Goal: Task Accomplishment & Management: Manage account settings

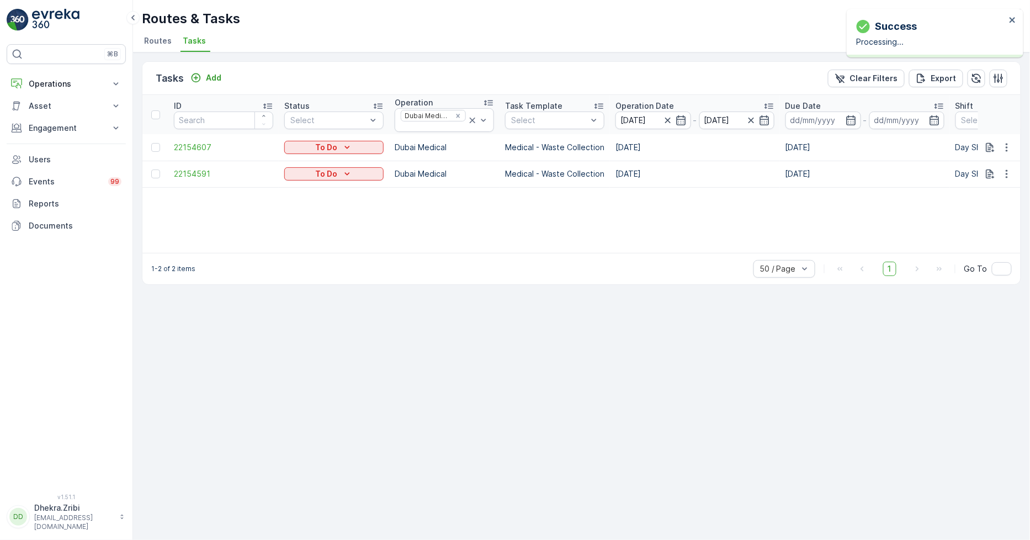
scroll to position [0, 184]
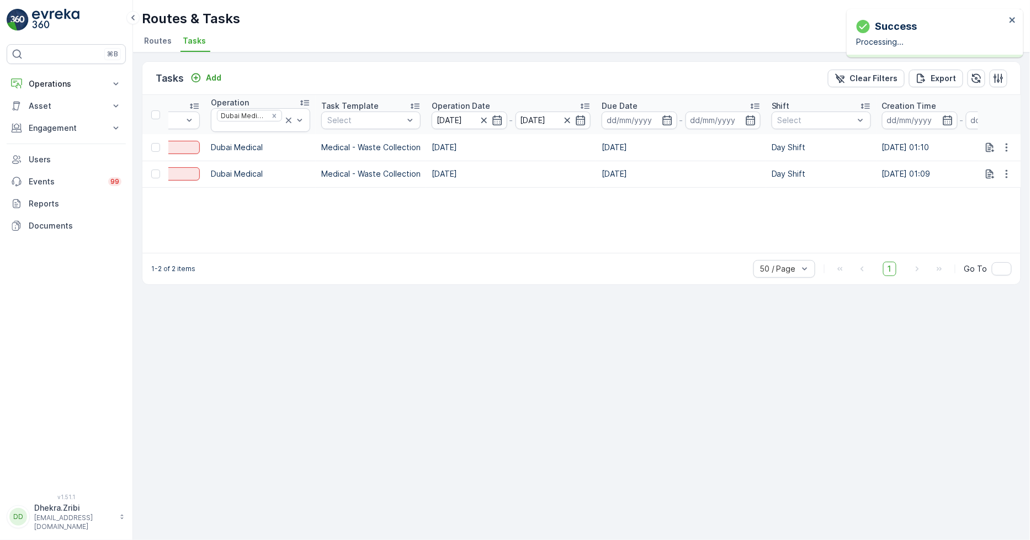
click at [747, 392] on div "Tasks Add Clear Filters Export ID Status Select Operation Dubai Medical Task Te…" at bounding box center [581, 295] width 897 height 487
drag, startPoint x: 327, startPoint y: 350, endPoint x: 304, endPoint y: 340, distance: 25.2
click at [323, 340] on div "Tasks Add Clear Filters Export ID Status Select Operation Dubai Medical Task Te…" at bounding box center [581, 295] width 897 height 487
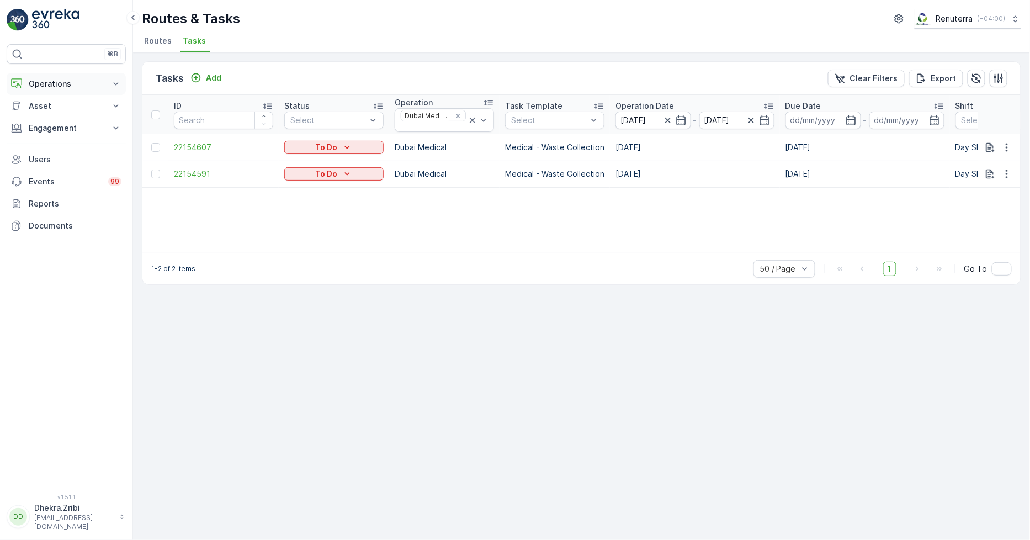
click at [67, 82] on p "Operations" at bounding box center [66, 83] width 75 height 11
drag, startPoint x: 317, startPoint y: 245, endPoint x: 682, endPoint y: 242, distance: 364.8
click at [727, 247] on div "ID Status Select Operation Dubai Medical Task Template Select Operation Date 07…" at bounding box center [581, 174] width 878 height 158
drag, startPoint x: 540, startPoint y: 254, endPoint x: 665, endPoint y: 256, distance: 125.3
click at [715, 256] on div "1-2 of 2 items 50 / Page 1 Go To" at bounding box center [581, 268] width 878 height 31
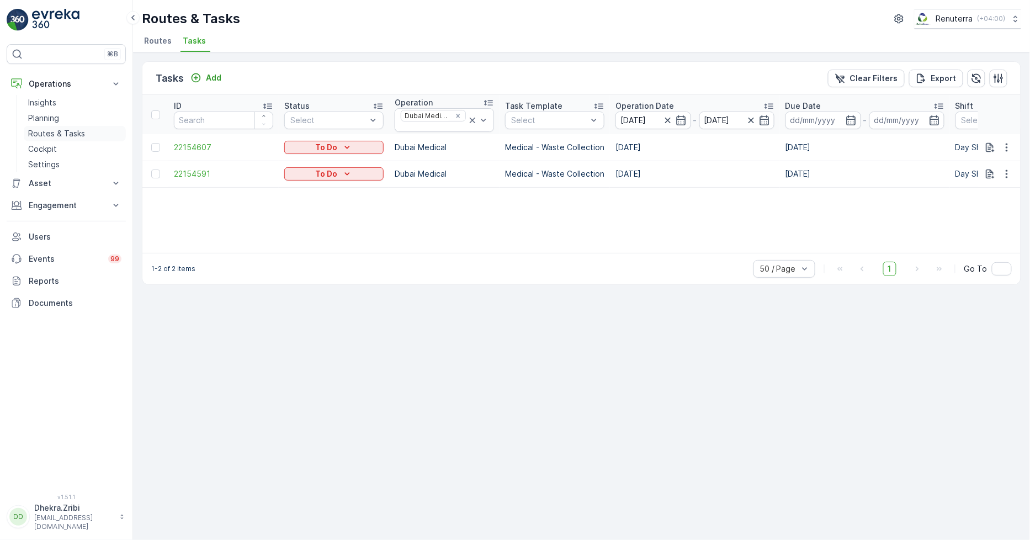
click at [39, 135] on p "Routes & Tasks" at bounding box center [56, 133] width 57 height 11
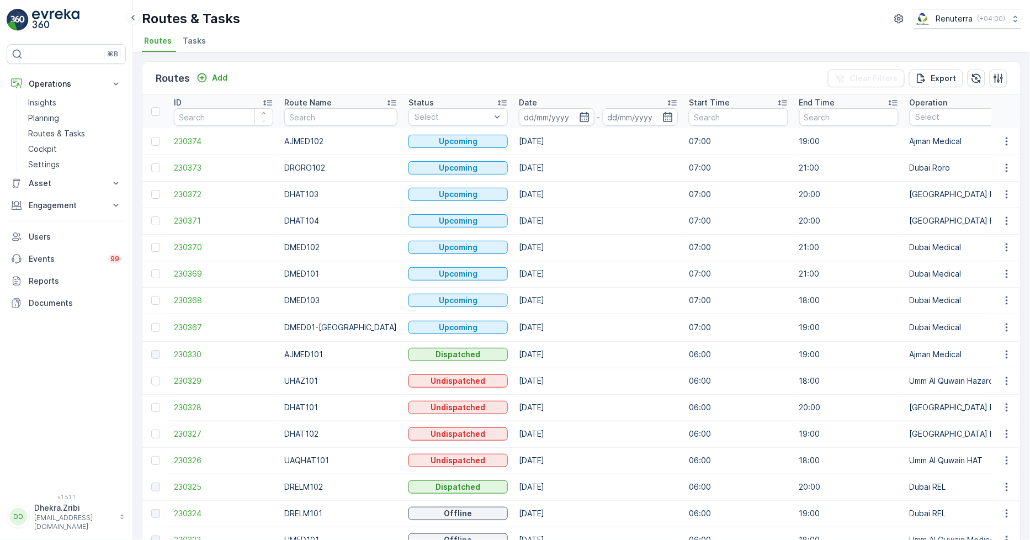
click at [599, 204] on td "[DATE]" at bounding box center [598, 194] width 170 height 26
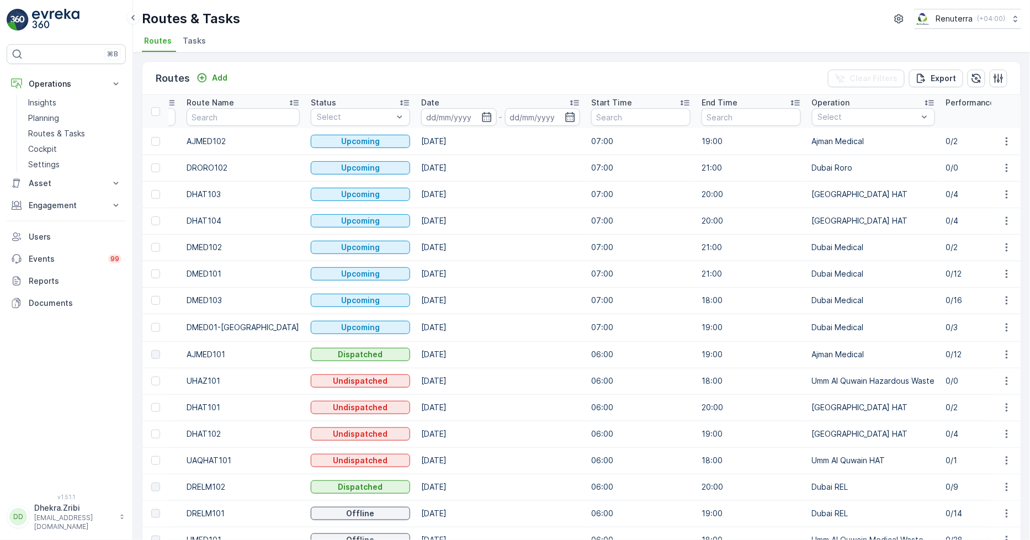
click at [806, 191] on td "[GEOGRAPHIC_DATA] HAT" at bounding box center [873, 194] width 134 height 26
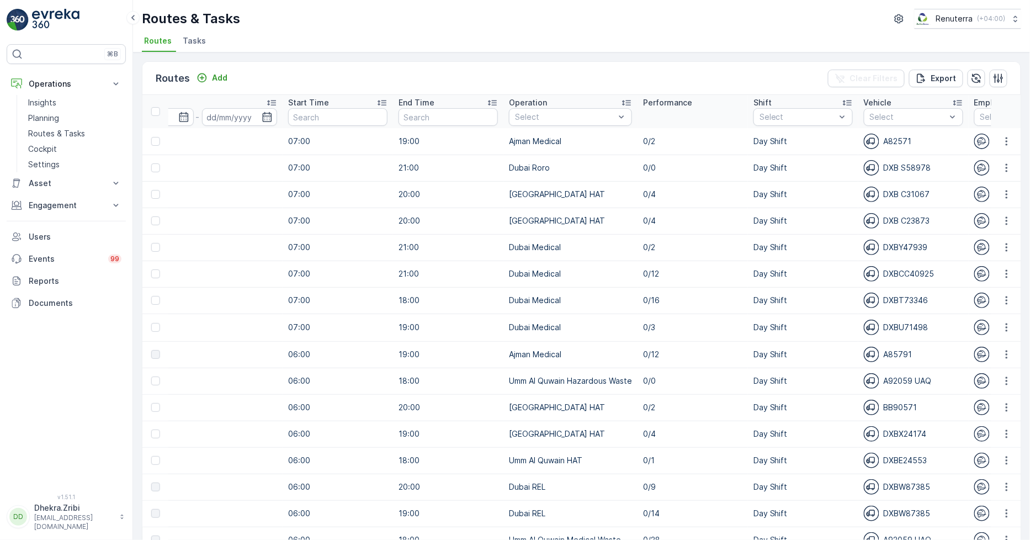
scroll to position [0, 466]
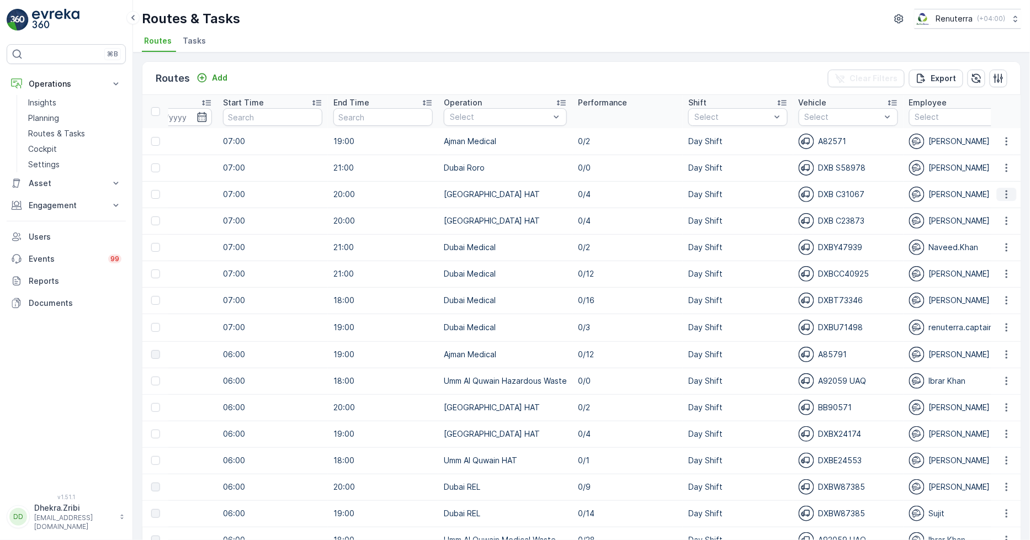
drag, startPoint x: 1007, startPoint y: 191, endPoint x: 999, endPoint y: 194, distance: 8.0
click at [1003, 189] on icon "button" at bounding box center [1006, 194] width 11 height 11
click at [970, 252] on span "Change Assignee" at bounding box center [981, 256] width 65 height 11
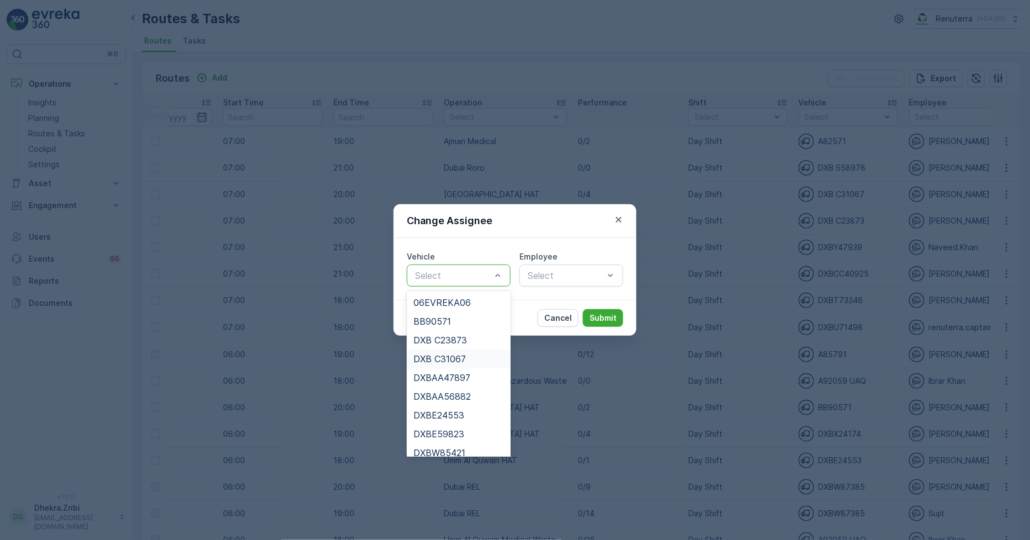
click at [456, 365] on div "DXB C31067" at bounding box center [459, 358] width 104 height 19
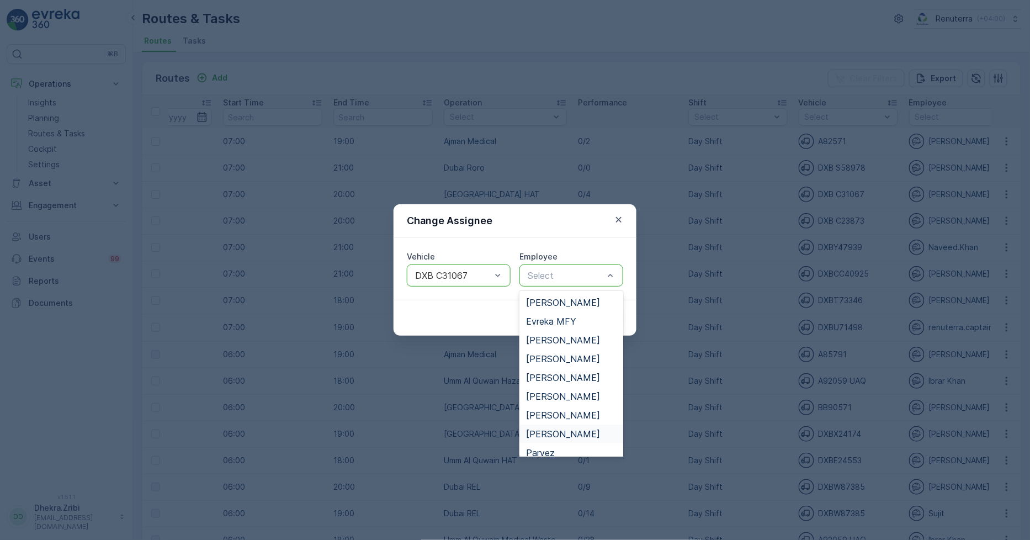
drag, startPoint x: 578, startPoint y: 419, endPoint x: 577, endPoint y: 429, distance: 9.9
click at [577, 429] on div "Bakhtawar Said Evreka MFY Gul Akbar Gul Nawaz Gurdeep Singh Habib Khan Jaswanth…" at bounding box center [571, 374] width 104 height 166
click at [577, 431] on div "Noor Ghani" at bounding box center [571, 434] width 91 height 10
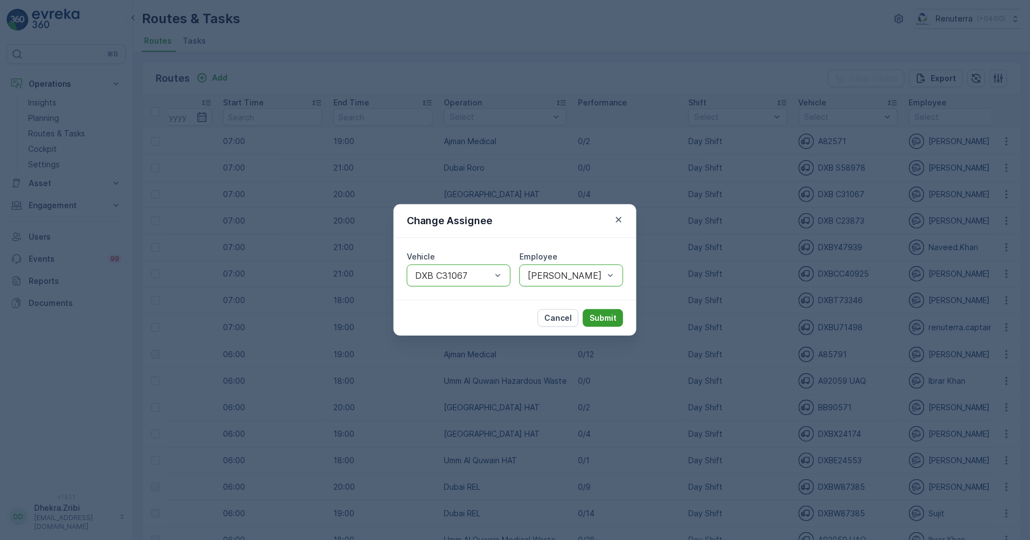
click at [600, 318] on p "Submit" at bounding box center [602, 317] width 27 height 11
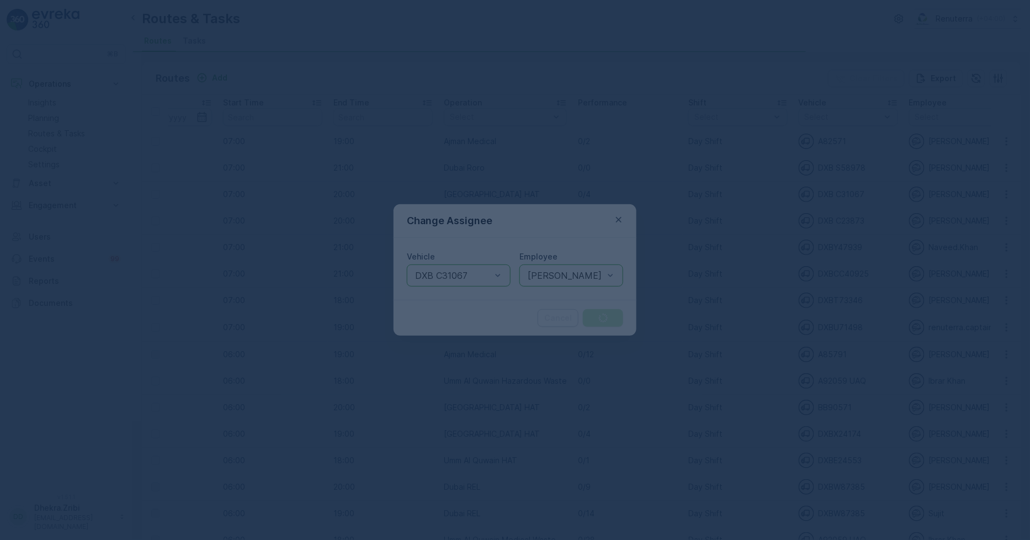
scroll to position [0, 184]
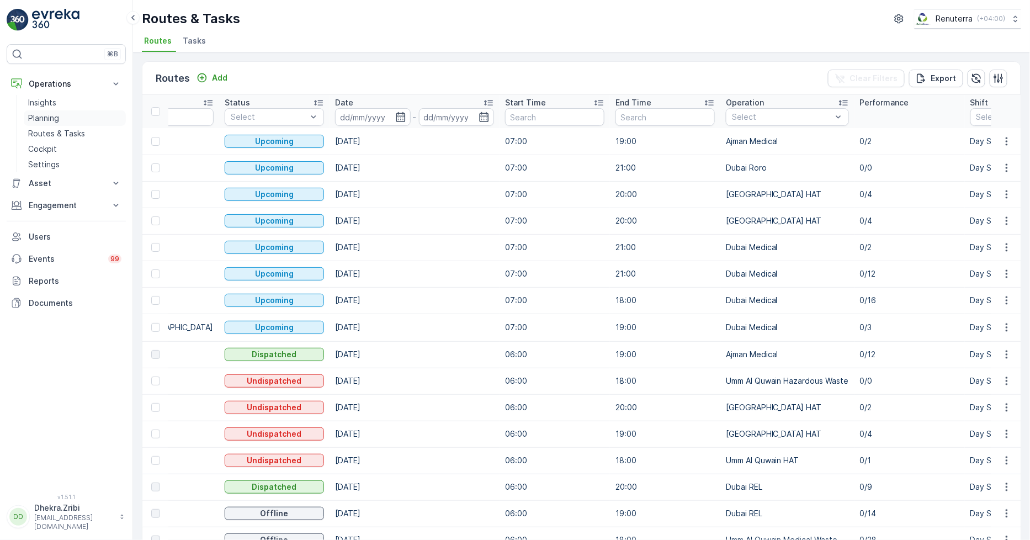
drag, startPoint x: 56, startPoint y: 118, endPoint x: 64, endPoint y: 118, distance: 8.3
click at [56, 118] on p "Planning" at bounding box center [43, 118] width 31 height 11
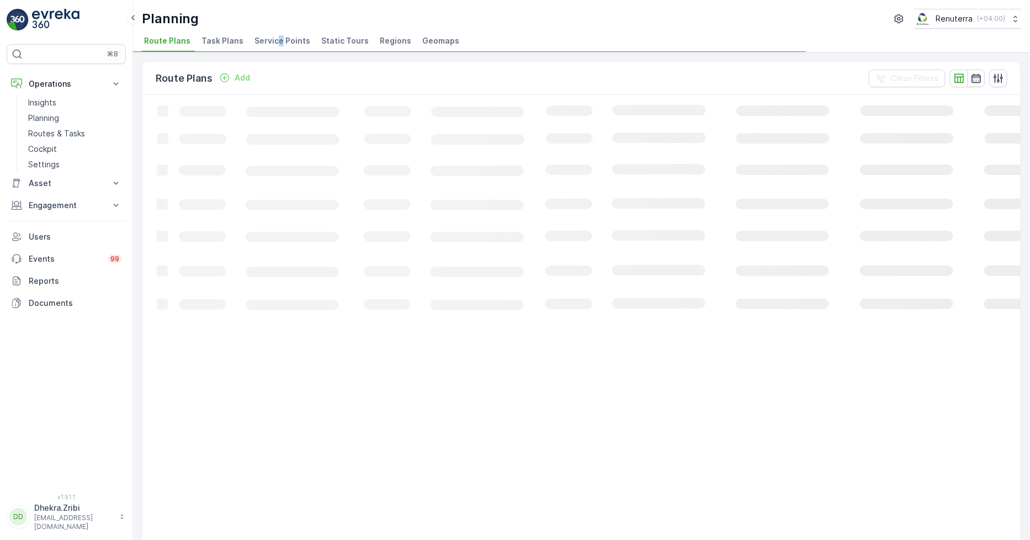
click at [276, 44] on span "Service Points" at bounding box center [282, 40] width 56 height 11
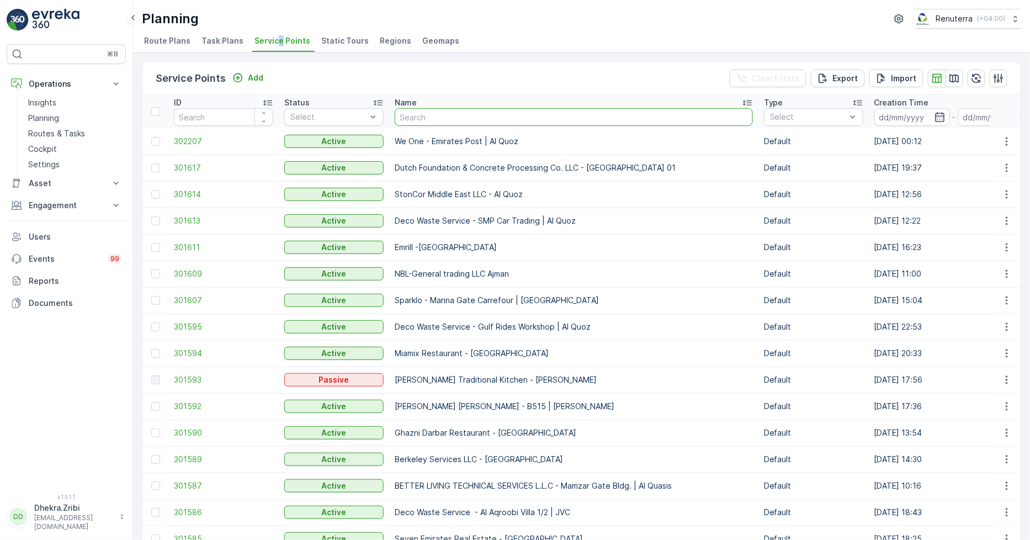
click at [436, 115] on input "text" at bounding box center [574, 117] width 358 height 18
type input "al se"
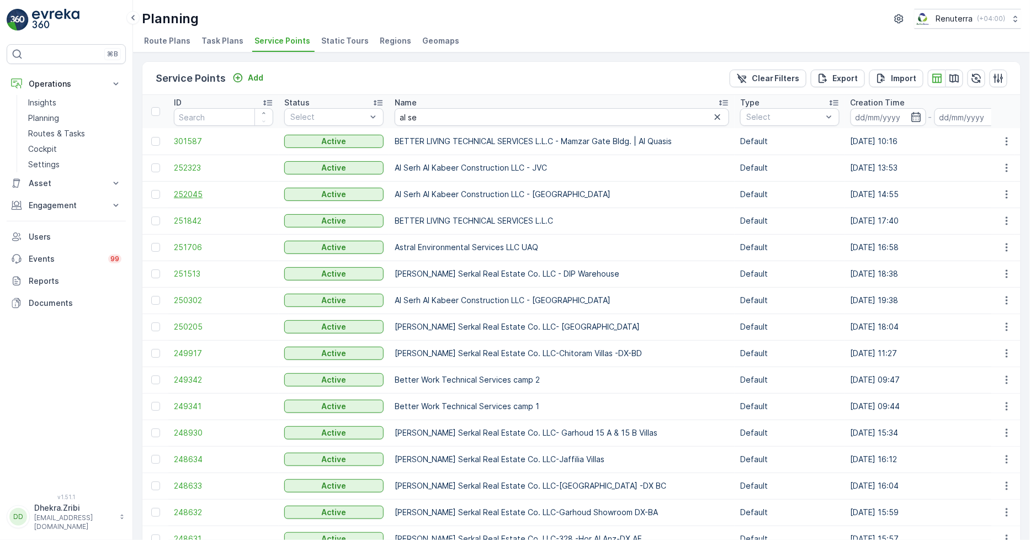
click at [184, 195] on span "252045" at bounding box center [223, 194] width 99 height 11
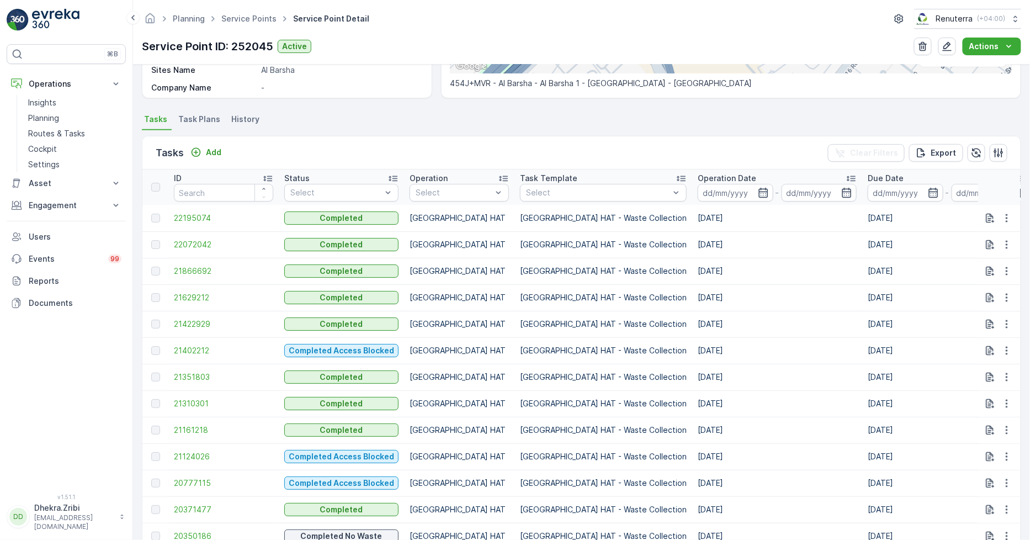
scroll to position [155, 0]
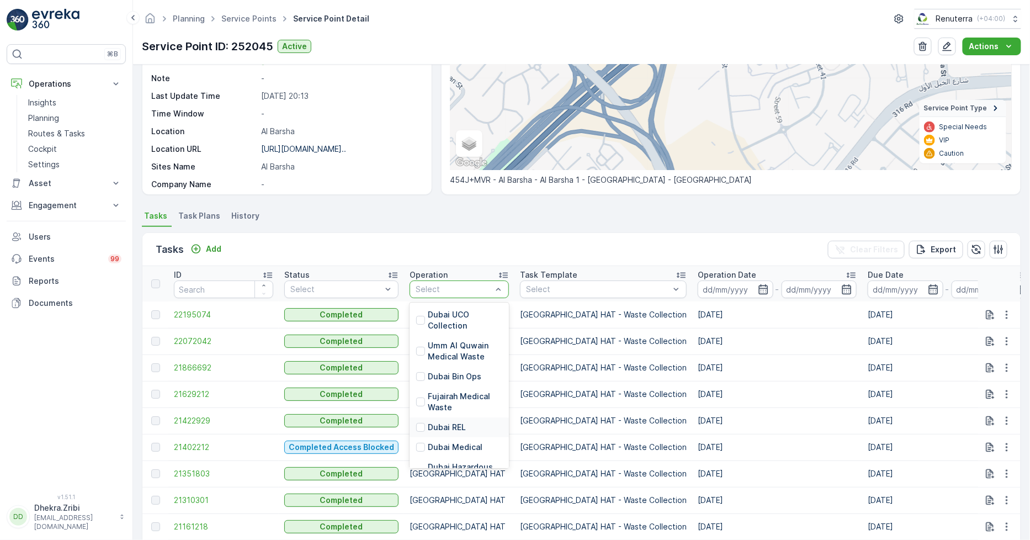
click at [439, 426] on p "Dubai REL" at bounding box center [447, 427] width 38 height 11
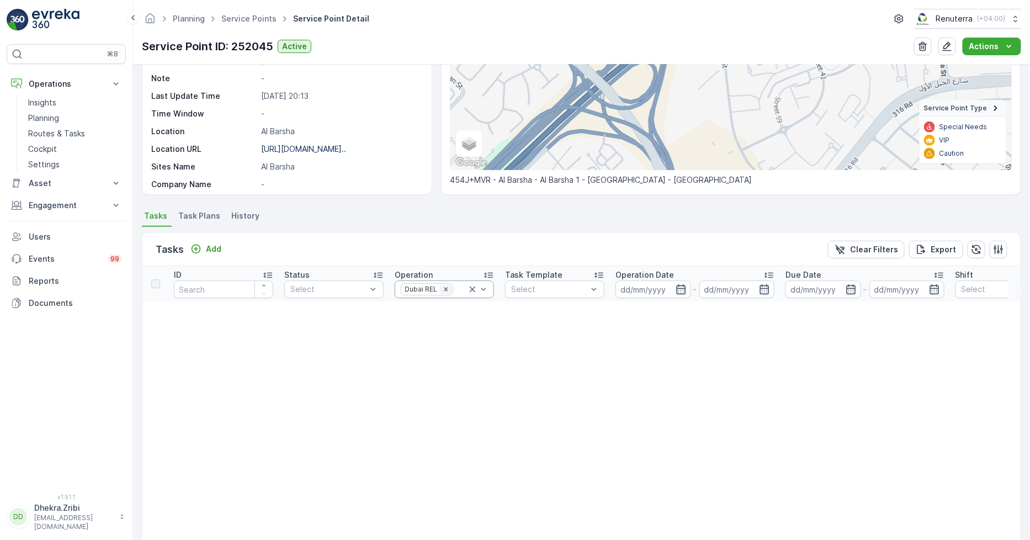
click at [448, 289] on icon "Remove Dubai REL" at bounding box center [446, 289] width 8 height 8
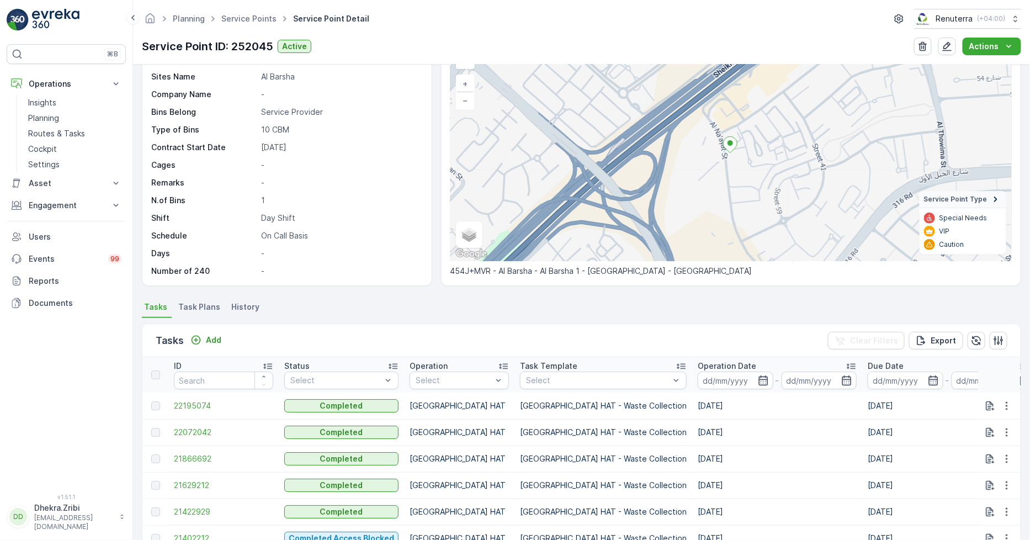
scroll to position [123, 0]
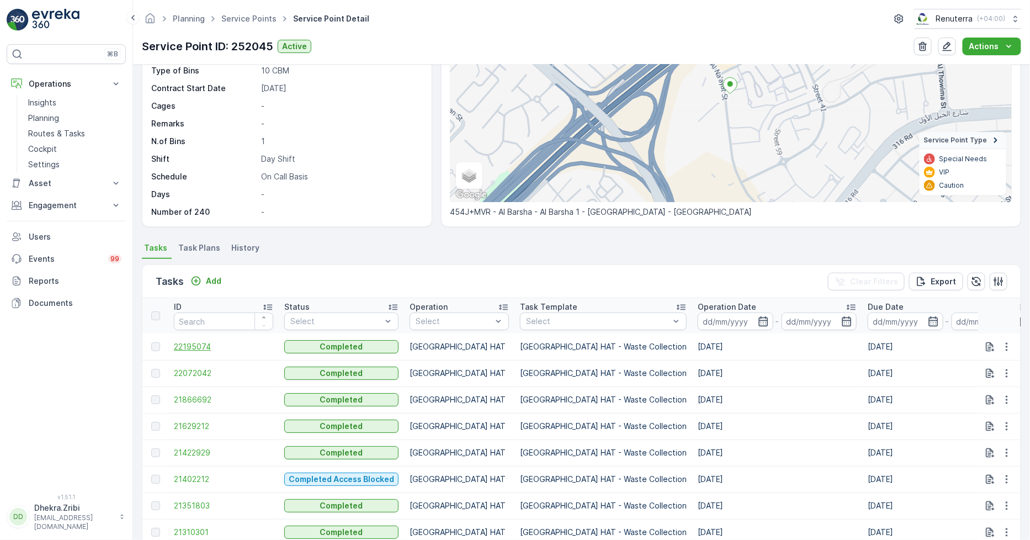
click at [182, 340] on td "22195074" at bounding box center [223, 346] width 110 height 26
click at [182, 341] on span "22195074" at bounding box center [223, 346] width 99 height 11
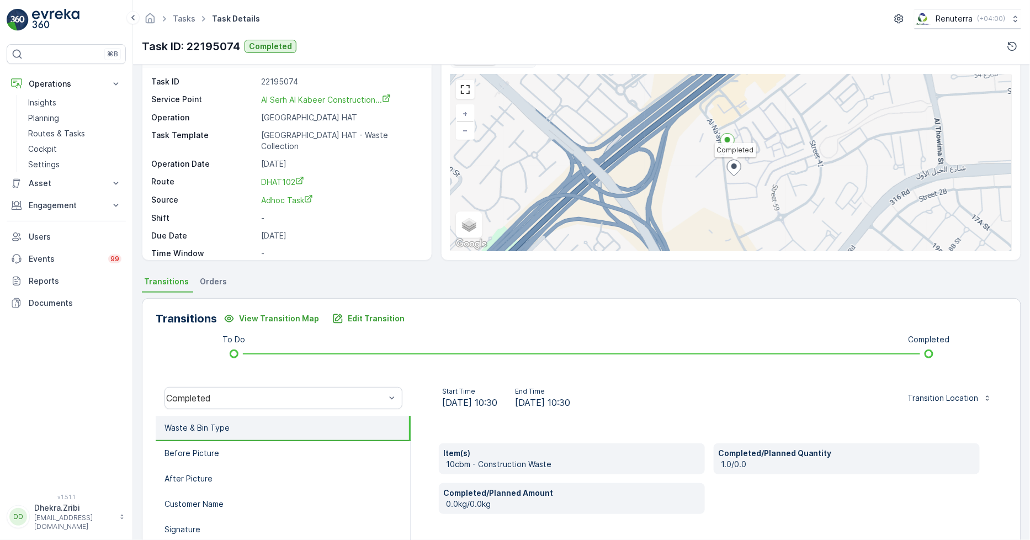
scroll to position [61, 0]
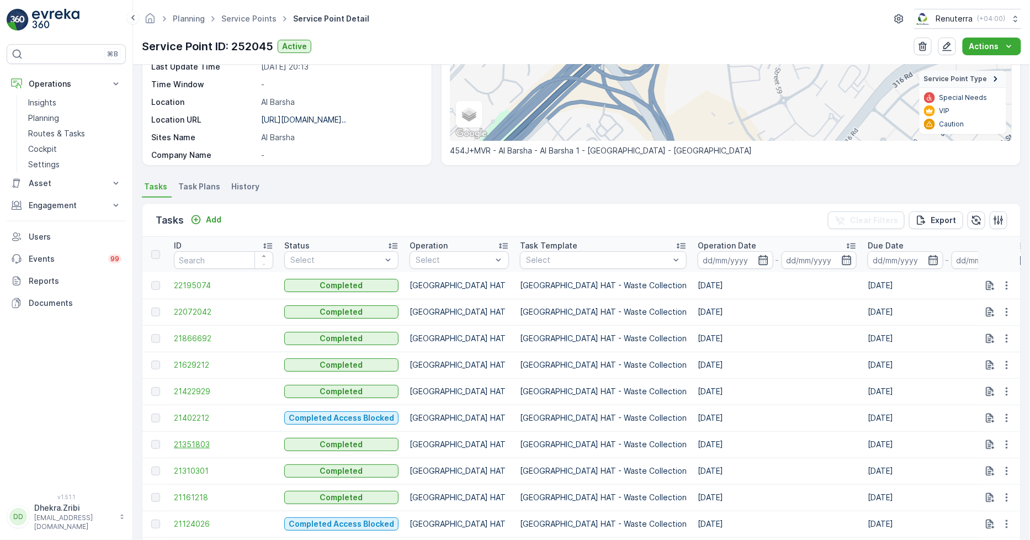
scroll to position [184, 0]
click at [199, 397] on td "21422929" at bounding box center [223, 391] width 110 height 26
click at [203, 393] on span "21422929" at bounding box center [223, 391] width 99 height 11
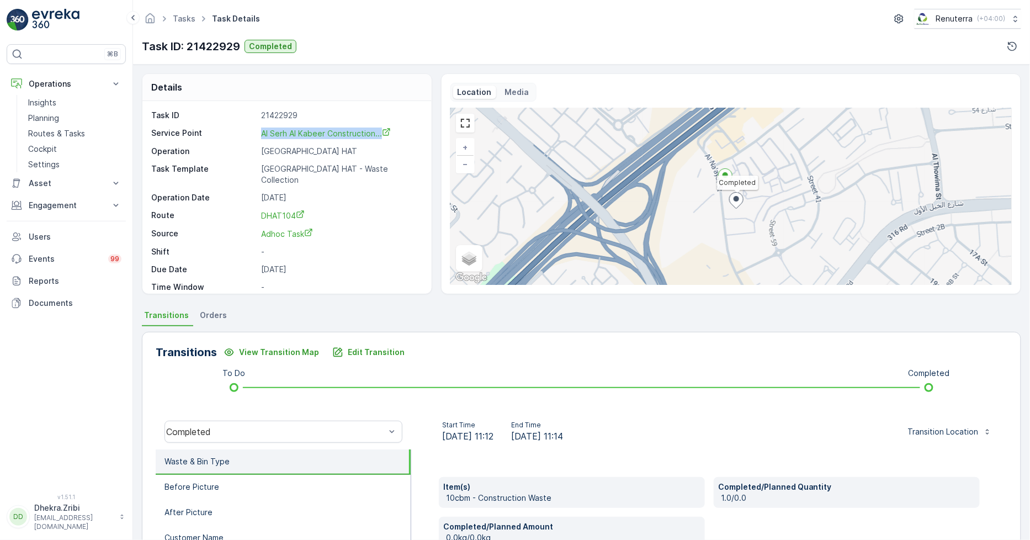
drag, startPoint x: 256, startPoint y: 132, endPoint x: 410, endPoint y: 136, distance: 154.0
click at [410, 136] on div "Service Point Al Serh Al Kabeer Construction..." at bounding box center [285, 133] width 269 height 12
drag, startPoint x: 358, startPoint y: 134, endPoint x: 312, endPoint y: 111, distance: 50.8
click at [246, 134] on p "Service Point" at bounding box center [203, 133] width 105 height 12
click at [337, 171] on p "Dubai HAT - Waste Collection" at bounding box center [340, 174] width 158 height 22
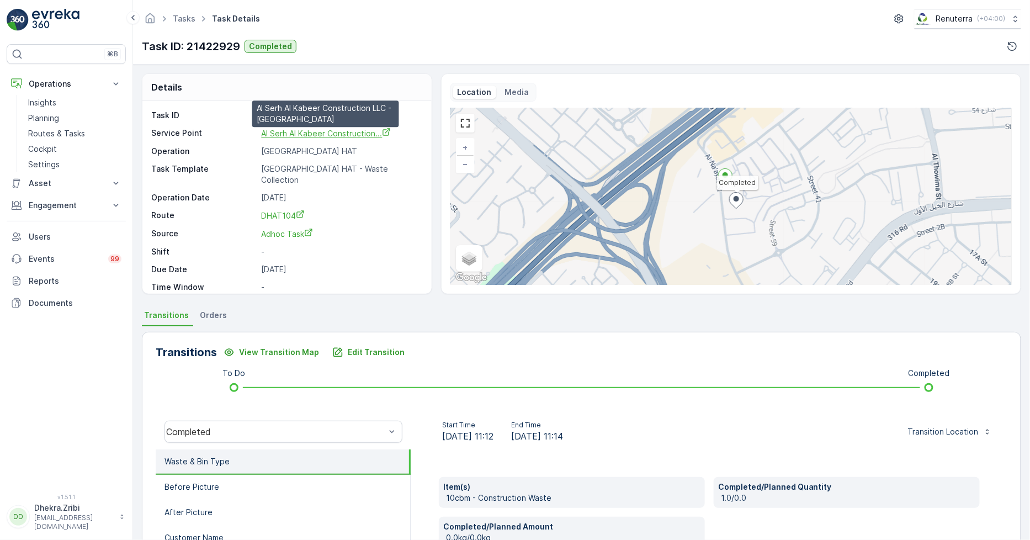
click at [266, 135] on span "Al Serh Al Kabeer Construction..." at bounding box center [326, 133] width 130 height 9
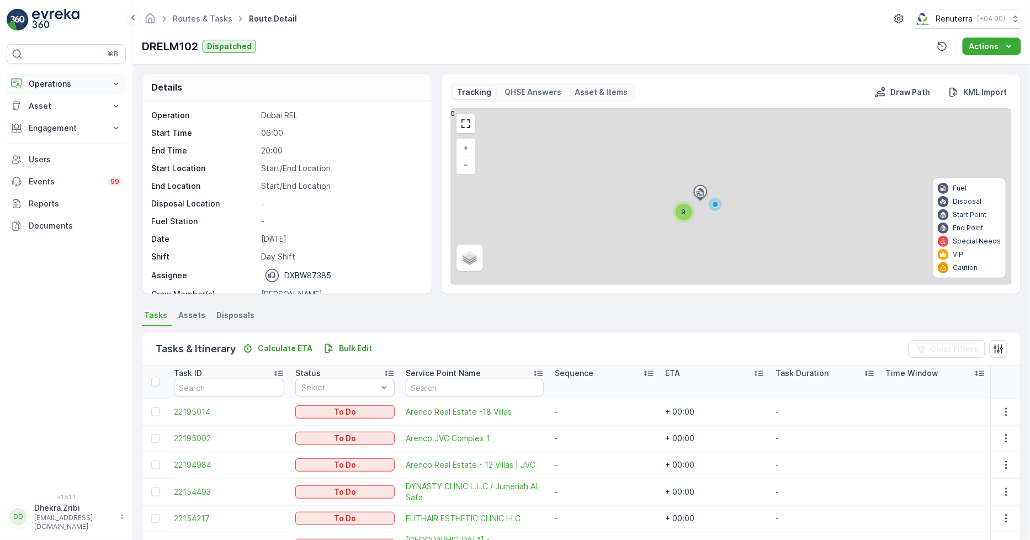
click at [55, 86] on p "Operations" at bounding box center [66, 83] width 75 height 11
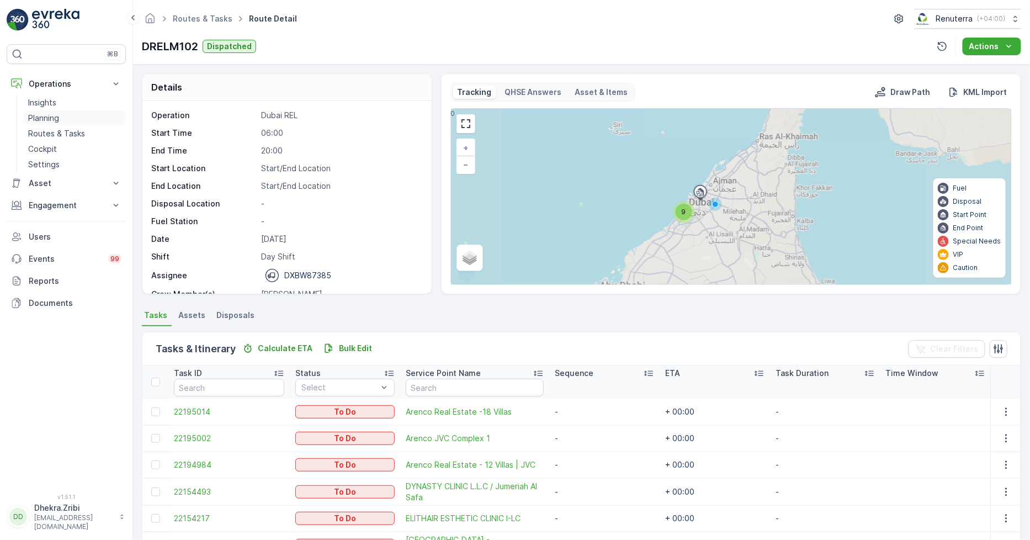
click at [60, 114] on link "Planning" at bounding box center [75, 117] width 102 height 15
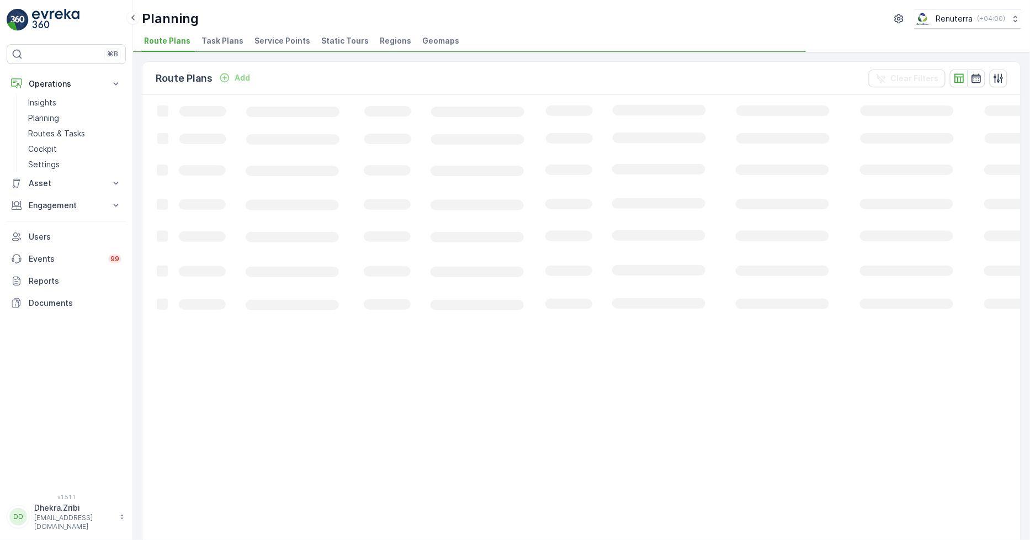
click at [268, 42] on span "Service Points" at bounding box center [282, 40] width 56 height 11
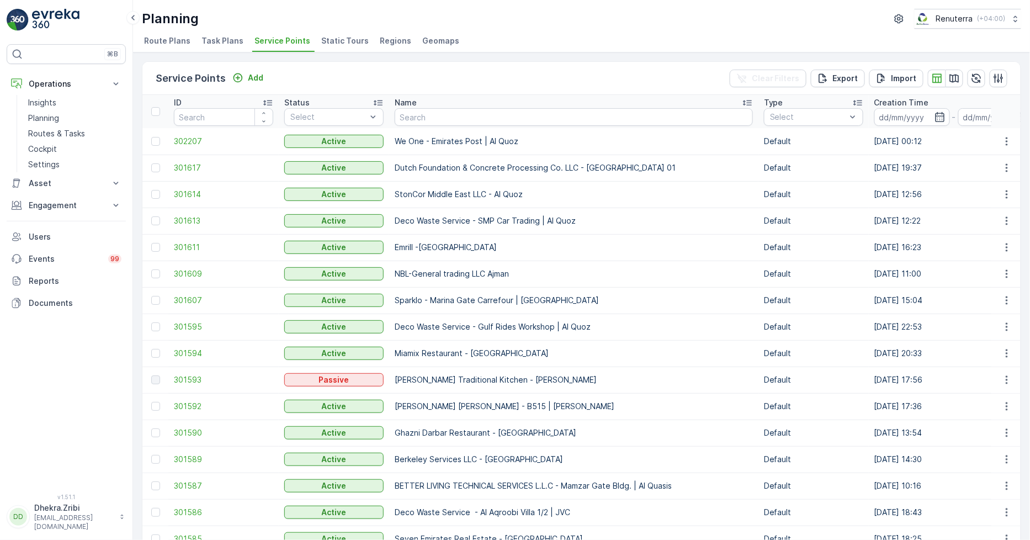
click at [423, 119] on input "text" at bounding box center [574, 117] width 358 height 18
type input "delt a"
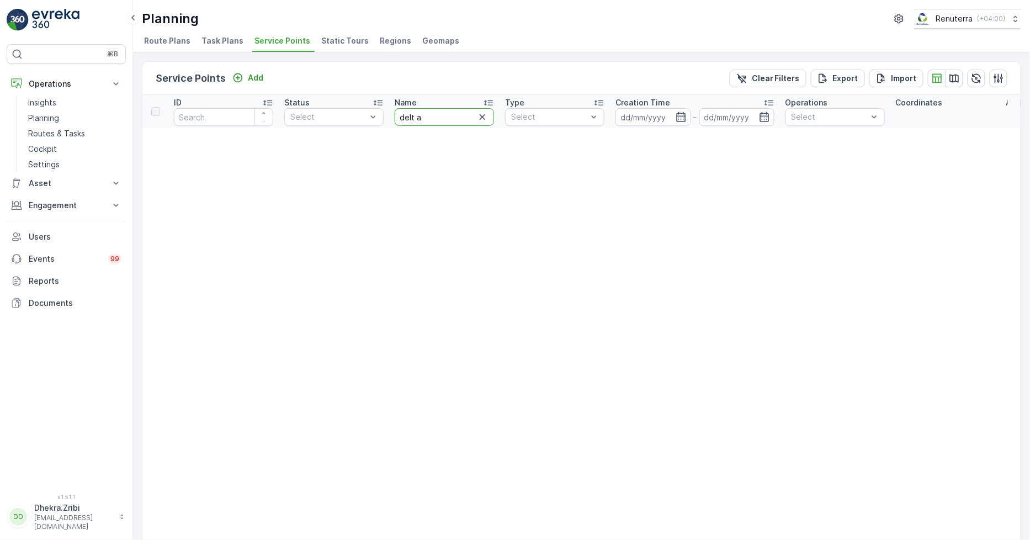
drag, startPoint x: 410, startPoint y: 119, endPoint x: 426, endPoint y: 120, distance: 16.1
click at [416, 120] on input "delt a" at bounding box center [444, 117] width 99 height 18
type input "delta"
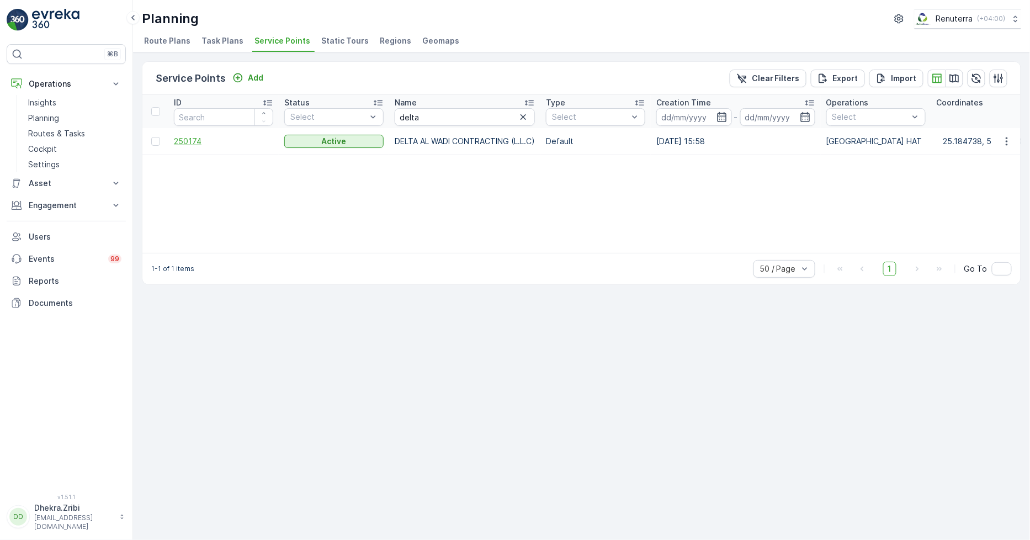
click at [194, 138] on span "250174" at bounding box center [223, 141] width 99 height 11
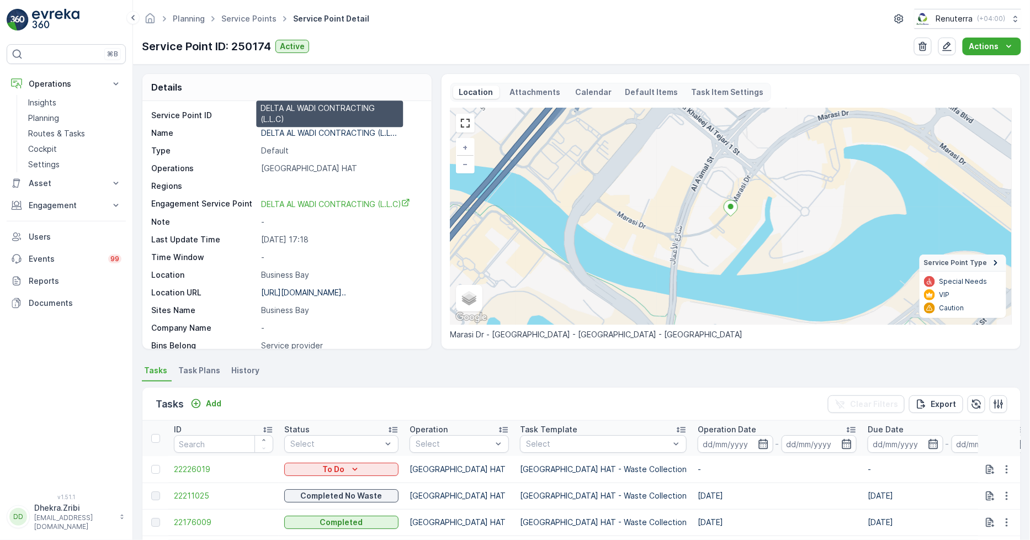
click at [304, 134] on p "DELTA AL WADI CONTRACTING (L.L..." at bounding box center [329, 132] width 136 height 9
click at [253, 18] on link "Service Points" at bounding box center [248, 18] width 55 height 9
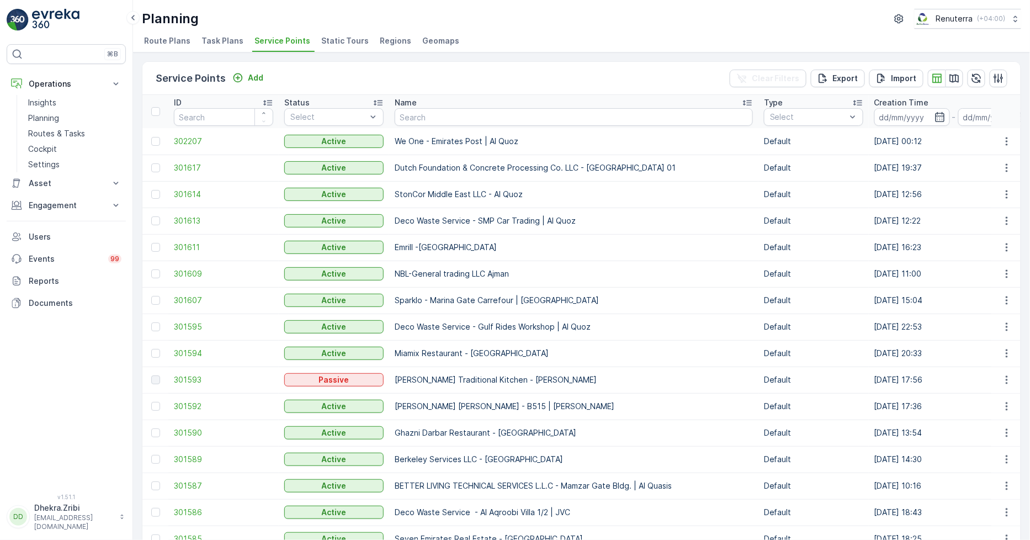
click at [445, 108] on th "Name" at bounding box center [573, 111] width 369 height 33
click at [446, 114] on input "text" at bounding box center [574, 117] width 358 height 18
type input "s"
type input "b"
click at [447, 124] on input "text" at bounding box center [574, 117] width 358 height 18
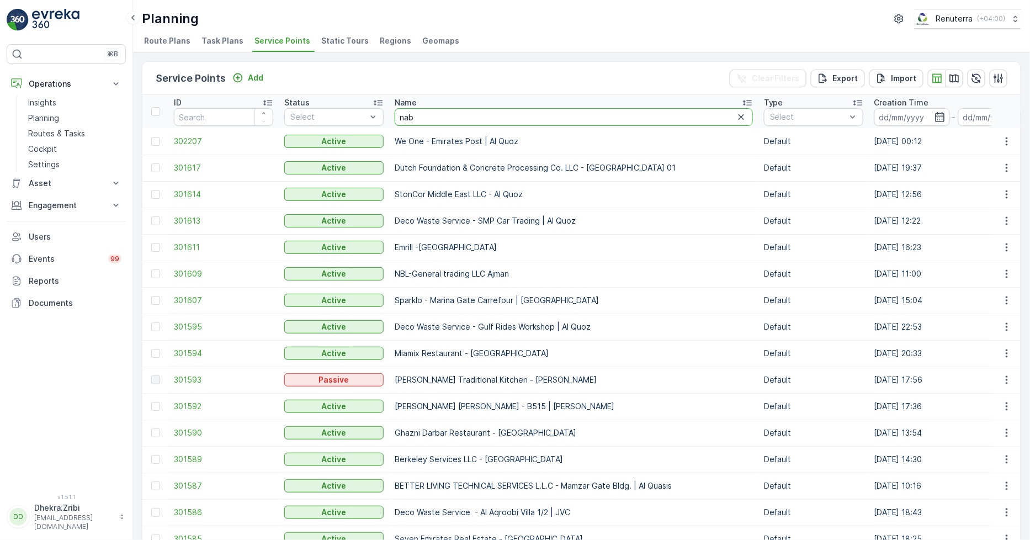
type input "nabc"
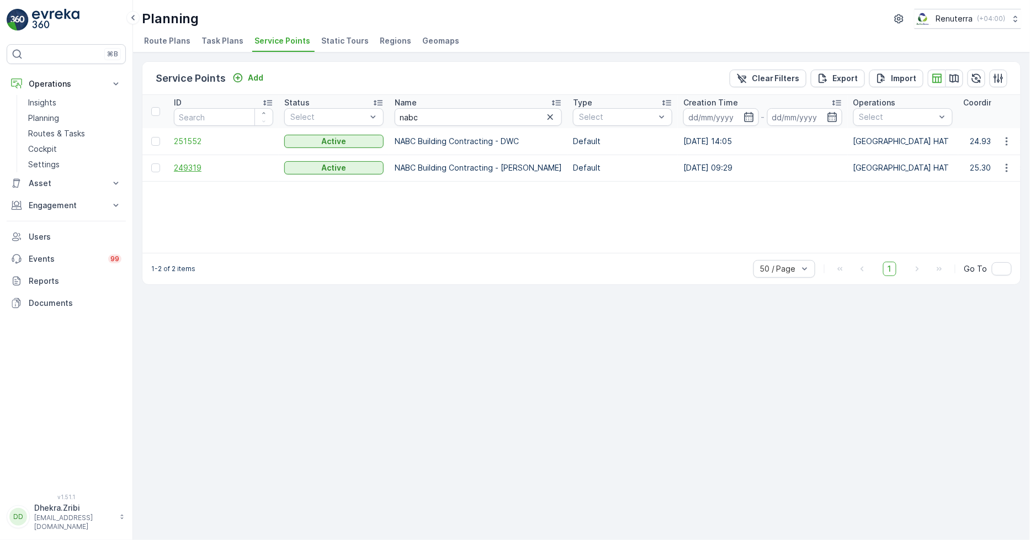
click at [179, 168] on span "249319" at bounding box center [223, 167] width 99 height 11
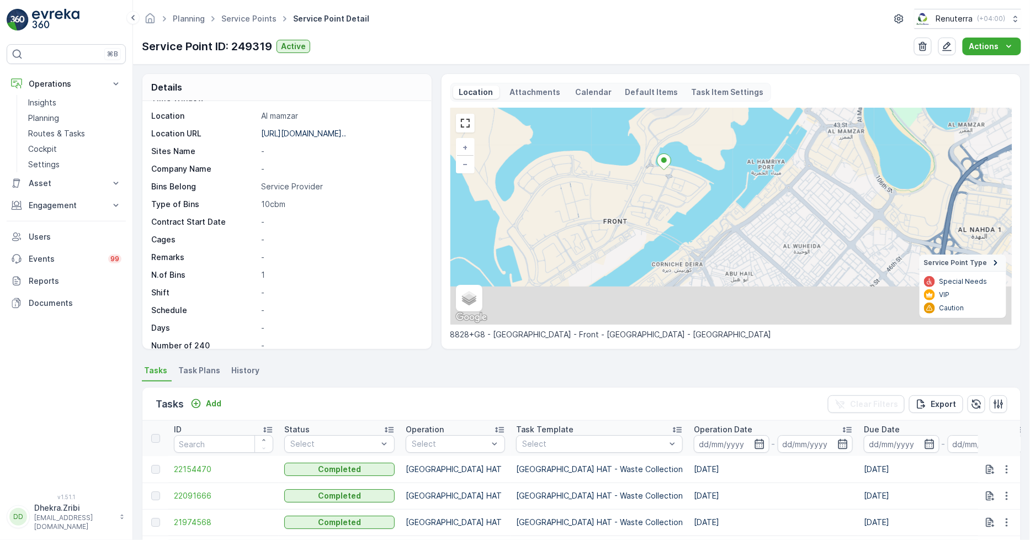
drag, startPoint x: 644, startPoint y: 270, endPoint x: 656, endPoint y: 171, distance: 100.0
click at [658, 173] on div "+ − Satellite Roadmap Terrain Hybrid Leaflet Keyboard shortcuts Map Data Map da…" at bounding box center [730, 216] width 561 height 216
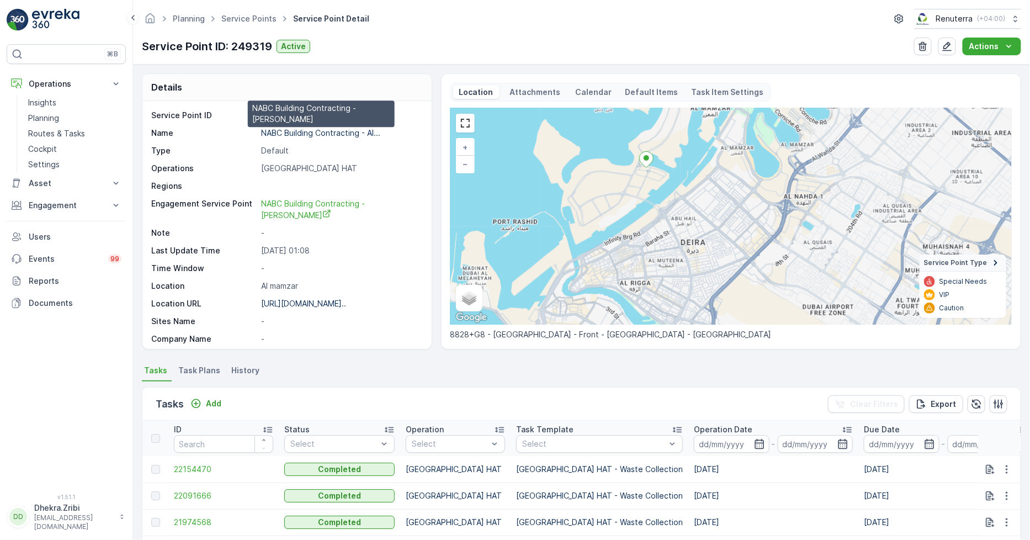
click at [304, 132] on p "NABC Building Contracting - Al..." at bounding box center [320, 132] width 119 height 9
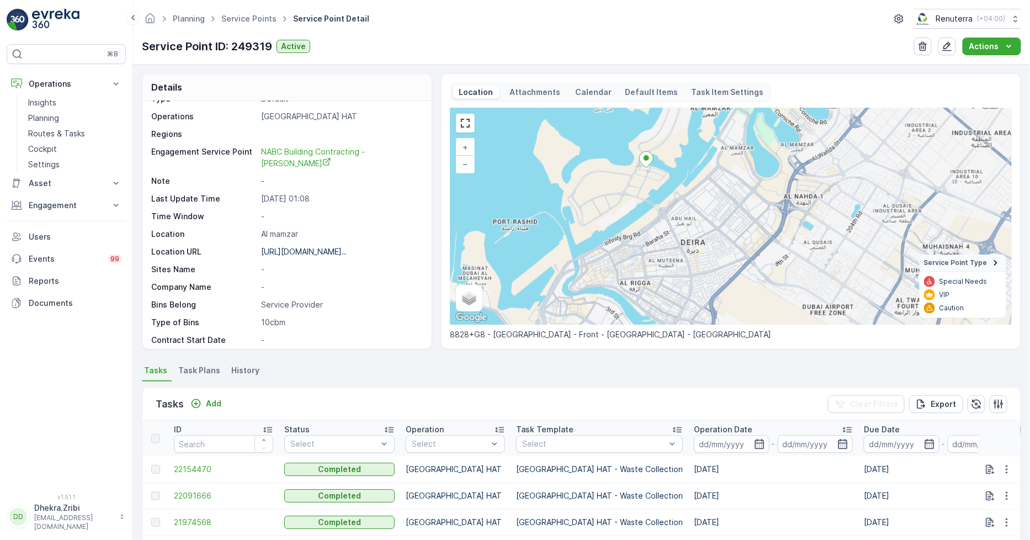
scroll to position [123, 0]
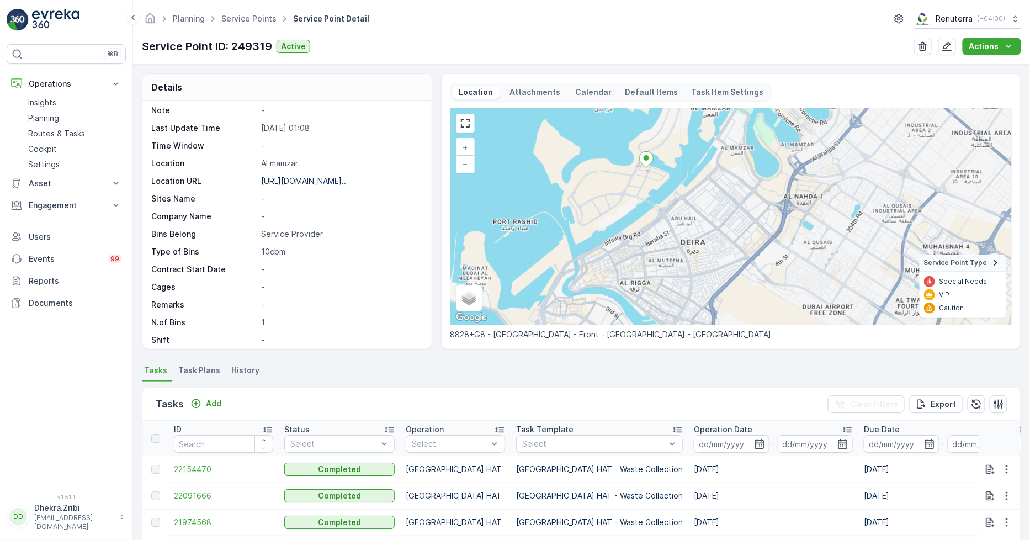
click at [196, 467] on span "22154470" at bounding box center [223, 469] width 99 height 11
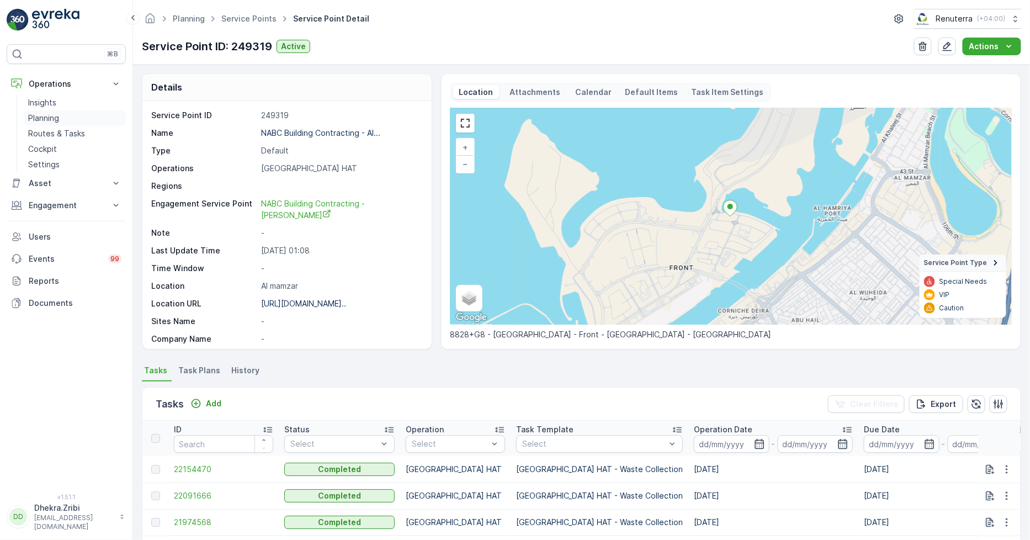
drag, startPoint x: 50, startPoint y: 123, endPoint x: 57, endPoint y: 119, distance: 8.1
click at [51, 123] on p "Planning" at bounding box center [43, 118] width 31 height 11
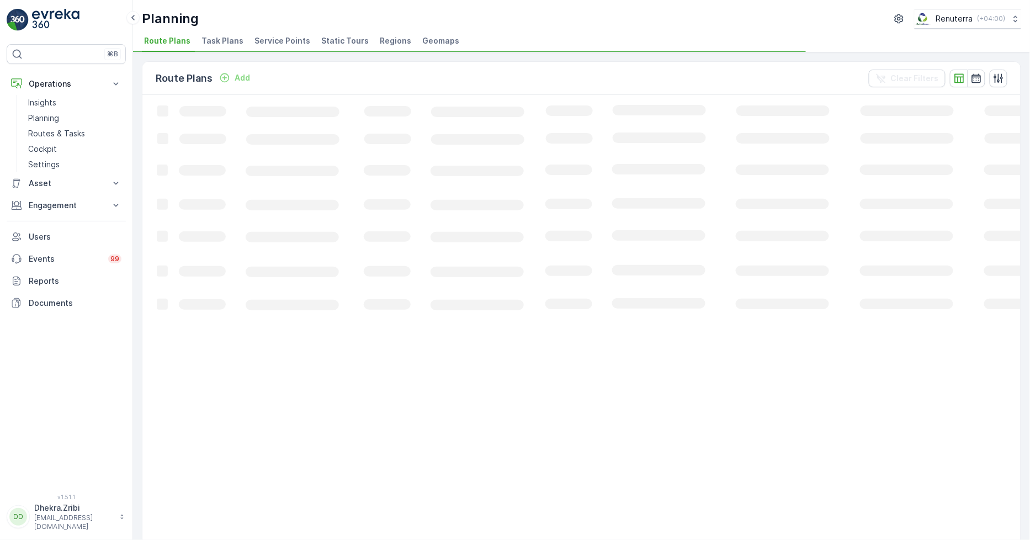
click at [293, 47] on li "Service Points" at bounding box center [283, 42] width 62 height 19
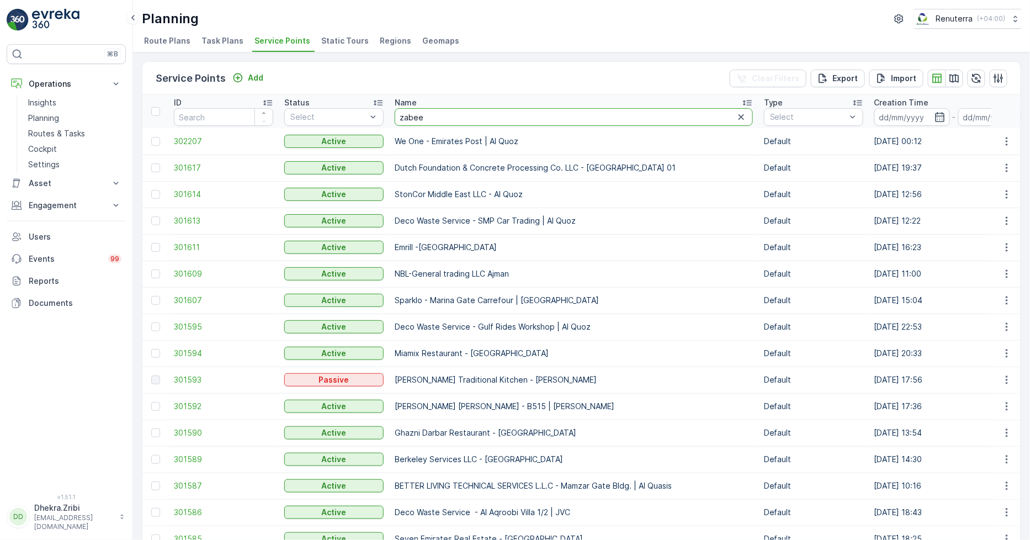
type input "zabeel"
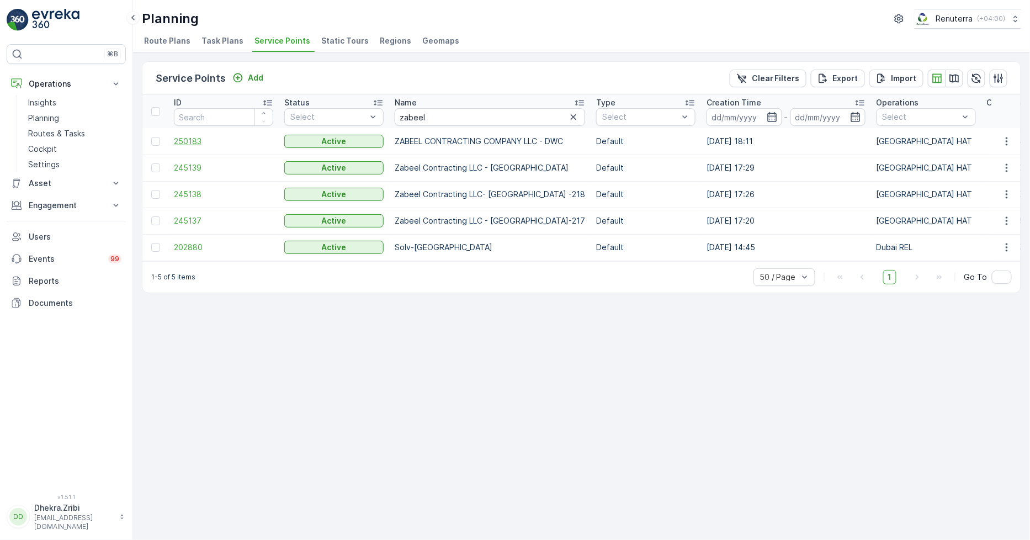
click at [189, 143] on span "250183" at bounding box center [223, 141] width 99 height 11
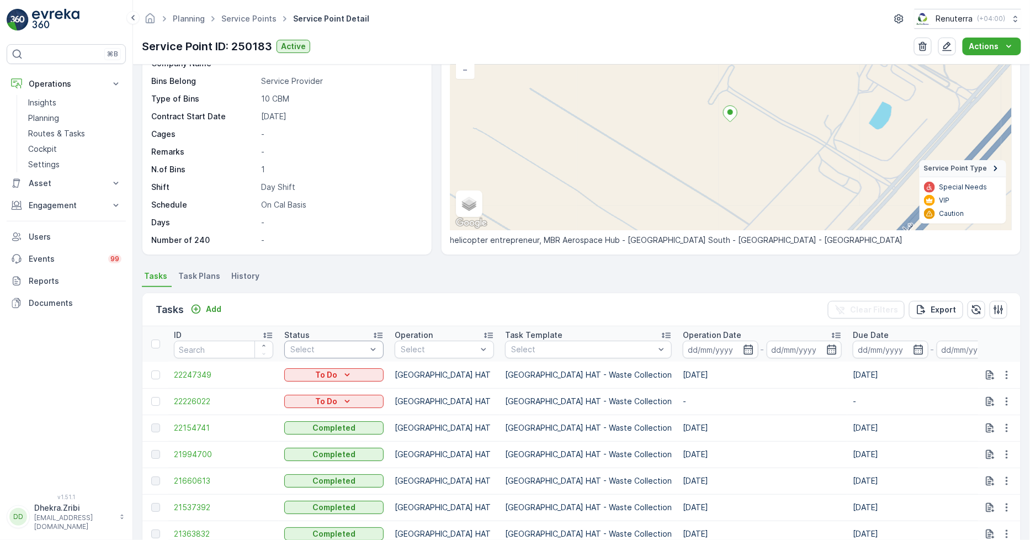
scroll to position [123, 0]
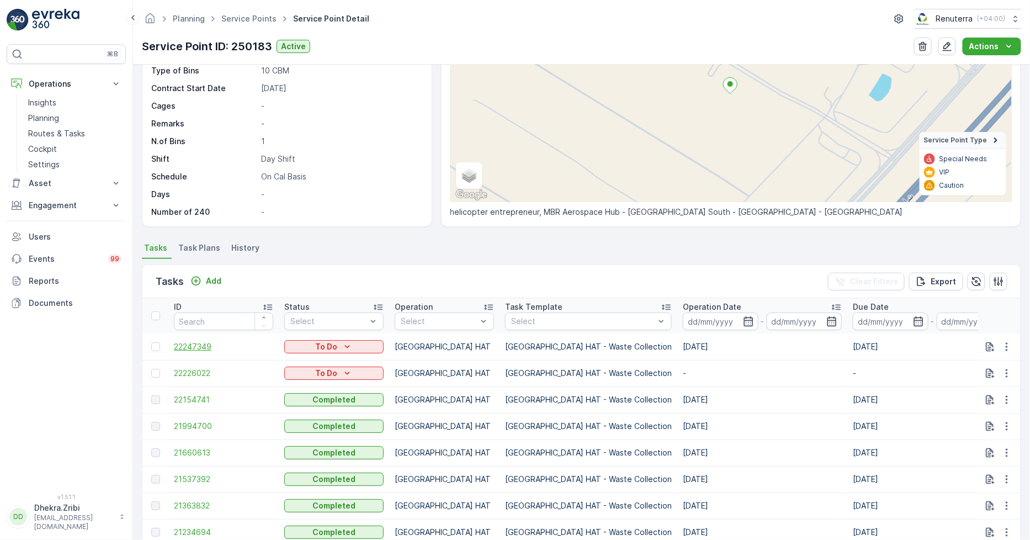
click at [207, 344] on span "22247349" at bounding box center [223, 346] width 99 height 11
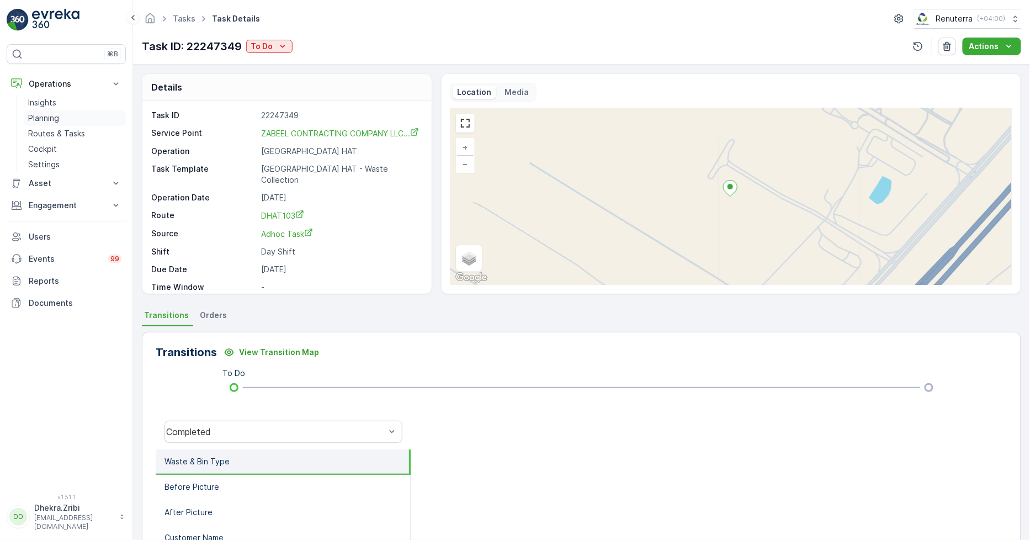
click at [70, 113] on link "Planning" at bounding box center [75, 117] width 102 height 15
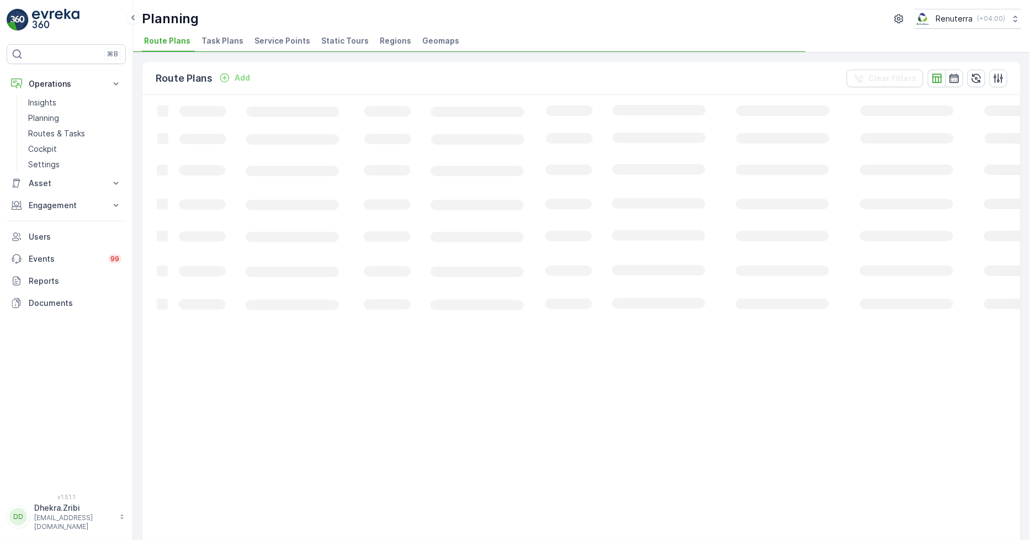
click at [284, 41] on span "Service Points" at bounding box center [282, 40] width 56 height 11
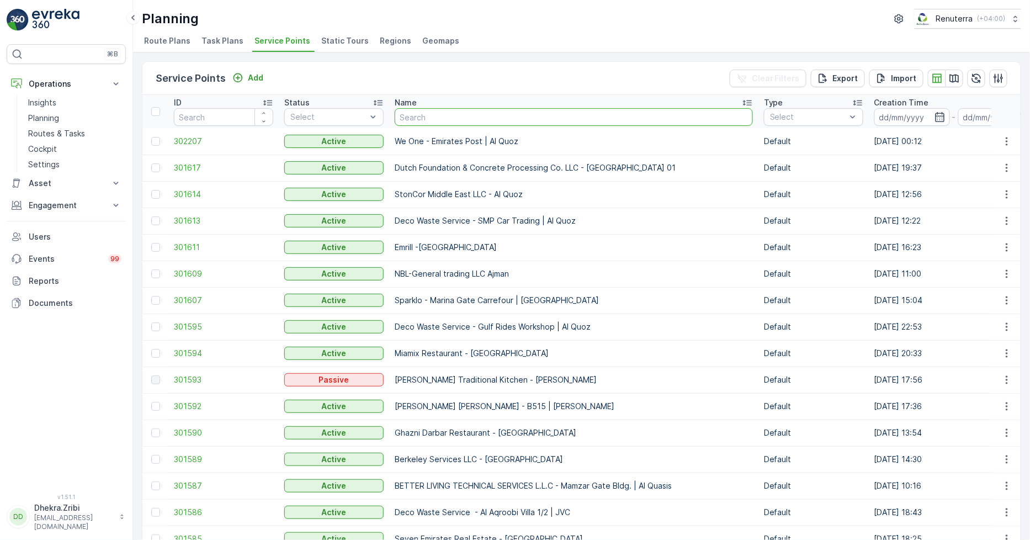
click at [437, 119] on input "text" at bounding box center [574, 117] width 358 height 18
type input "mouj"
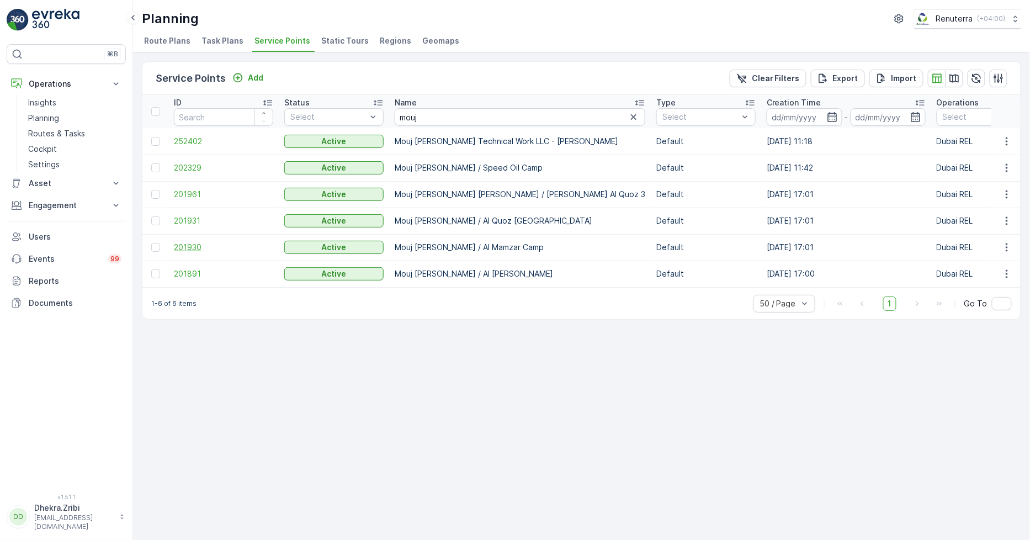
click at [186, 247] on span "201930" at bounding box center [223, 247] width 99 height 11
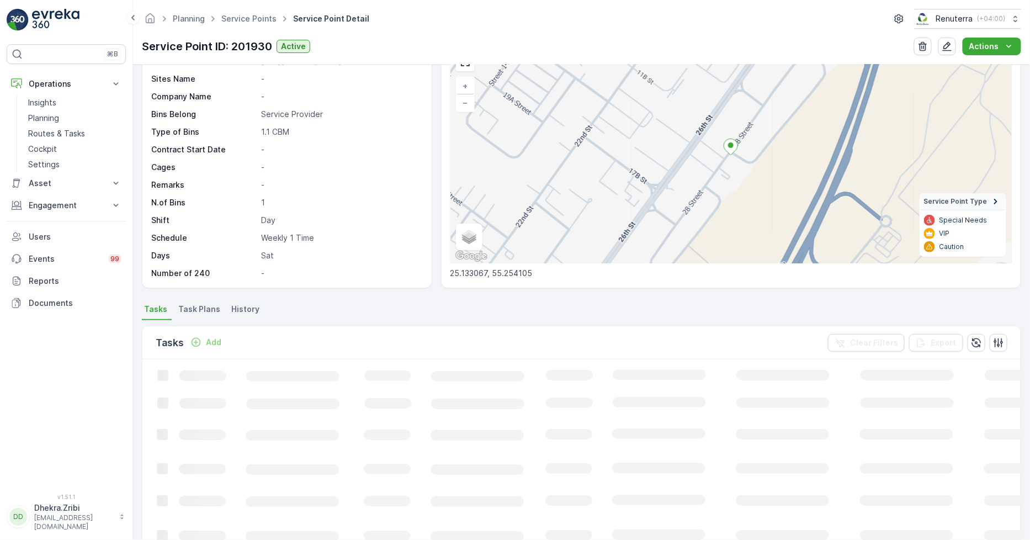
scroll to position [245, 0]
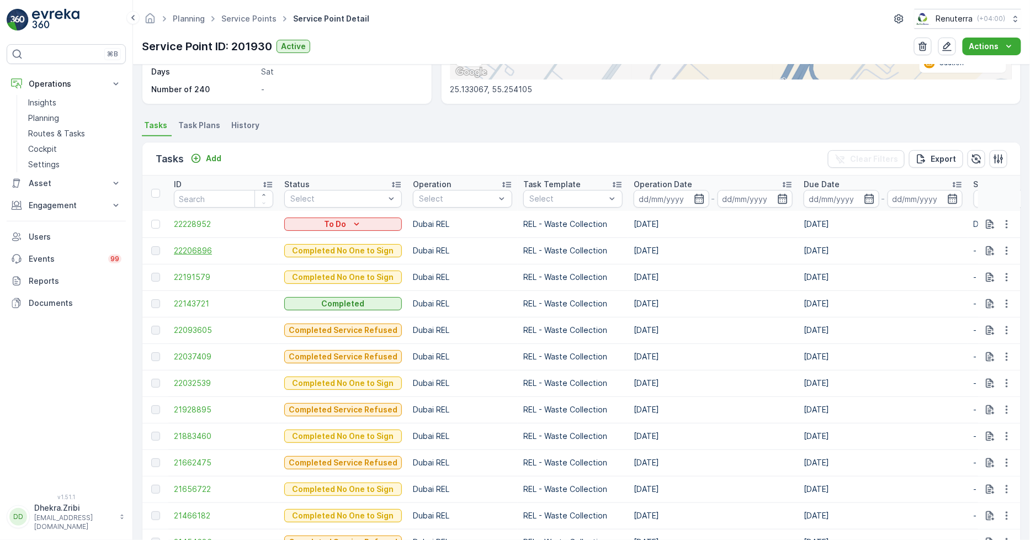
click at [211, 249] on span "22206896" at bounding box center [223, 250] width 99 height 11
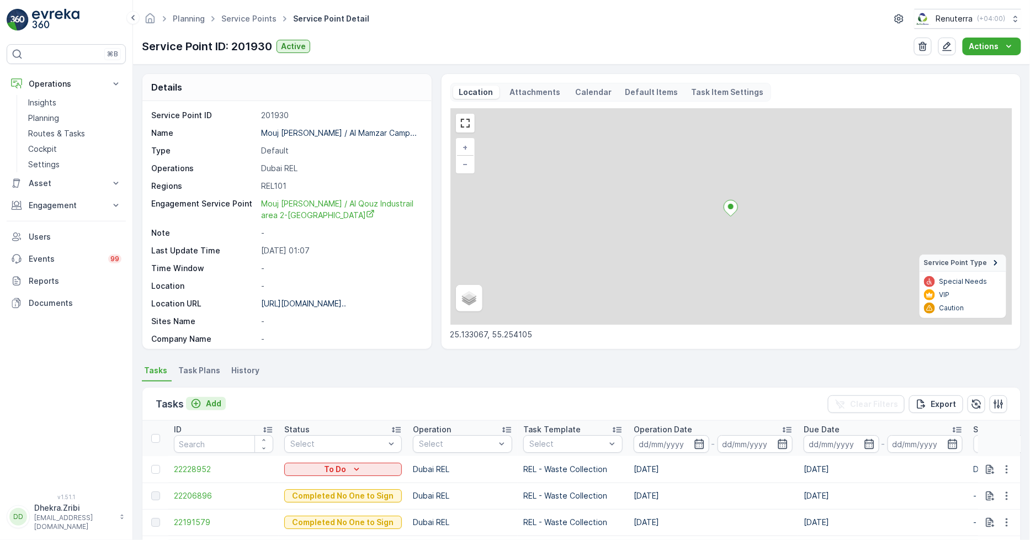
click at [217, 404] on p "Add" at bounding box center [213, 403] width 15 height 11
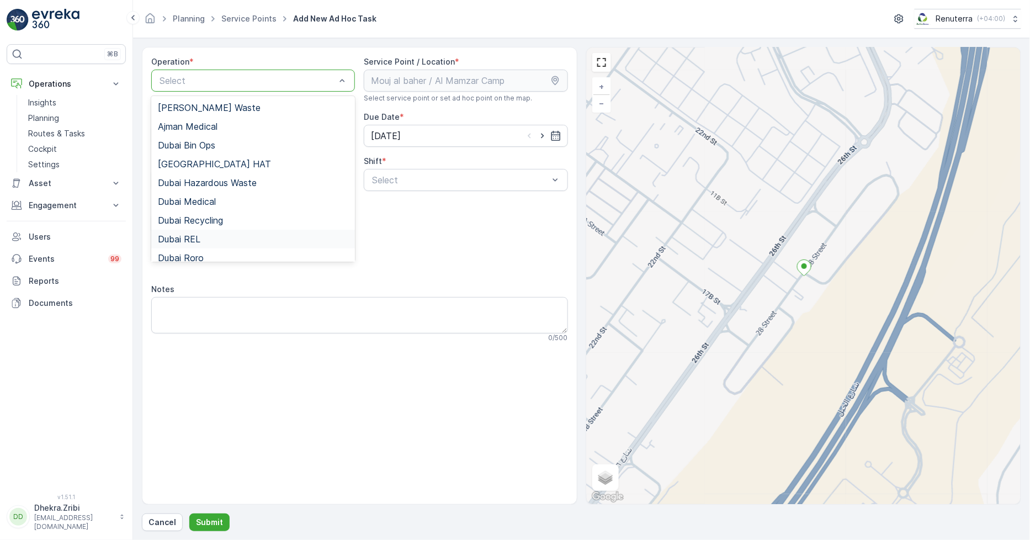
click at [203, 237] on div "Dubai REL" at bounding box center [253, 239] width 190 height 10
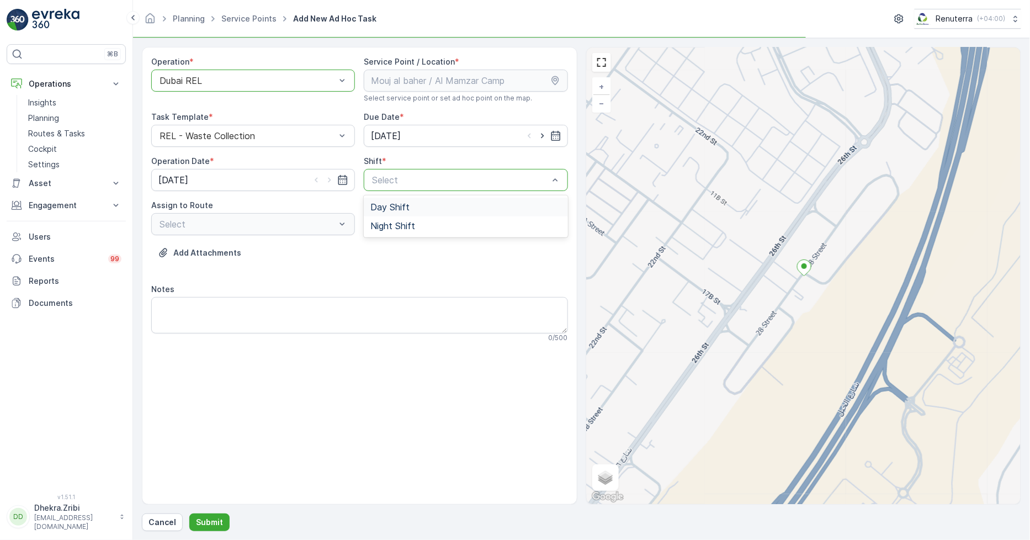
click at [400, 210] on span "Day Shift" at bounding box center [389, 207] width 39 height 10
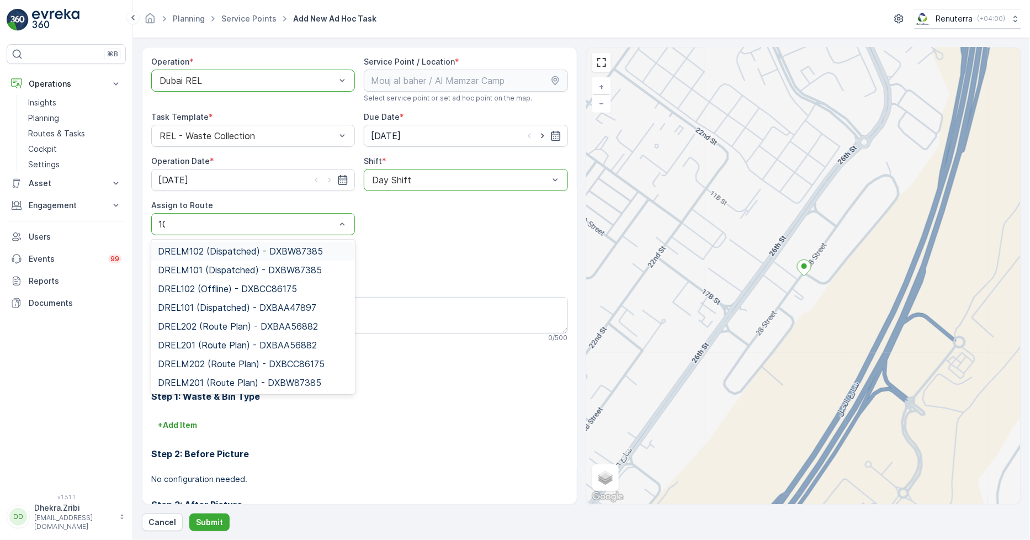
type input "101"
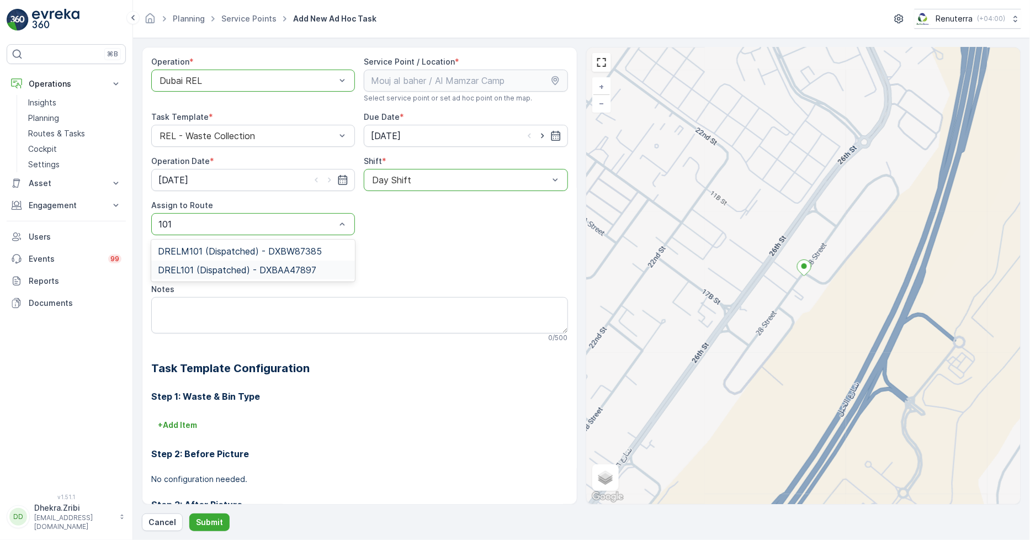
click at [175, 270] on span "DREL101 (Dispatched) - DXBAA47897" at bounding box center [237, 270] width 158 height 10
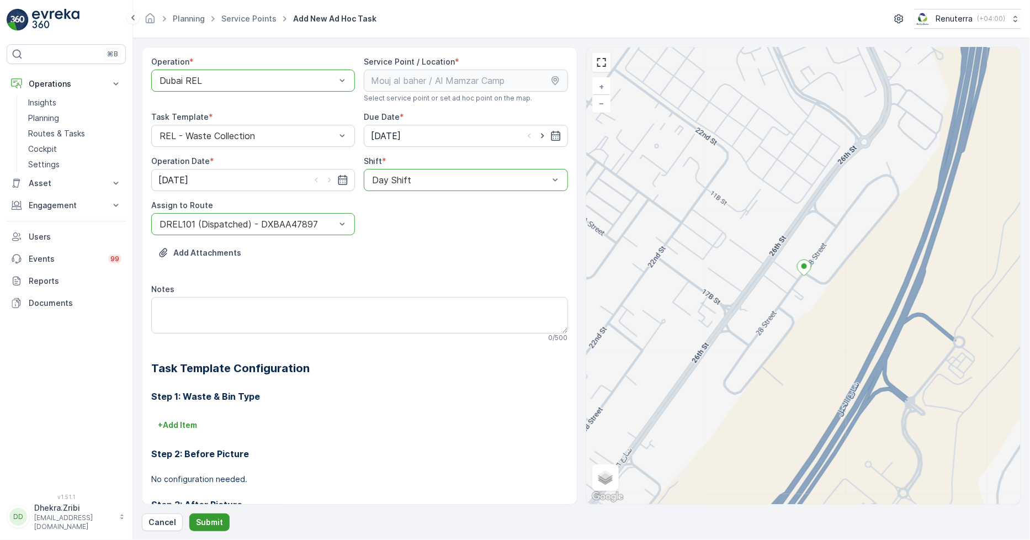
click at [211, 525] on p "Submit" at bounding box center [209, 522] width 27 height 11
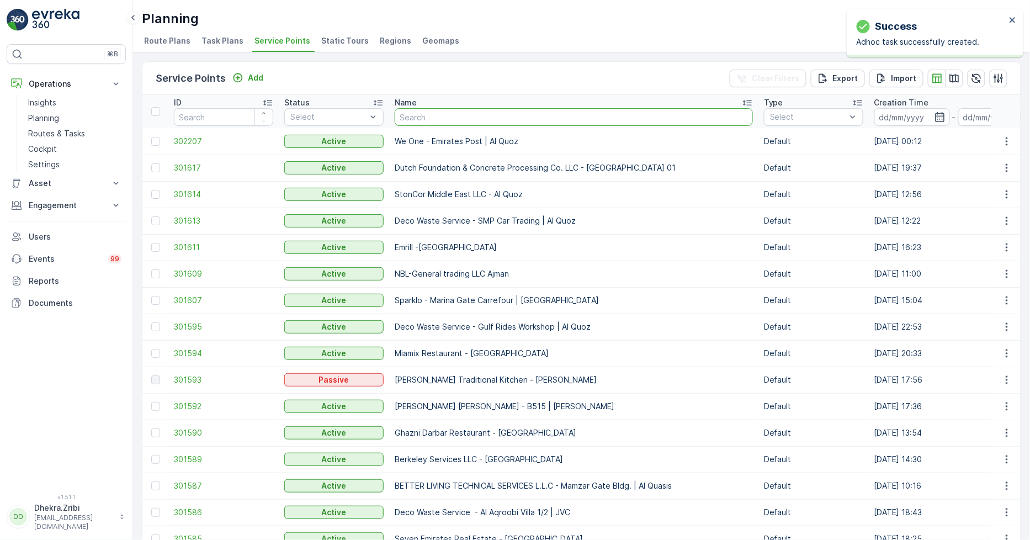
click at [460, 114] on input "text" at bounding box center [574, 117] width 358 height 18
type input "G"
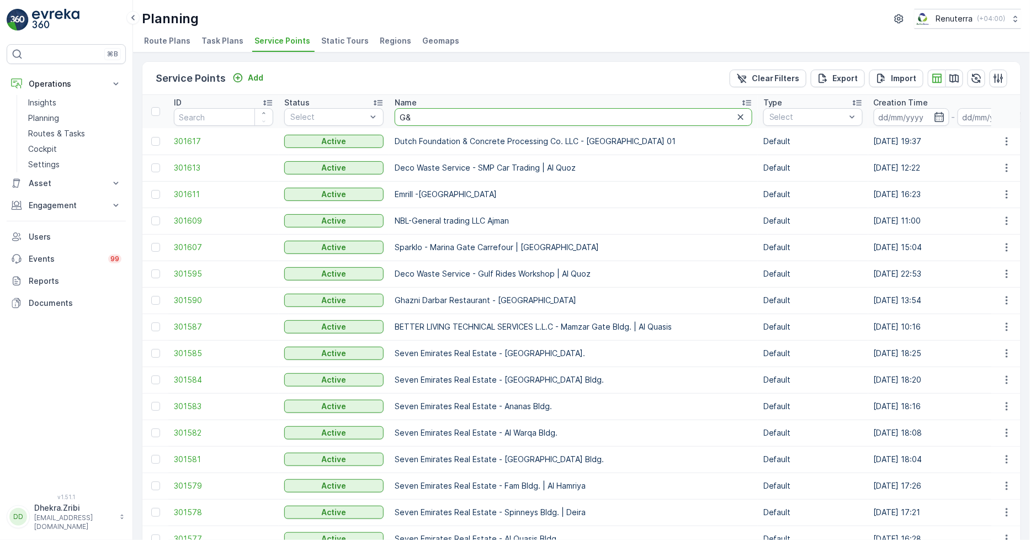
type input "G&B"
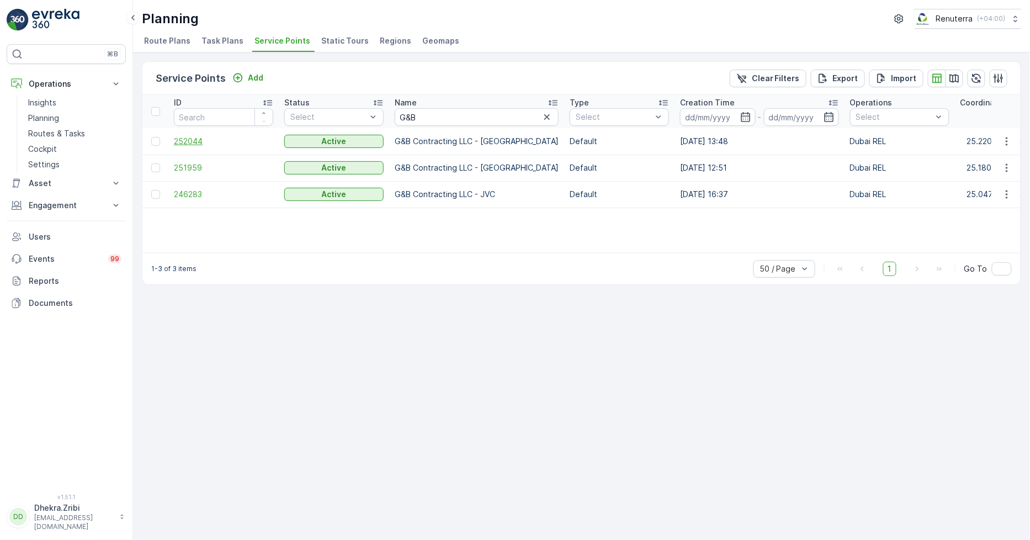
click at [190, 142] on span "252044" at bounding box center [223, 141] width 99 height 11
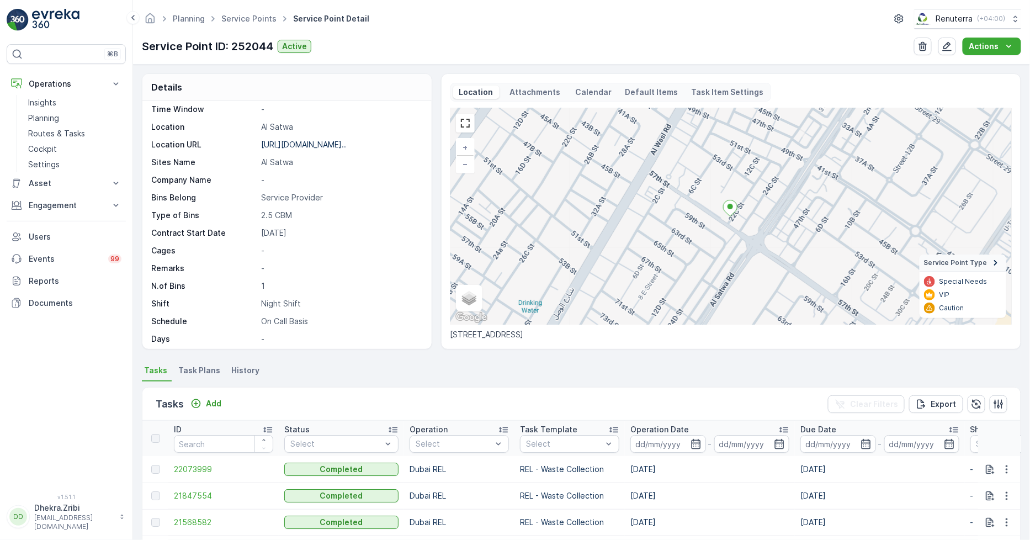
click at [189, 462] on td "22073999" at bounding box center [223, 469] width 110 height 26
click at [189, 466] on span "22073999" at bounding box center [223, 469] width 99 height 11
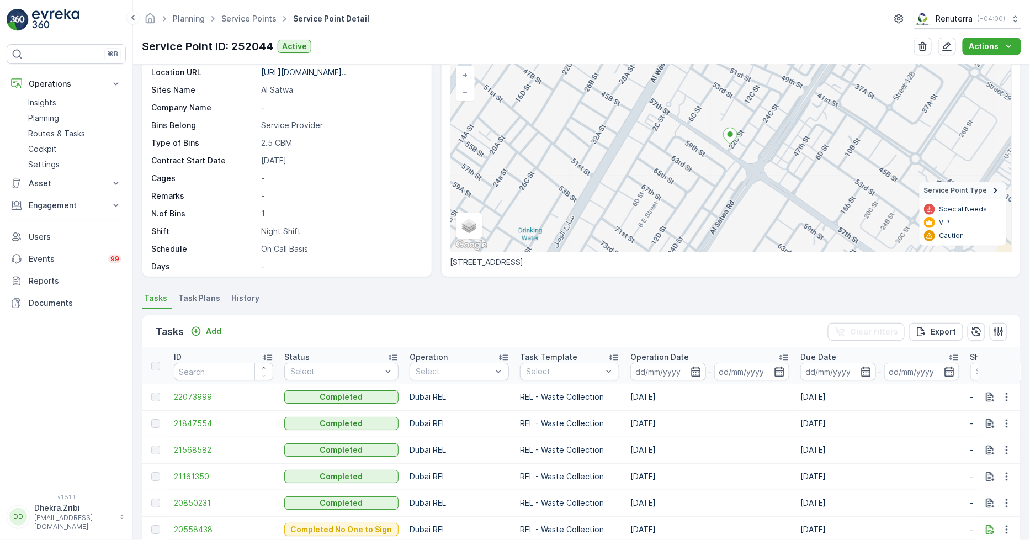
scroll to position [152, 0]
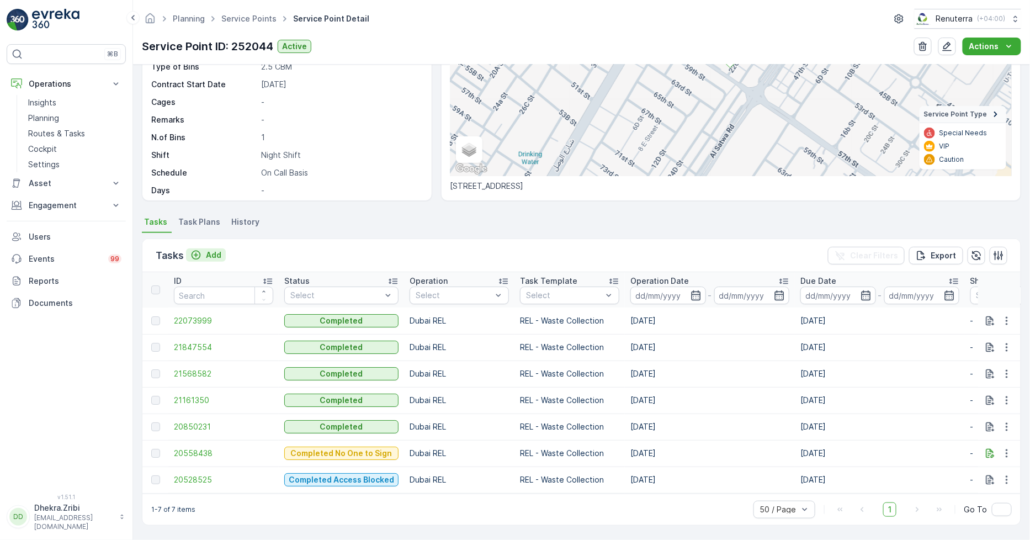
click at [207, 253] on p "Add" at bounding box center [213, 254] width 15 height 11
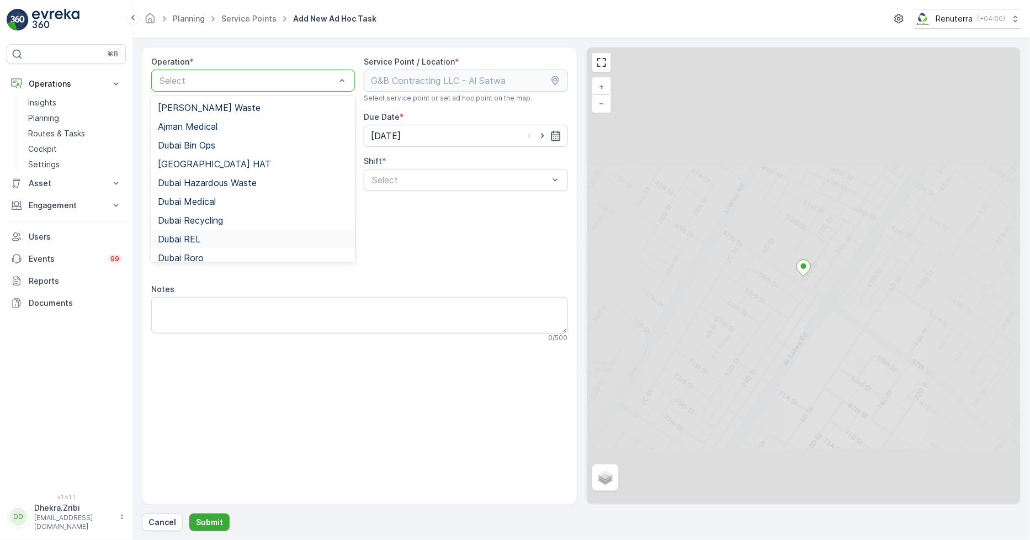
click at [211, 234] on div "Dubai REL" at bounding box center [253, 239] width 204 height 19
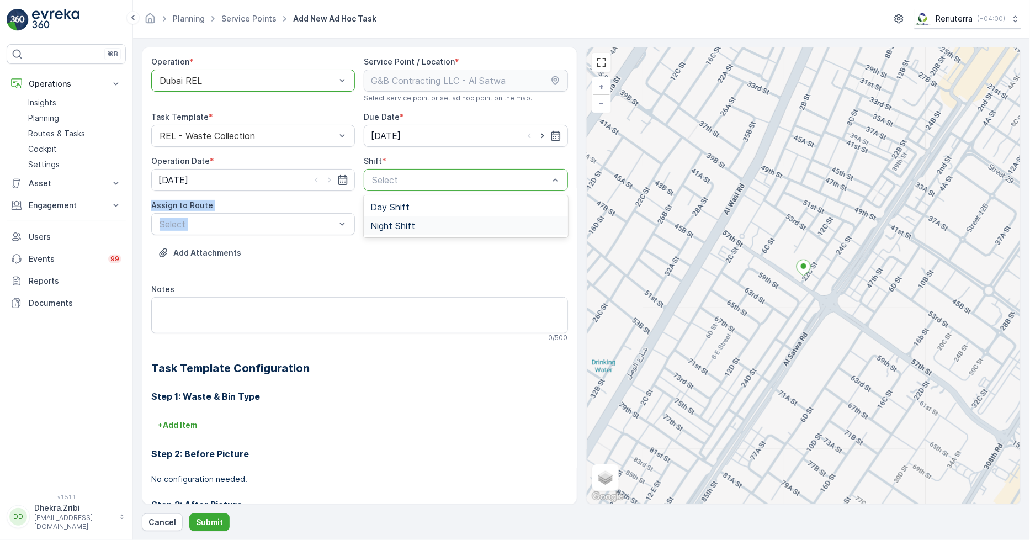
drag, startPoint x: 359, startPoint y: 223, endPoint x: 372, endPoint y: 223, distance: 12.7
click at [384, 227] on span "Night Shift" at bounding box center [392, 226] width 45 height 10
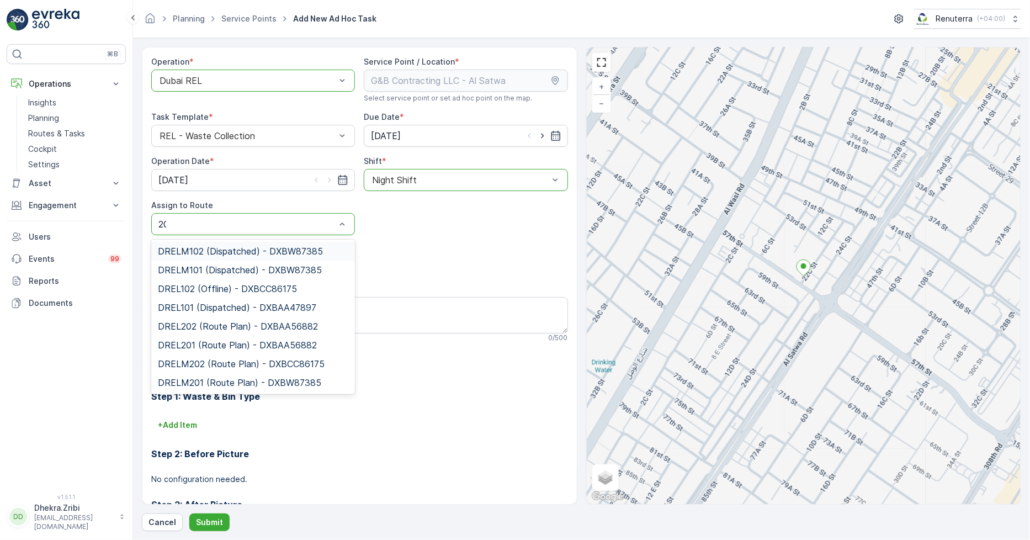
type input "201"
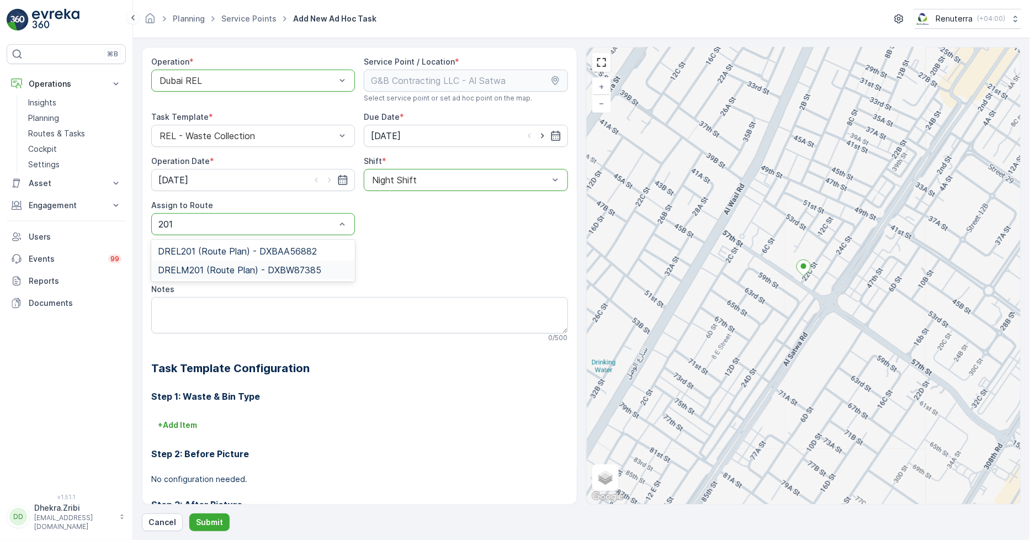
click at [259, 271] on span "DRELM201 (Route Plan) - DXBW87385" at bounding box center [239, 270] width 163 height 10
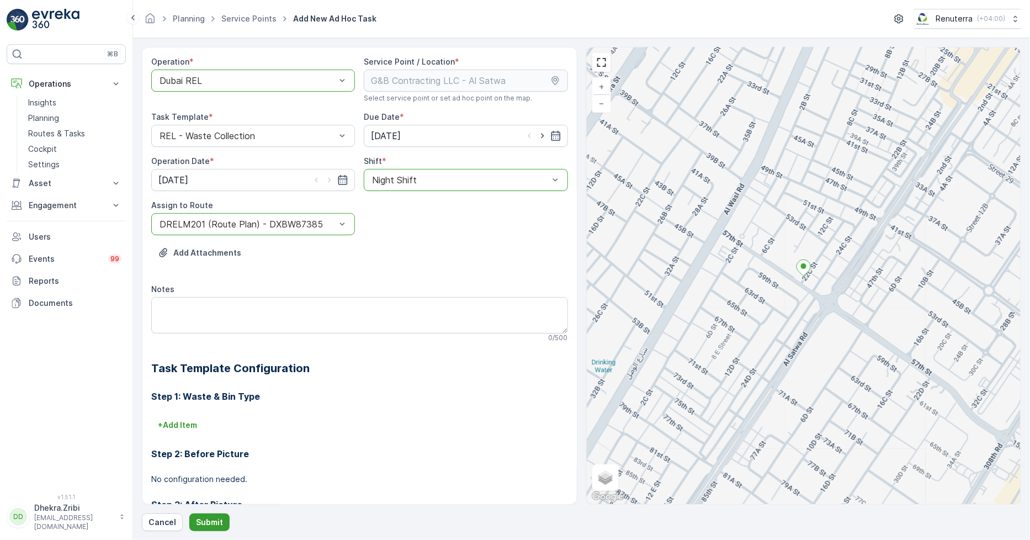
click at [203, 517] on p "Submit" at bounding box center [209, 522] width 27 height 11
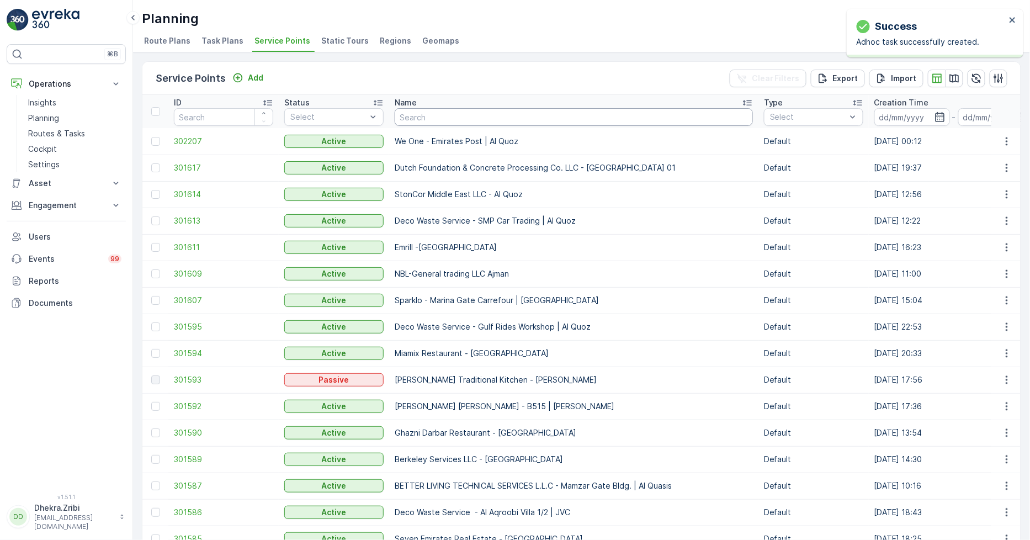
click at [440, 116] on input "text" at bounding box center [574, 117] width 358 height 18
paste input "The [GEOGRAPHIC_DATA]"
type input "The [GEOGRAPHIC_DATA]"
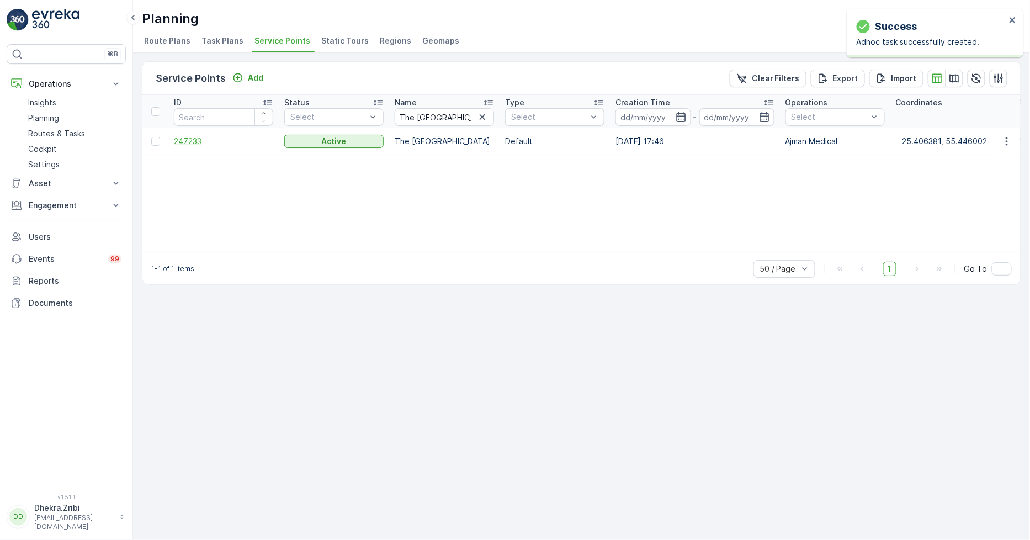
click at [183, 142] on span "247233" at bounding box center [223, 141] width 99 height 11
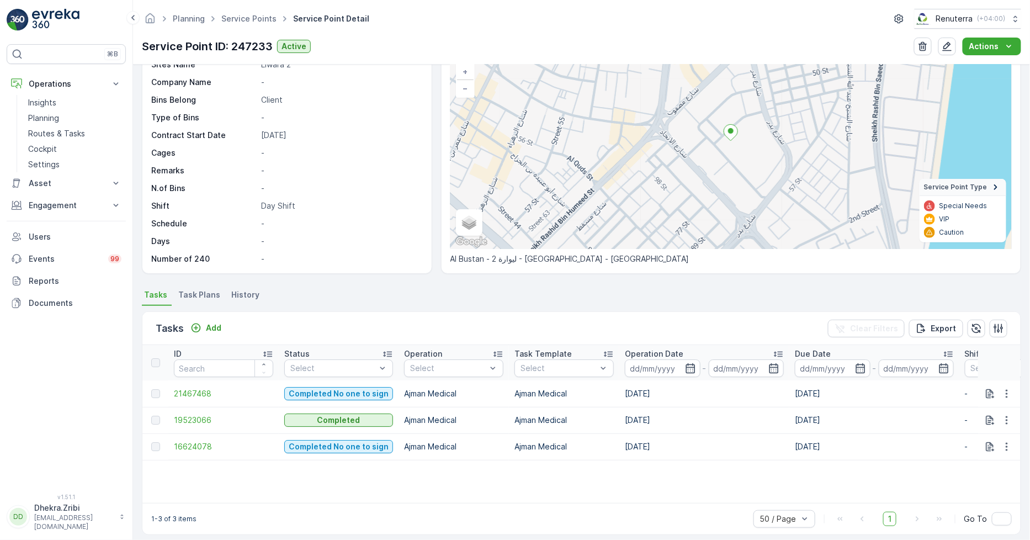
scroll to position [84, 0]
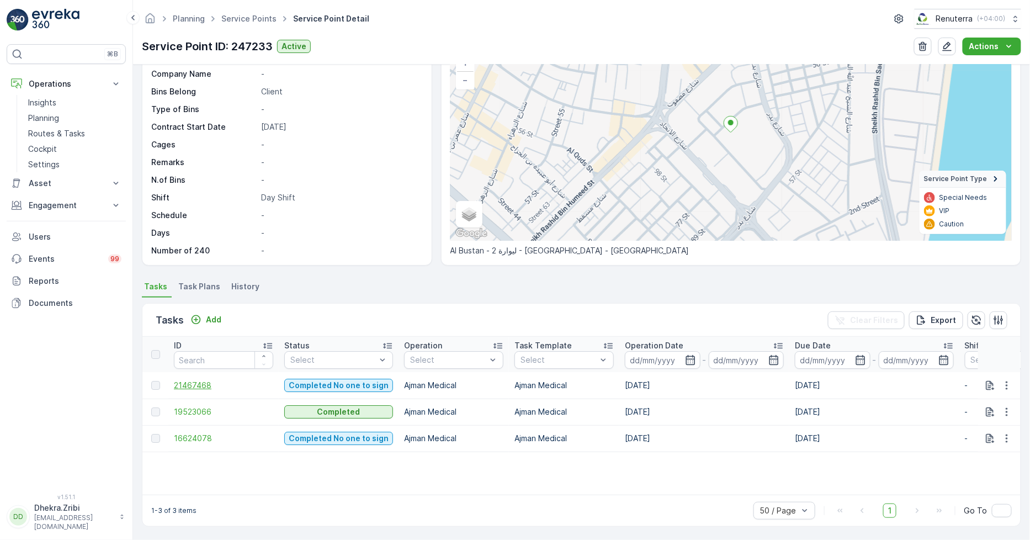
click at [193, 386] on span "21467468" at bounding box center [223, 385] width 99 height 11
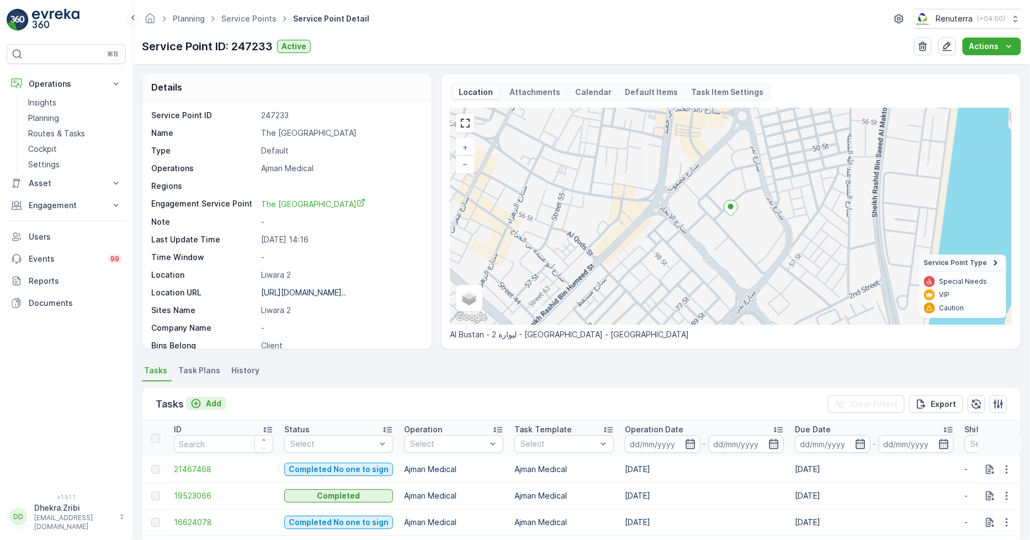
click at [207, 403] on p "Add" at bounding box center [213, 403] width 15 height 11
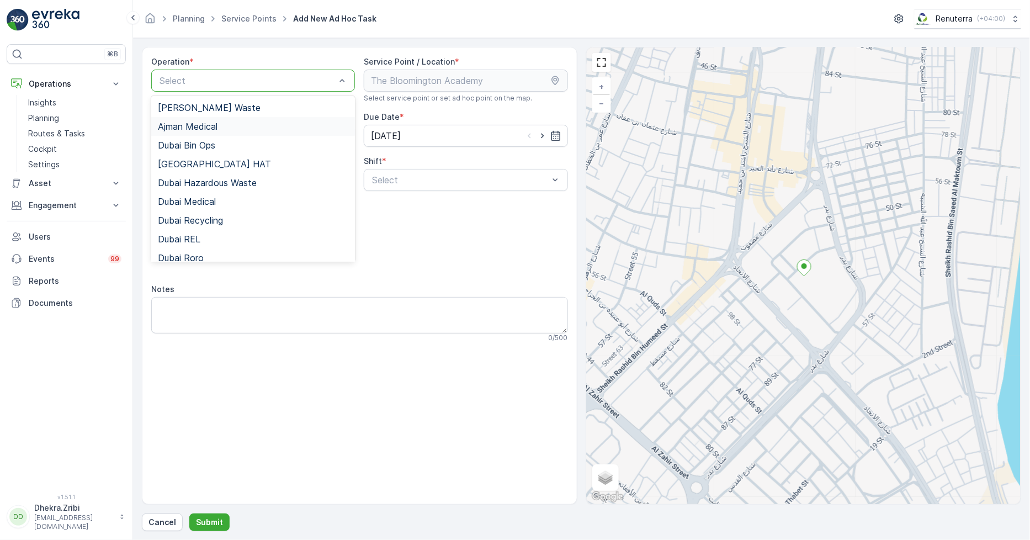
click at [231, 123] on div "Ajman Medical" at bounding box center [253, 126] width 190 height 10
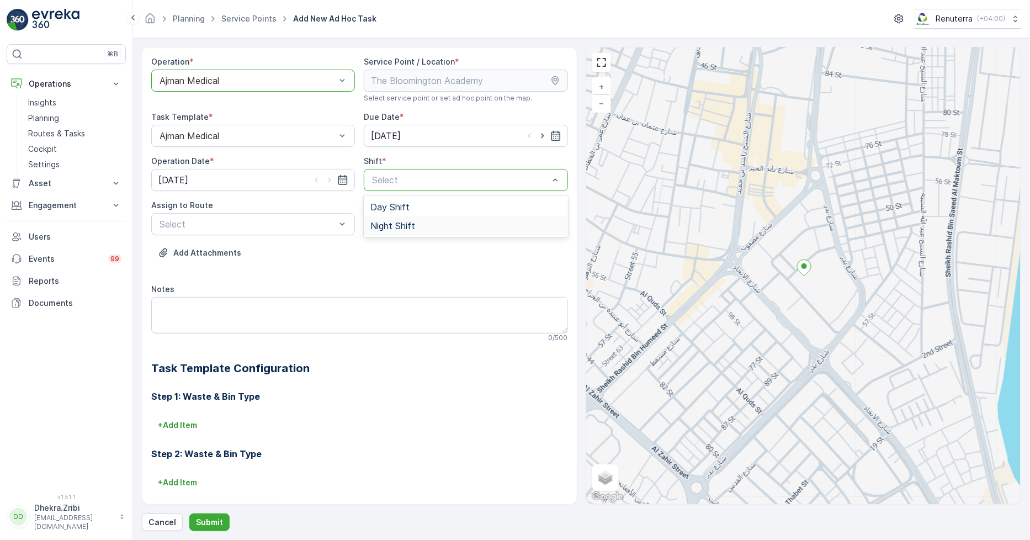
click at [410, 227] on span "Night Shift" at bounding box center [392, 226] width 45 height 10
click at [418, 187] on div "Night Shift" at bounding box center [466, 180] width 204 height 22
click at [417, 206] on div "Day Shift" at bounding box center [465, 207] width 190 height 10
click at [253, 263] on div "AJMED101 (Dispatched) - A85791" at bounding box center [253, 269] width 204 height 19
click at [206, 525] on p "Submit" at bounding box center [209, 522] width 27 height 11
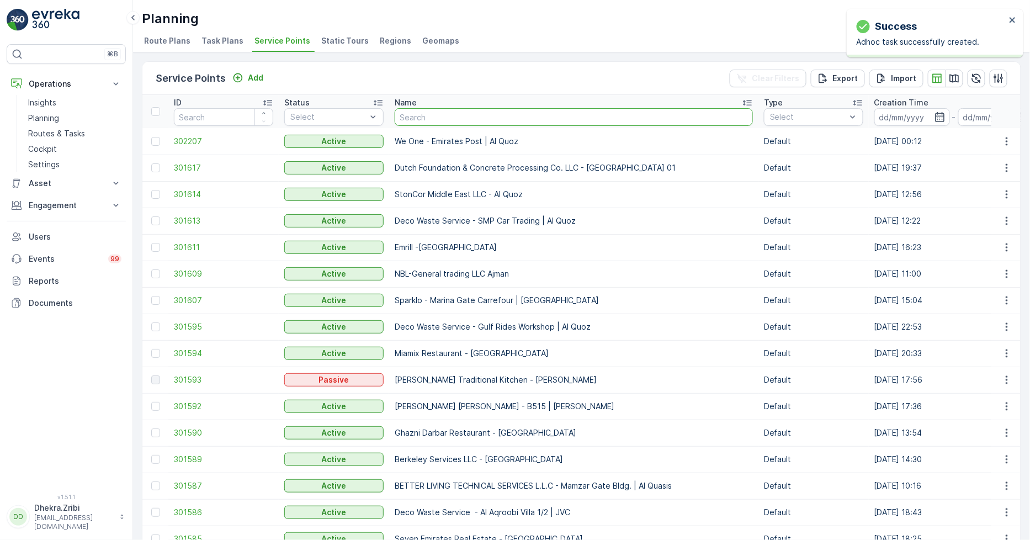
type input "The Bloomington Academy"
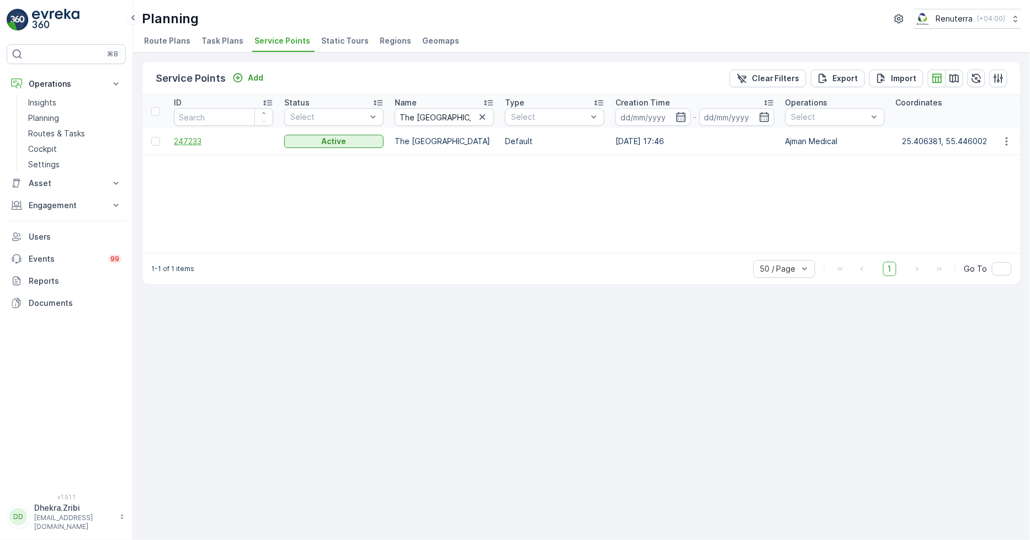
click at [200, 139] on span "247233" at bounding box center [223, 141] width 99 height 11
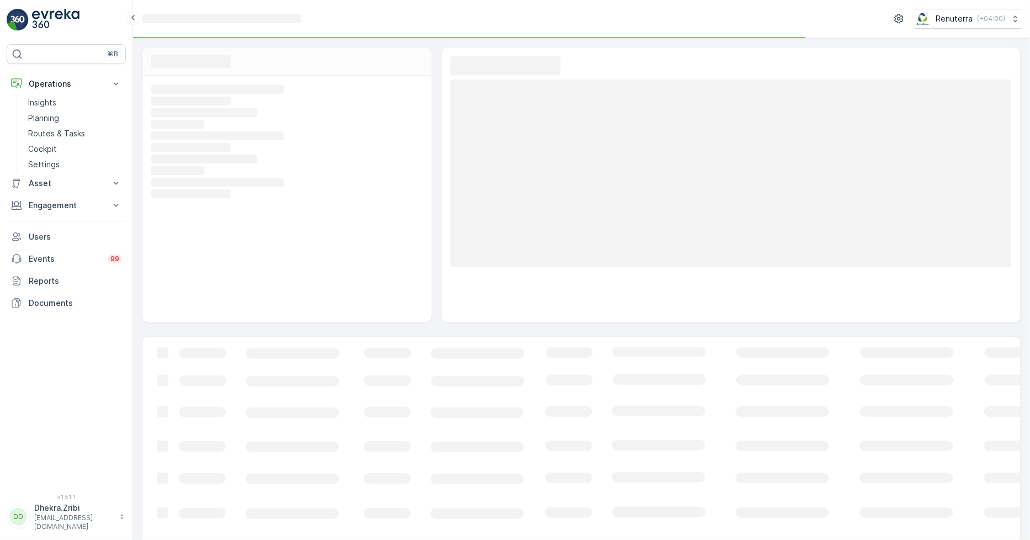
scroll to position [25, 0]
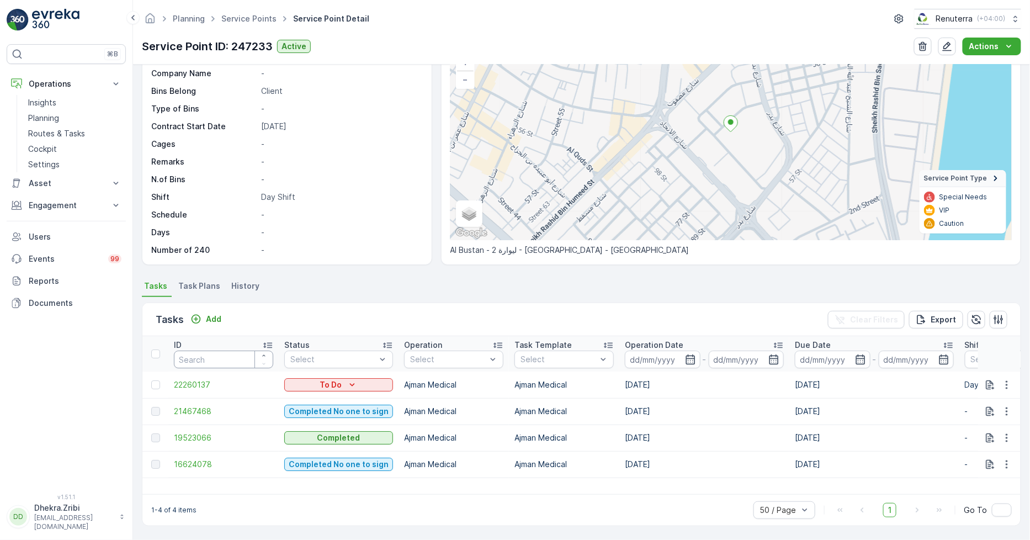
scroll to position [84, 0]
click at [188, 409] on span "21467468" at bounding box center [223, 411] width 99 height 11
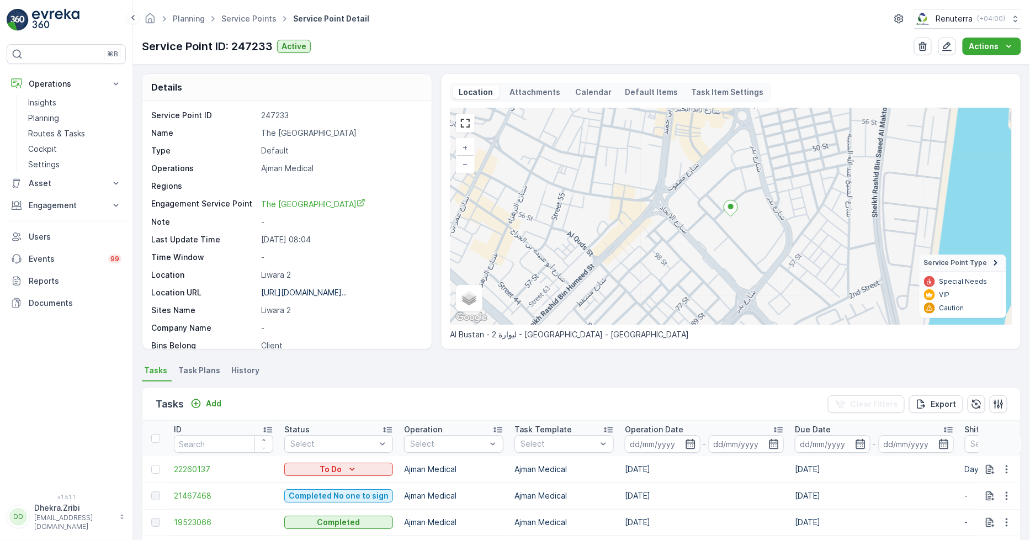
click at [241, 12] on ul "Service Points" at bounding box center [255, 19] width 72 height 16
click at [236, 18] on link "Service Points" at bounding box center [248, 18] width 55 height 9
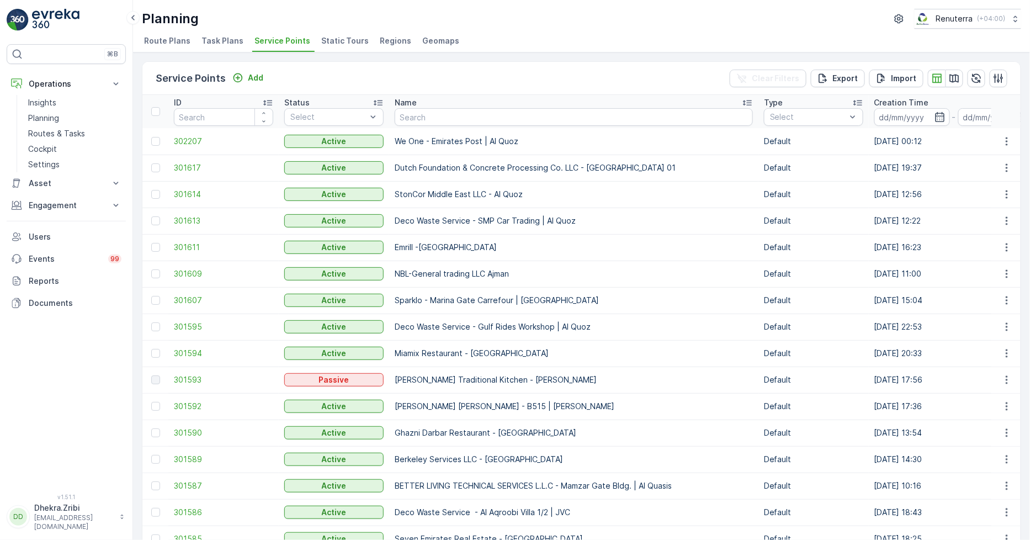
click at [450, 112] on input "text" at bounding box center [574, 117] width 358 height 18
type input "murooj"
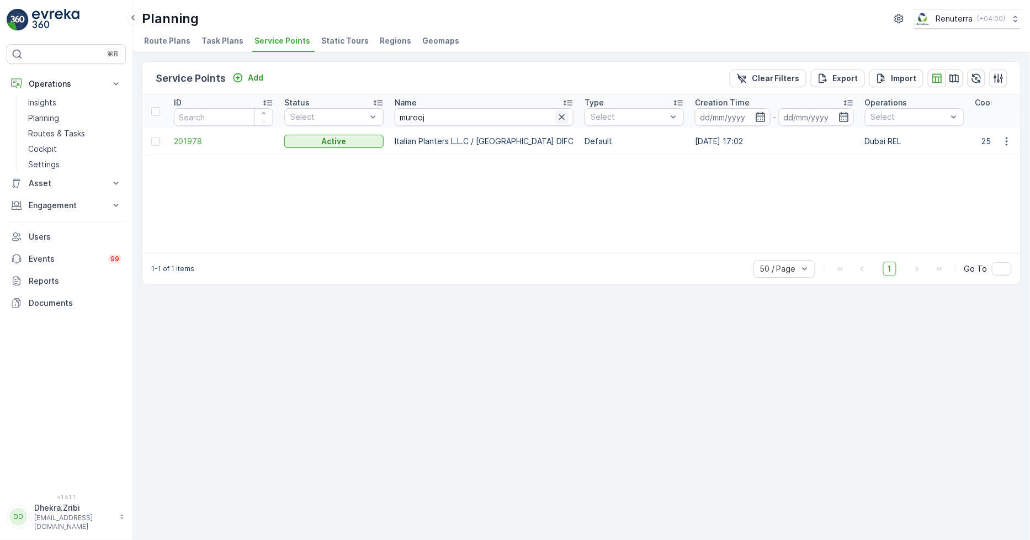
click at [556, 119] on icon "button" at bounding box center [561, 116] width 11 height 11
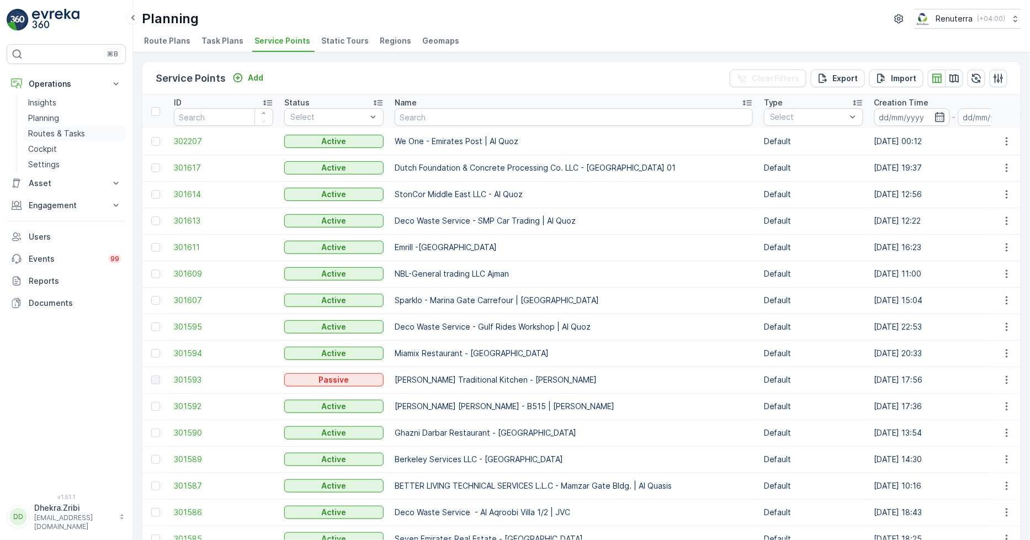
click at [62, 136] on p "Routes & Tasks" at bounding box center [56, 133] width 57 height 11
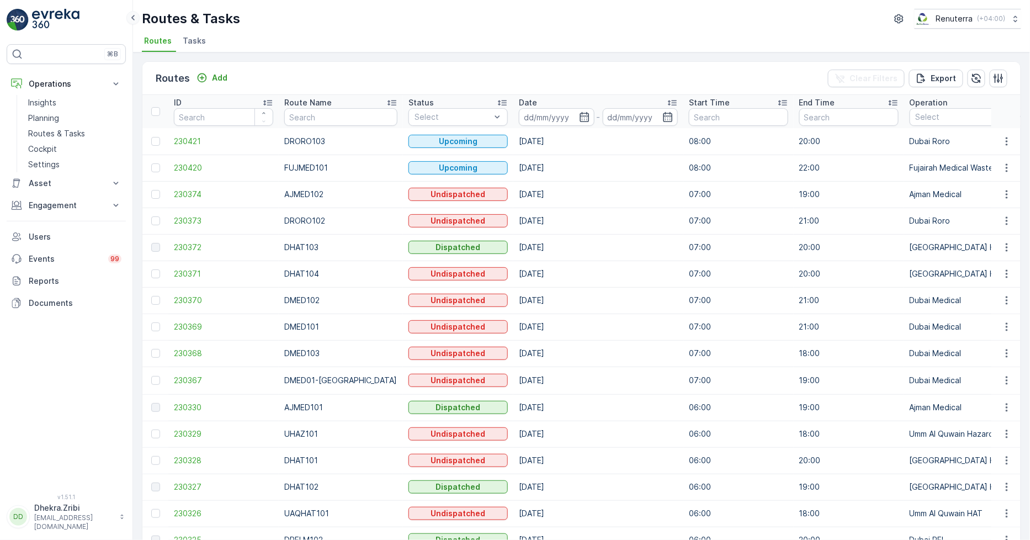
click at [138, 20] on icon at bounding box center [133, 17] width 12 height 13
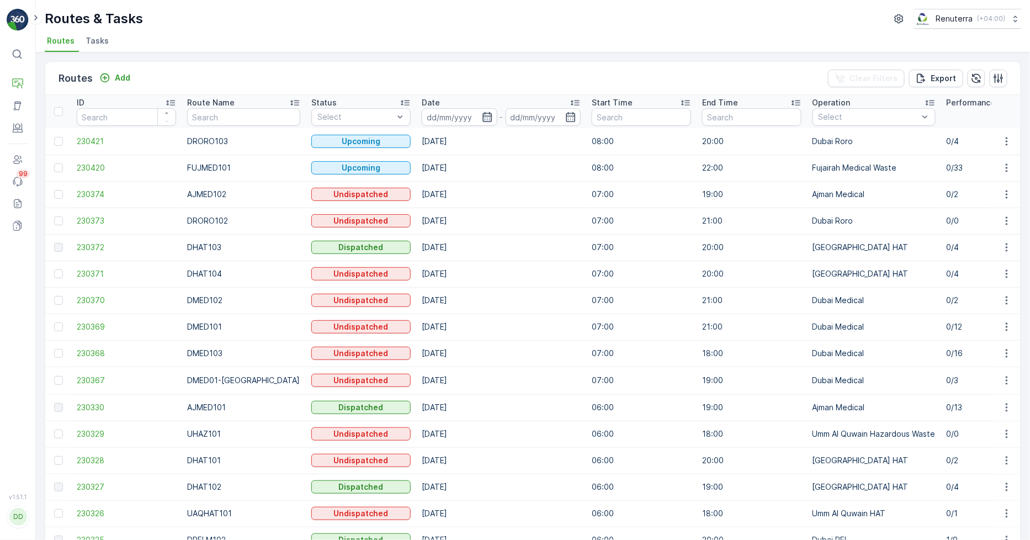
click at [482, 115] on icon "button" at bounding box center [487, 116] width 11 height 11
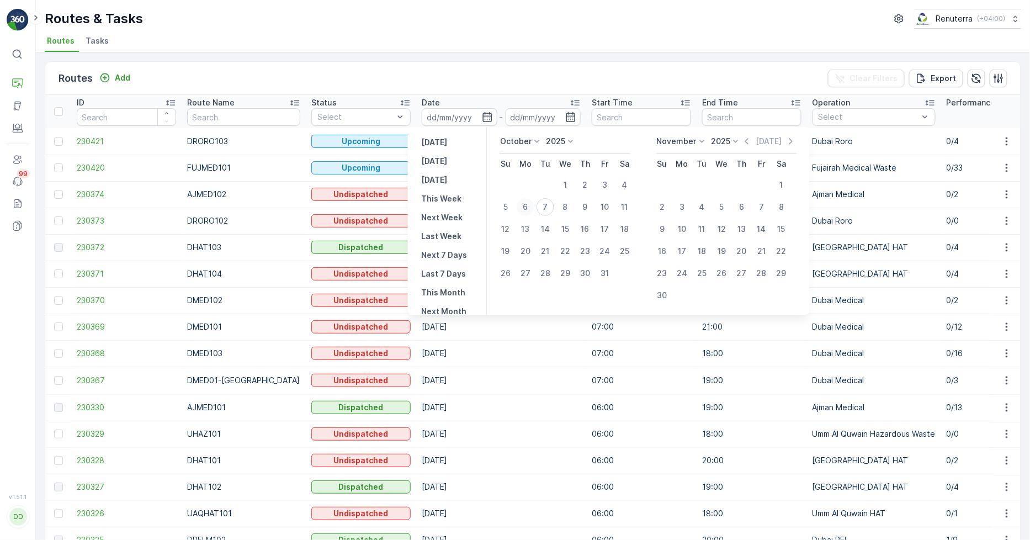
click at [530, 212] on div "6" at bounding box center [526, 207] width 18 height 18
type input "[DATE]"
click at [530, 212] on div "6" at bounding box center [526, 207] width 18 height 18
type input "[DATE]"
click at [530, 212] on div "6" at bounding box center [526, 207] width 18 height 18
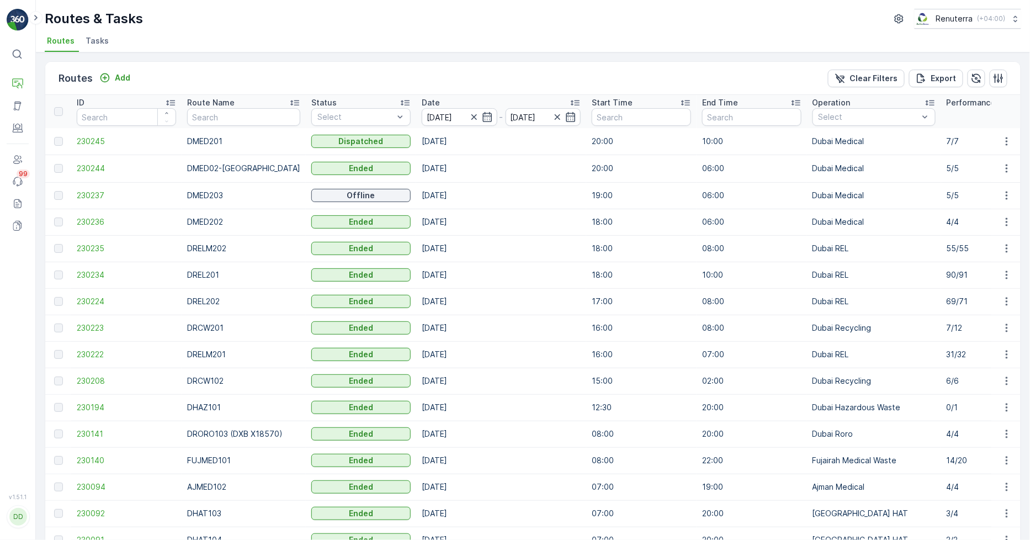
click at [468, 287] on td "[DATE]" at bounding box center [501, 275] width 170 height 26
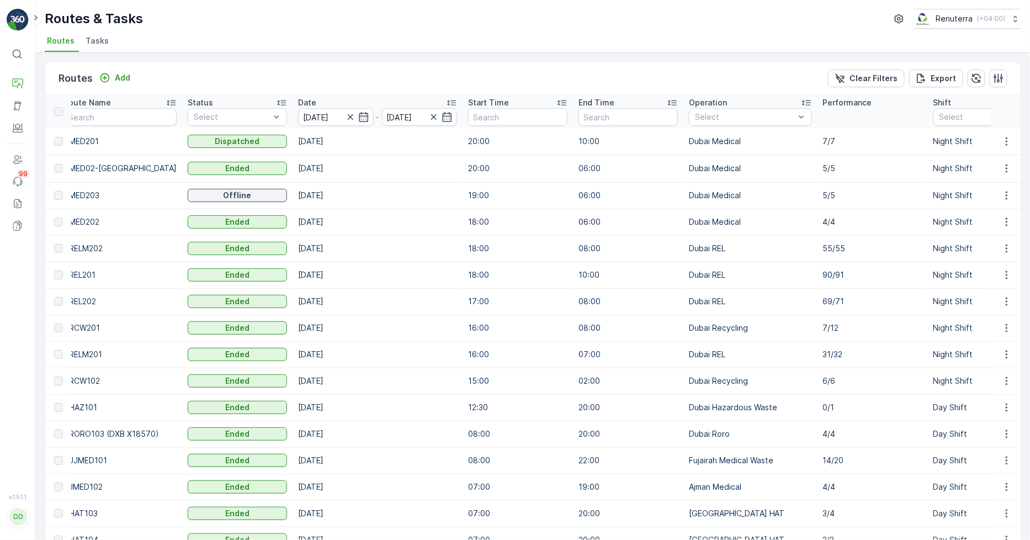
scroll to position [0, 147]
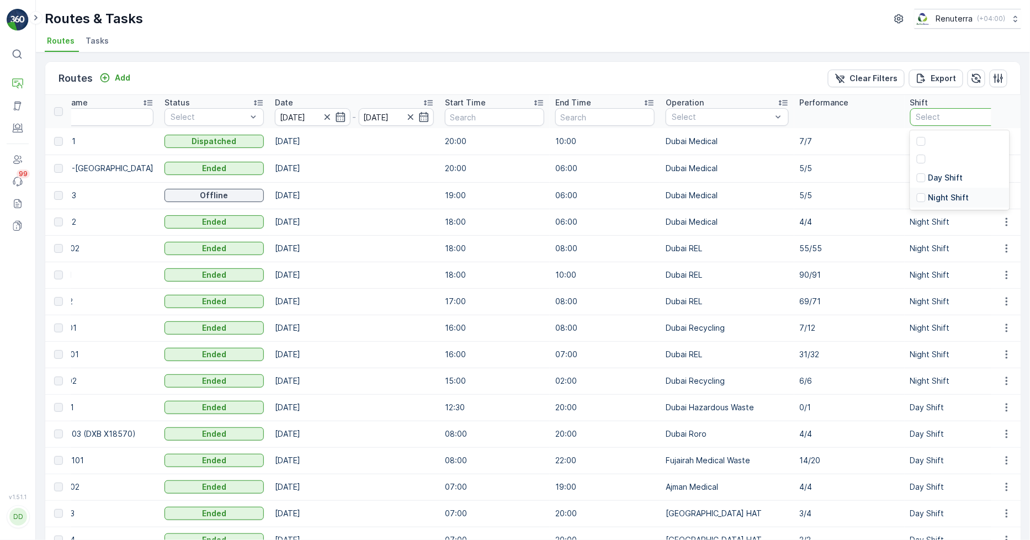
click at [917, 192] on div "Night Shift" at bounding box center [943, 197] width 52 height 11
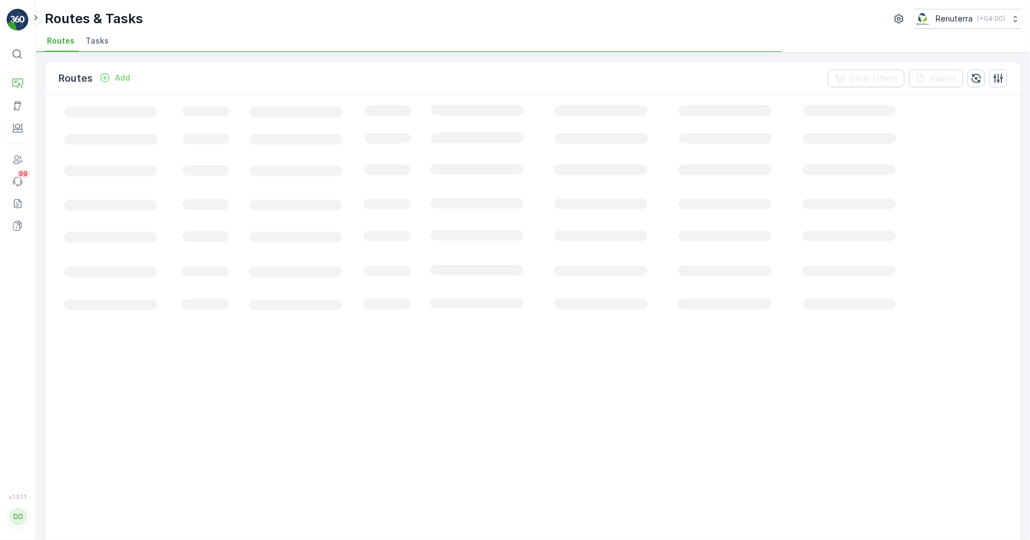
scroll to position [0, 86]
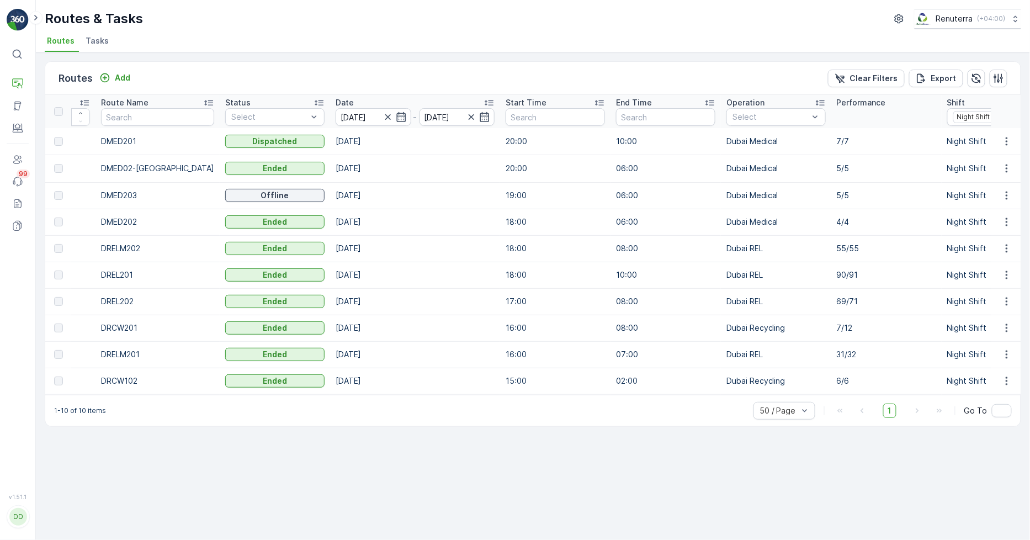
drag, startPoint x: 411, startPoint y: 400, endPoint x: 210, endPoint y: 432, distance: 203.9
click at [210, 427] on div "Routes Add Clear Filters Export ID Route Name Status Select Date 06.10.2025 - 0…" at bounding box center [533, 243] width 976 height 365
drag, startPoint x: 221, startPoint y: 401, endPoint x: 205, endPoint y: 415, distance: 21.5
click at [199, 409] on div "1-10 of 10 items 50 / Page 1 Go To" at bounding box center [532, 410] width 975 height 31
drag, startPoint x: 215, startPoint y: 449, endPoint x: 233, endPoint y: 415, distance: 38.8
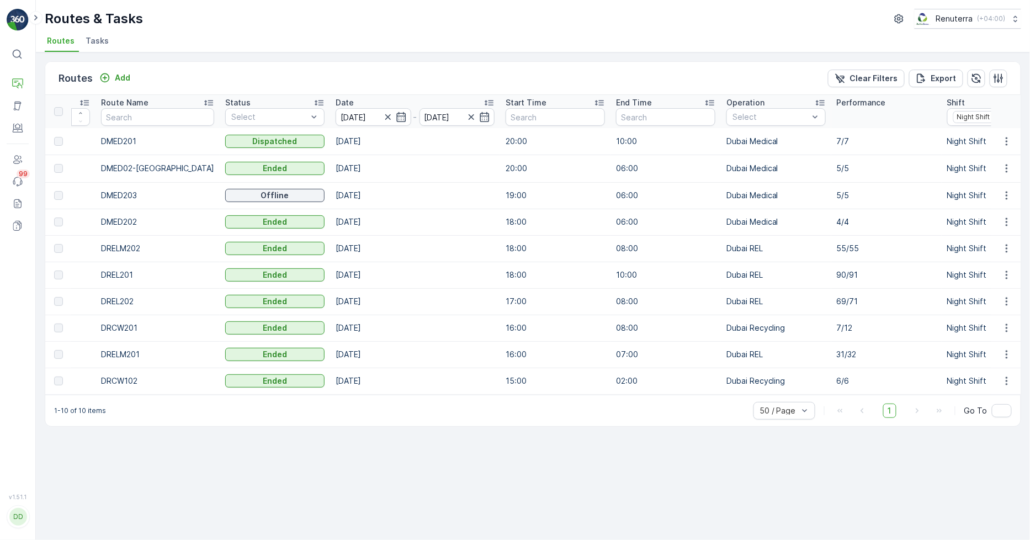
click at [215, 447] on div "Routes Add Clear Filters Export ID Route Name Status Select Date 06.10.2025 - 0…" at bounding box center [533, 295] width 994 height 487
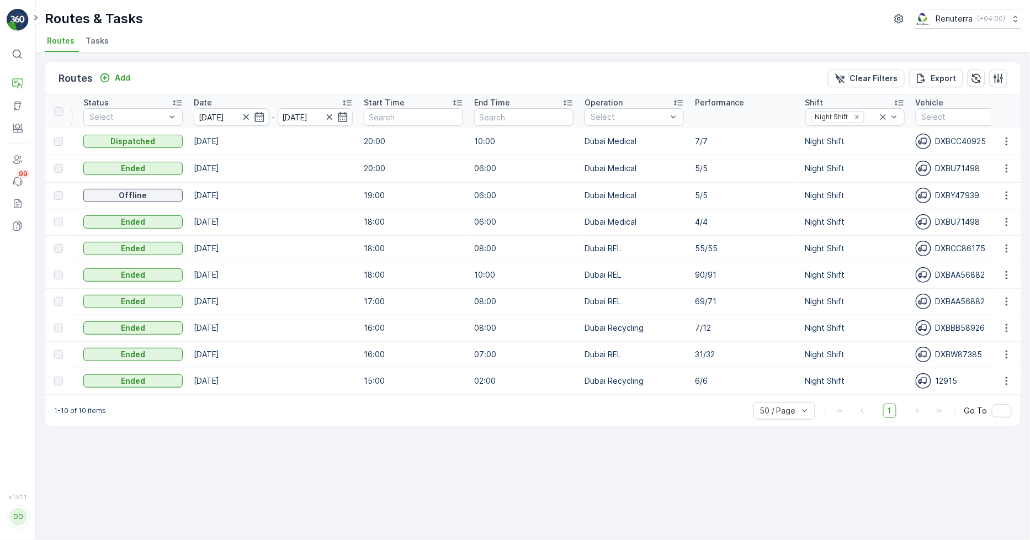
scroll to position [0, 0]
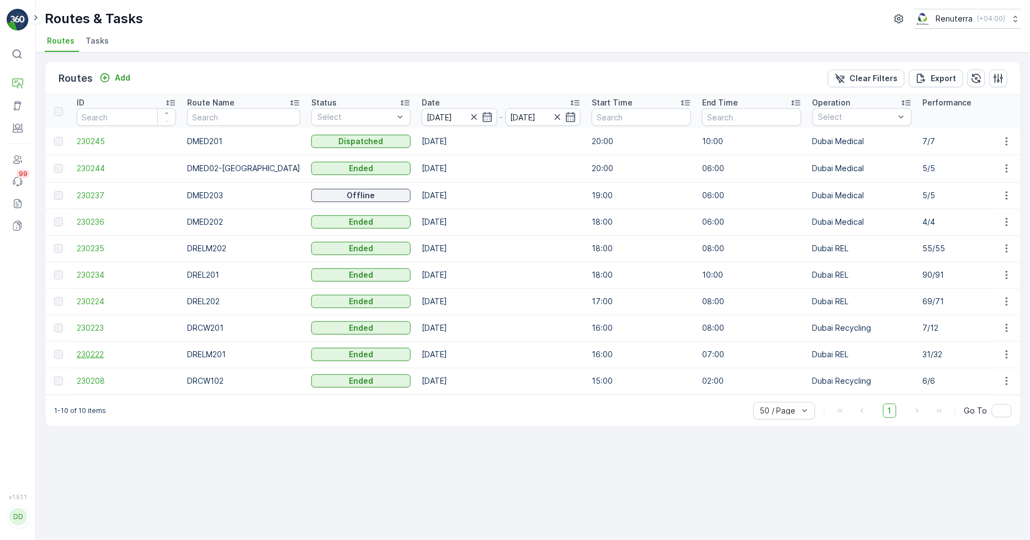
click at [94, 355] on span "230222" at bounding box center [126, 354] width 99 height 11
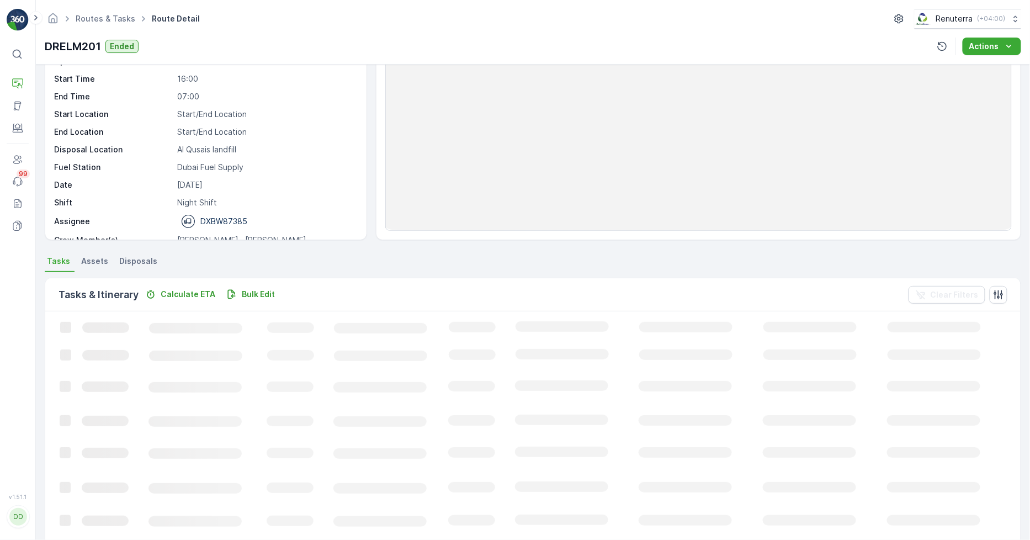
scroll to position [111, 0]
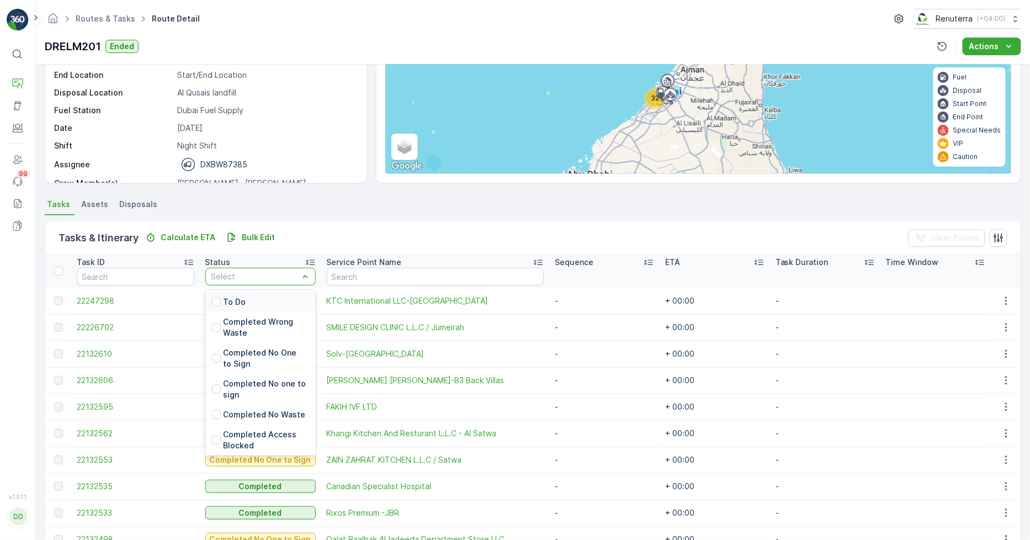
click at [237, 302] on p "To Do" at bounding box center [234, 301] width 23 height 11
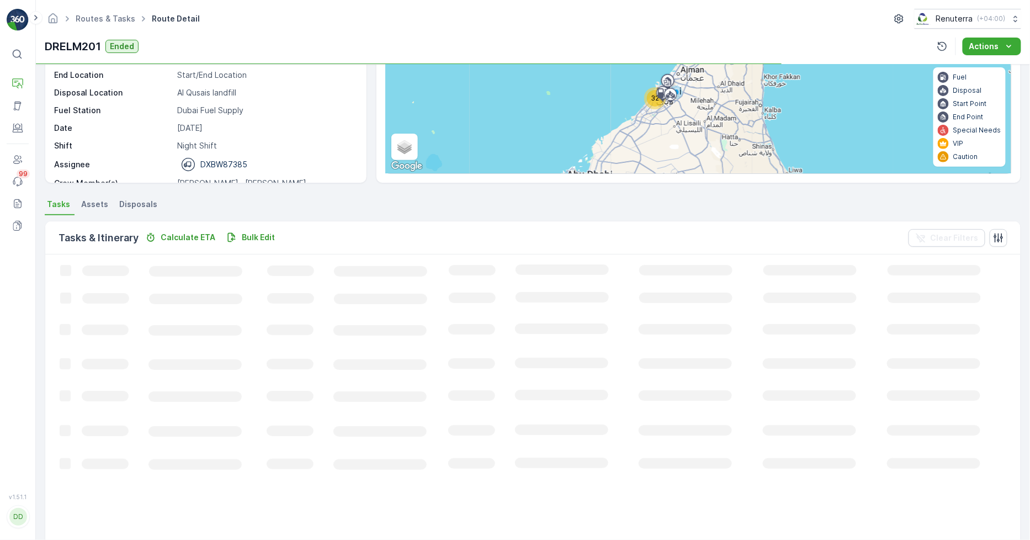
scroll to position [29, 0]
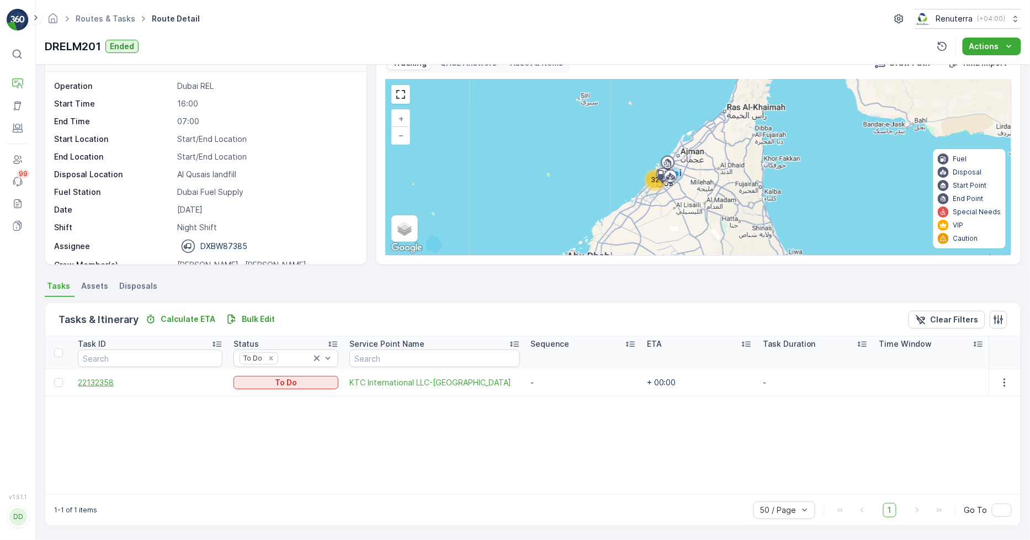
click at [100, 382] on span "22132358" at bounding box center [150, 382] width 145 height 11
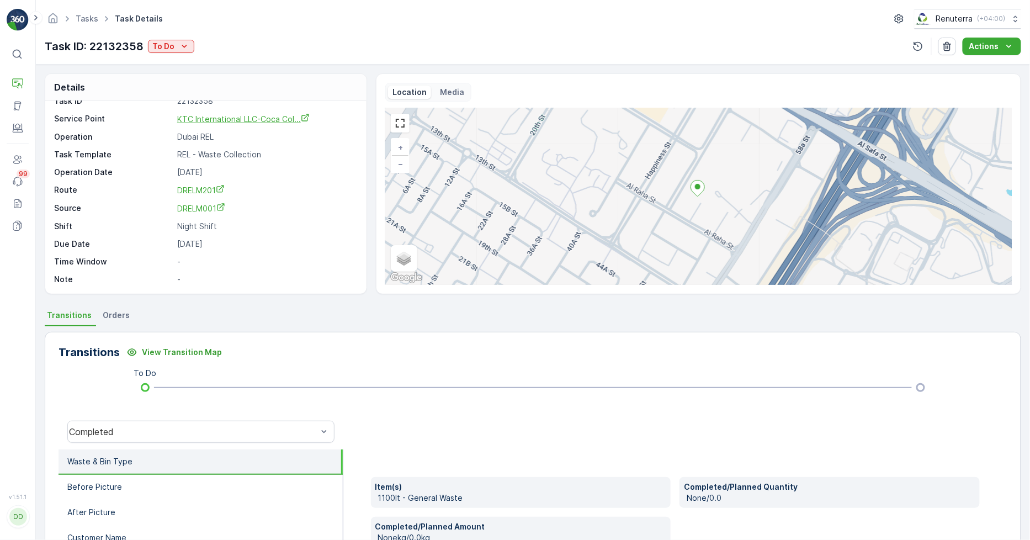
click at [229, 114] on span "KTC International LLC-Coca Col..." at bounding box center [243, 118] width 132 height 9
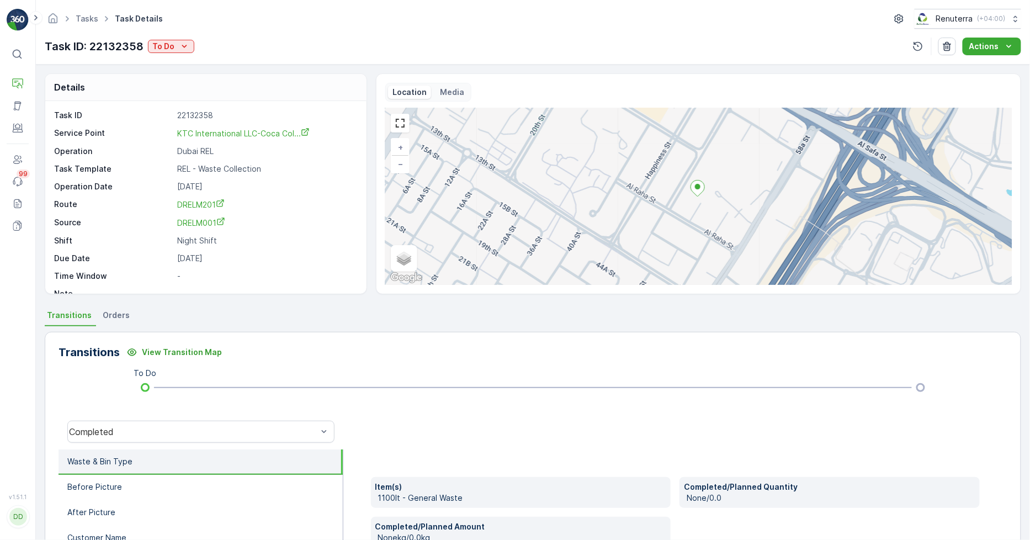
click at [306, 43] on div "Task ID: 22132358 To Do Actions" at bounding box center [533, 47] width 976 height 18
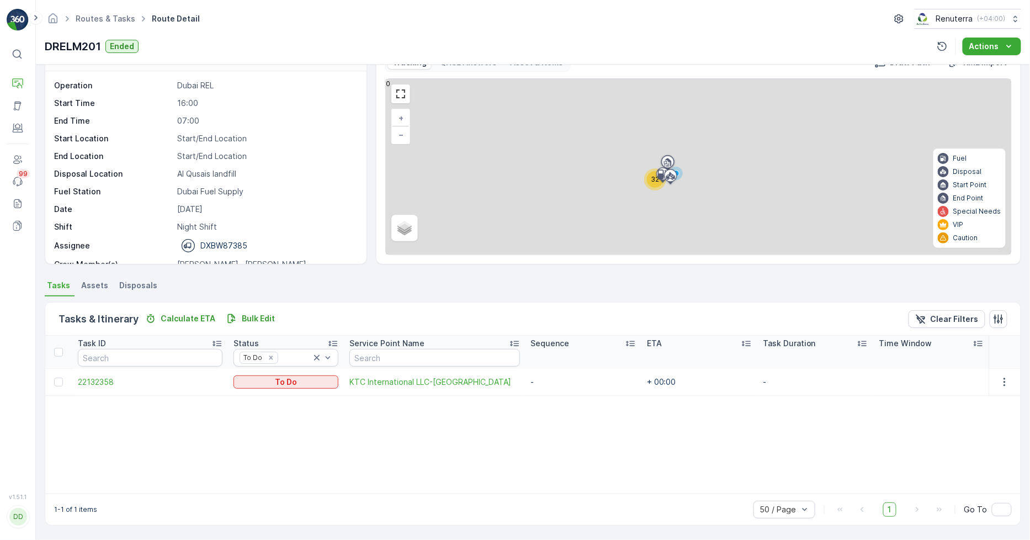
scroll to position [29, 0]
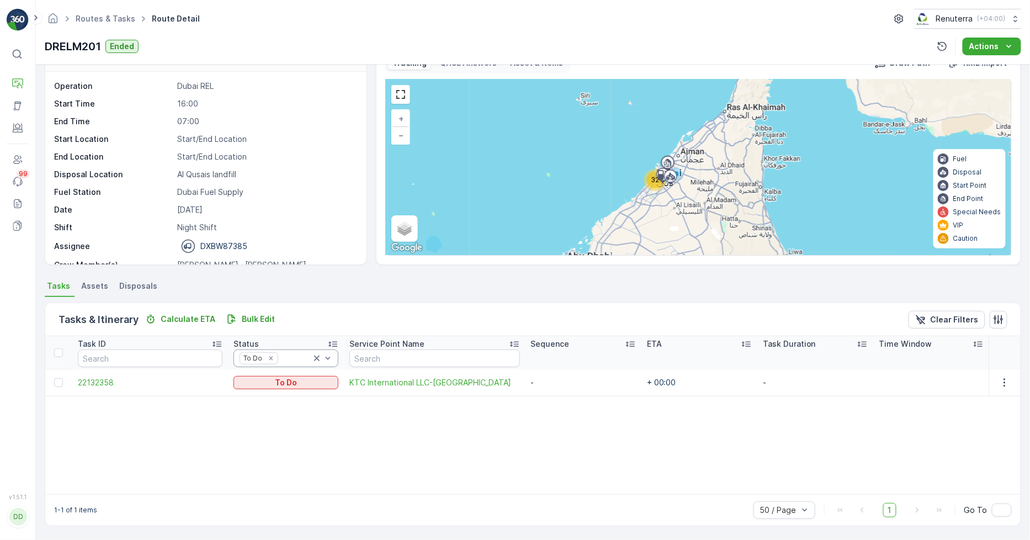
click at [314, 355] on icon at bounding box center [317, 358] width 6 height 6
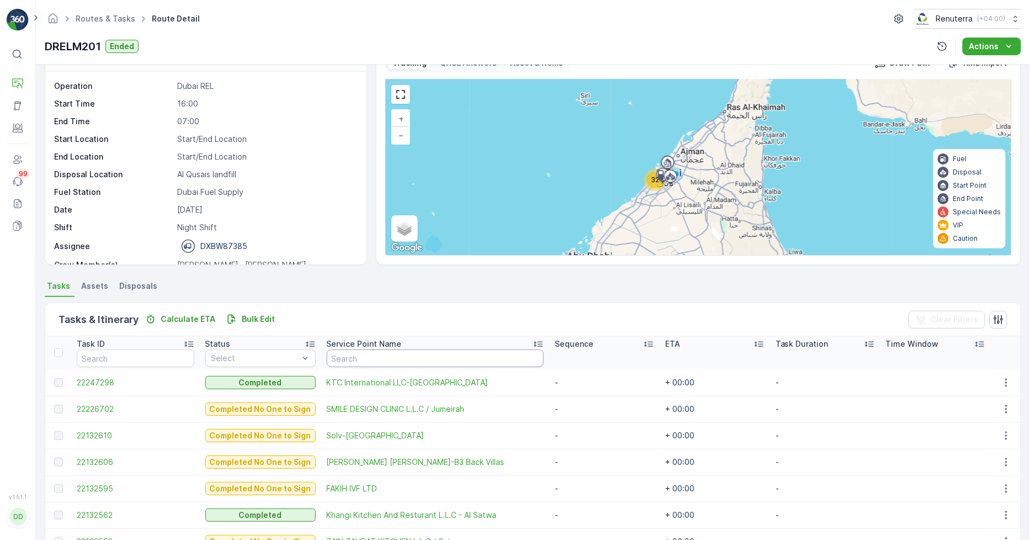
click at [372, 355] on input "text" at bounding box center [435, 358] width 217 height 18
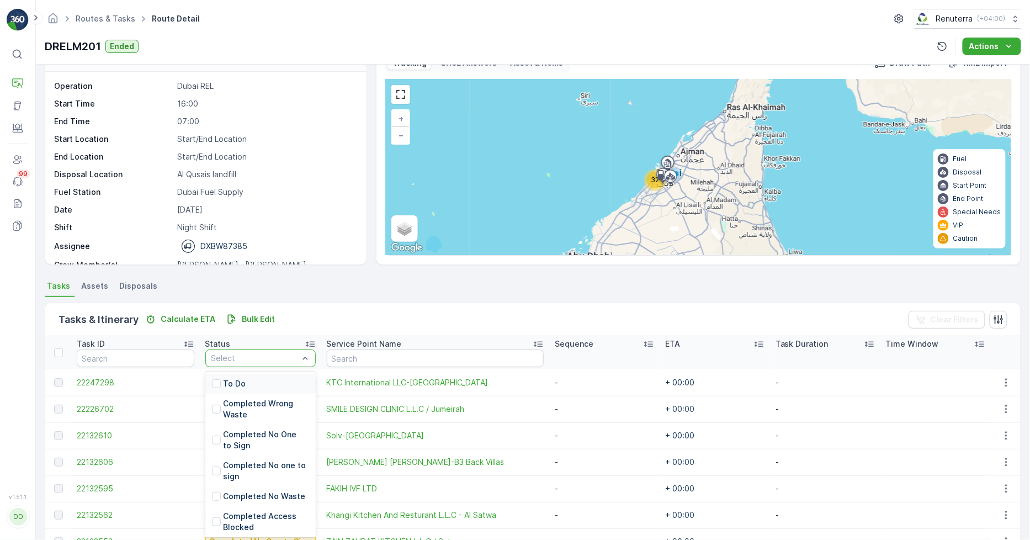
drag, startPoint x: 284, startPoint y: 355, endPoint x: 277, endPoint y: 361, distance: 9.1
click at [265, 376] on div "To Do" at bounding box center [260, 384] width 110 height 20
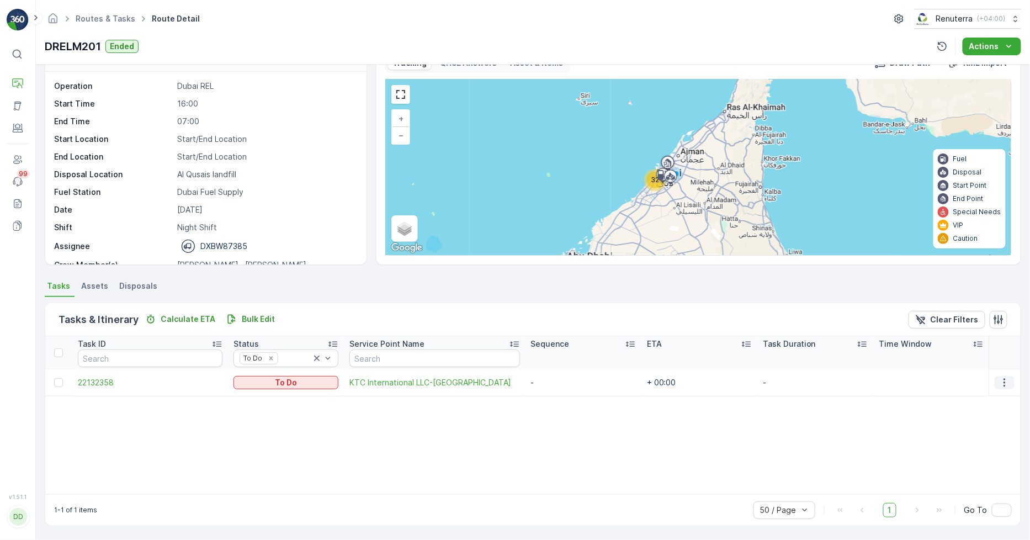
click at [996, 379] on button "button" at bounding box center [1004, 382] width 20 height 13
click at [982, 445] on span "Remove from Route" at bounding box center [988, 444] width 74 height 11
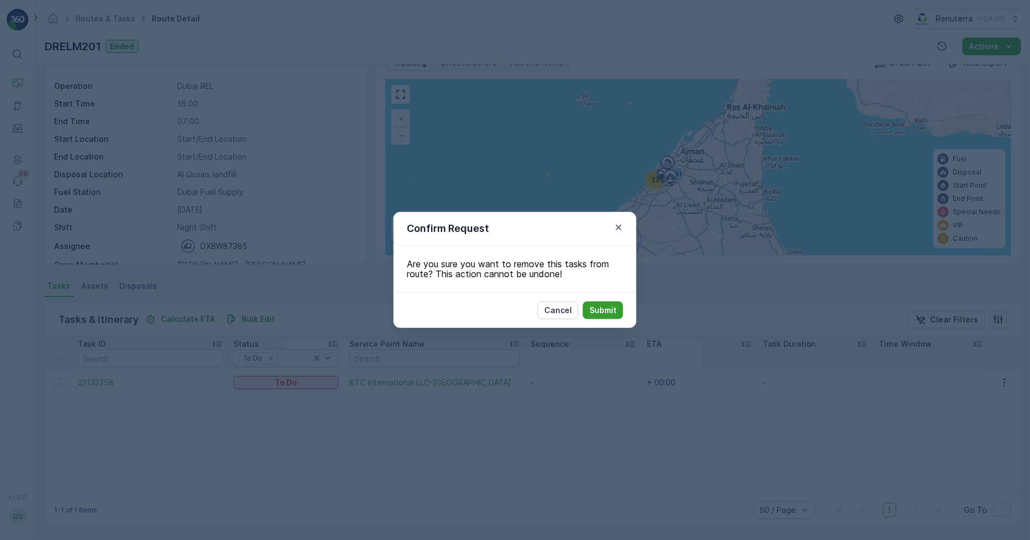
click at [604, 307] on p "Submit" at bounding box center [602, 310] width 27 height 11
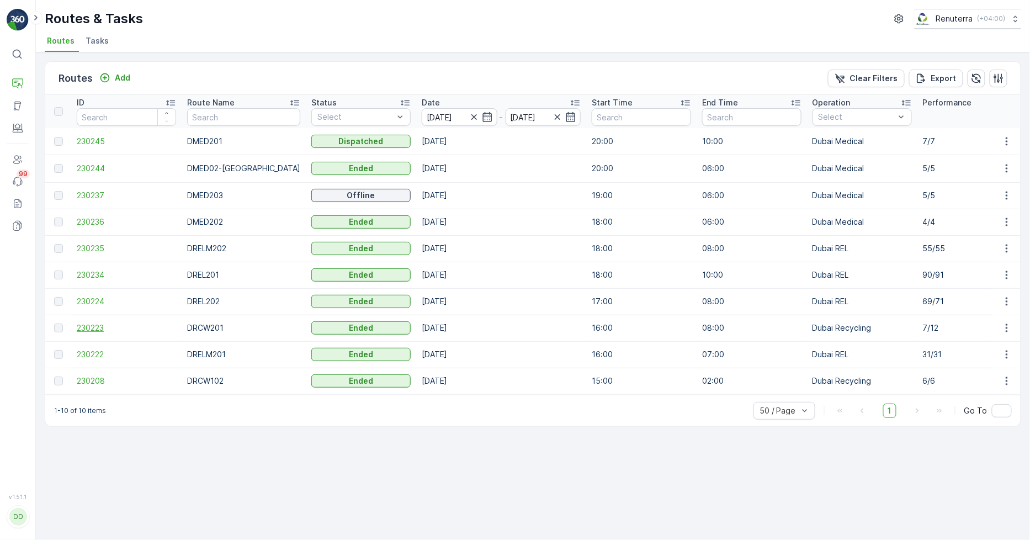
click at [104, 329] on span "230223" at bounding box center [126, 327] width 99 height 11
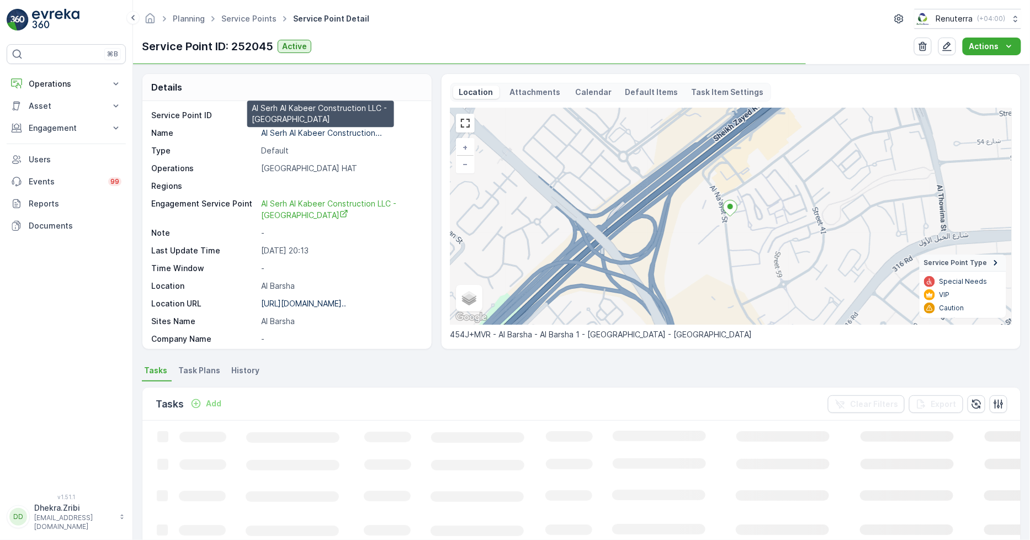
click at [282, 133] on p "Al Serh Al Kabeer Construction..." at bounding box center [321, 132] width 121 height 9
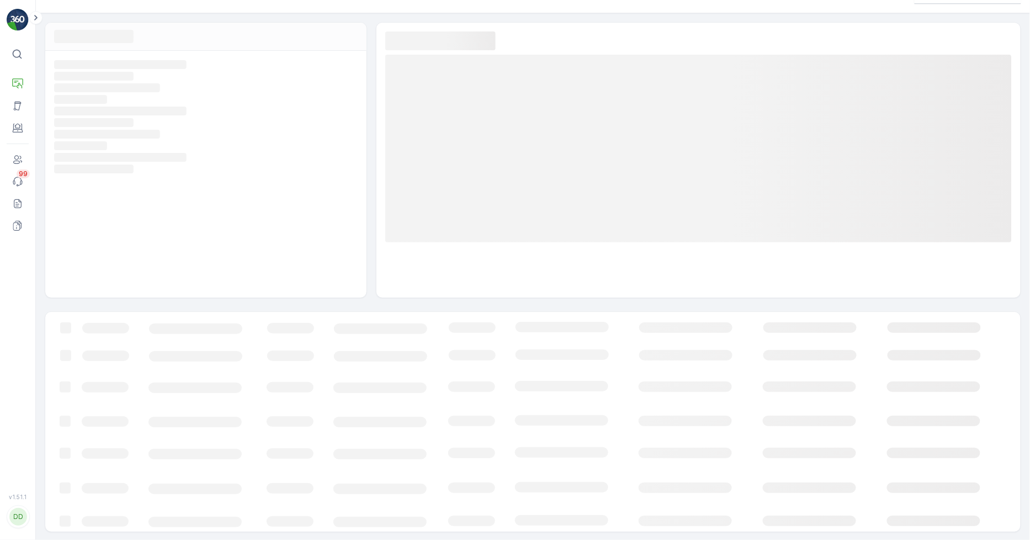
scroll to position [25, 0]
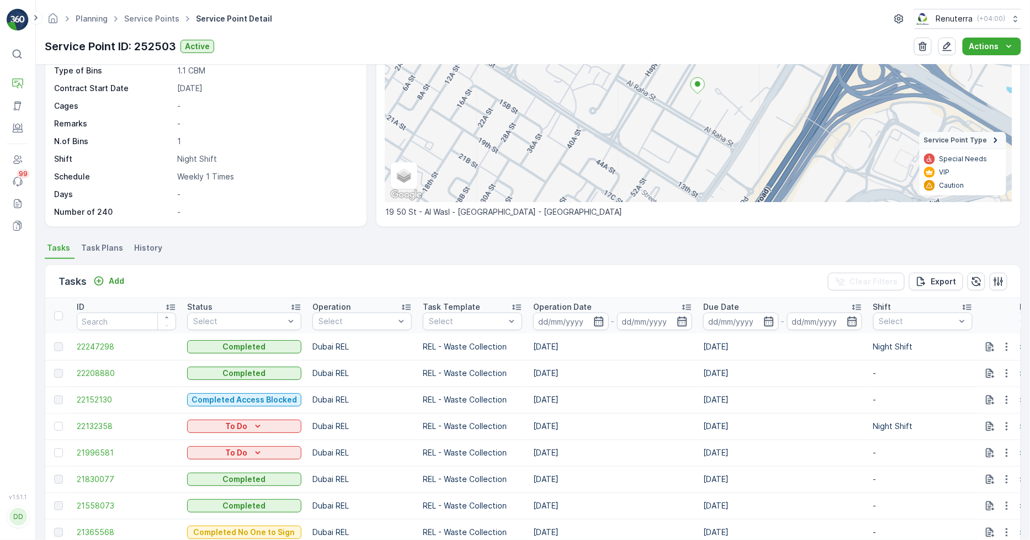
scroll to position [184, 0]
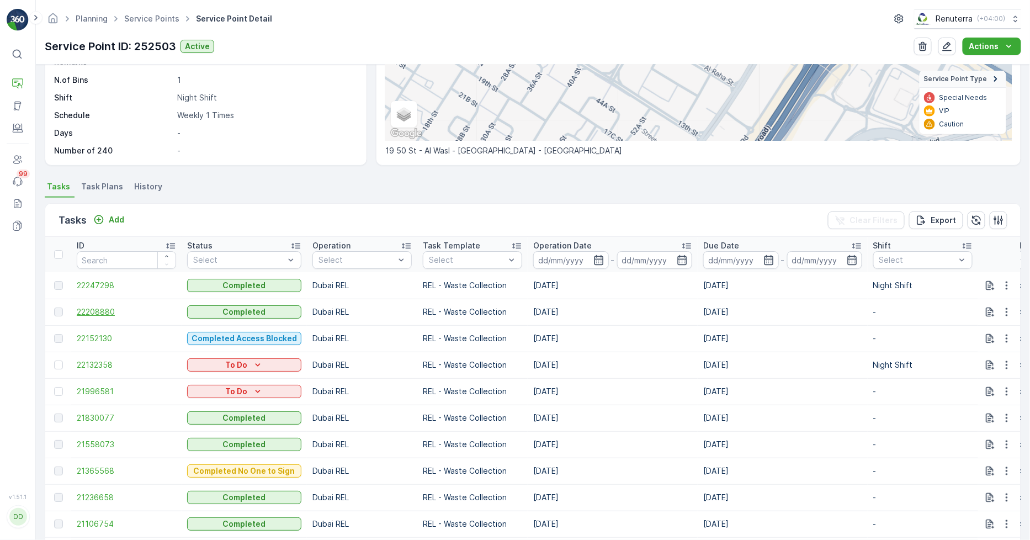
click at [89, 309] on span "22208880" at bounding box center [126, 311] width 99 height 11
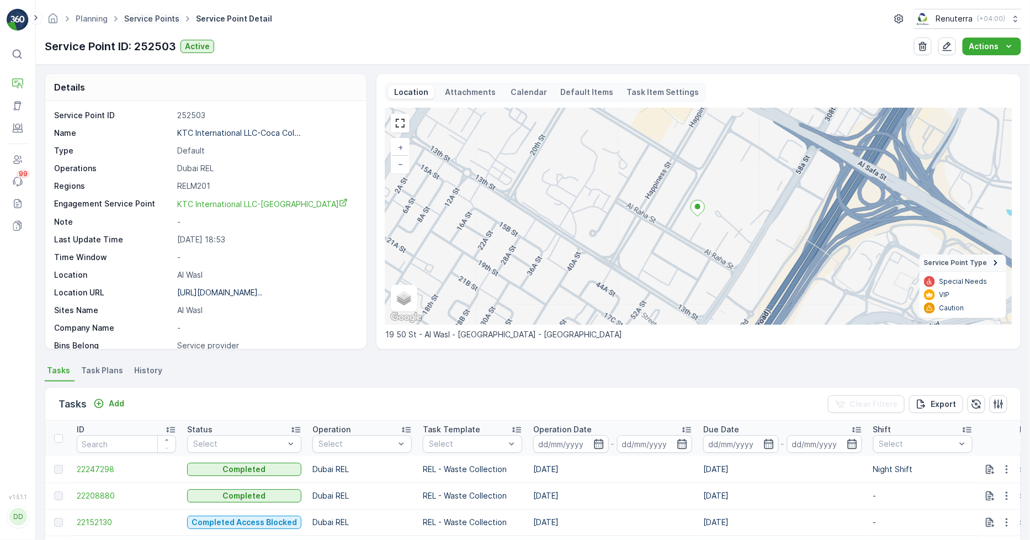
click at [153, 17] on span "Service Points" at bounding box center [152, 18] width 60 height 11
click at [164, 18] on link "Service Points" at bounding box center [151, 18] width 55 height 9
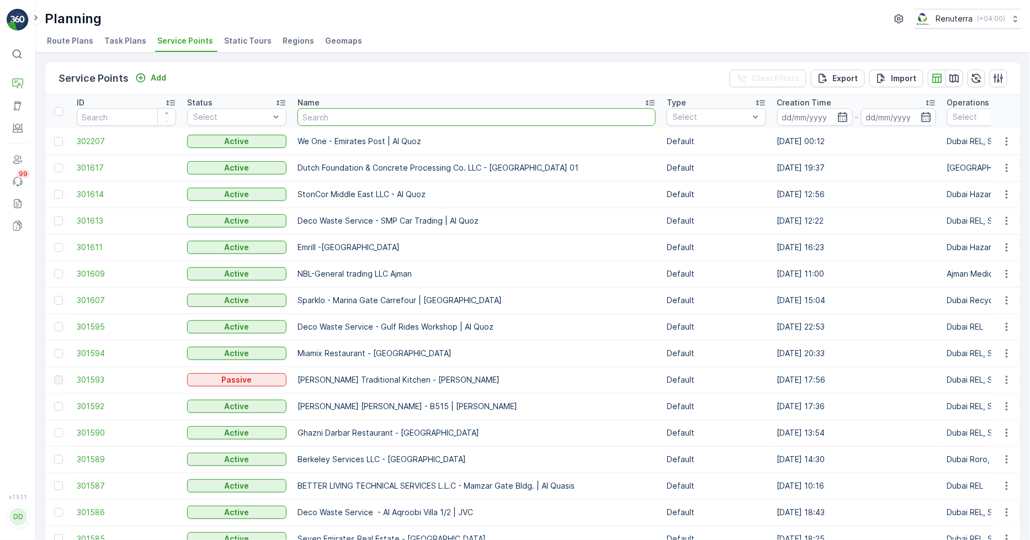
click at [403, 116] on input "text" at bounding box center [476, 117] width 358 height 18
type input "arifc"
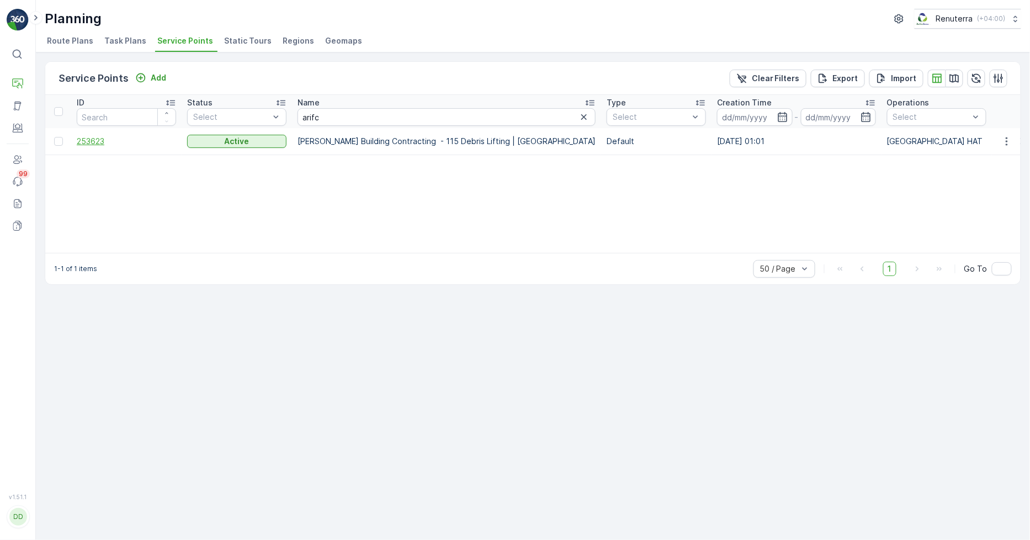
click at [91, 141] on span "253623" at bounding box center [126, 141] width 99 height 11
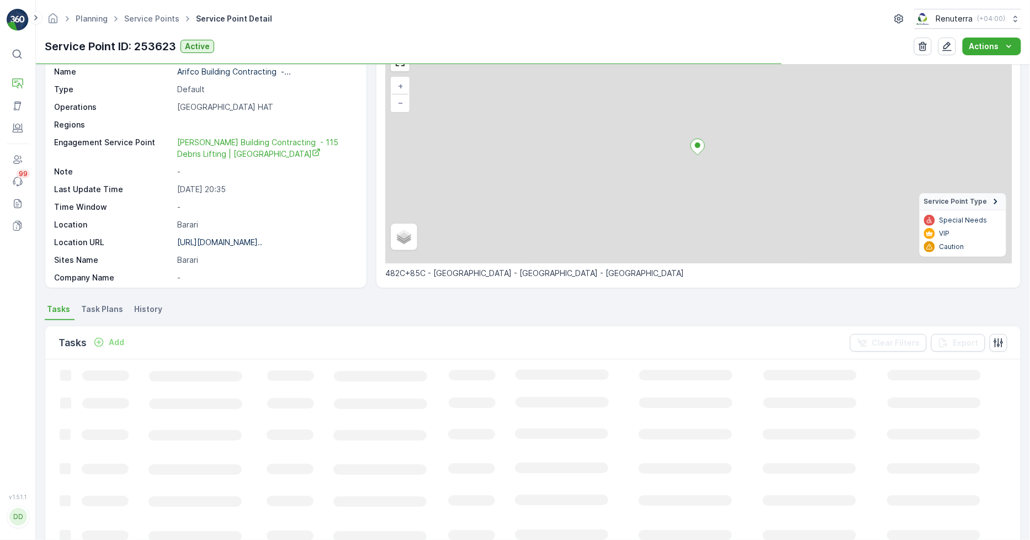
scroll to position [123, 0]
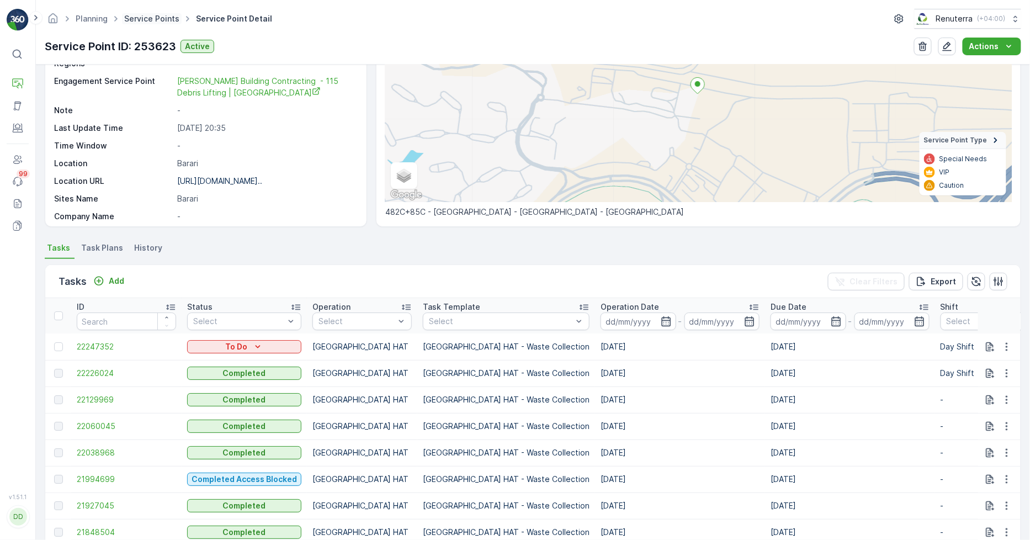
click at [156, 17] on link "Service Points" at bounding box center [151, 18] width 55 height 9
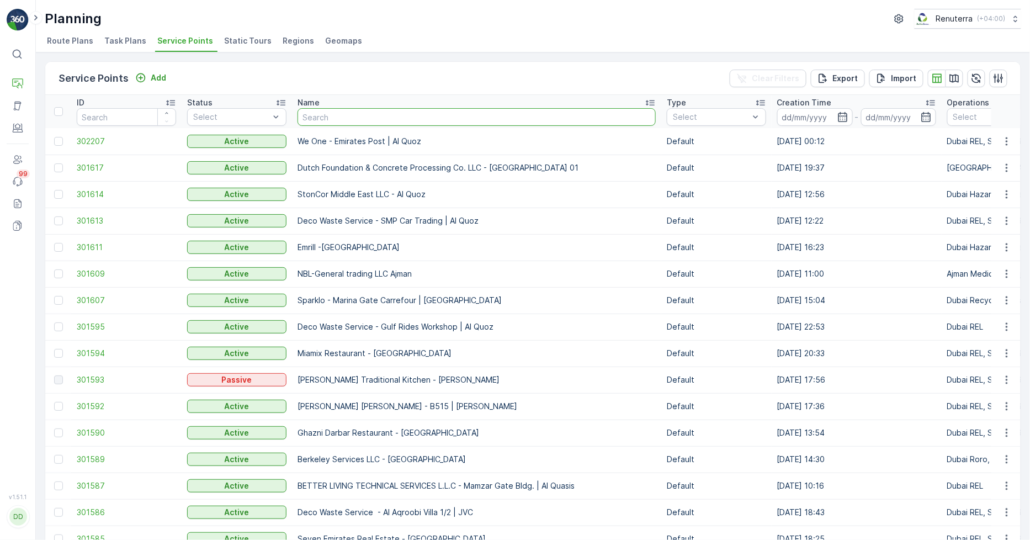
click at [349, 120] on input "text" at bounding box center [476, 117] width 358 height 18
type input "techn"
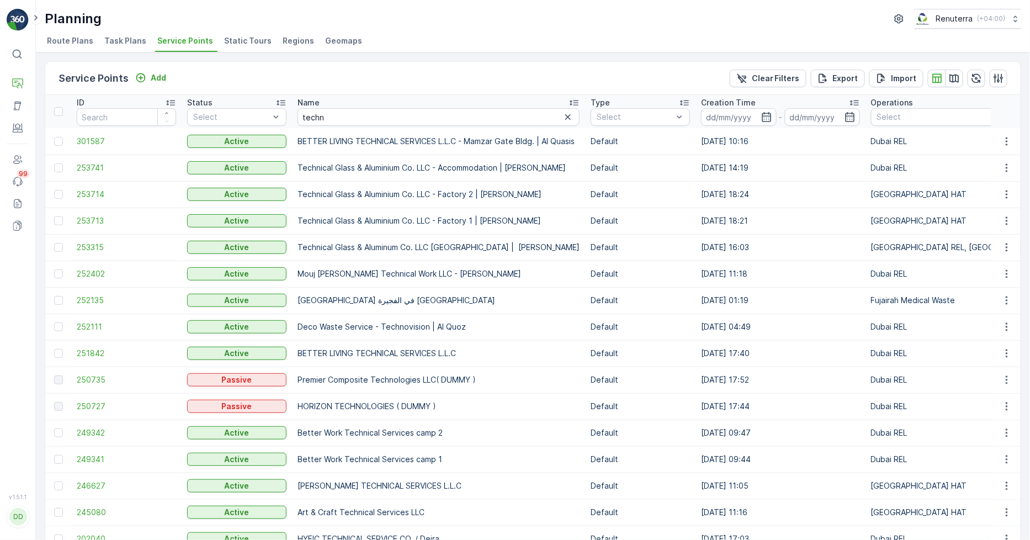
click at [369, 126] on th "Name techn" at bounding box center [438, 111] width 293 height 33
click at [373, 120] on input "techn" at bounding box center [438, 117] width 282 height 18
type input "technica"
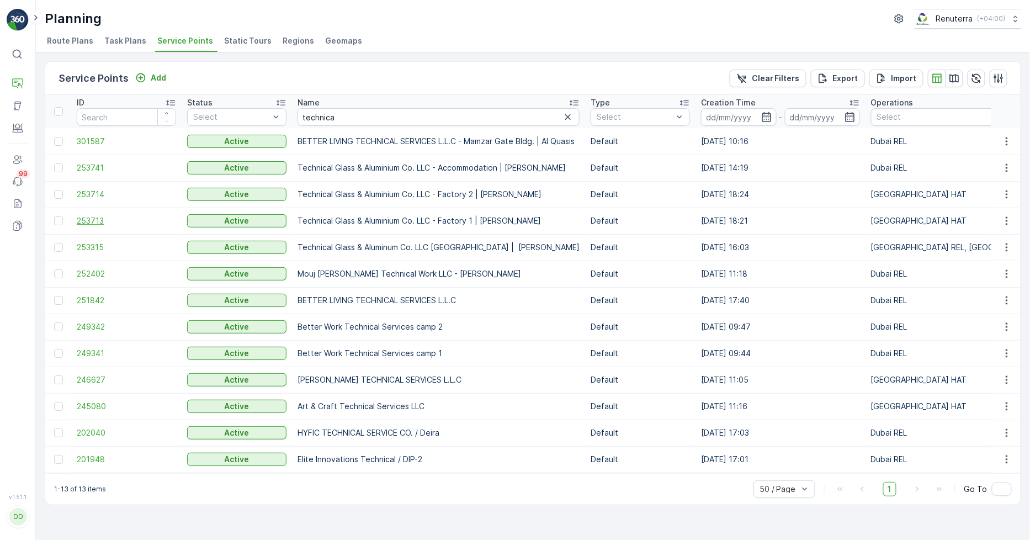
click at [85, 221] on span "253713" at bounding box center [126, 220] width 99 height 11
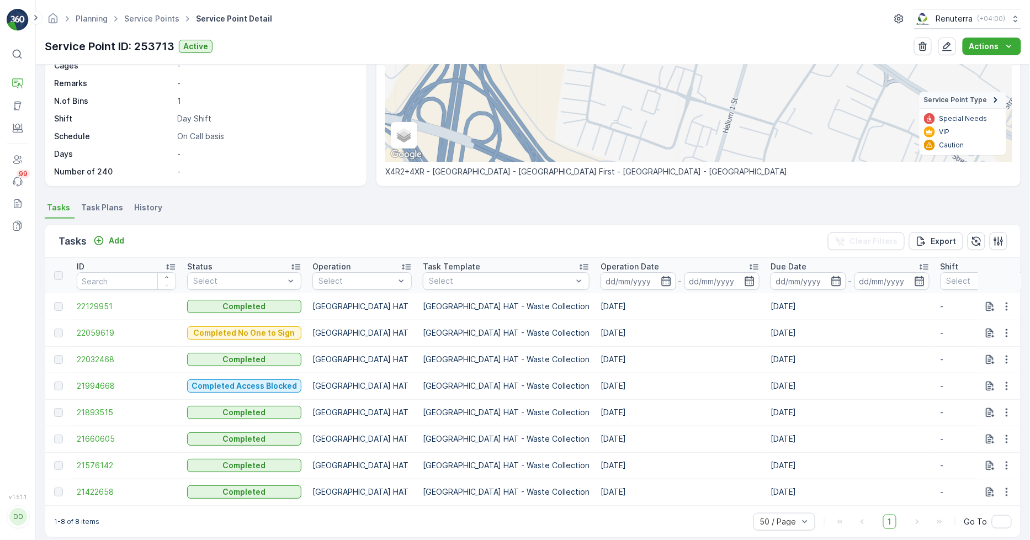
scroll to position [179, 0]
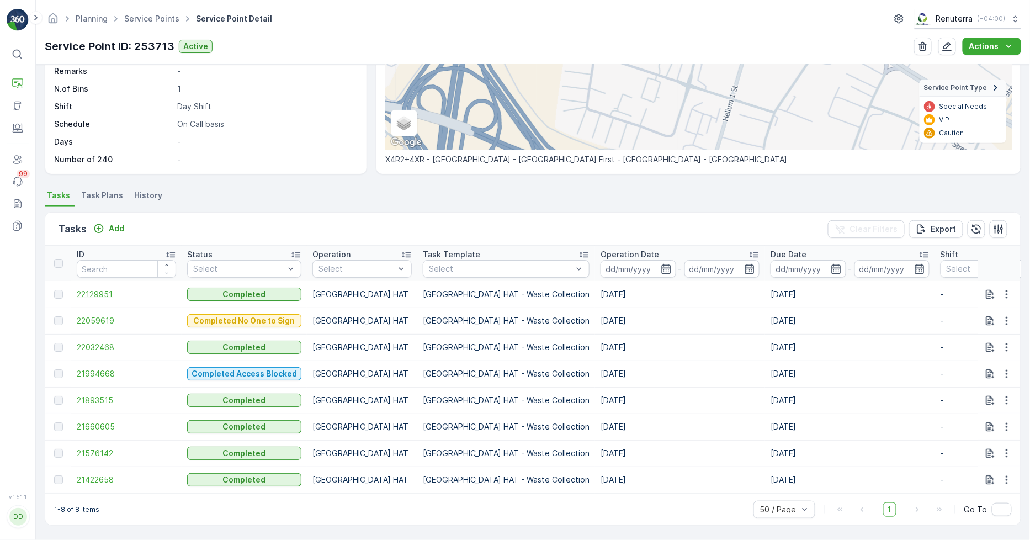
click at [105, 290] on span "22129951" at bounding box center [126, 294] width 99 height 11
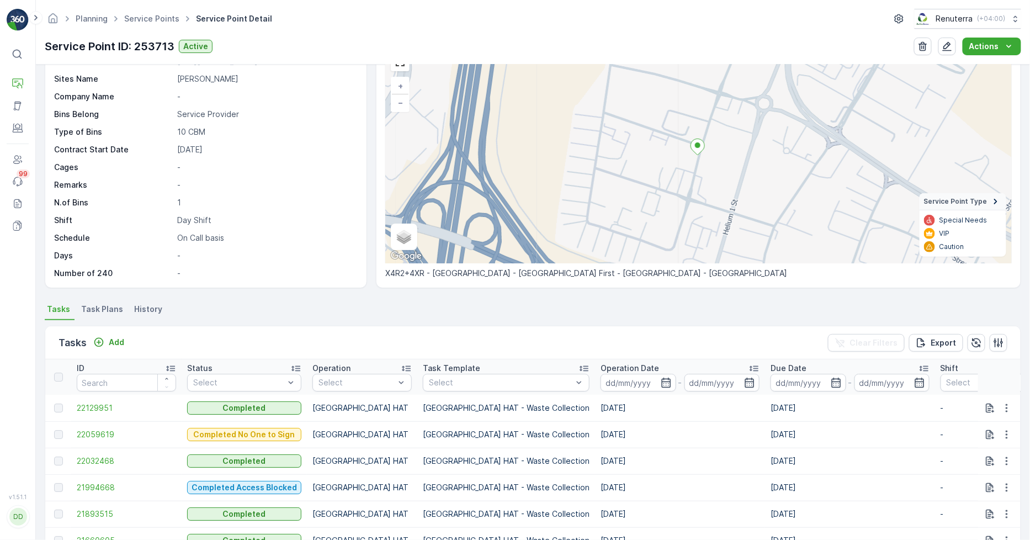
scroll to position [123, 0]
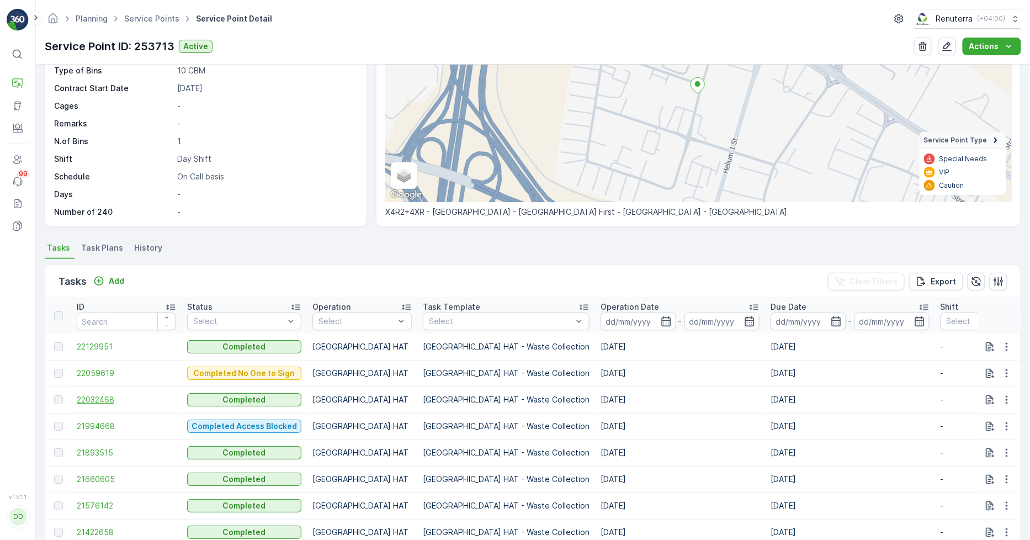
click at [120, 394] on span "22032468" at bounding box center [126, 399] width 99 height 11
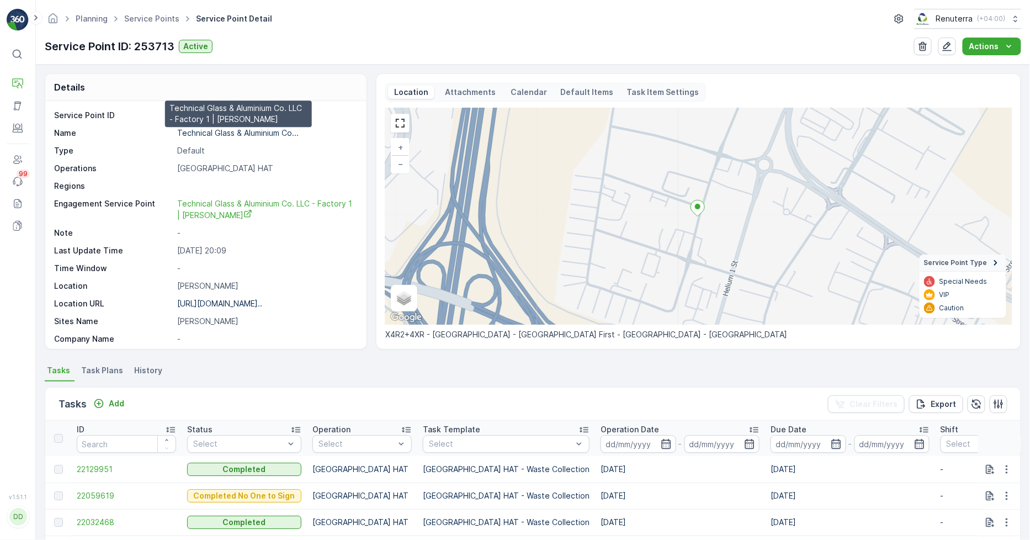
click at [209, 135] on p "Technical Glass & Aluminium Co..." at bounding box center [237, 132] width 121 height 9
click at [158, 20] on link "Service Points" at bounding box center [151, 18] width 55 height 9
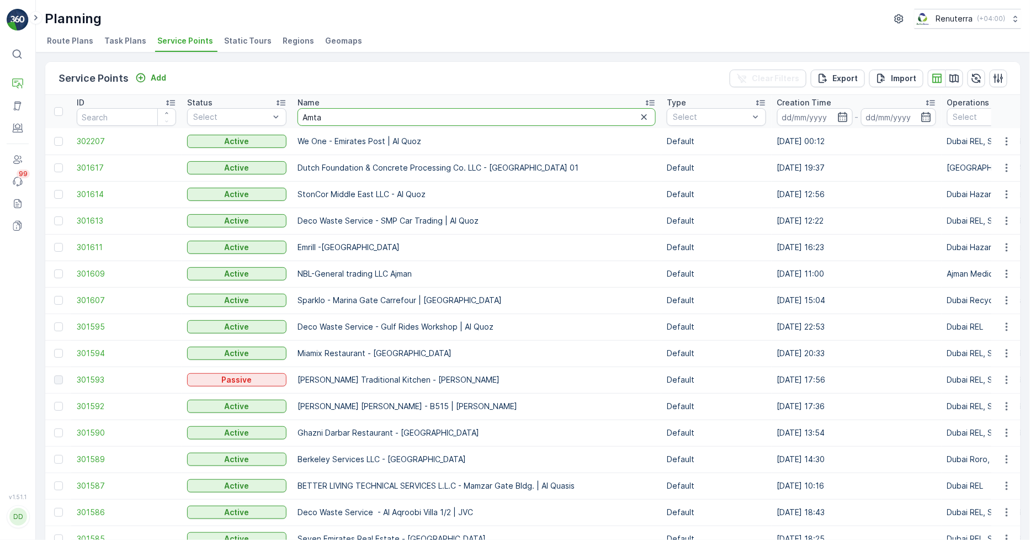
type input "Amtar"
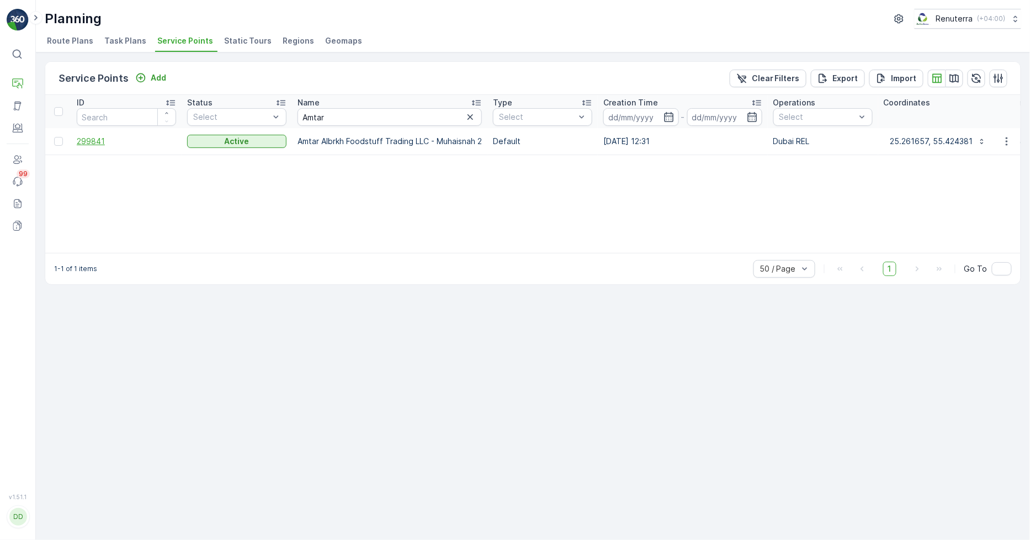
click at [95, 137] on span "299841" at bounding box center [126, 141] width 99 height 11
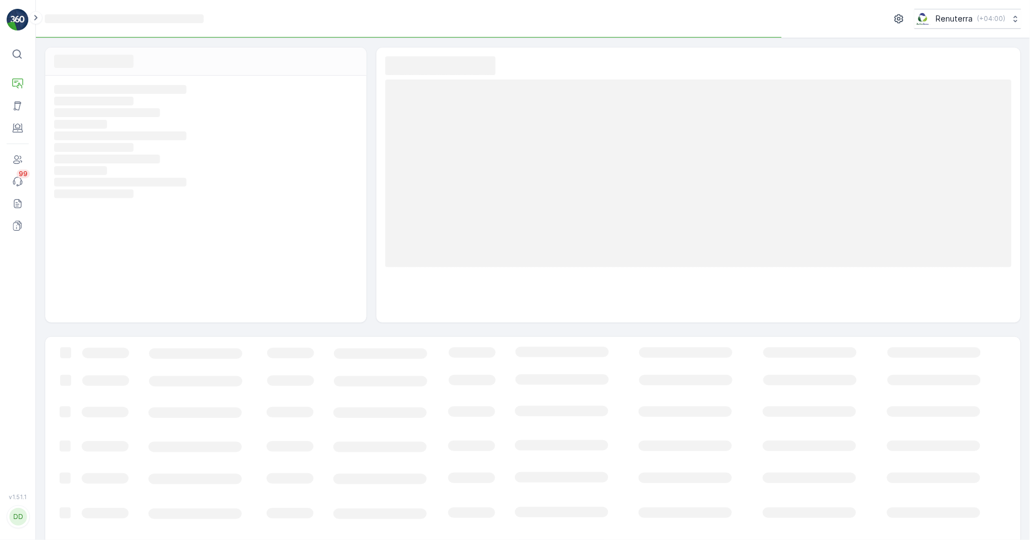
scroll to position [17, 0]
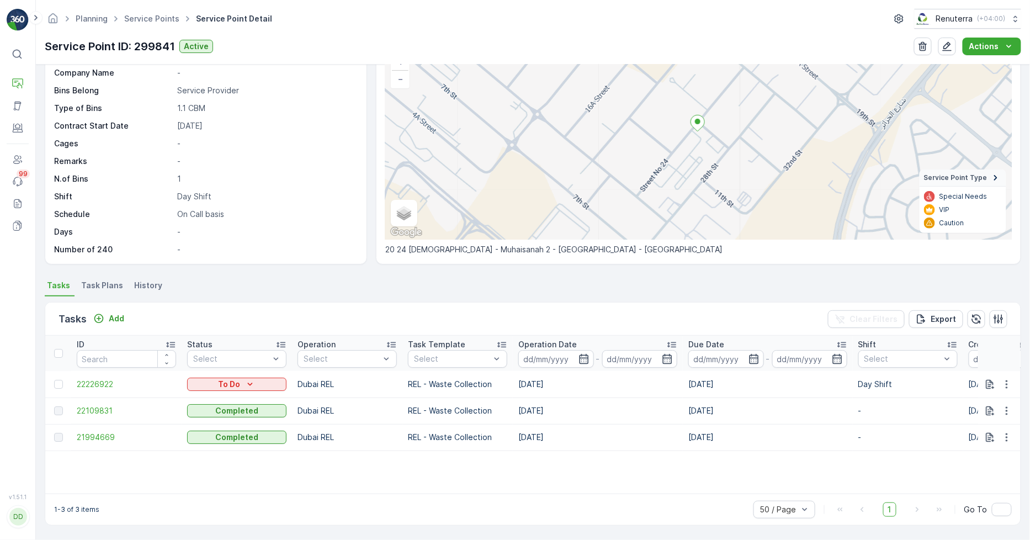
scroll to position [84, 0]
click at [1010, 389] on button "button" at bounding box center [1007, 384] width 20 height 13
click at [993, 427] on span "Change Route" at bounding box center [978, 430] width 54 height 11
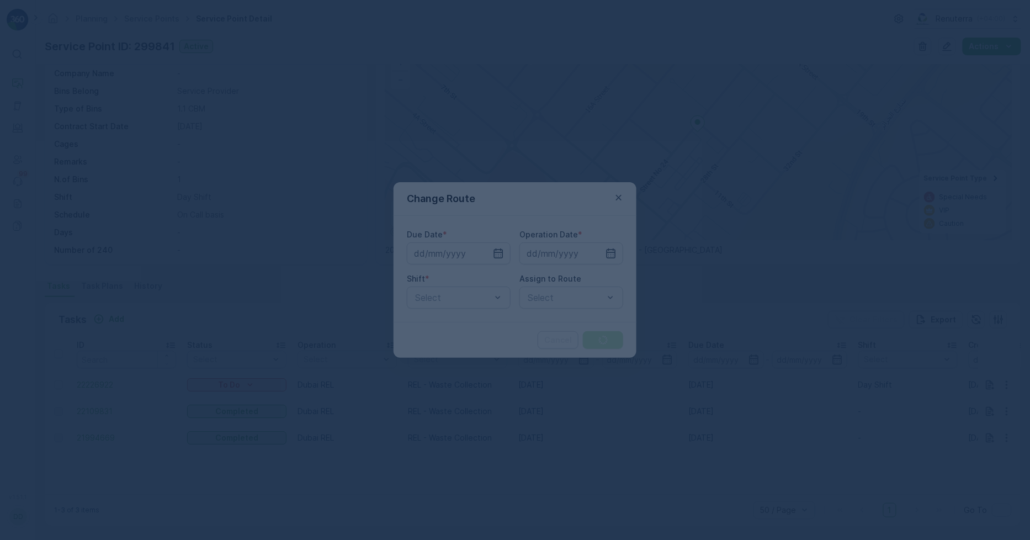
type input "[DATE]"
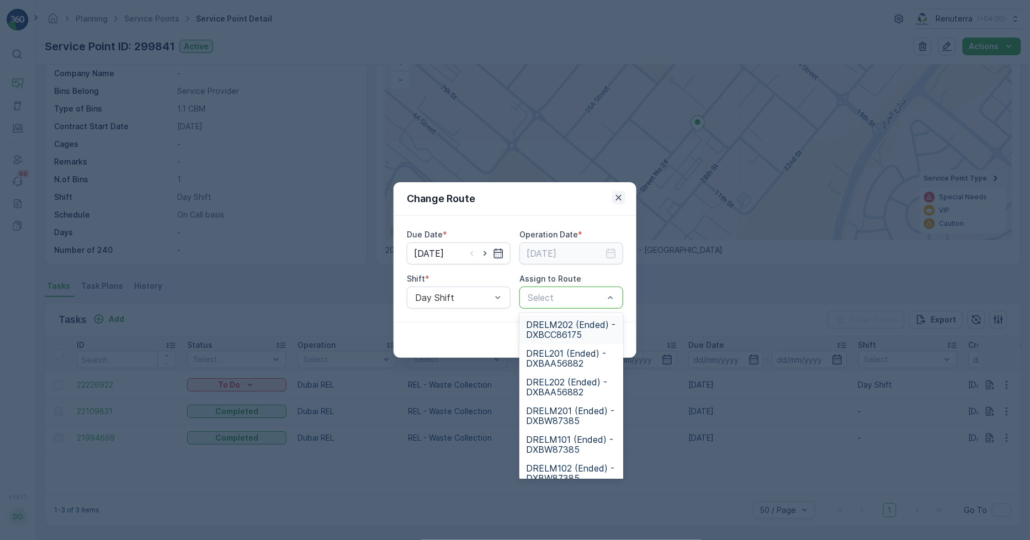
click at [614, 197] on icon "button" at bounding box center [618, 197] width 11 height 11
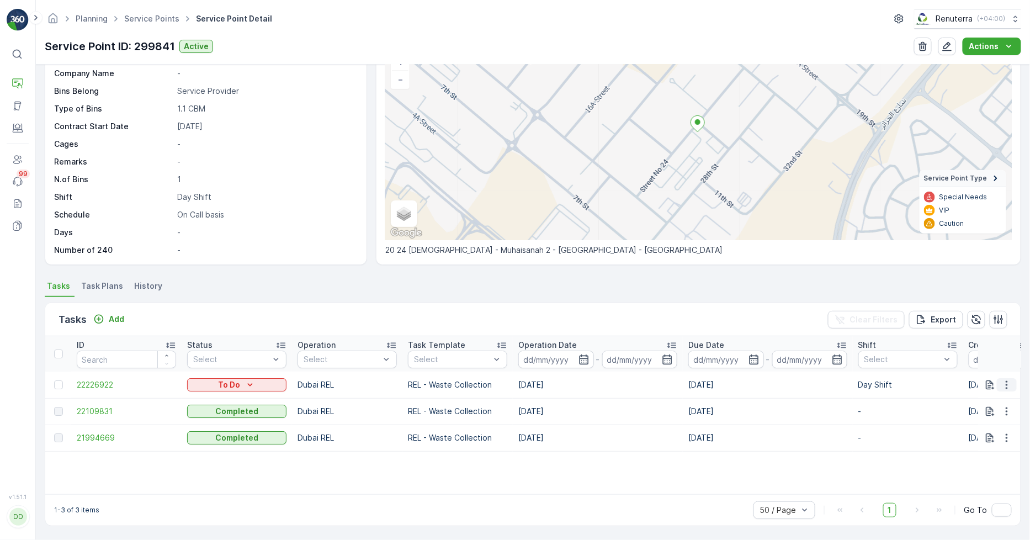
click at [1008, 379] on icon "button" at bounding box center [1006, 384] width 11 height 11
click at [970, 429] on span "Change Route" at bounding box center [978, 430] width 54 height 11
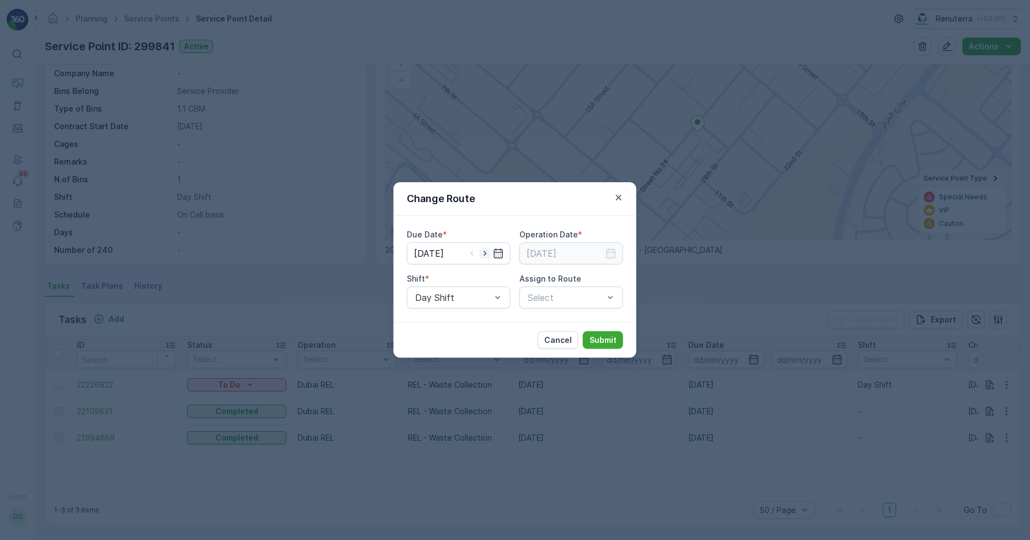
click at [490, 251] on icon "button" at bounding box center [485, 253] width 11 height 11
type input "[DATE]"
click at [613, 252] on icon "button" at bounding box center [610, 253] width 11 height 11
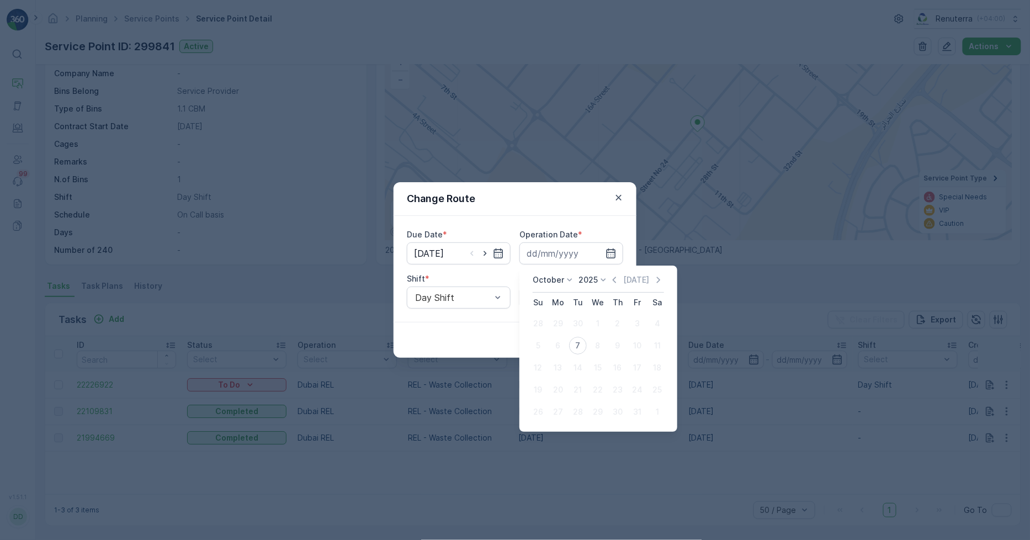
click at [567, 349] on tr "5 6 7 8 9 10 11" at bounding box center [597, 345] width 139 height 22
click at [574, 348] on div "7" at bounding box center [578, 346] width 18 height 18
type input "[DATE]"
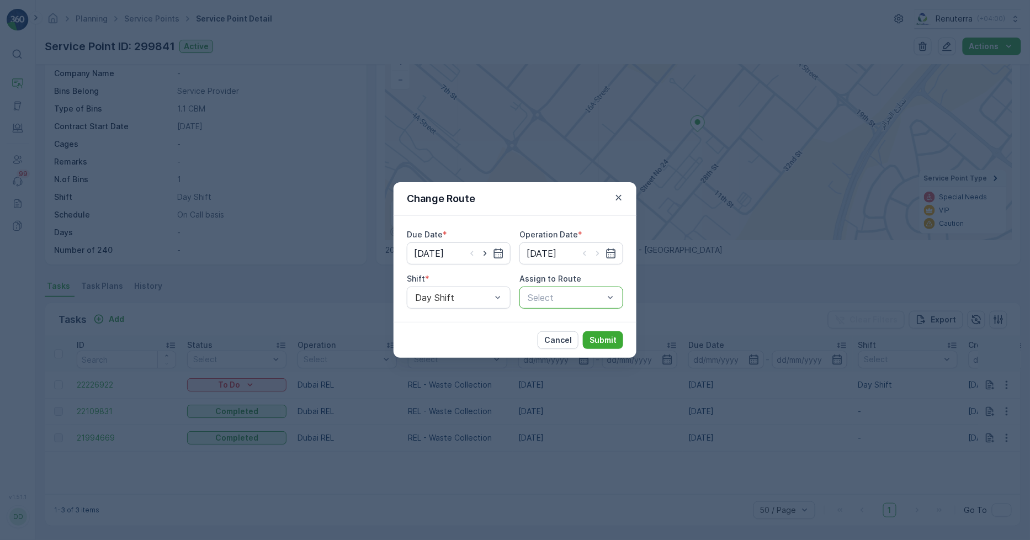
drag, startPoint x: 573, startPoint y: 298, endPoint x: 586, endPoint y: 298, distance: 13.2
click at [580, 300] on div at bounding box center [565, 297] width 78 height 10
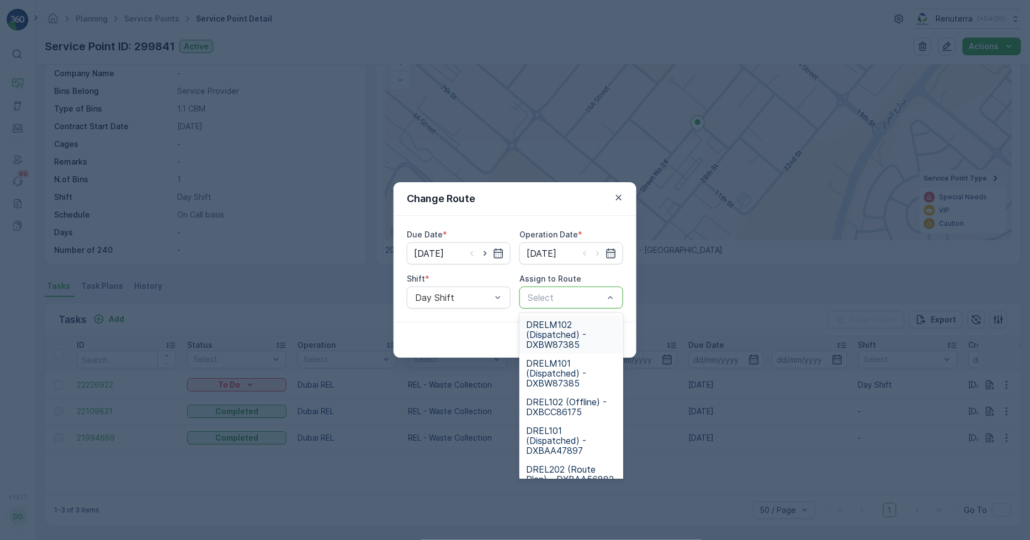
click at [586, 298] on div at bounding box center [565, 297] width 78 height 10
type input "102"
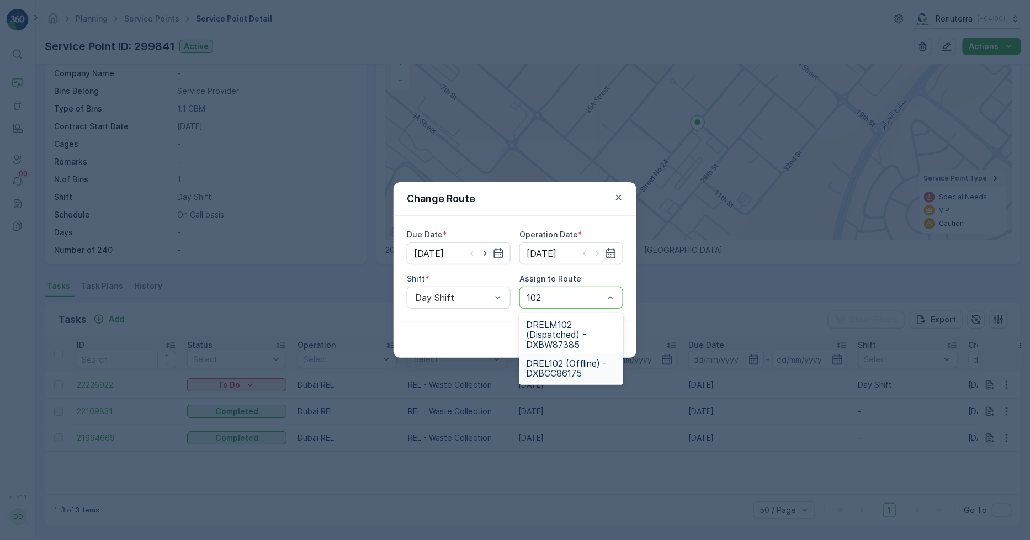
click at [562, 370] on span "DREL102 (Offline) - DXBCC86175" at bounding box center [571, 368] width 91 height 20
click at [597, 344] on p "Submit" at bounding box center [602, 339] width 27 height 11
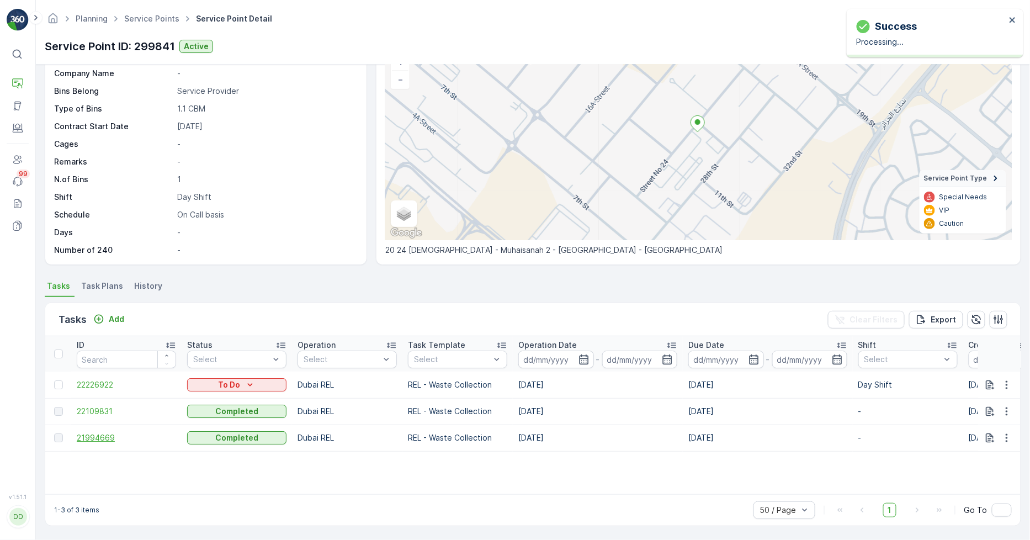
click at [97, 438] on span "21994669" at bounding box center [126, 437] width 99 height 11
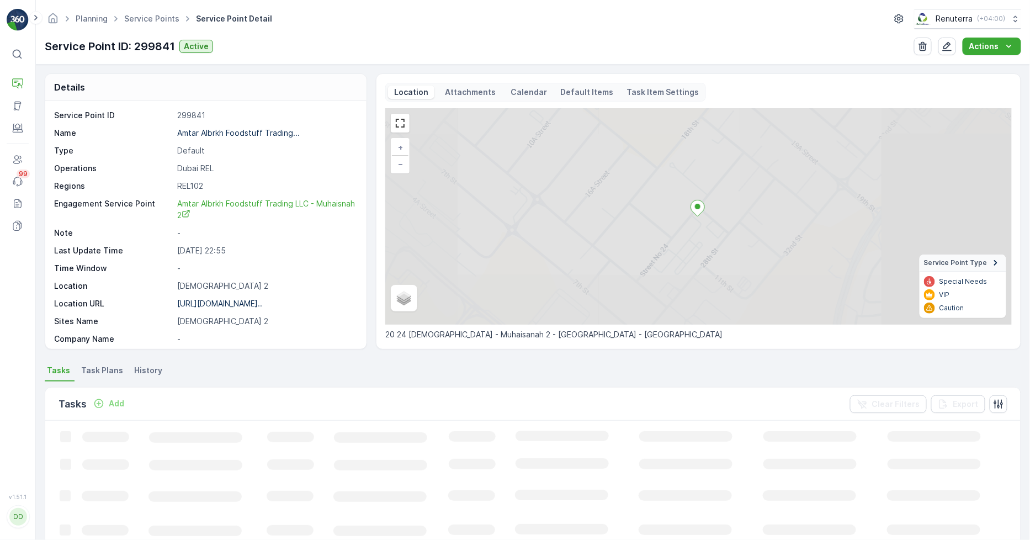
scroll to position [61, 0]
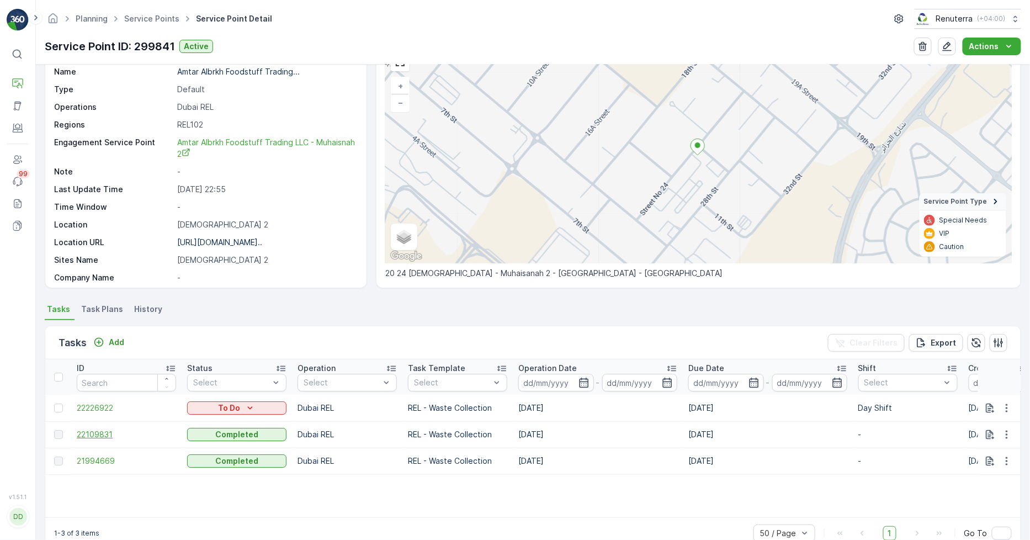
click at [105, 438] on span "22109831" at bounding box center [126, 434] width 99 height 11
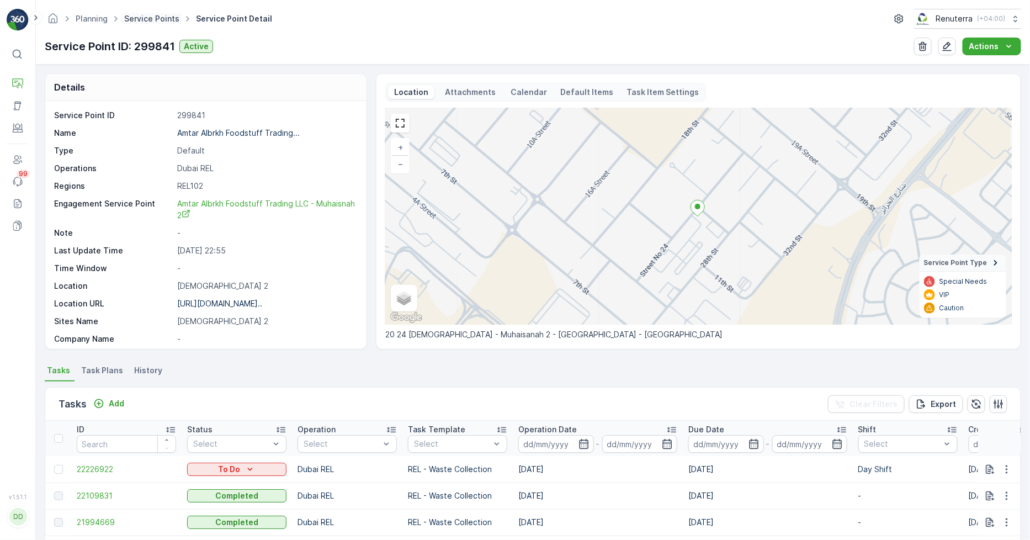
click at [162, 20] on link "Service Points" at bounding box center [151, 18] width 55 height 9
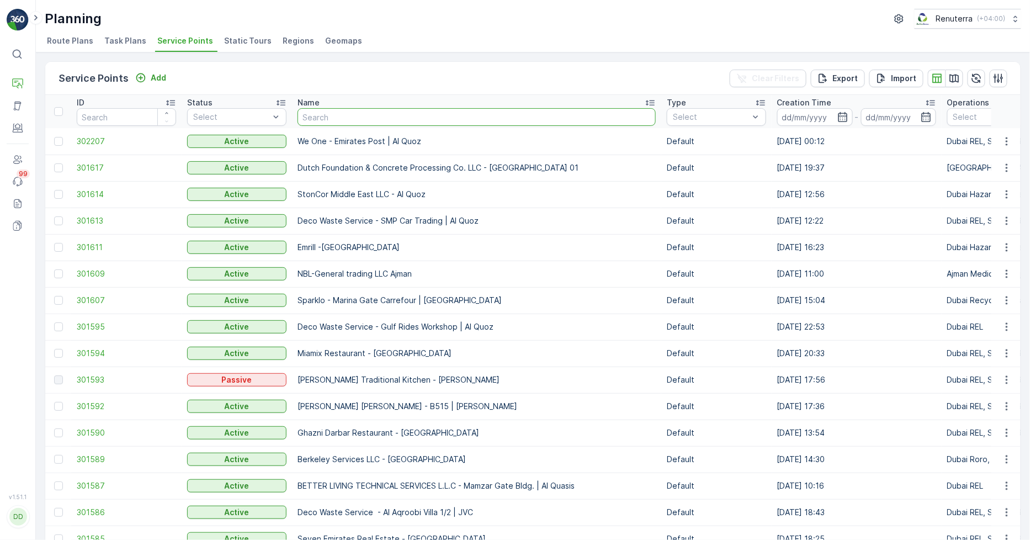
click at [332, 124] on input "text" at bounding box center [476, 117] width 358 height 18
type input "uni"
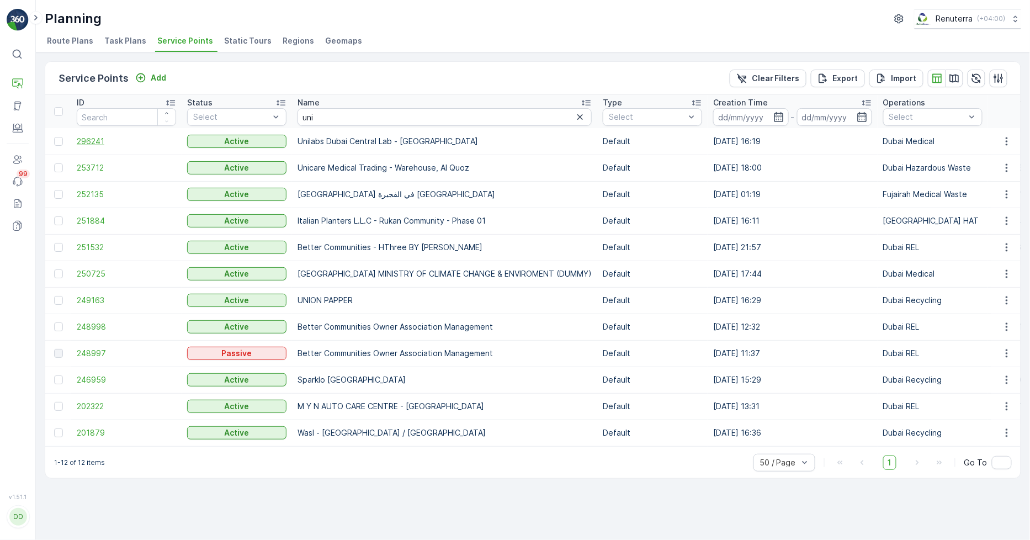
click at [91, 140] on span "296241" at bounding box center [126, 141] width 99 height 11
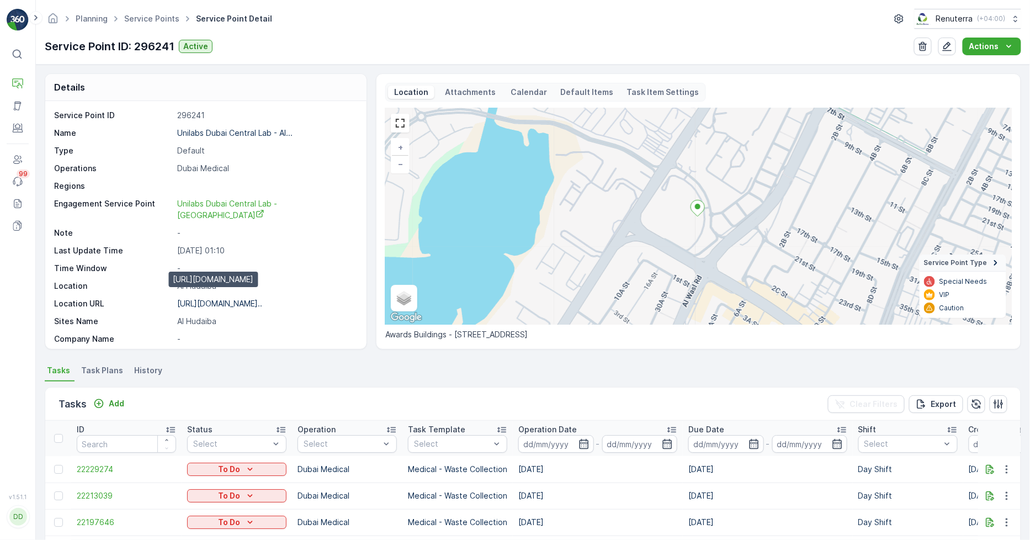
click at [225, 299] on p "https://maps.app.goo.gl/MHMyW7..." at bounding box center [219, 303] width 85 height 9
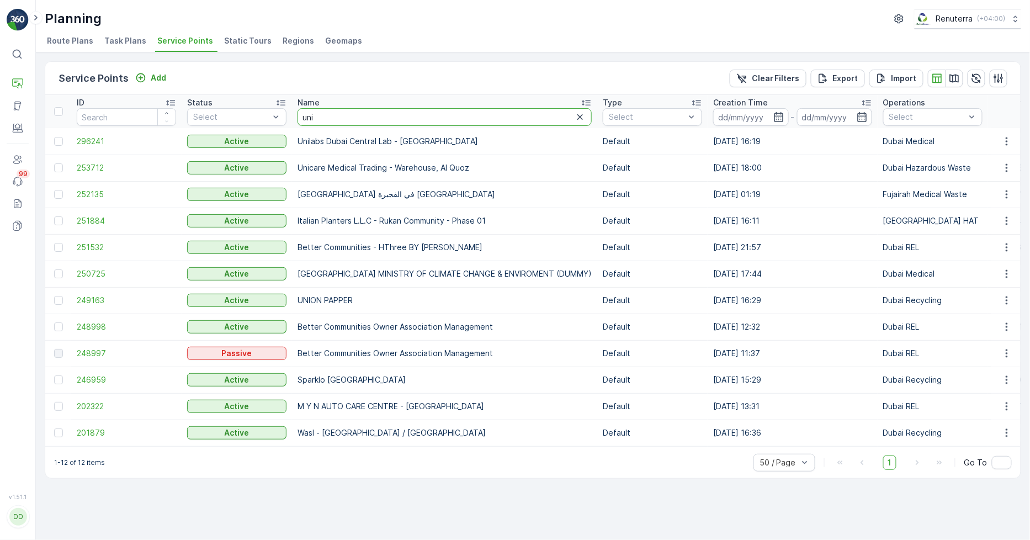
click at [333, 124] on input "uni" at bounding box center [444, 117] width 294 height 18
click at [585, 113] on icon "button" at bounding box center [579, 116] width 11 height 11
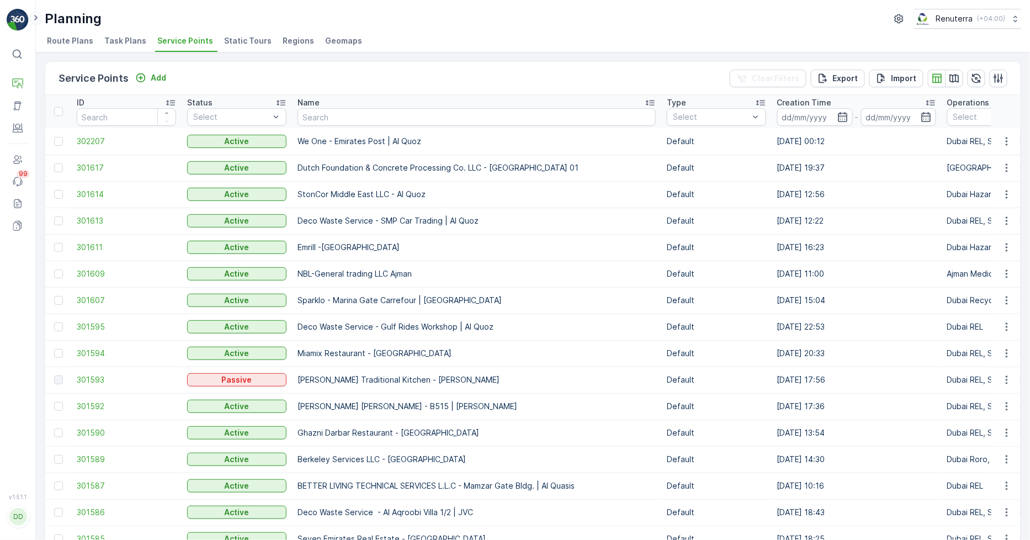
click at [33, 22] on icon at bounding box center [36, 17] width 12 height 13
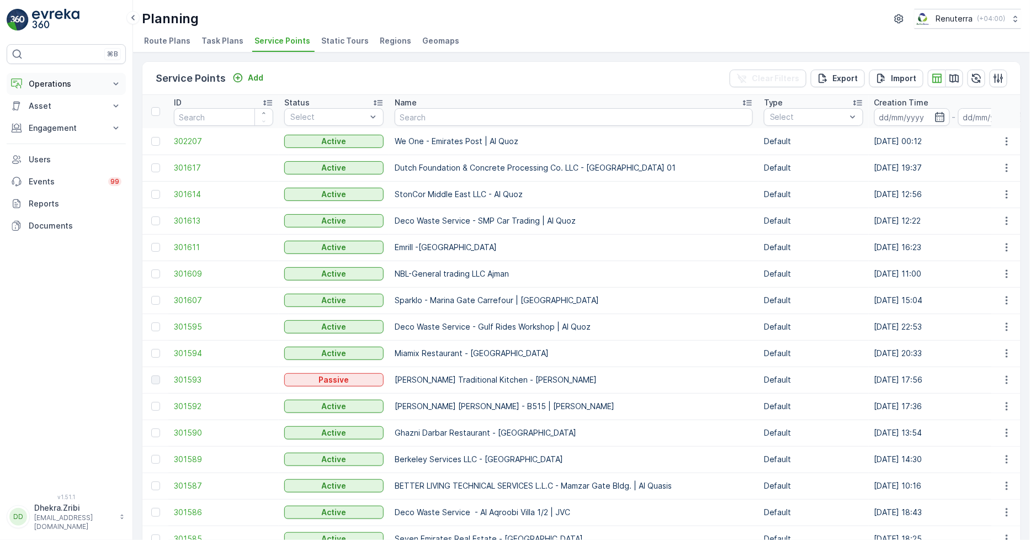
click at [52, 79] on p "Operations" at bounding box center [66, 83] width 75 height 11
click at [42, 120] on p "Planning" at bounding box center [43, 118] width 31 height 11
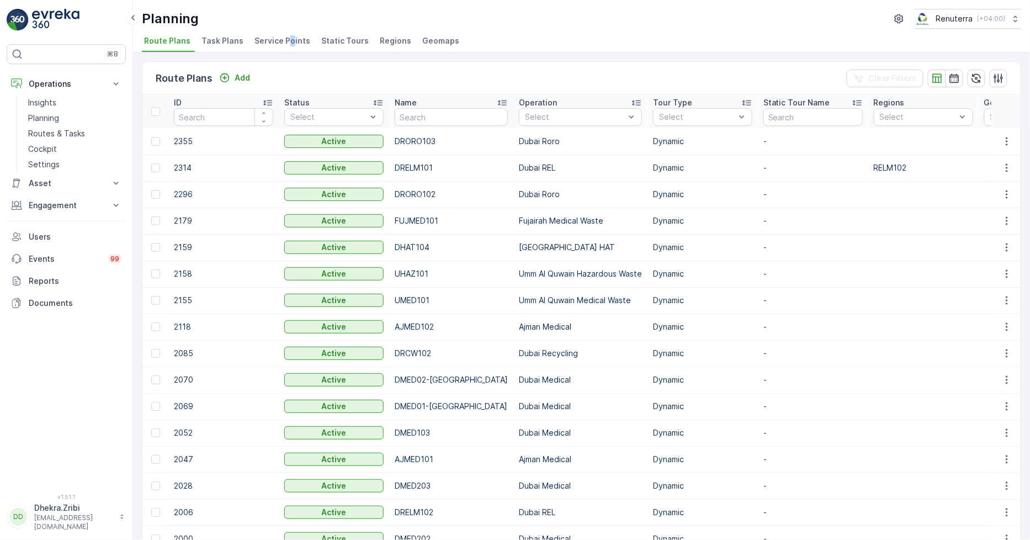
drag, startPoint x: 284, startPoint y: 40, endPoint x: 289, endPoint y: 46, distance: 7.1
click at [289, 46] on span "Service Points" at bounding box center [282, 40] width 56 height 11
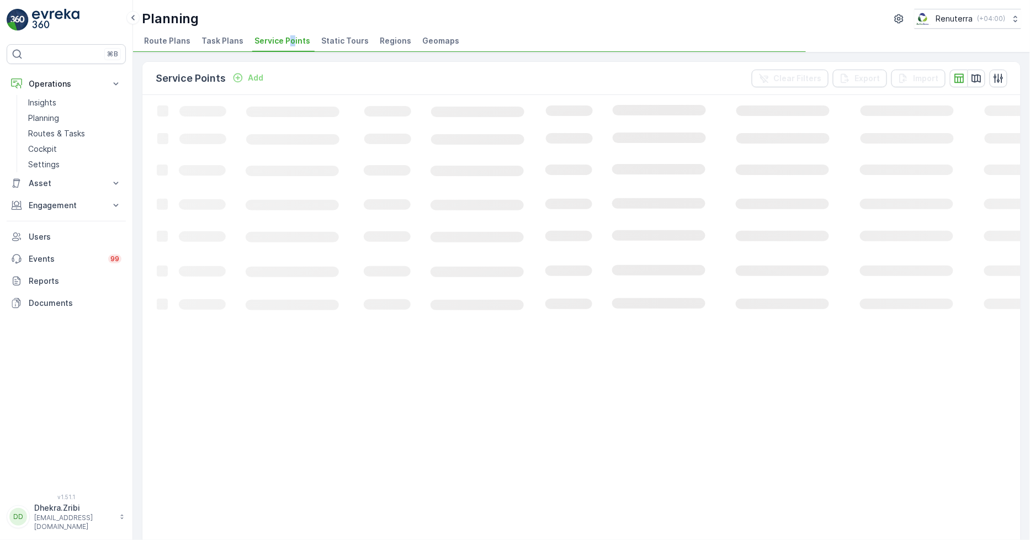
click at [321, 70] on div "Service Points Add Clear Filters Export Import" at bounding box center [581, 78] width 878 height 33
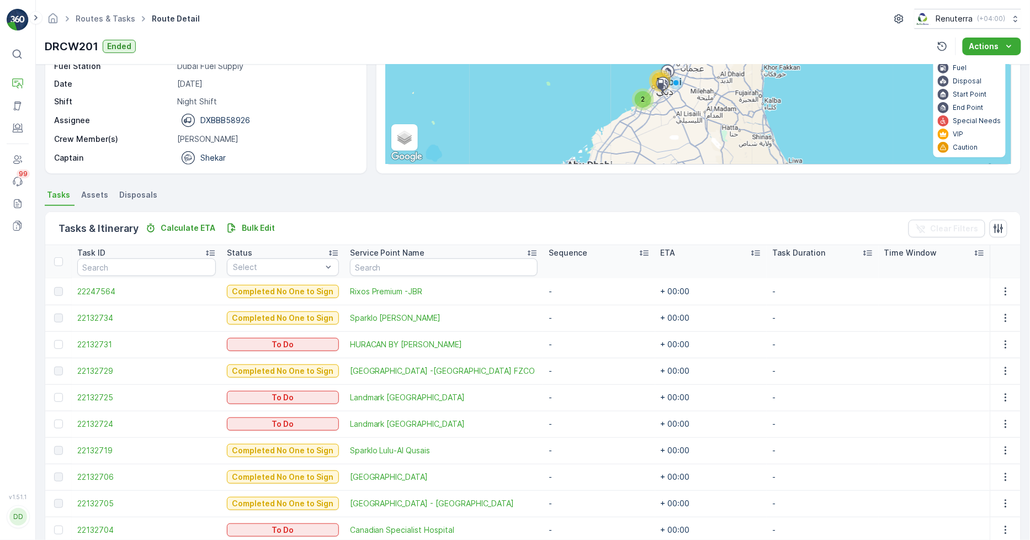
scroll to position [222, 0]
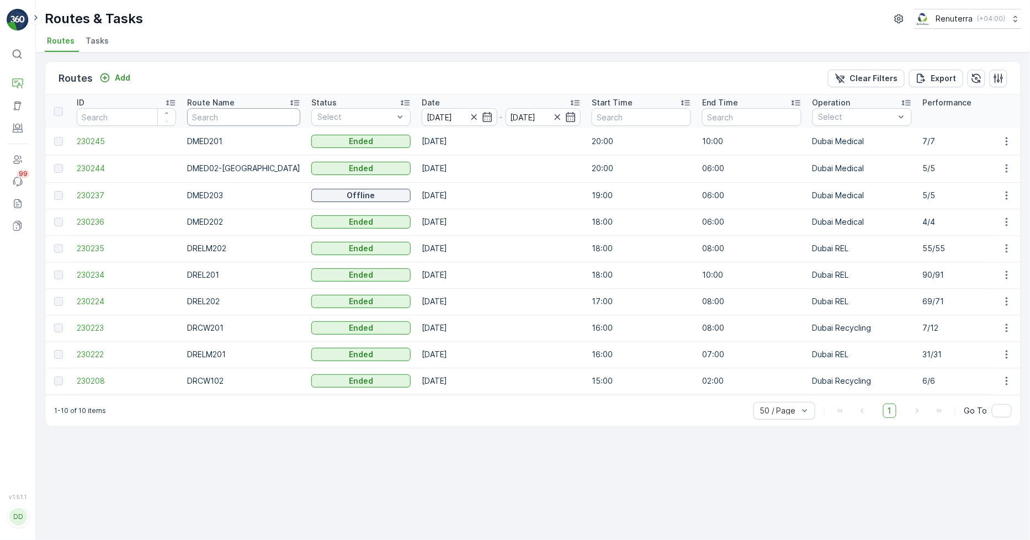
click at [248, 114] on input "text" at bounding box center [243, 117] width 113 height 18
type input "roro"
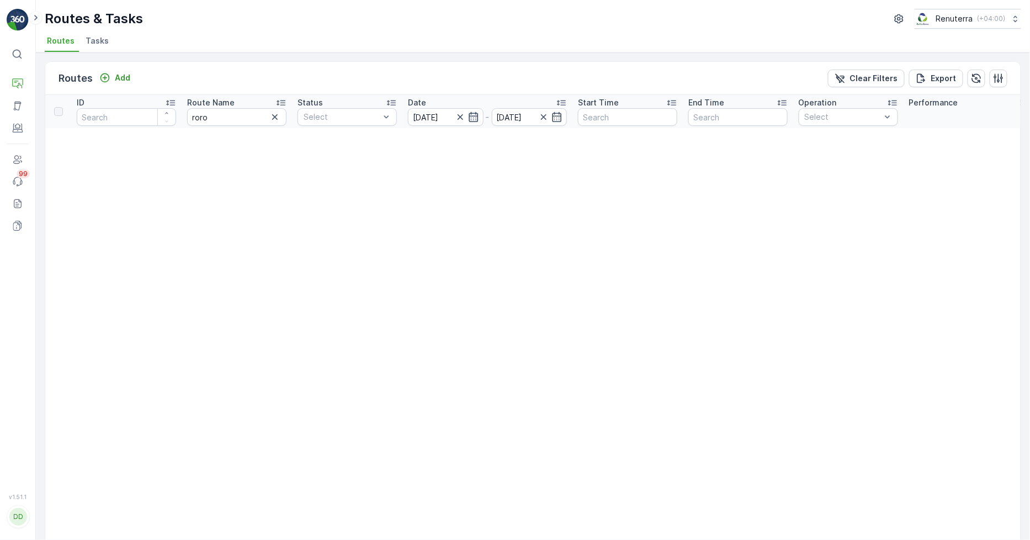
click at [475, 119] on icon "button" at bounding box center [473, 116] width 11 height 11
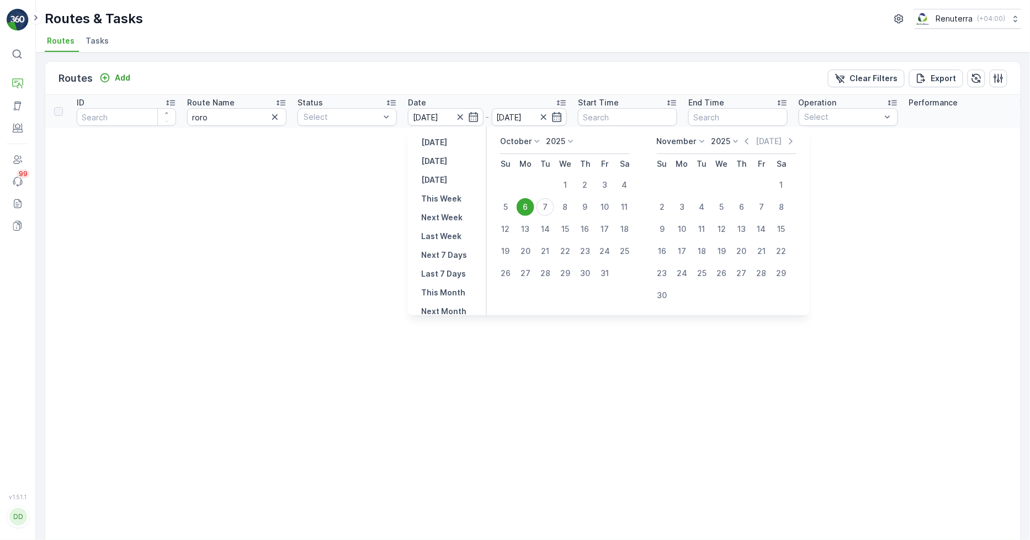
drag, startPoint x: 544, startPoint y: 207, endPoint x: 506, endPoint y: 201, distance: 38.0
click at [544, 207] on div "7" at bounding box center [545, 207] width 18 height 18
type input "[DATE]"
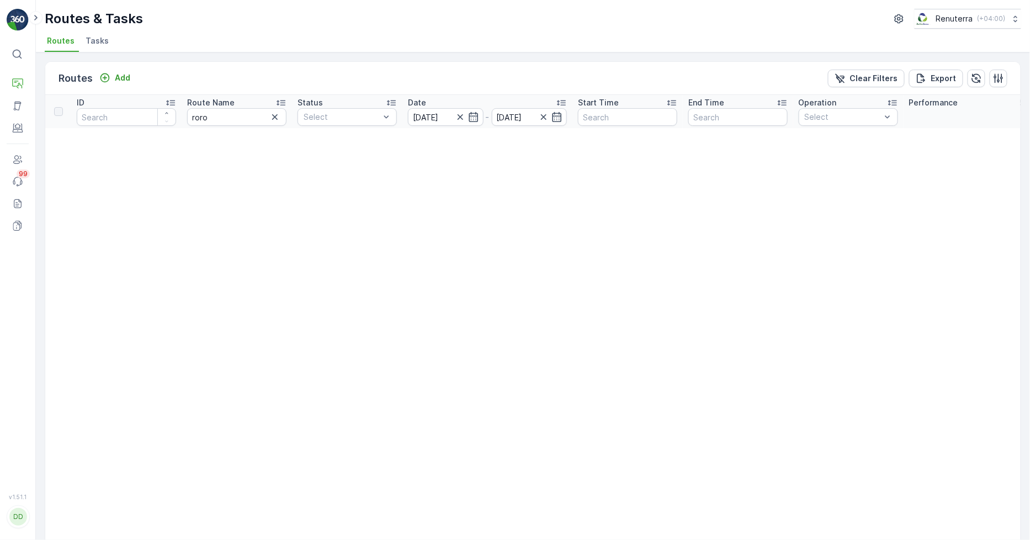
click at [505, 62] on div "Routes Add Clear Filters Export" at bounding box center [532, 78] width 975 height 33
click at [478, 115] on div "[DATE]" at bounding box center [446, 117] width 76 height 18
click at [468, 118] on icon "button" at bounding box center [473, 116] width 11 height 11
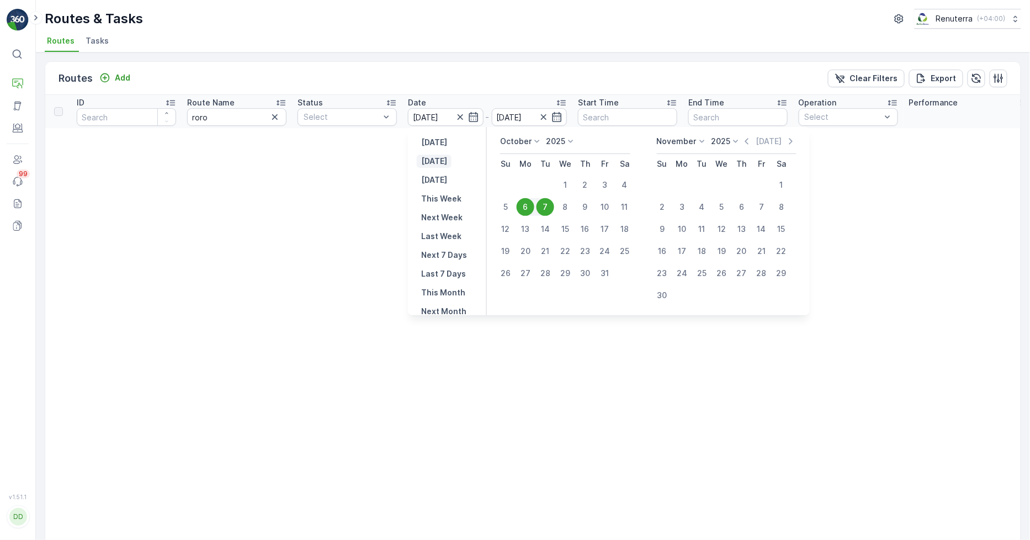
click at [444, 164] on button "[DATE]" at bounding box center [434, 161] width 35 height 13
type input "[DATE]"
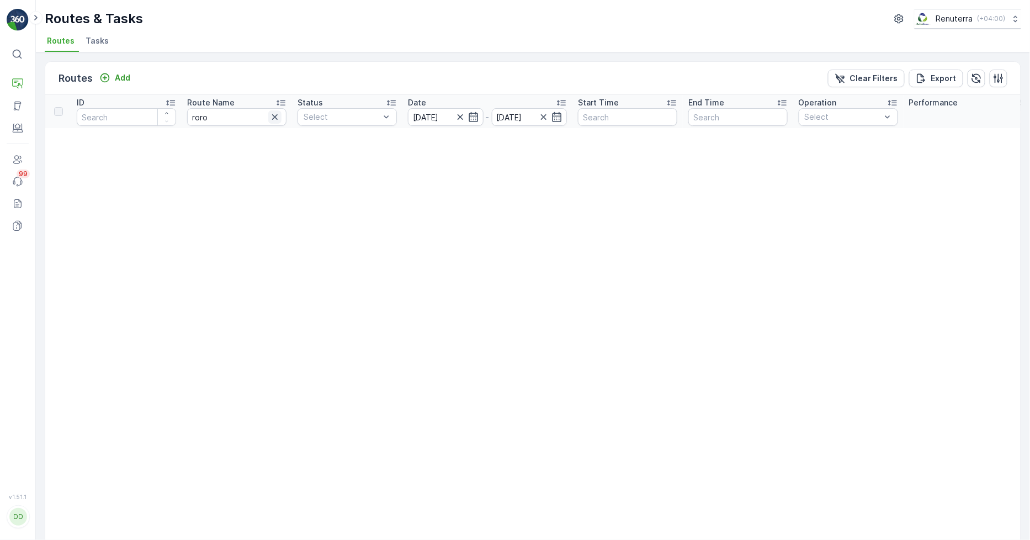
click at [280, 116] on icon "button" at bounding box center [274, 116] width 11 height 11
click at [454, 116] on input "[DATE]" at bounding box center [446, 117] width 76 height 18
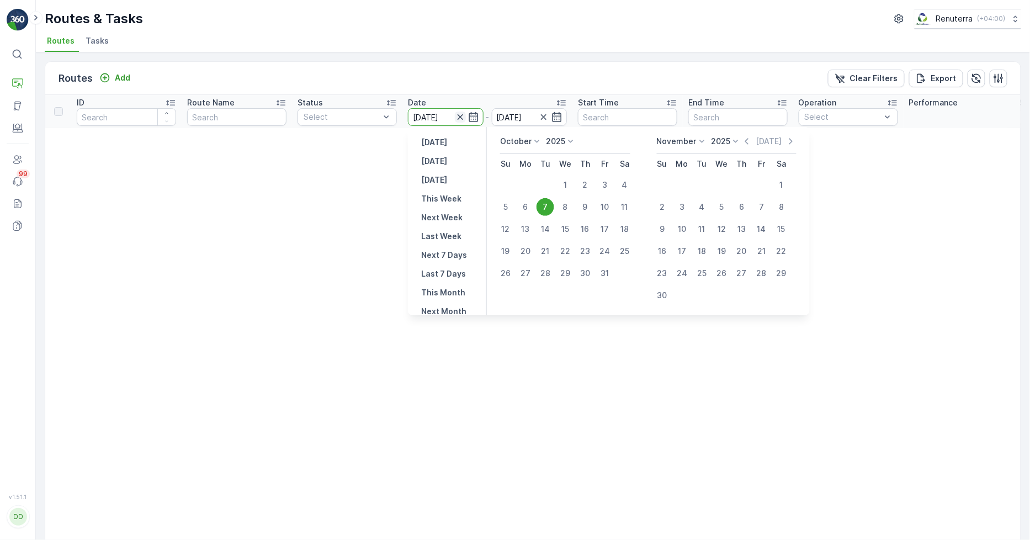
click at [461, 118] on icon "button" at bounding box center [460, 117] width 6 height 6
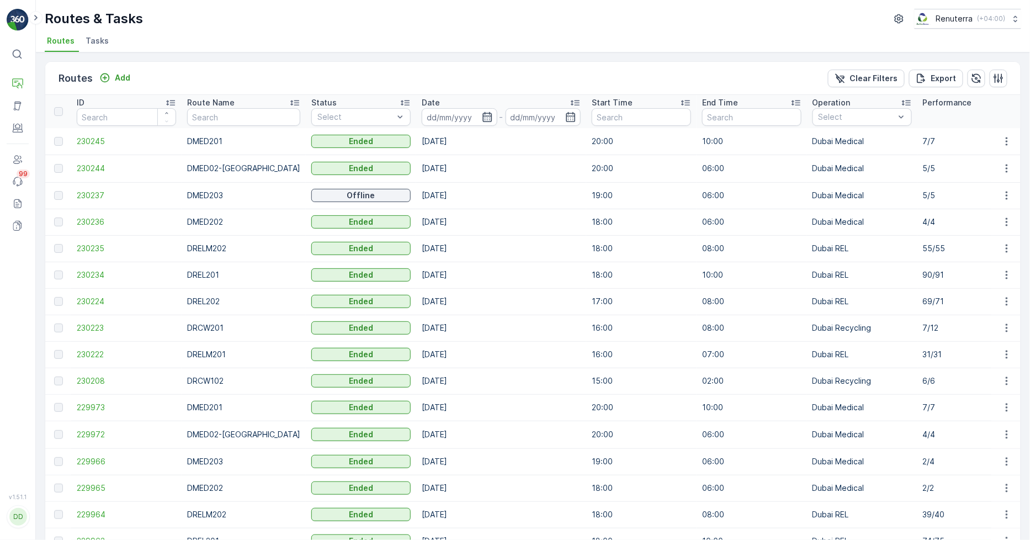
click at [482, 118] on icon "button" at bounding box center [487, 116] width 11 height 11
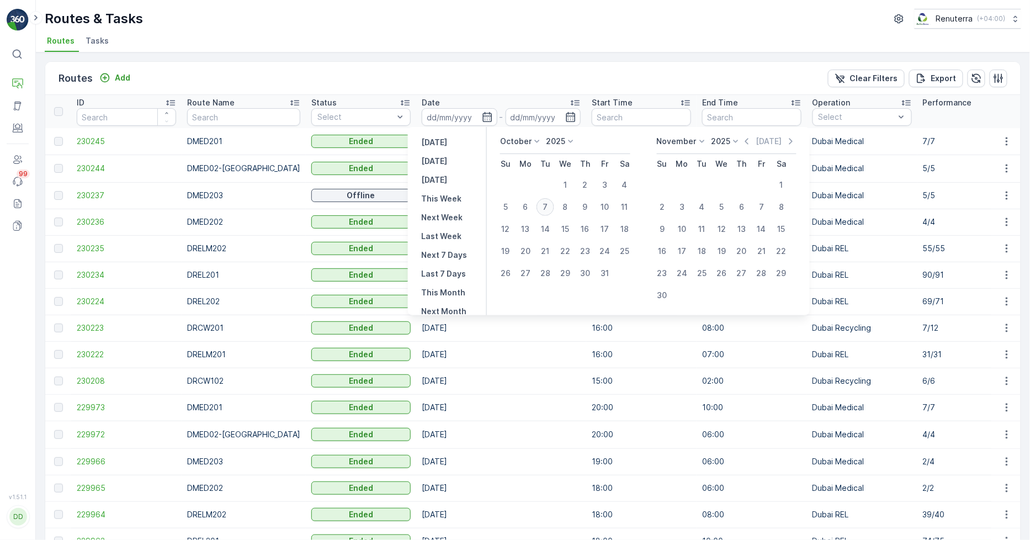
click at [547, 210] on div "7" at bounding box center [545, 207] width 18 height 18
type input "[DATE]"
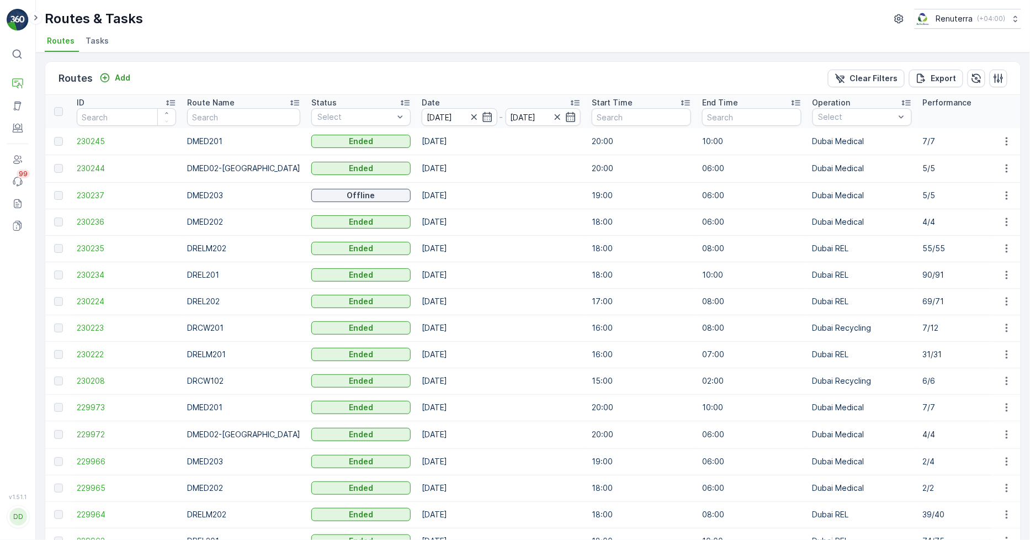
click at [487, 62] on div "Routes Add Clear Filters Export" at bounding box center [532, 78] width 975 height 33
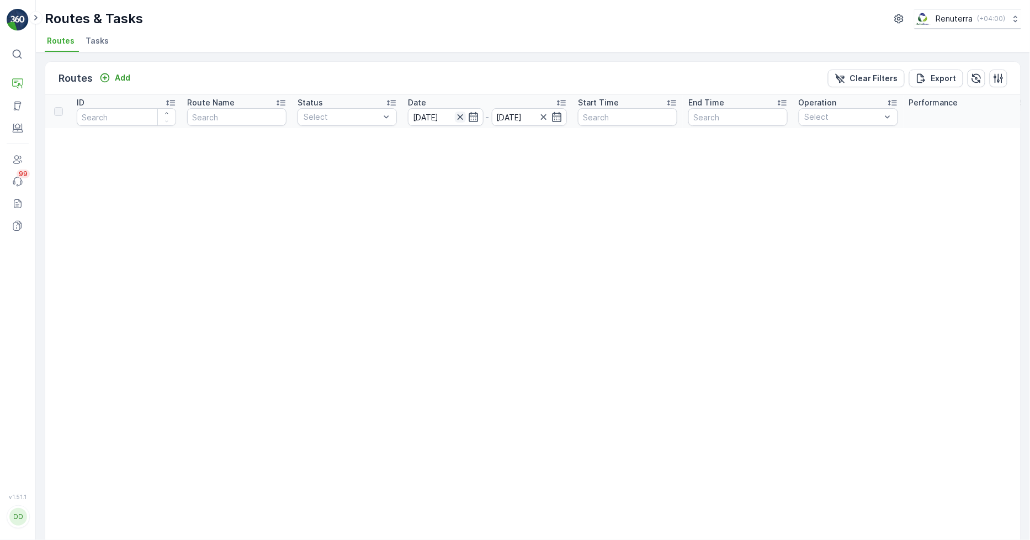
click at [461, 117] on icon "button" at bounding box center [460, 116] width 11 height 11
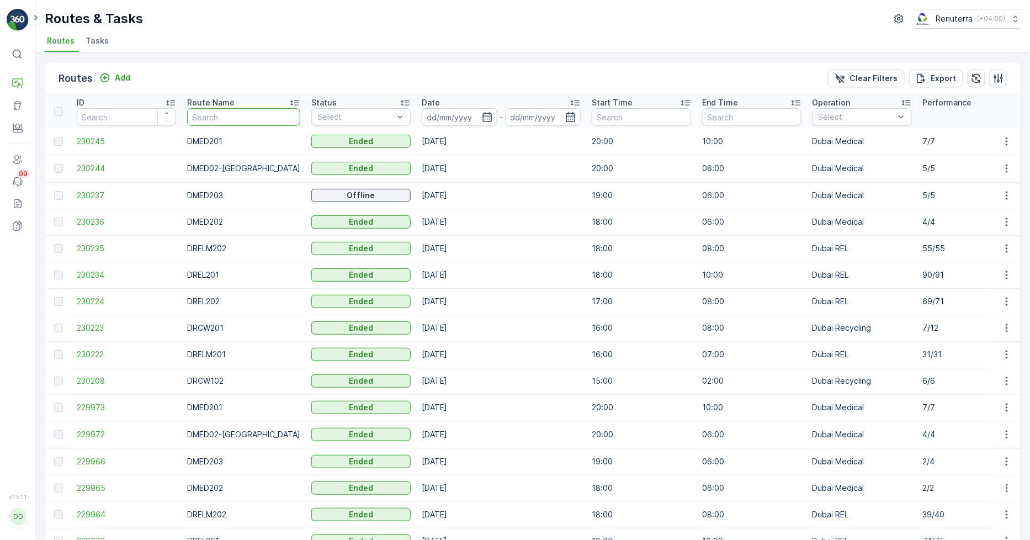
drag, startPoint x: 231, startPoint y: 119, endPoint x: 213, endPoint y: 120, distance: 17.7
click at [222, 120] on input "text" at bounding box center [243, 117] width 113 height 18
type input "hat"
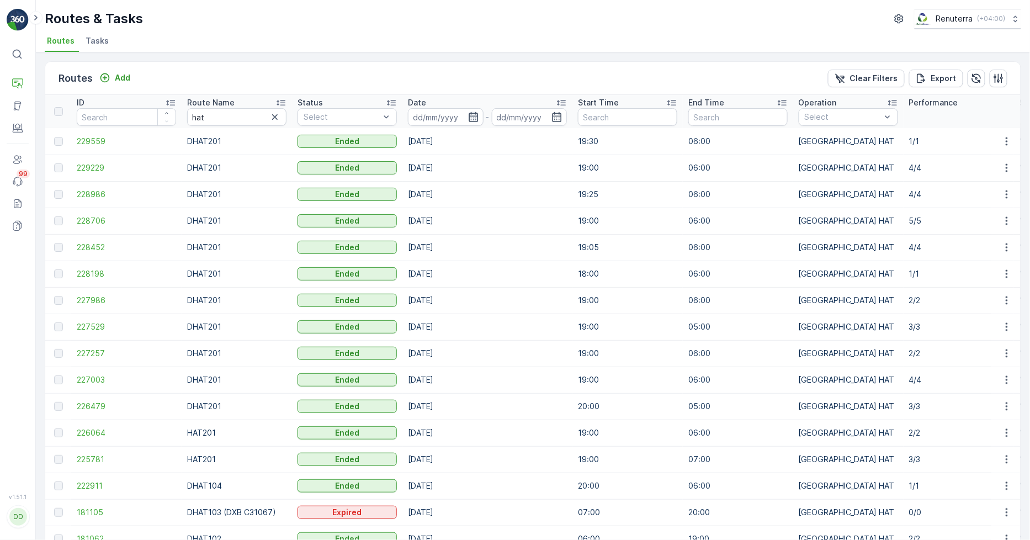
click at [471, 118] on icon "button" at bounding box center [473, 116] width 11 height 11
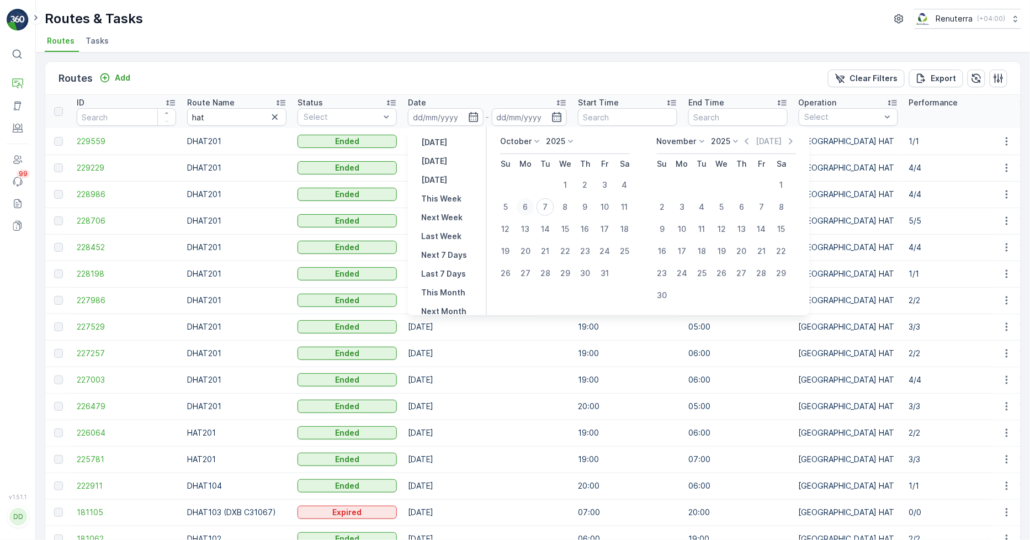
click at [526, 204] on div "6" at bounding box center [526, 207] width 18 height 18
type input "[DATE]"
click at [464, 30] on div "Routes & Tasks Renuterra ( +04:00 ) Routes Tasks" at bounding box center [533, 26] width 994 height 52
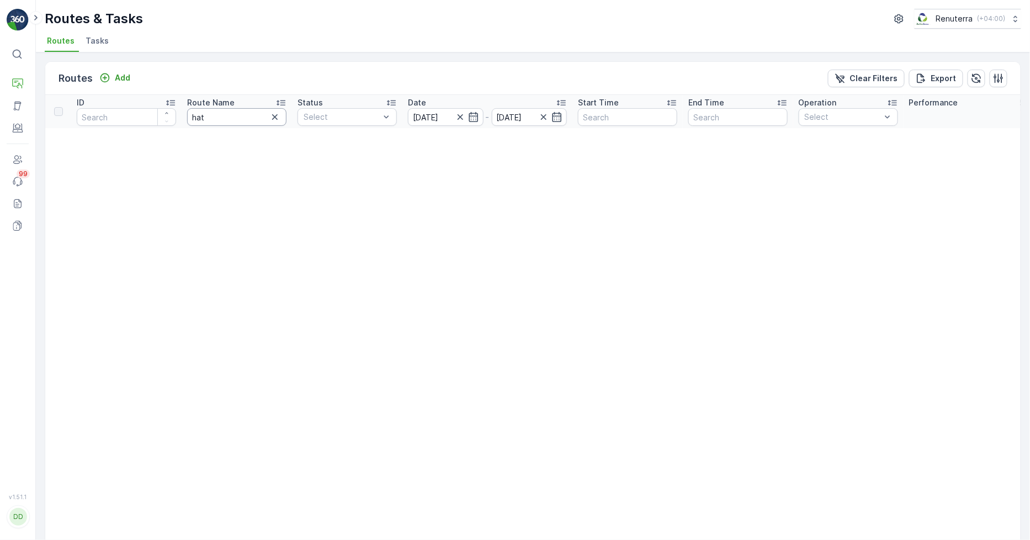
click at [244, 115] on input "hat" at bounding box center [236, 117] width 99 height 18
type input "hat20"
click at [232, 115] on input "hat20" at bounding box center [236, 117] width 99 height 18
type input "hat"
click at [476, 119] on icon "button" at bounding box center [473, 116] width 11 height 11
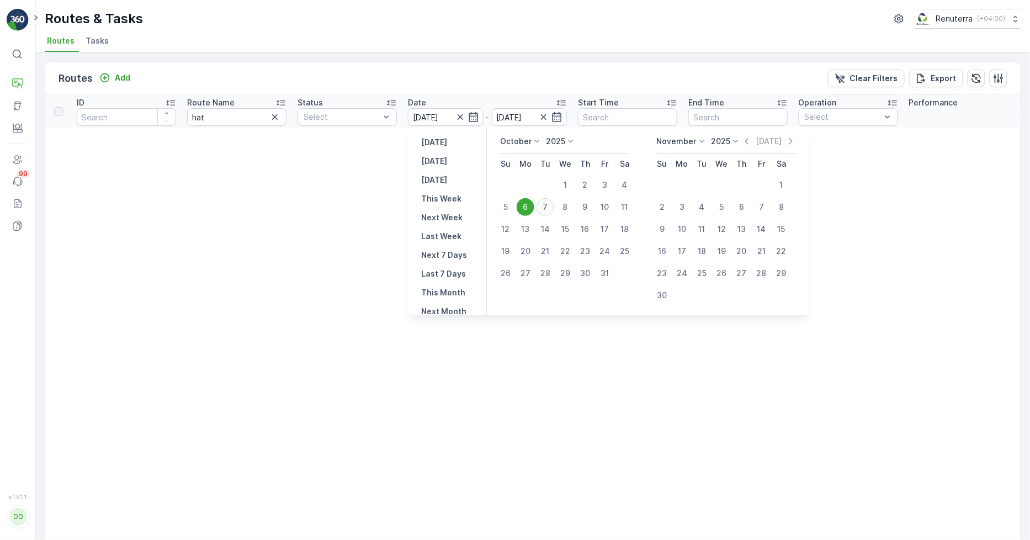
click at [550, 210] on div "7" at bounding box center [545, 207] width 18 height 18
type input "[DATE]"
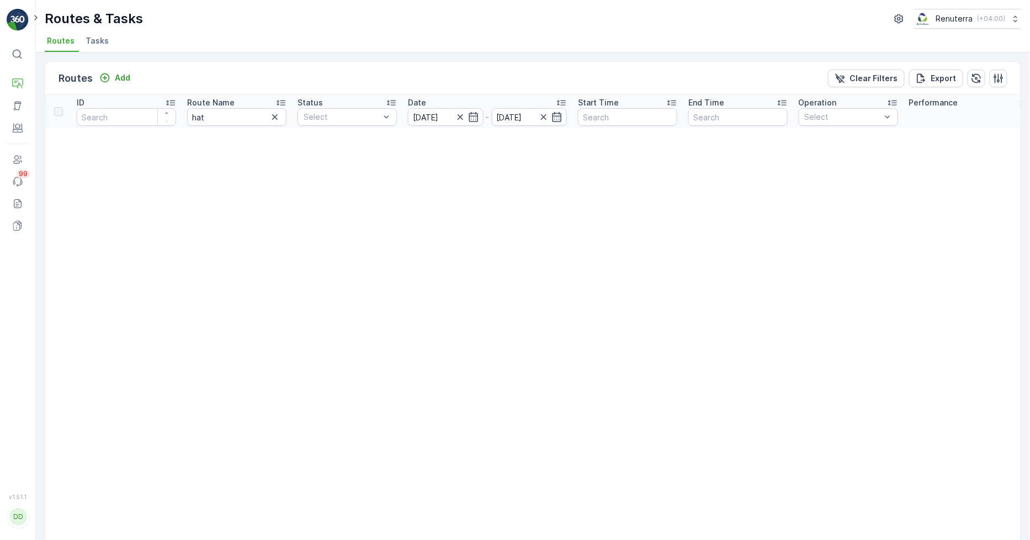
click at [507, 54] on div "Routes Add Clear Filters Export ID Route Name hat Status Select Date [DATE] - […" at bounding box center [533, 295] width 994 height 487
click at [477, 117] on icon "button" at bounding box center [473, 117] width 9 height 10
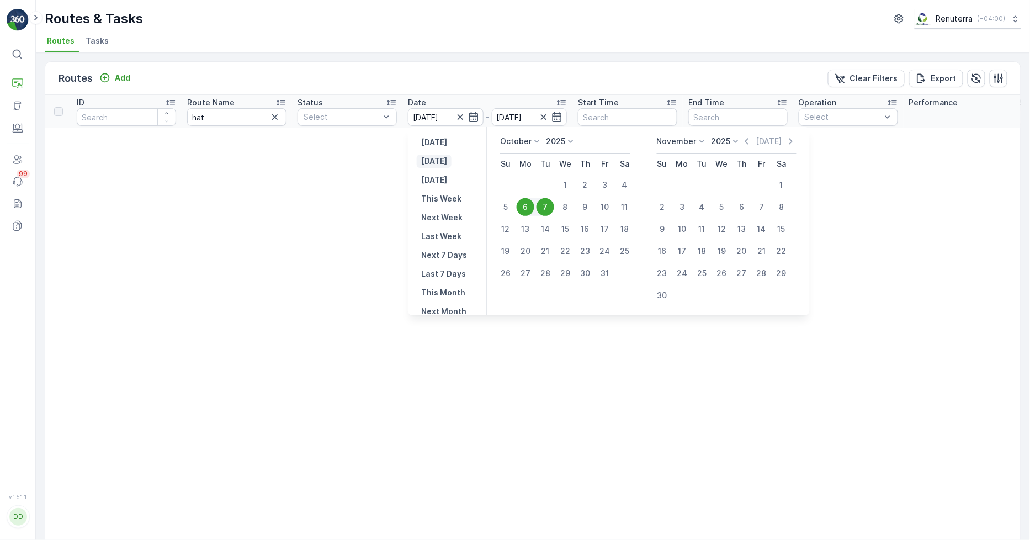
click at [440, 156] on p "[DATE]" at bounding box center [434, 161] width 26 height 11
type input "[DATE]"
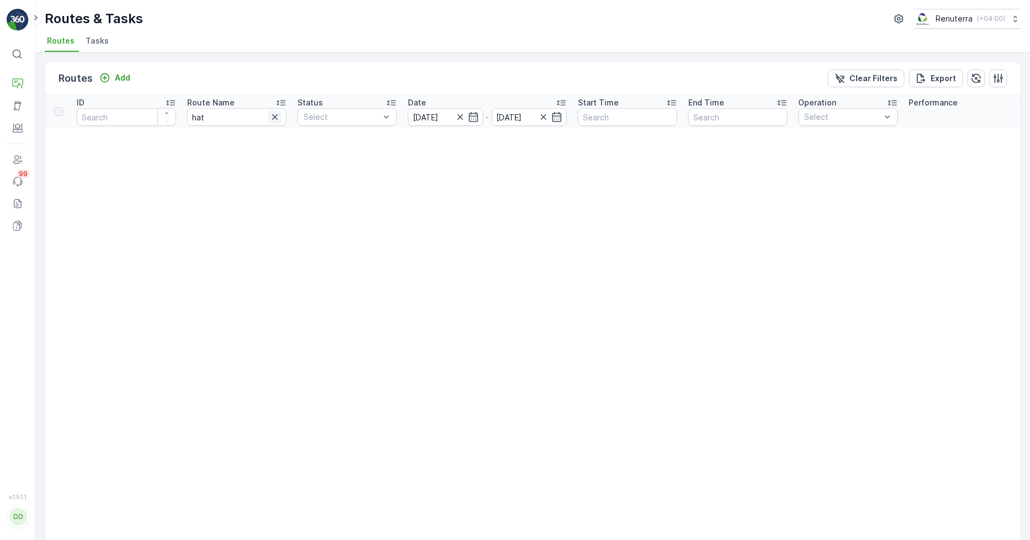
click at [269, 118] on icon "button" at bounding box center [274, 116] width 11 height 11
click at [99, 39] on span "Tasks" at bounding box center [97, 40] width 23 height 11
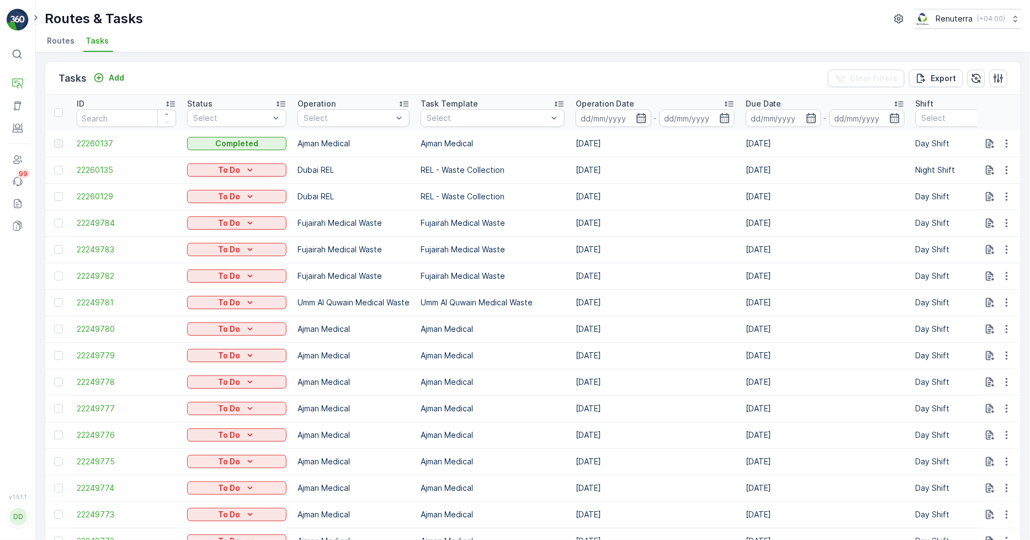
click at [67, 40] on span "Routes" at bounding box center [61, 40] width 28 height 11
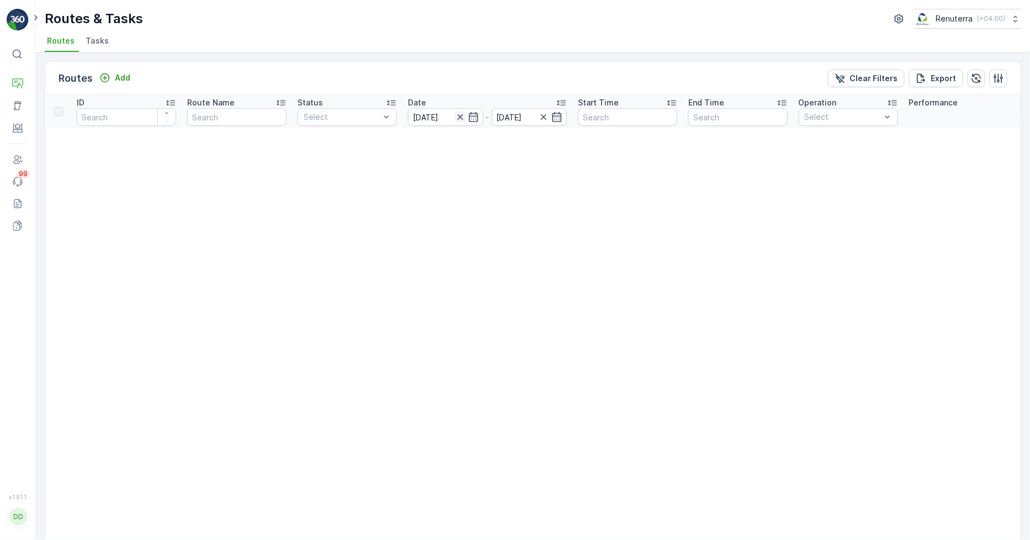
click at [458, 114] on icon "button" at bounding box center [460, 116] width 11 height 11
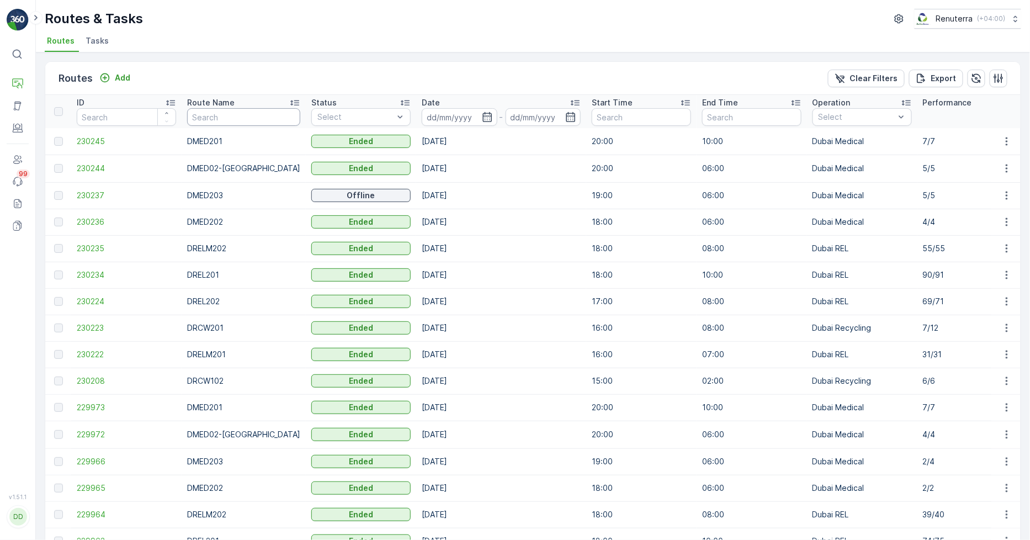
click at [212, 123] on input "text" at bounding box center [243, 117] width 113 height 18
click at [195, 115] on input "text" at bounding box center [243, 117] width 113 height 18
type input "roro"
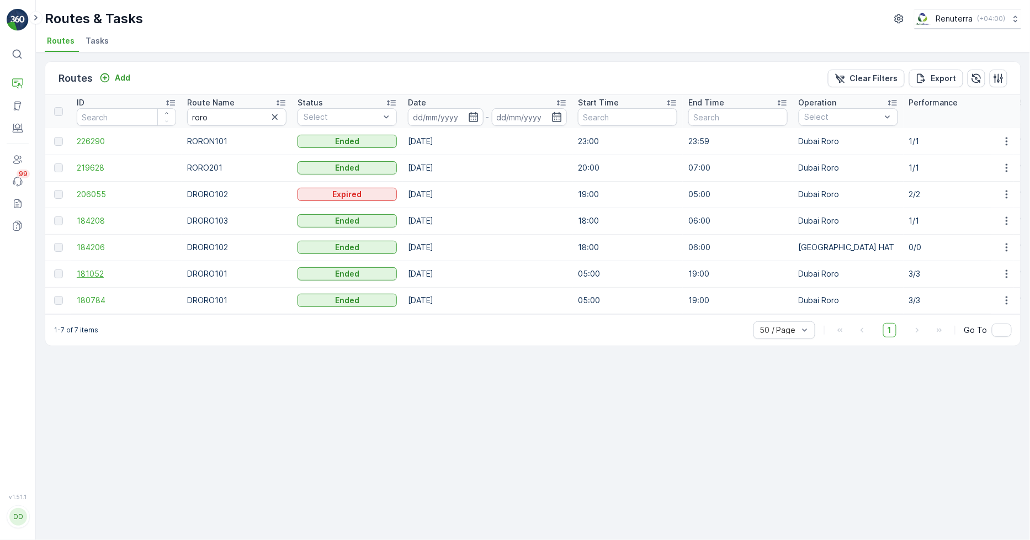
click at [95, 276] on span "181052" at bounding box center [126, 273] width 99 height 11
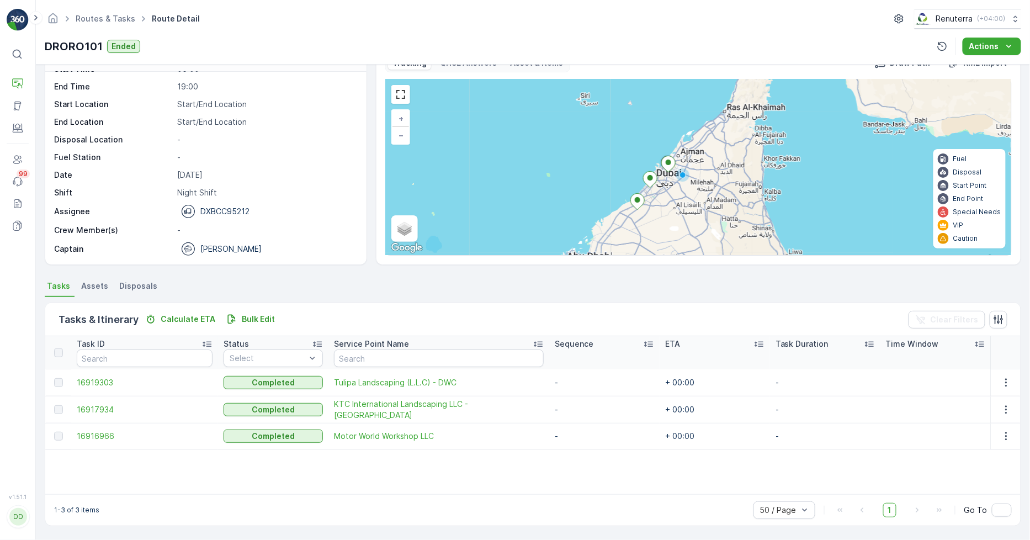
scroll to position [29, 0]
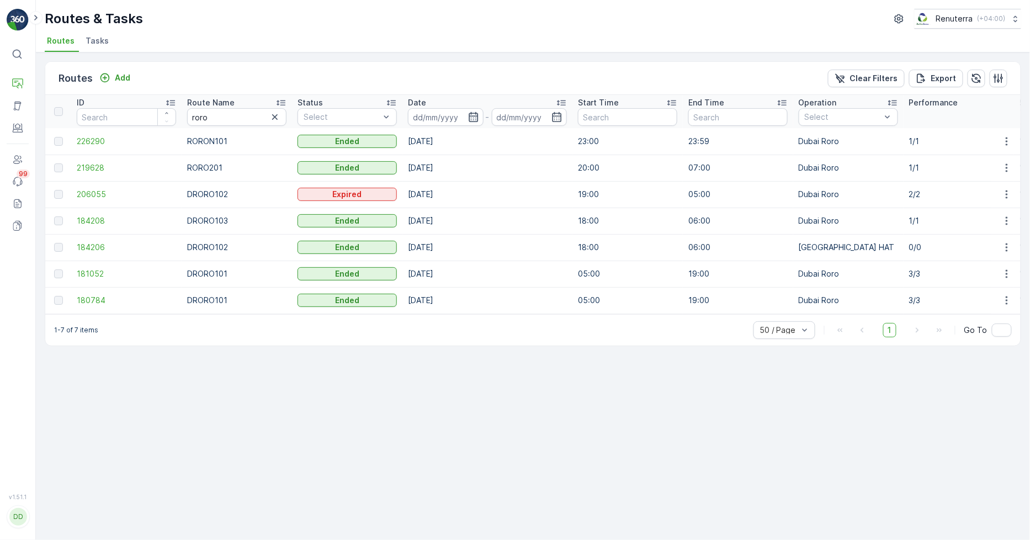
click at [468, 116] on icon "button" at bounding box center [473, 116] width 11 height 11
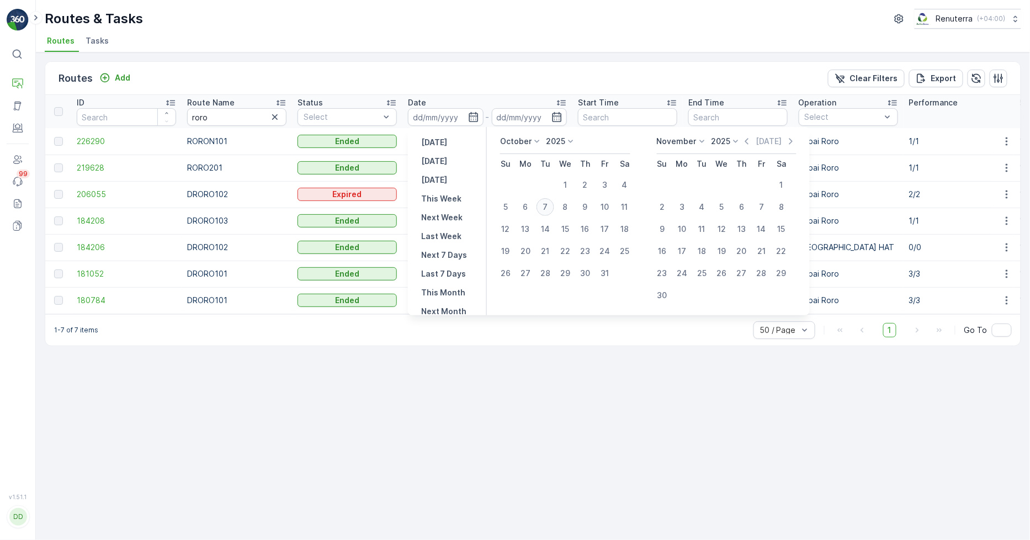
click at [543, 203] on div "7" at bounding box center [545, 207] width 18 height 18
type input "[DATE]"
click at [492, 50] on ul "Routes Tasks" at bounding box center [528, 42] width 967 height 19
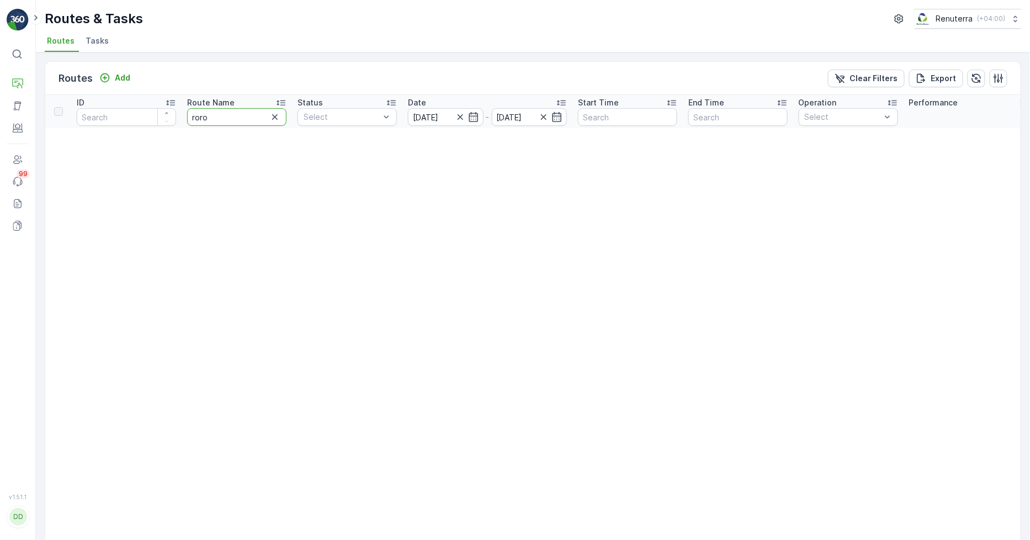
click at [228, 117] on input "roro" at bounding box center [236, 117] width 99 height 18
type input "roro101"
click at [252, 114] on input "roro101" at bounding box center [236, 117] width 99 height 18
click at [478, 116] on icon "button" at bounding box center [473, 116] width 11 height 11
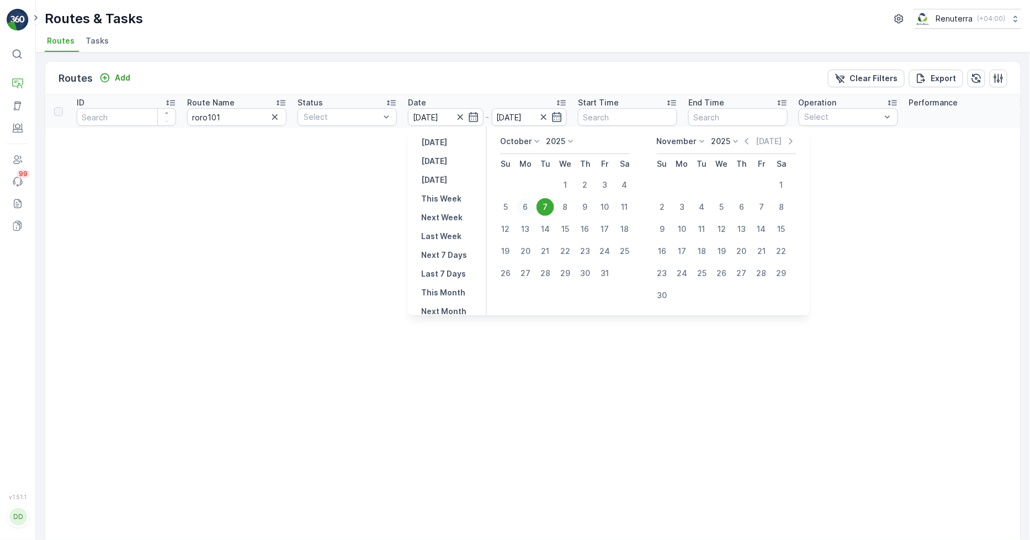
click at [530, 210] on div "6" at bounding box center [526, 207] width 18 height 18
type input "[DATE]"
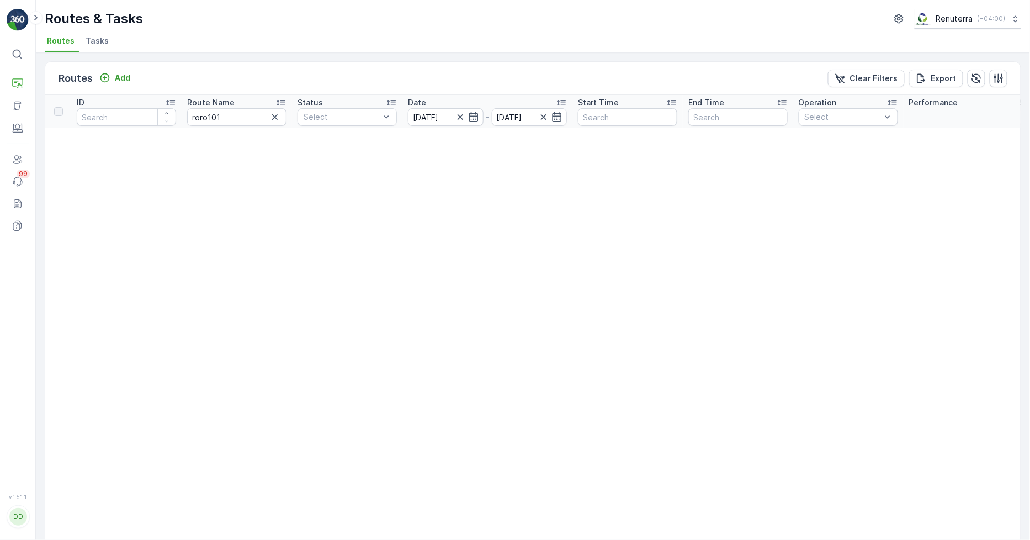
click at [477, 67] on div "Routes Add Clear Filters Export" at bounding box center [532, 78] width 975 height 33
click at [254, 111] on input "roro101" at bounding box center [236, 117] width 99 height 18
type input "roro"
click at [455, 120] on icon "button" at bounding box center [460, 116] width 11 height 11
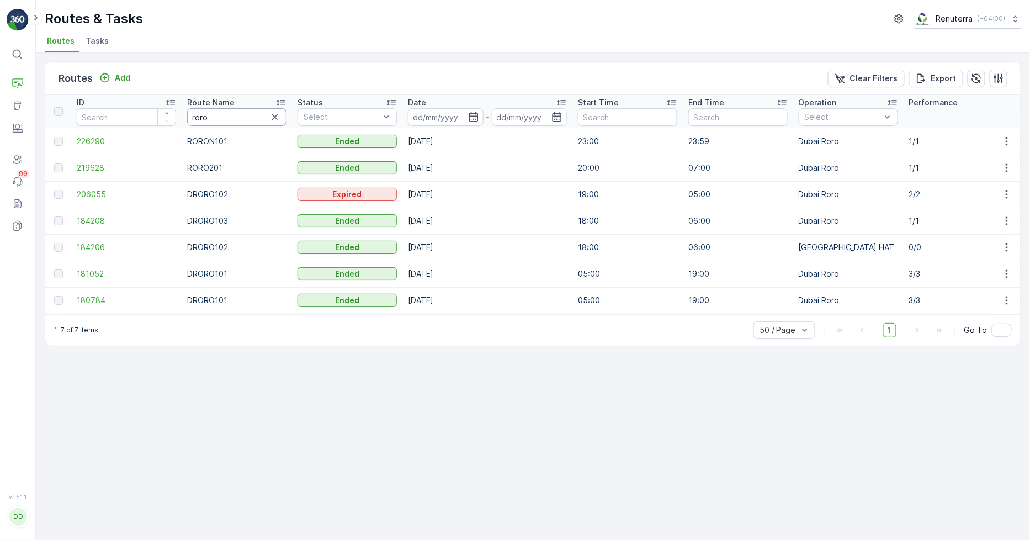
click at [210, 116] on input "roro" at bounding box center [236, 117] width 99 height 18
click at [209, 115] on input "roro" at bounding box center [236, 117] width 99 height 18
type input "Droro"
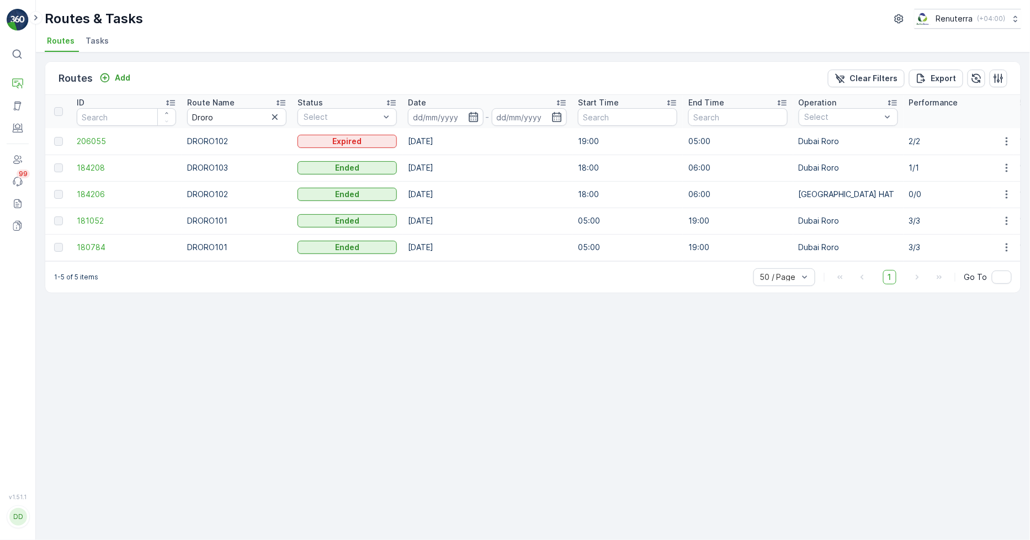
click at [472, 118] on icon "button" at bounding box center [473, 116] width 11 height 11
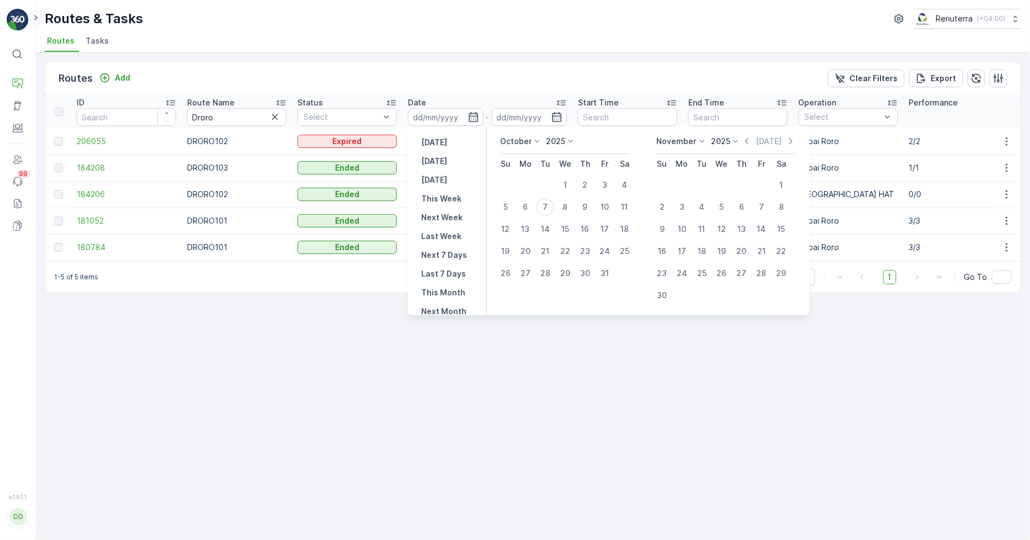
drag, startPoint x: 544, startPoint y: 203, endPoint x: 495, endPoint y: 103, distance: 111.8
click at [535, 196] on tr "5 6 7 8 9 10 11" at bounding box center [565, 207] width 139 height 22
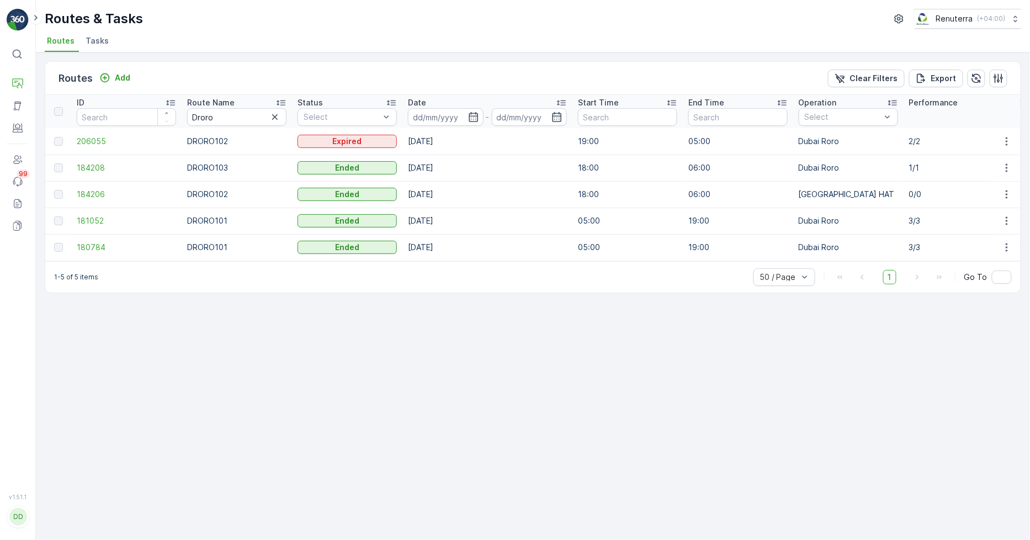
click at [487, 22] on div "Routes & Tasks Renuterra ( +04:00 )" at bounding box center [533, 19] width 976 height 20
click at [476, 118] on icon "button" at bounding box center [473, 116] width 11 height 11
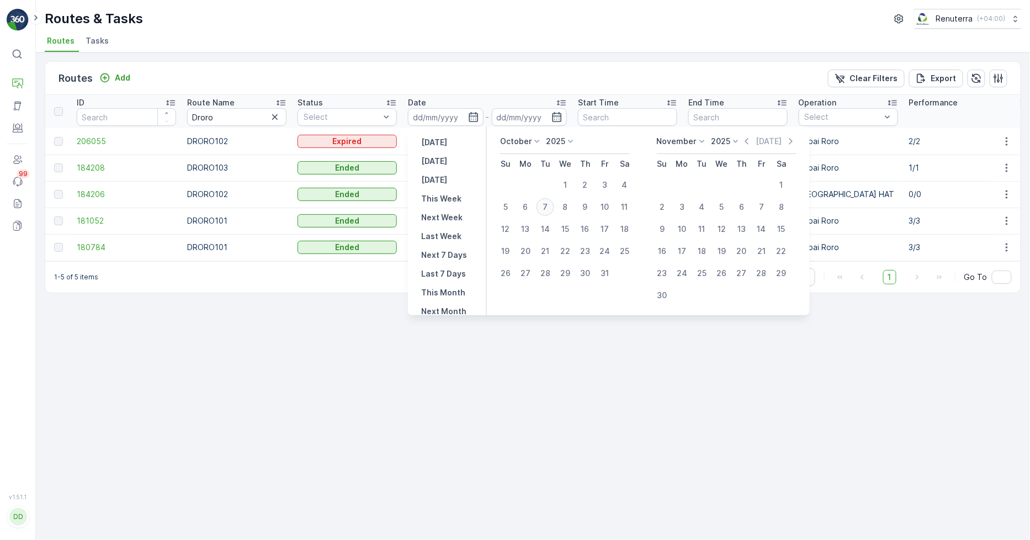
click at [544, 203] on div "7" at bounding box center [545, 207] width 18 height 18
type input "[DATE]"
click at [508, 54] on div "Routes & Tasks Renuterra ( +04:00 ) Routes Tasks Routes Add Clear Filters Expor…" at bounding box center [533, 270] width 994 height 540
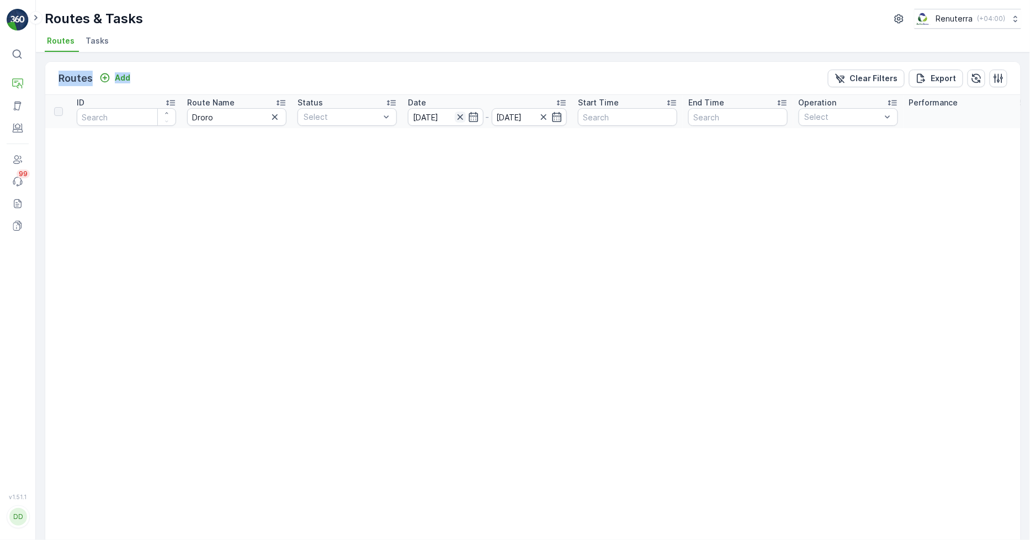
click at [464, 116] on icon "button" at bounding box center [460, 116] width 11 height 11
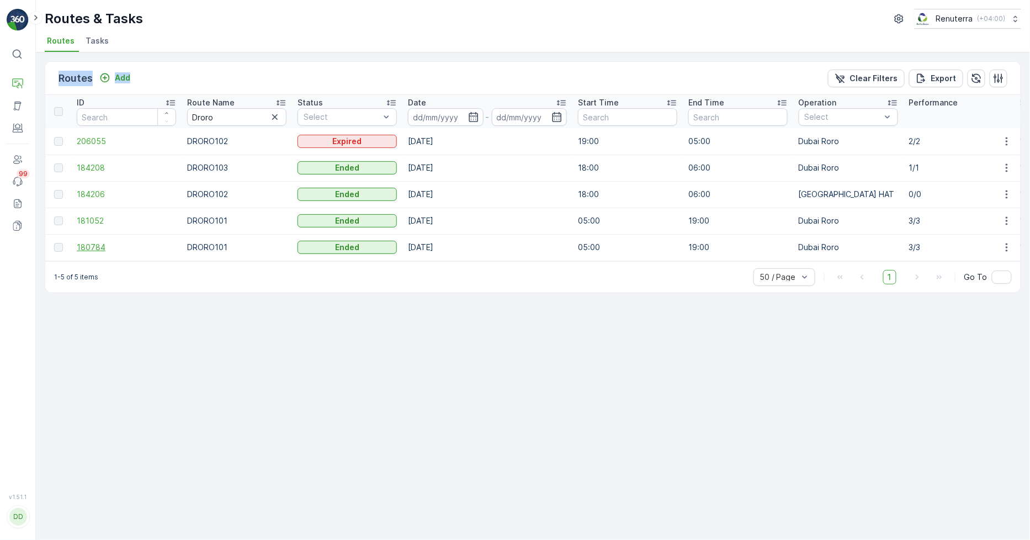
click at [84, 246] on span "180784" at bounding box center [126, 247] width 99 height 11
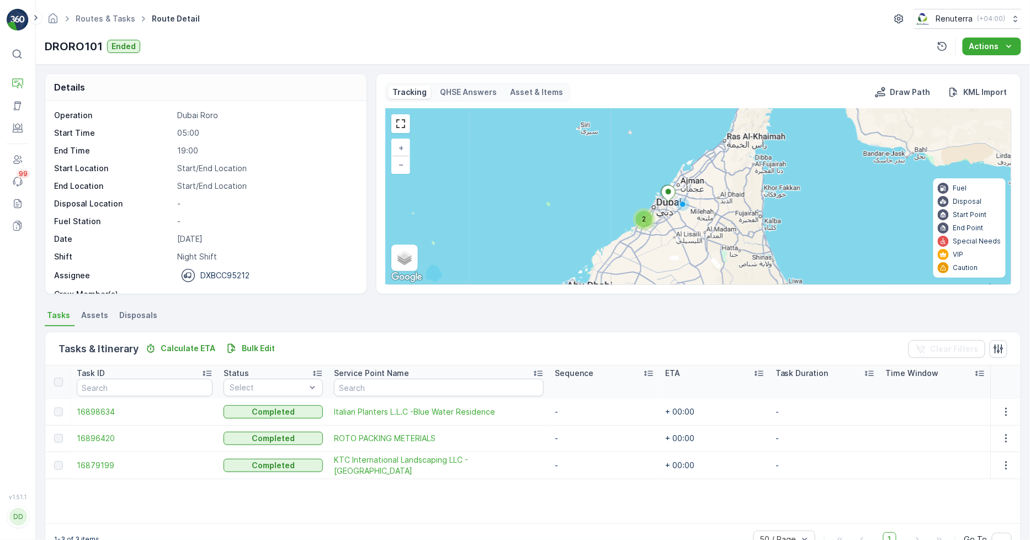
scroll to position [29, 0]
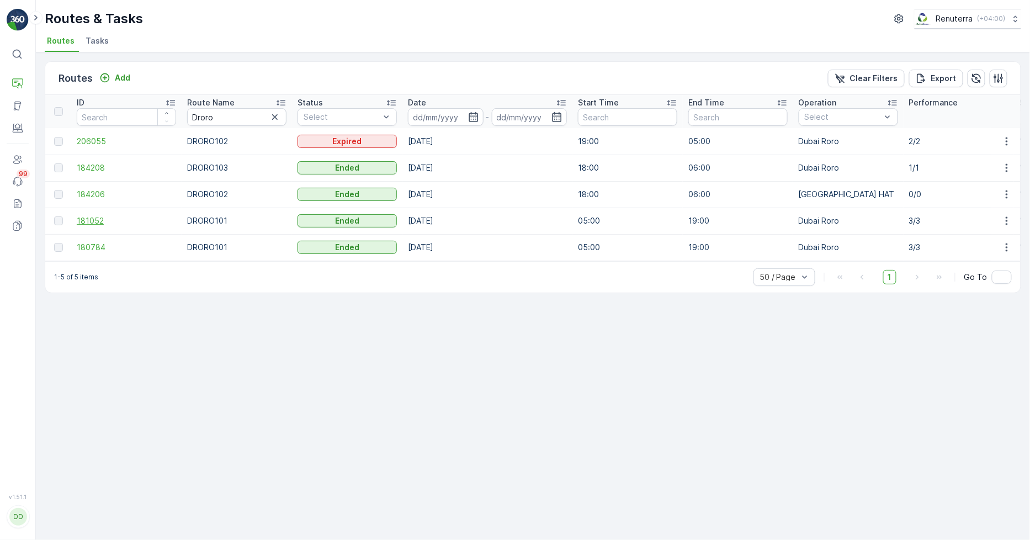
click at [105, 217] on span "181052" at bounding box center [126, 220] width 99 height 11
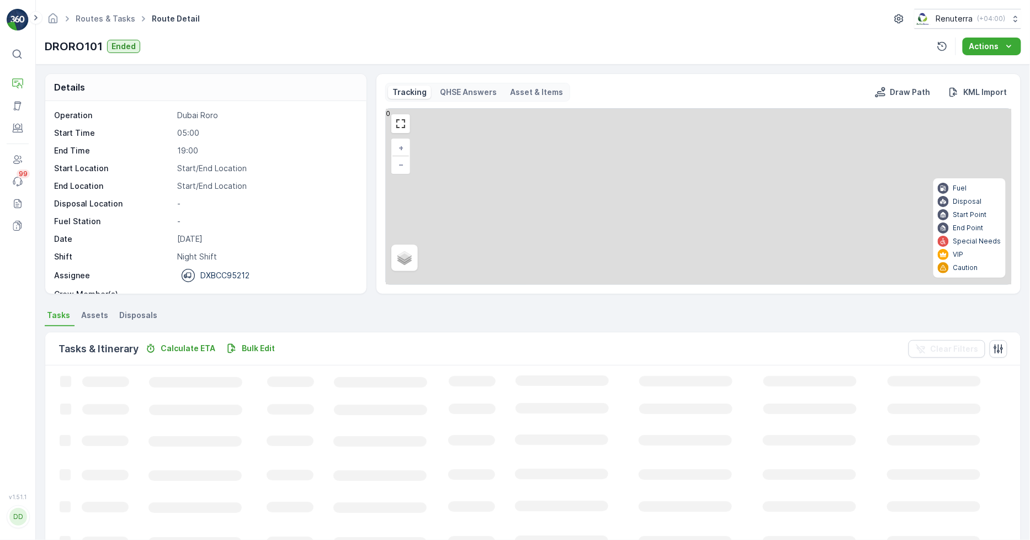
scroll to position [29, 0]
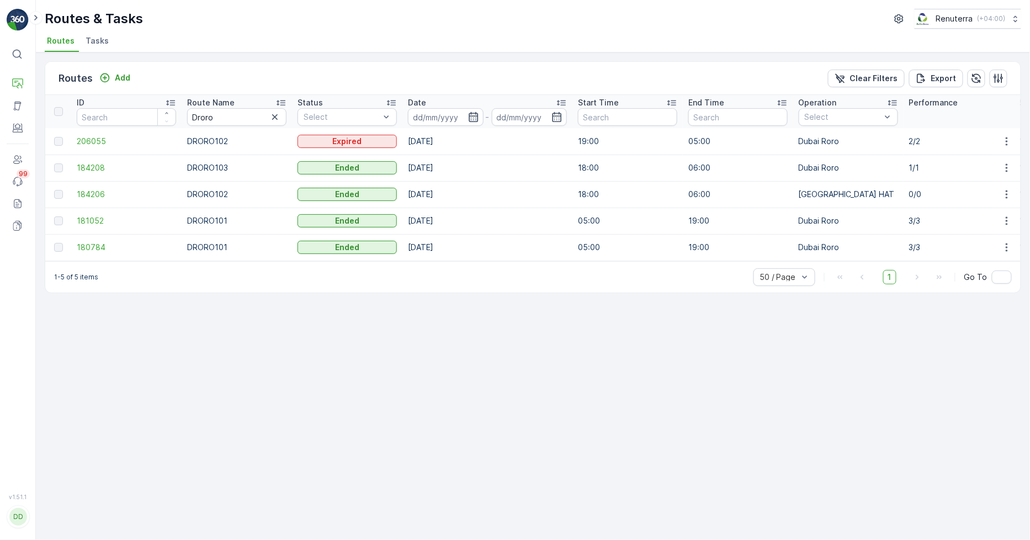
click at [470, 116] on icon "button" at bounding box center [473, 117] width 9 height 10
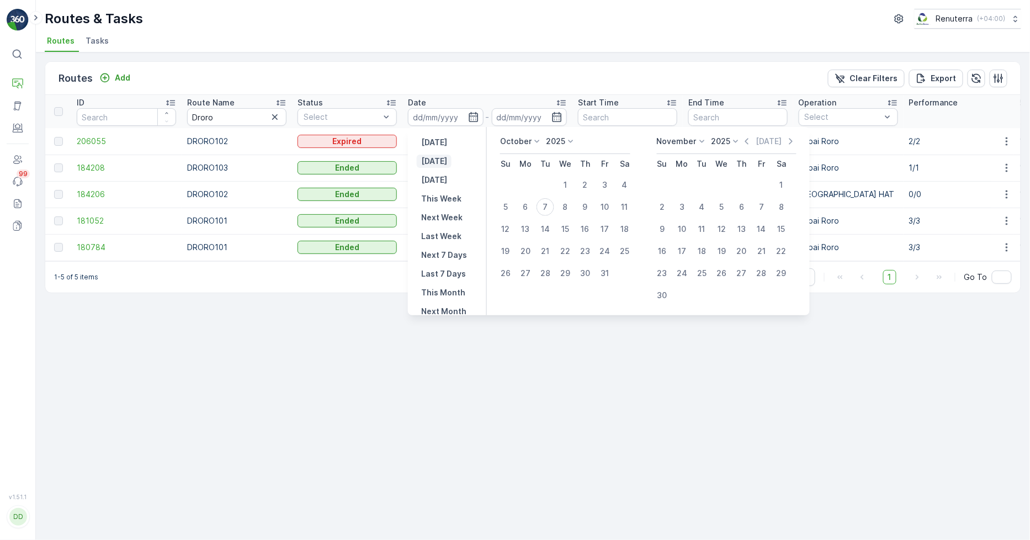
click at [443, 156] on p "Today" at bounding box center [434, 161] width 26 height 11
type input "07.10.2025"
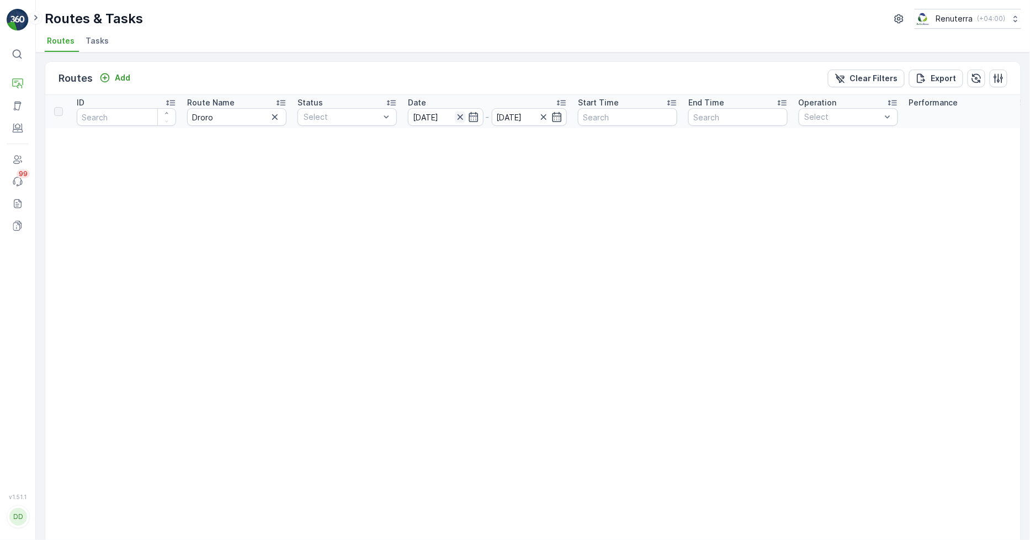
click at [460, 117] on icon "button" at bounding box center [460, 117] width 6 height 6
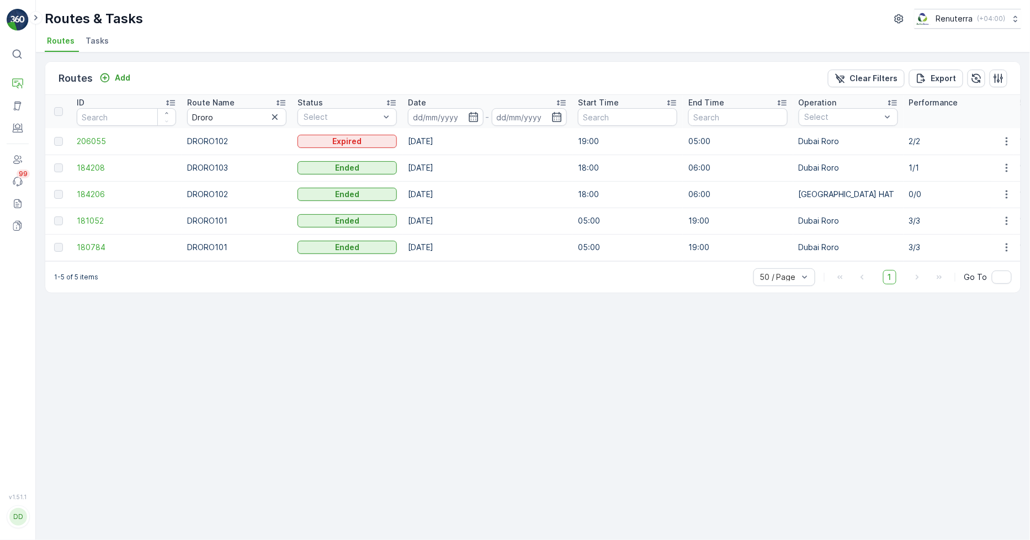
click at [100, 40] on span "Tasks" at bounding box center [97, 40] width 23 height 11
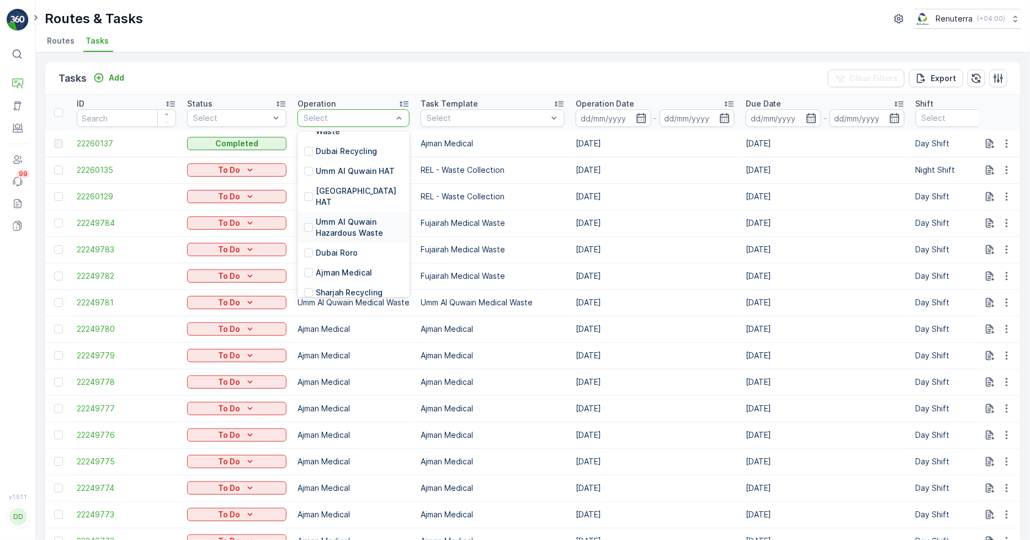
scroll to position [184, 0]
click at [345, 166] on p "Dubai HAT" at bounding box center [359, 177] width 87 height 22
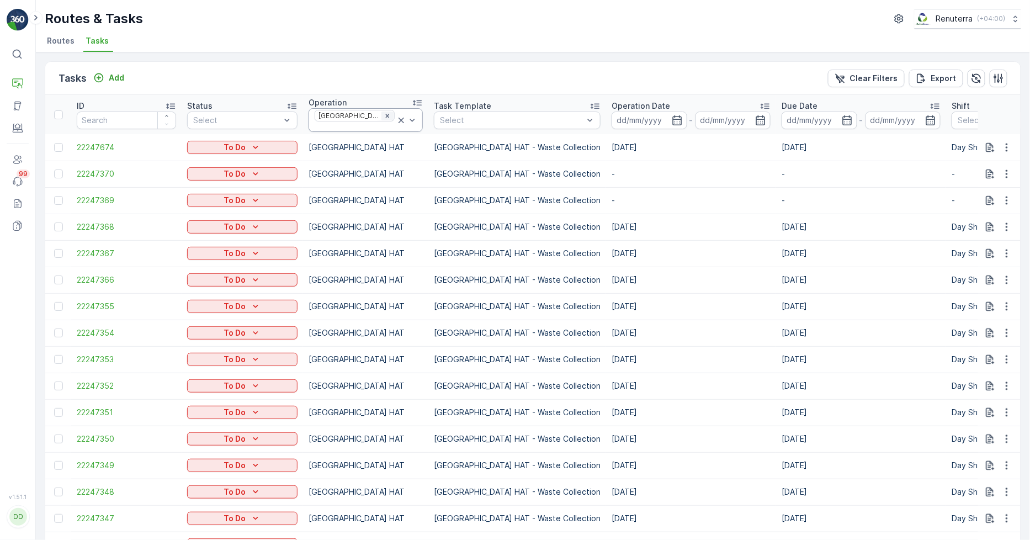
click at [385, 118] on icon "Remove Dubai HAT" at bounding box center [387, 116] width 4 height 4
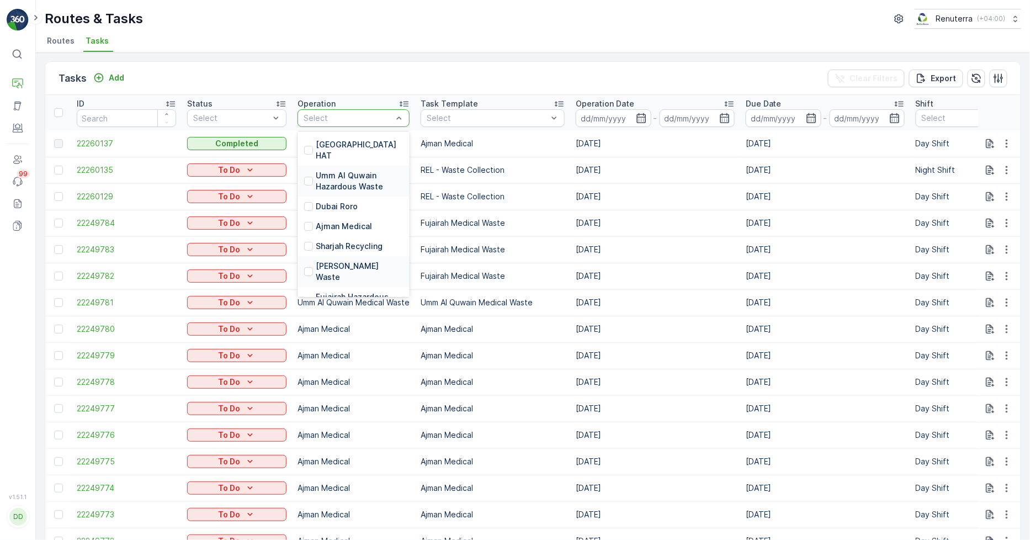
scroll to position [211, 0]
click at [342, 200] on p "Dubai Roro" at bounding box center [337, 205] width 42 height 11
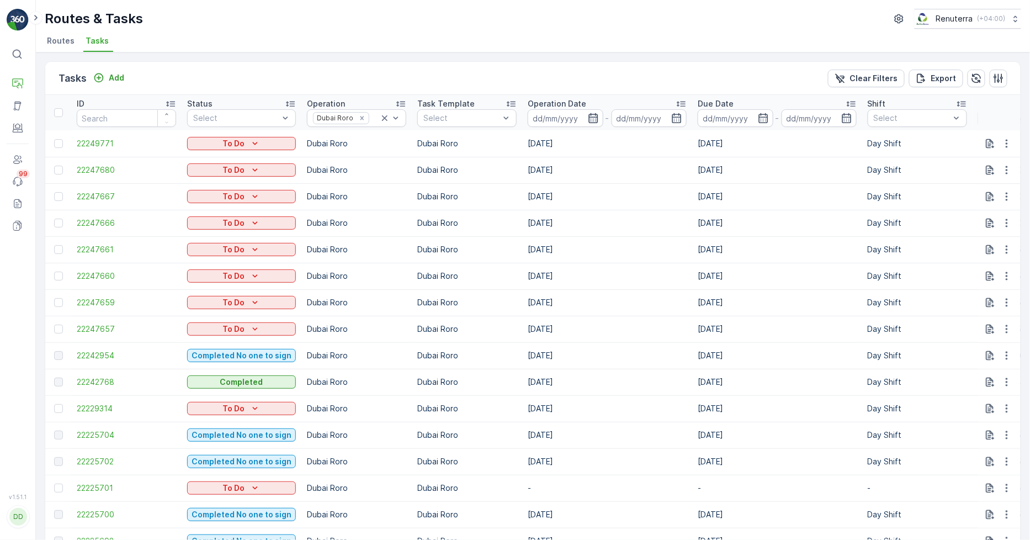
click at [588, 120] on icon "button" at bounding box center [593, 118] width 11 height 11
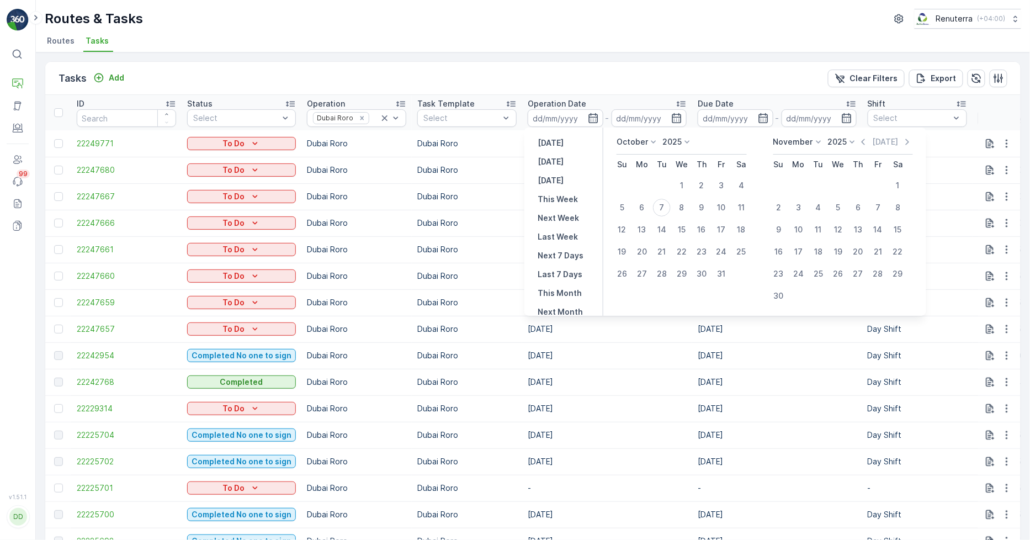
click at [552, 166] on p "[DATE]" at bounding box center [550, 161] width 26 height 11
type input "[DATE]"
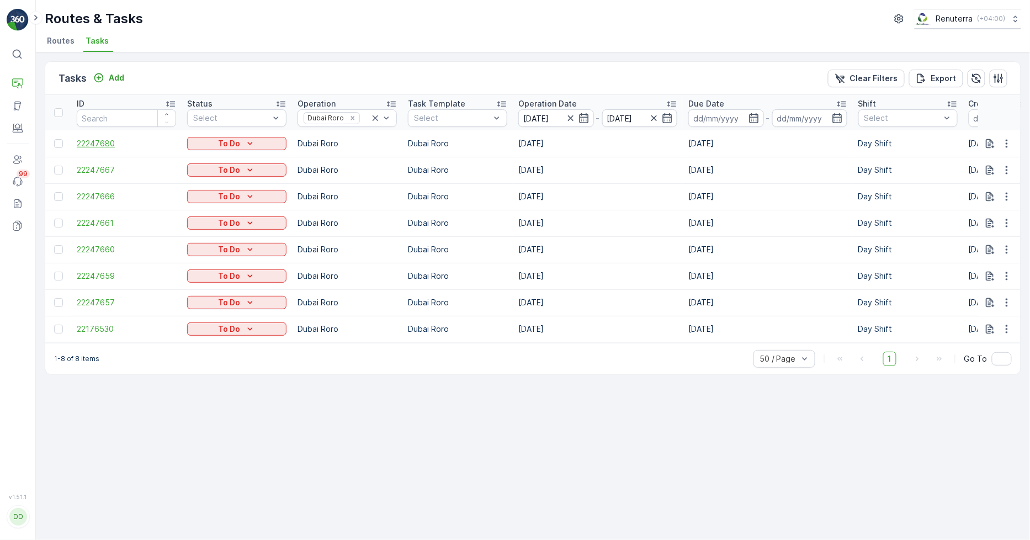
click at [89, 145] on span "22247680" at bounding box center [126, 143] width 99 height 11
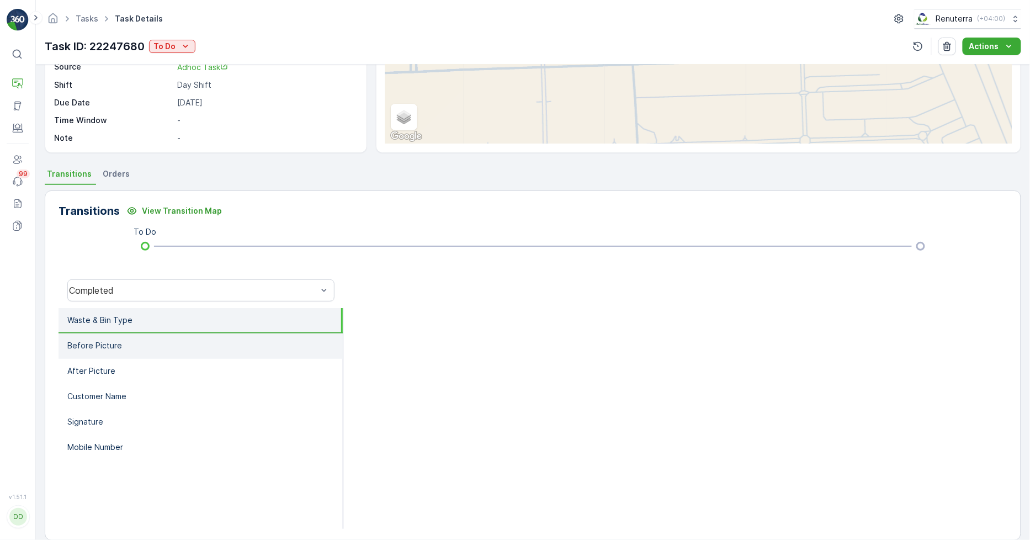
scroll to position [155, 0]
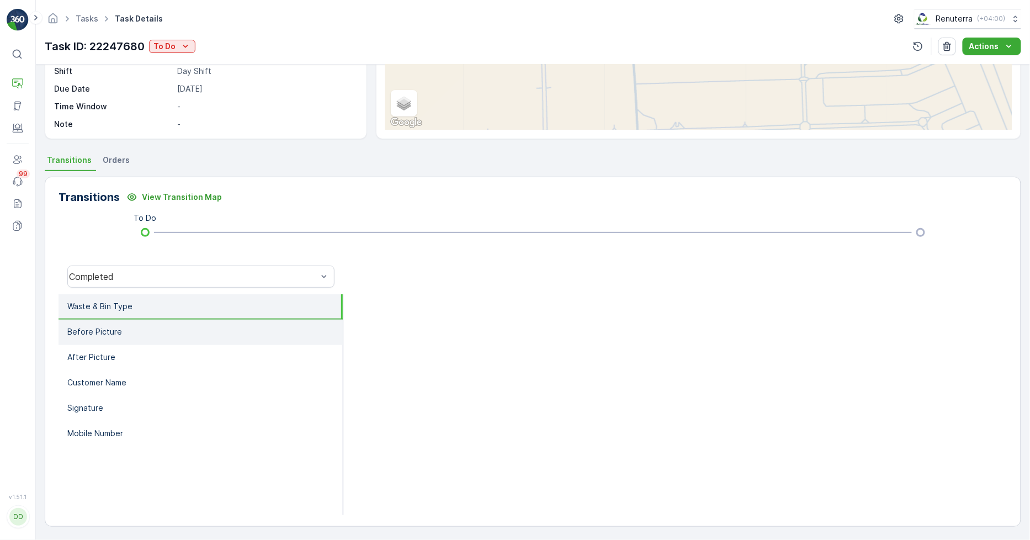
click at [236, 333] on li "Before Picture" at bounding box center [200, 332] width 284 height 25
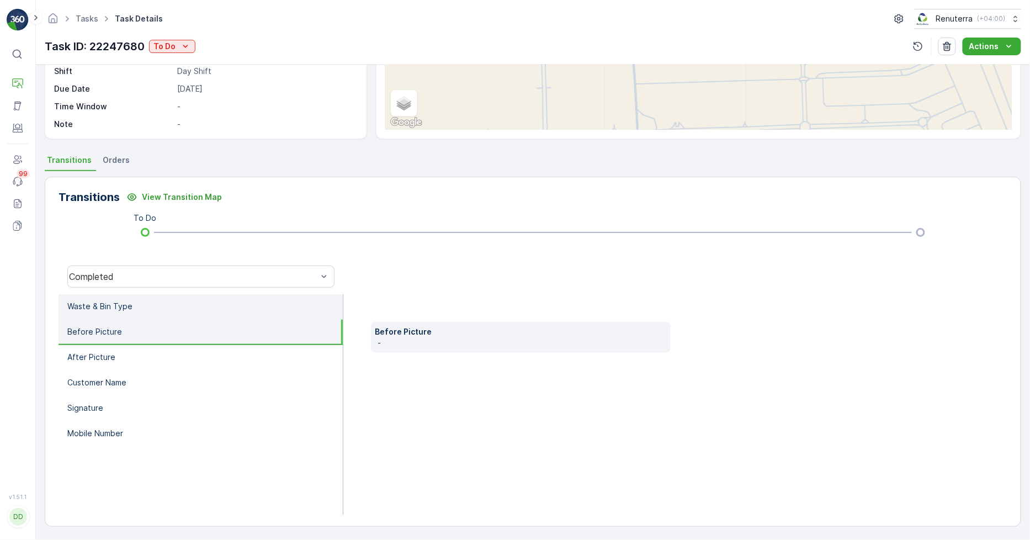
click at [239, 310] on li "Waste & Bin Type" at bounding box center [200, 306] width 284 height 25
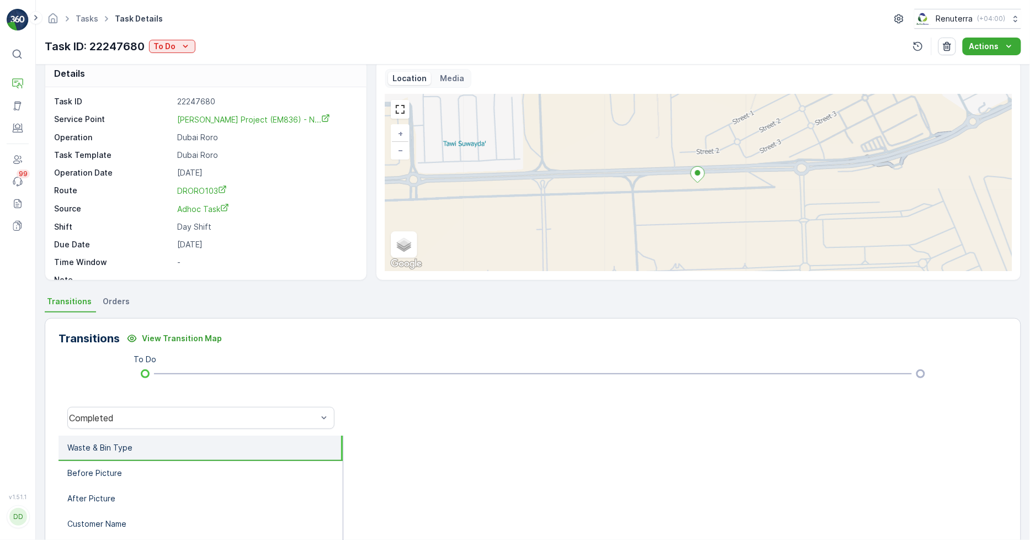
scroll to position [0, 0]
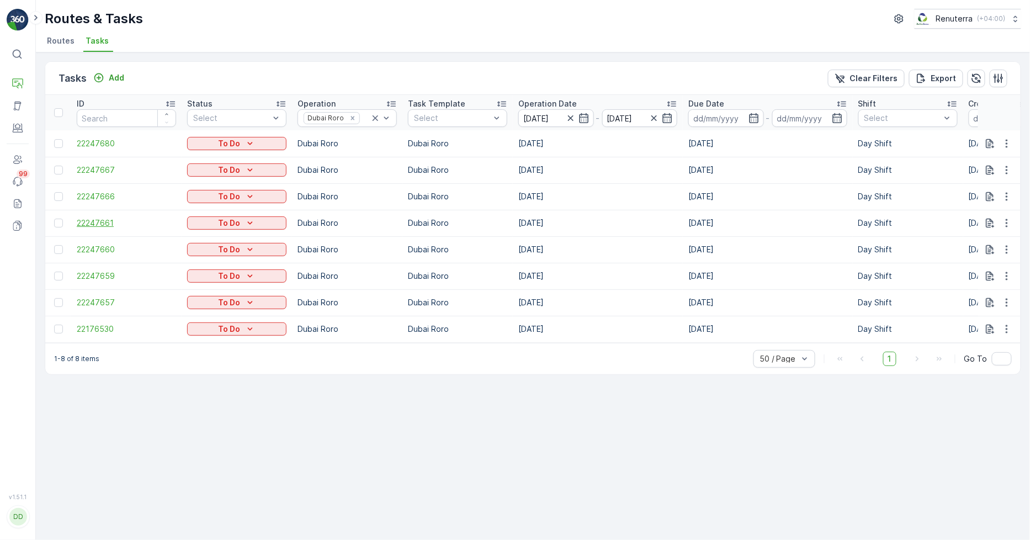
click at [89, 222] on span "22247661" at bounding box center [126, 222] width 99 height 11
click at [97, 305] on span "22247657" at bounding box center [126, 302] width 99 height 11
click at [103, 196] on span "22247666" at bounding box center [126, 196] width 99 height 11
click at [98, 247] on span "22247660" at bounding box center [126, 249] width 99 height 11
click at [111, 269] on td "22247659" at bounding box center [126, 276] width 110 height 26
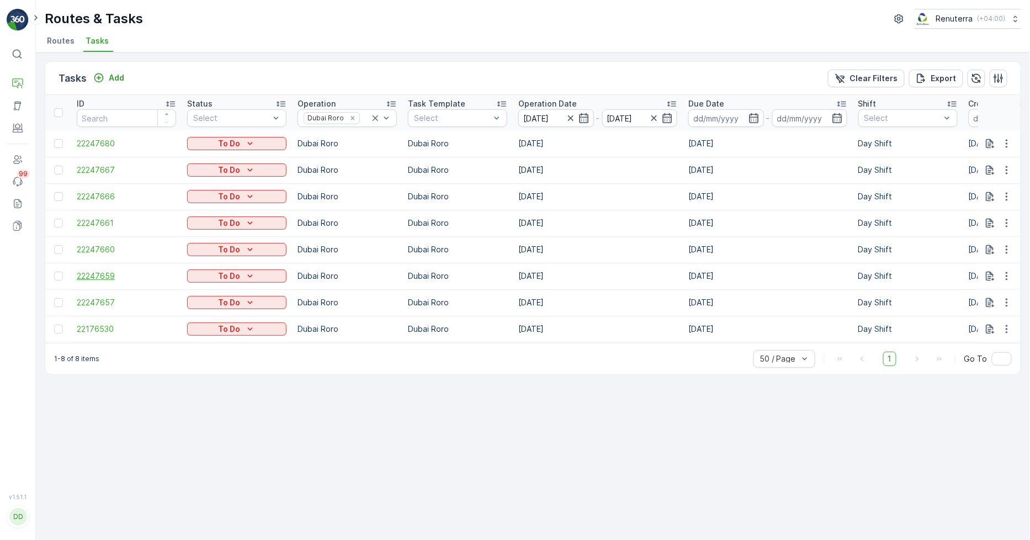
click at [105, 270] on span "22247659" at bounding box center [126, 275] width 99 height 11
click at [116, 306] on span "22247657" at bounding box center [126, 302] width 99 height 11
click at [82, 331] on span "22176530" at bounding box center [126, 328] width 99 height 11
click at [376, 116] on icon at bounding box center [375, 118] width 6 height 6
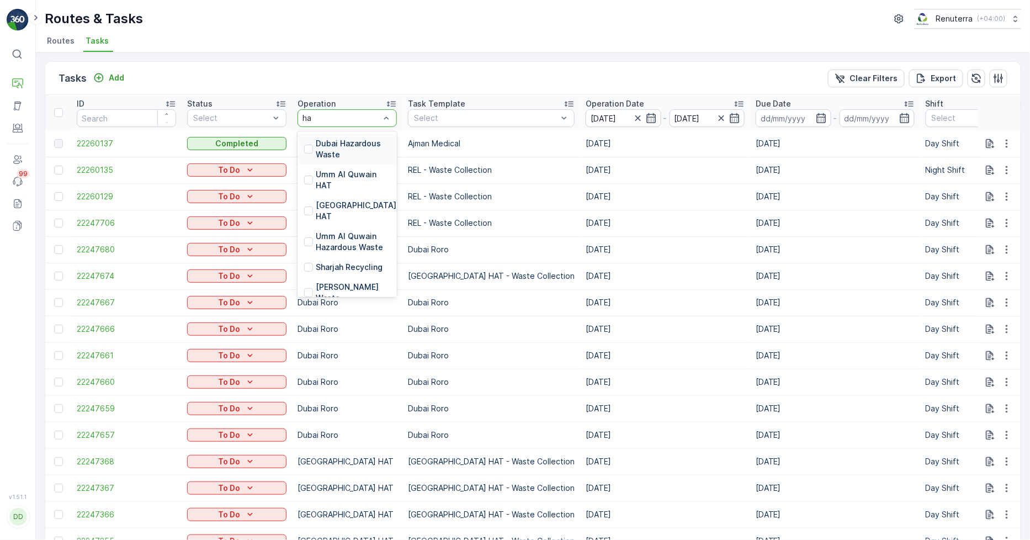
type input "hat"
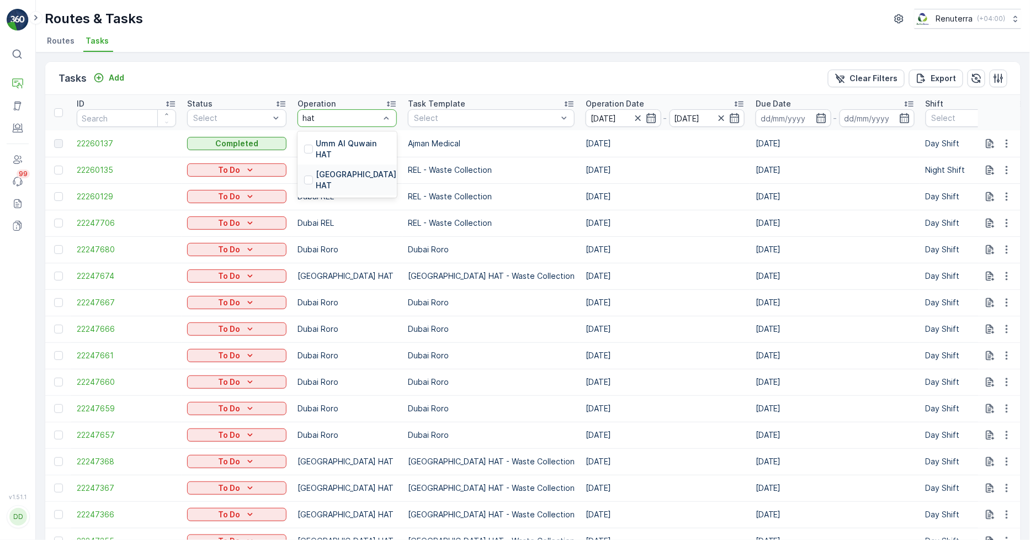
click at [327, 174] on p "[GEOGRAPHIC_DATA] HAT" at bounding box center [357, 180] width 83 height 22
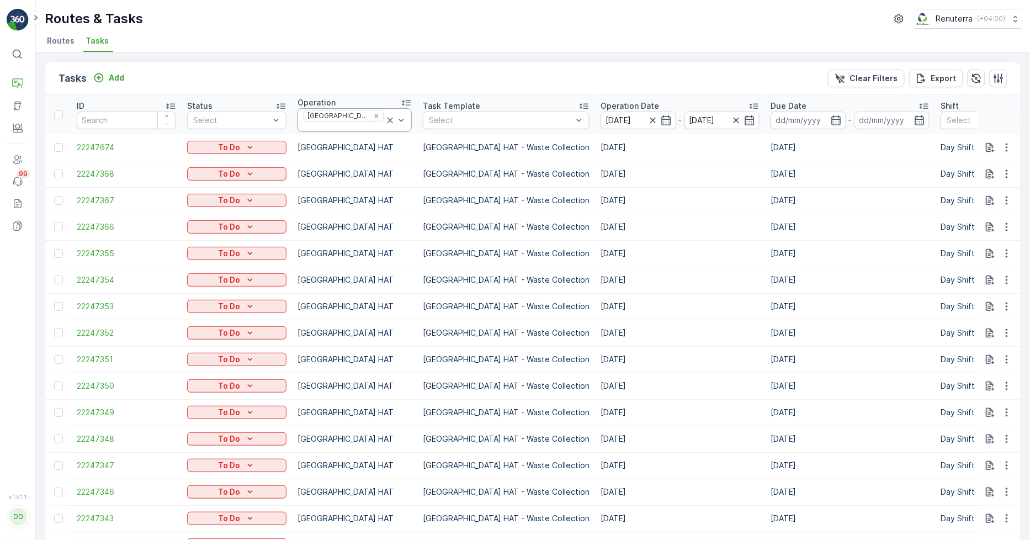
click at [385, 120] on icon at bounding box center [390, 120] width 11 height 11
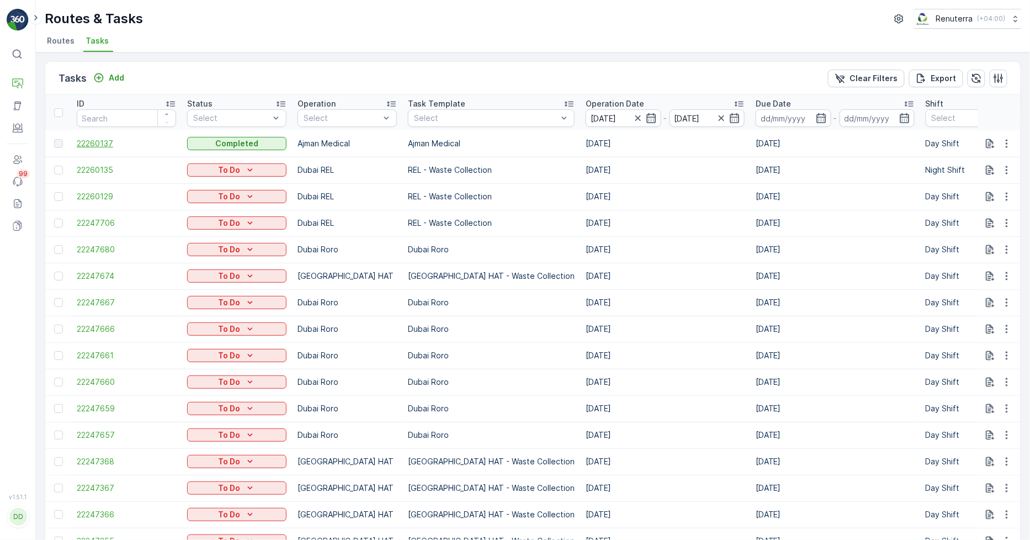
click at [103, 145] on span "22260137" at bounding box center [126, 143] width 99 height 11
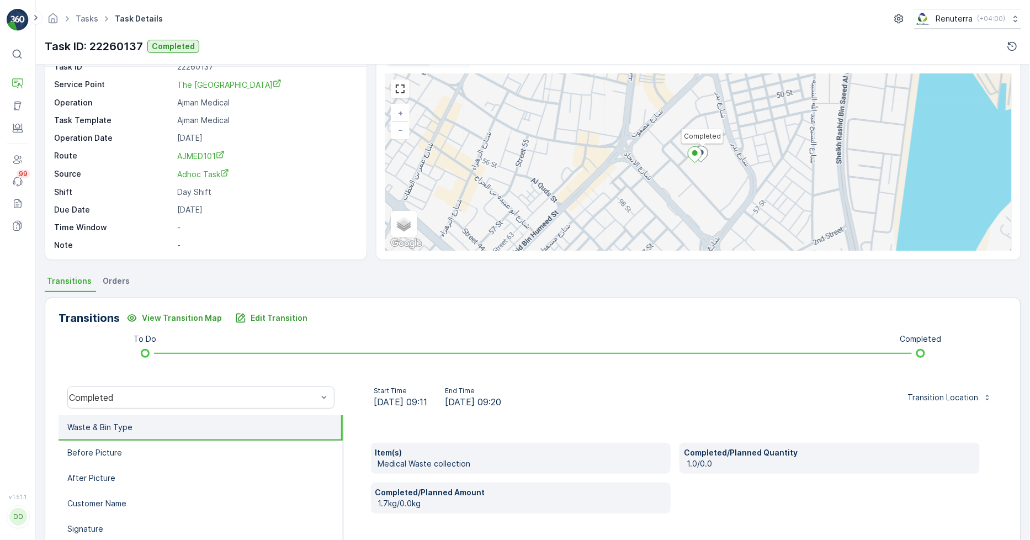
scroll to position [123, 0]
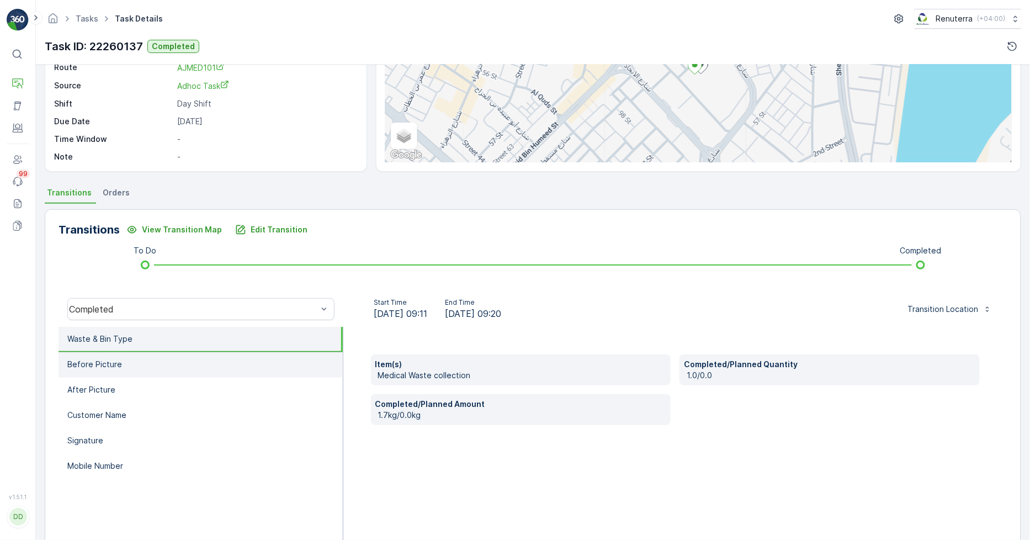
click at [180, 359] on li "Before Picture" at bounding box center [200, 364] width 284 height 25
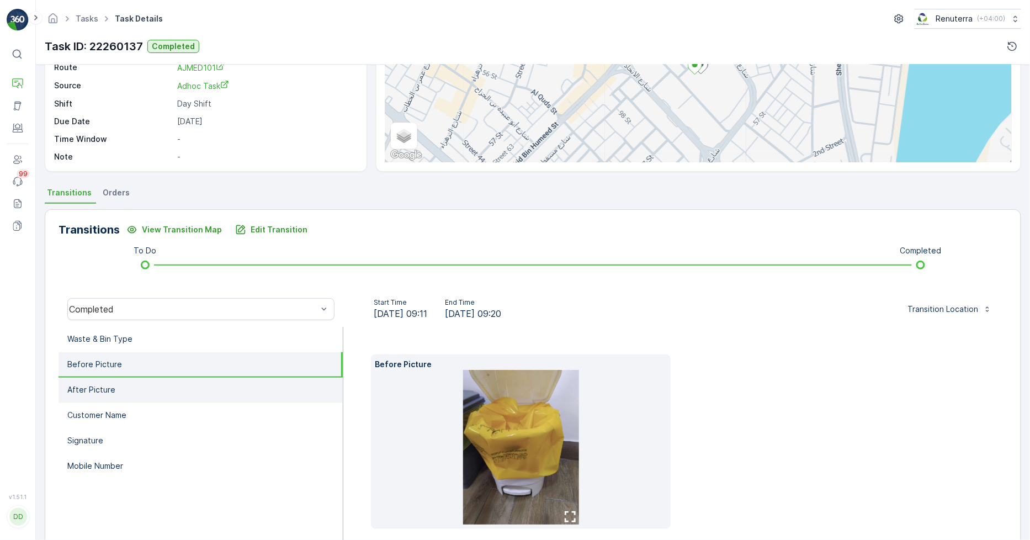
click at [179, 390] on li "After Picture" at bounding box center [200, 389] width 284 height 25
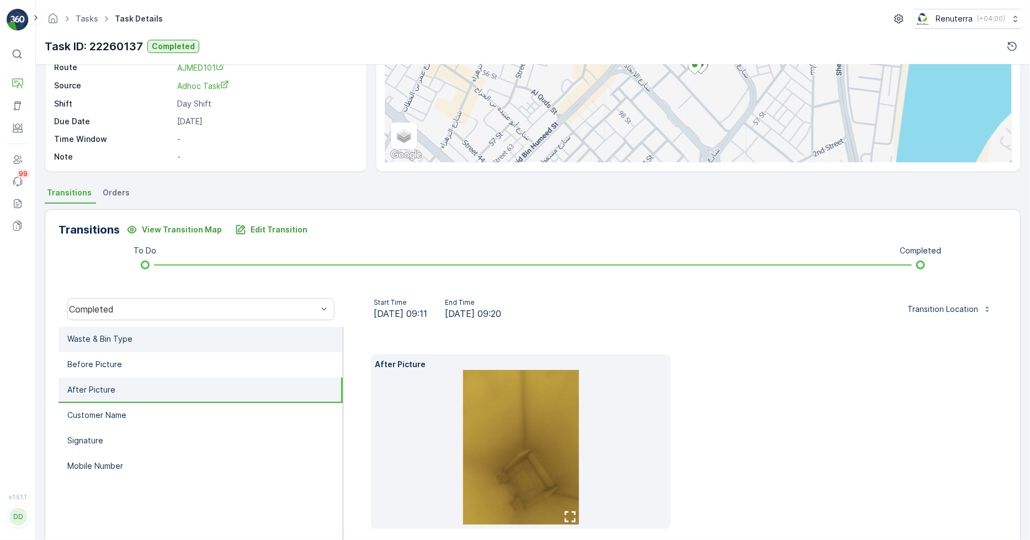
click at [195, 348] on li "Waste & Bin Type" at bounding box center [200, 339] width 284 height 25
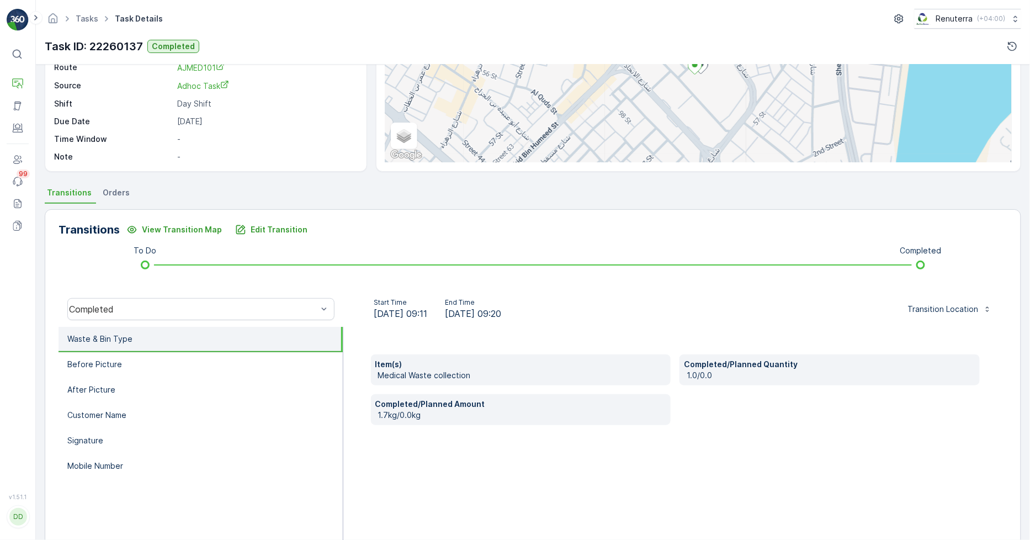
click at [225, 284] on div "Transitions View Transition Map Edit Transition To Do Completed Completed Start…" at bounding box center [533, 384] width 976 height 350
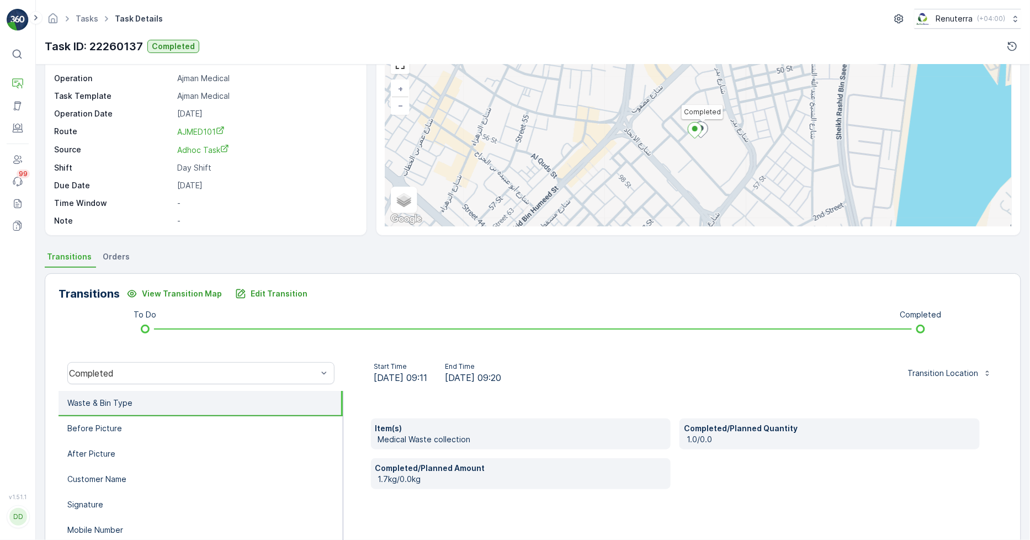
scroll to position [155, 0]
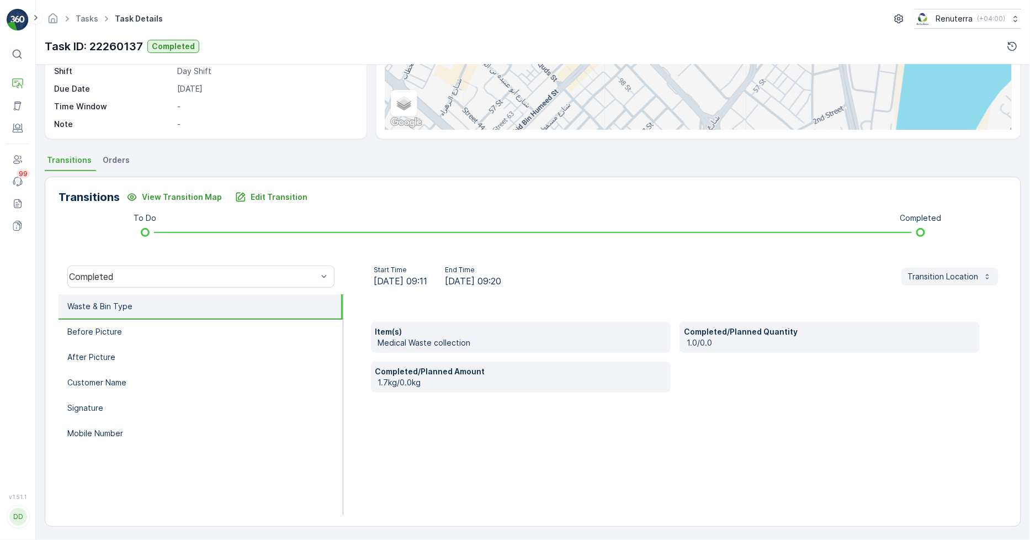
click at [977, 277] on div "Transition Location" at bounding box center [950, 276] width 84 height 11
click at [973, 214] on div "Transitions View Transition Map Edit Transition To Do Completed Completed Start…" at bounding box center [533, 352] width 976 height 350
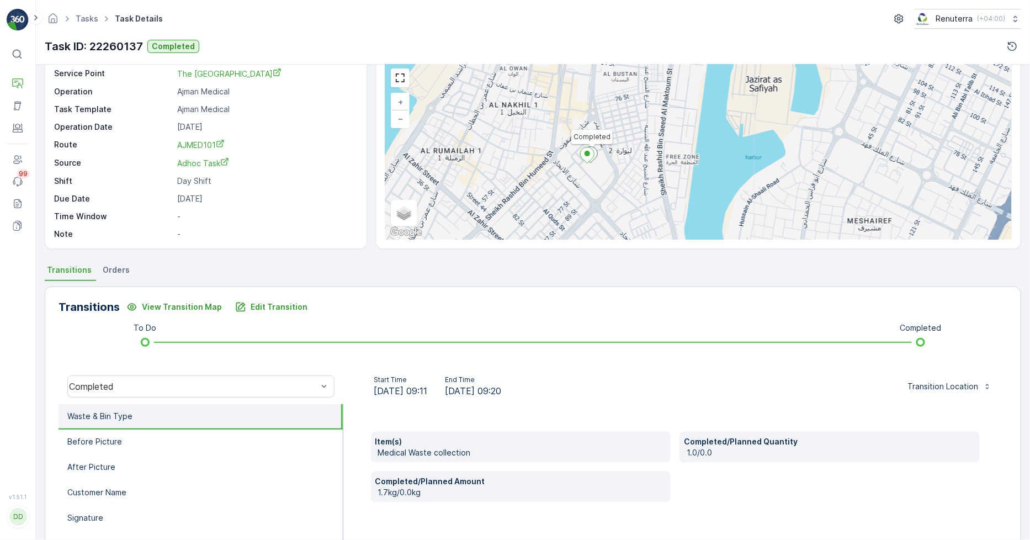
scroll to position [0, 0]
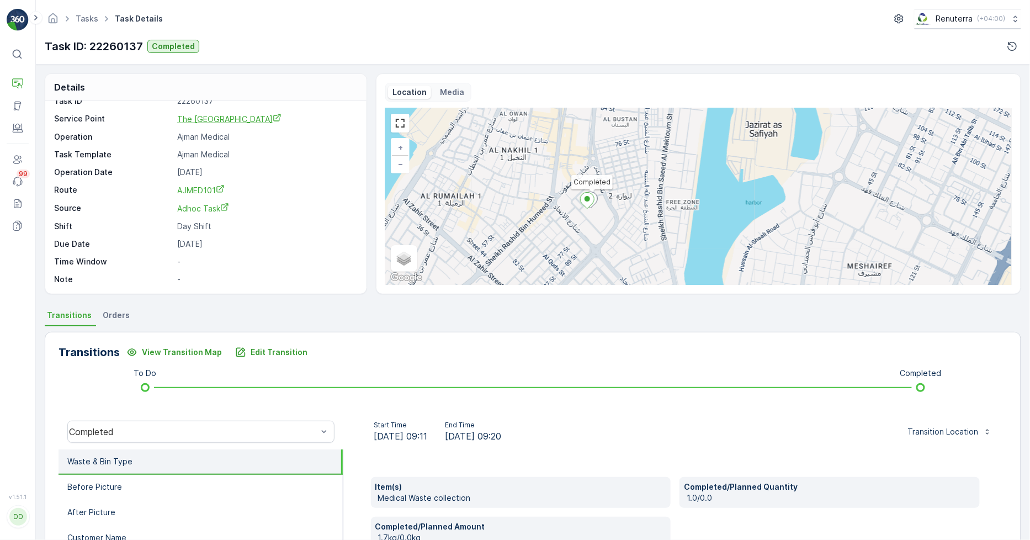
click at [239, 114] on span "The [GEOGRAPHIC_DATA]" at bounding box center [229, 118] width 104 height 9
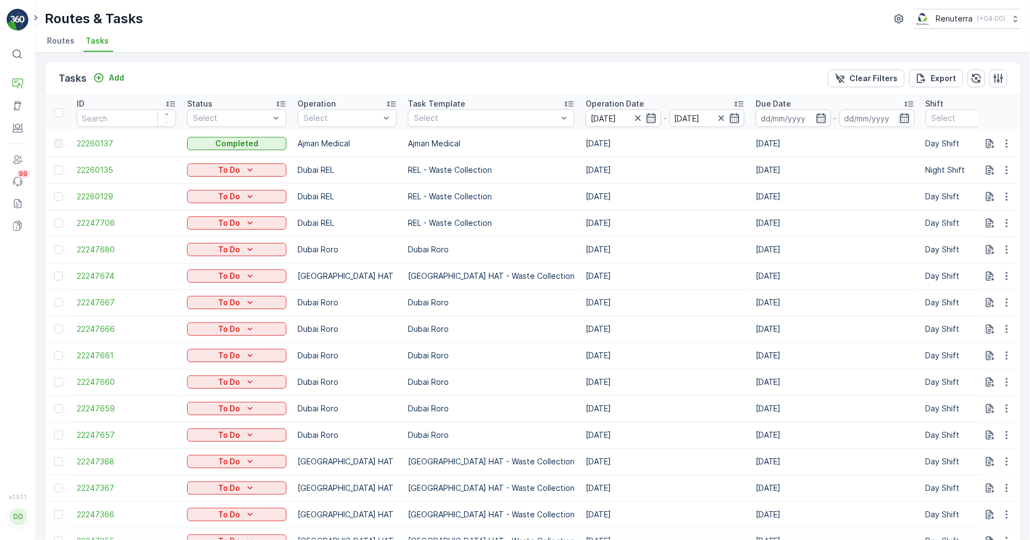
click at [55, 42] on span "Routes" at bounding box center [61, 40] width 28 height 11
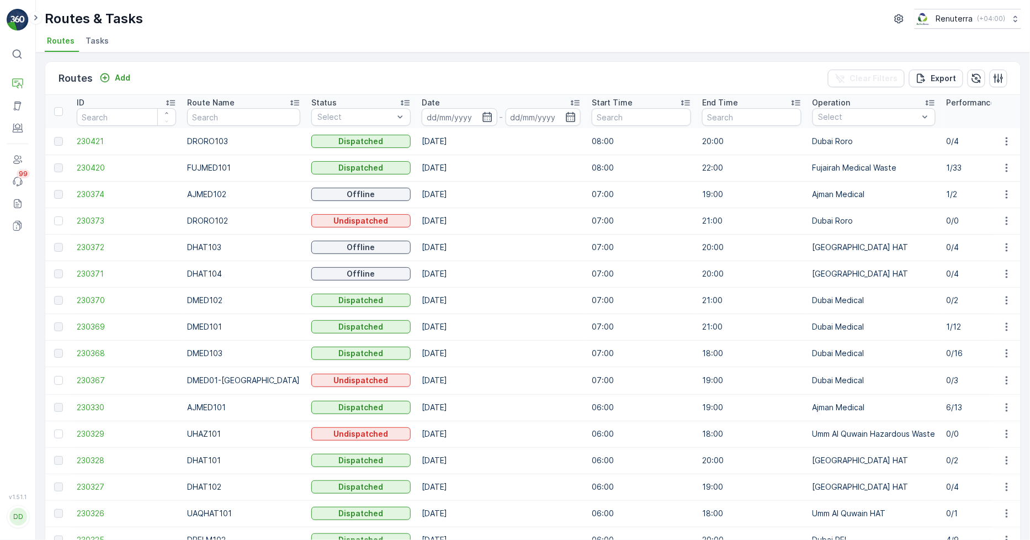
drag, startPoint x: 36, startPoint y: 18, endPoint x: 72, endPoint y: 1, distance: 39.5
click at [36, 18] on icon at bounding box center [36, 17] width 12 height 13
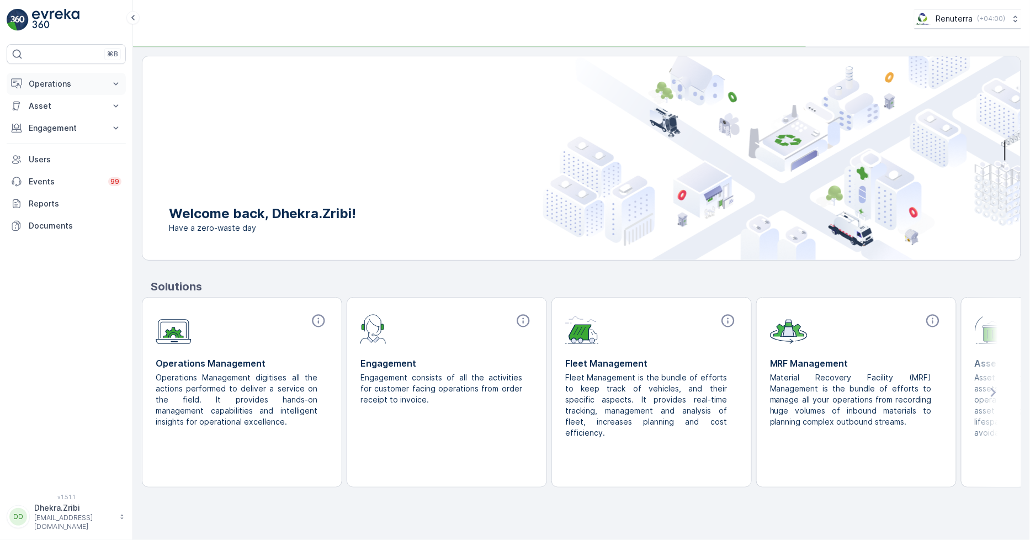
click at [62, 83] on p "Operations" at bounding box center [66, 83] width 75 height 11
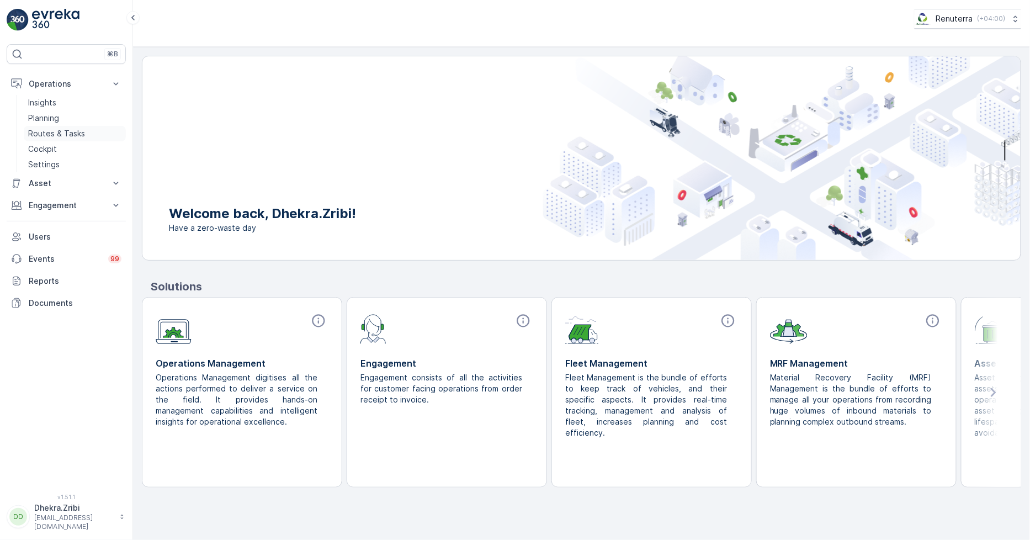
click at [67, 134] on p "Routes & Tasks" at bounding box center [56, 133] width 57 height 11
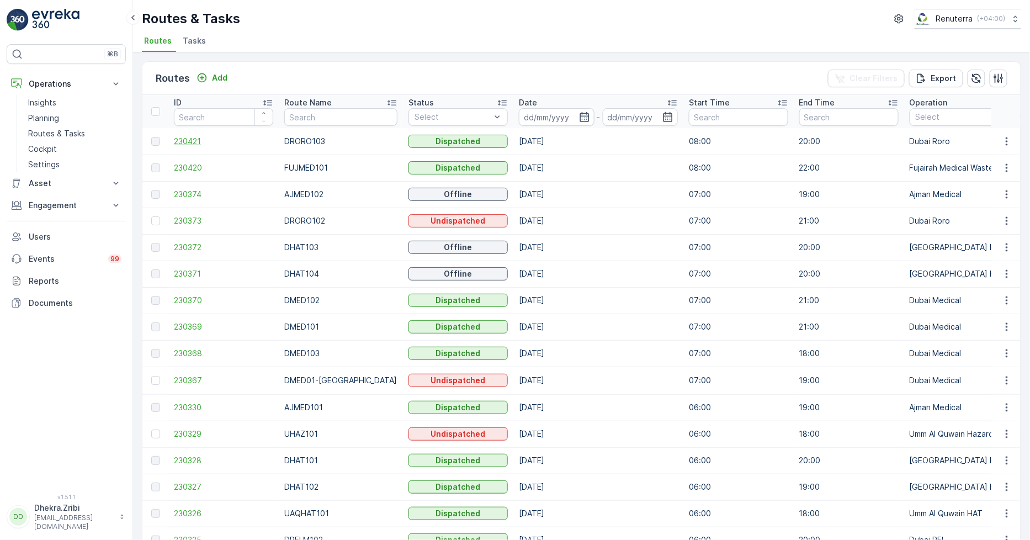
click at [191, 143] on span "230421" at bounding box center [223, 141] width 99 height 11
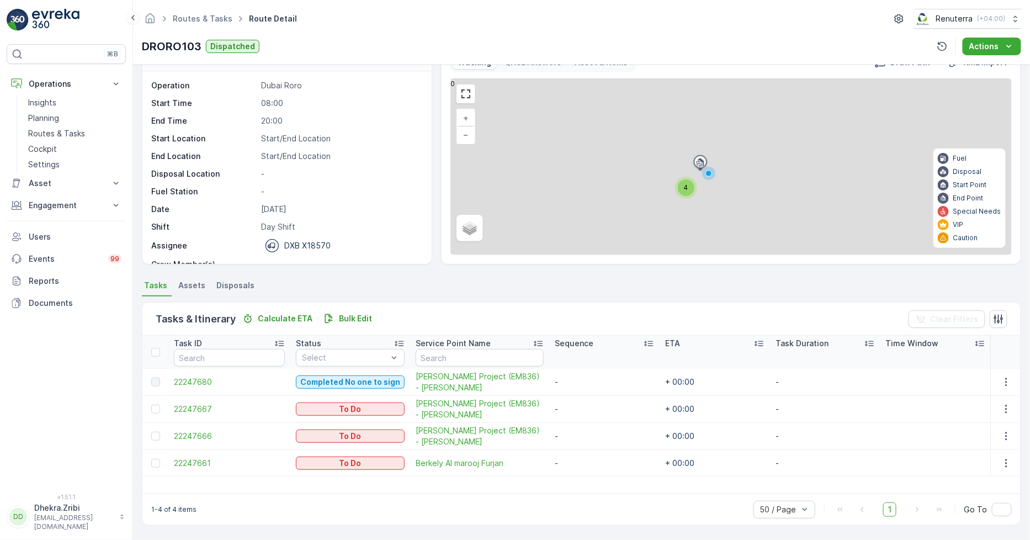
scroll to position [29, 0]
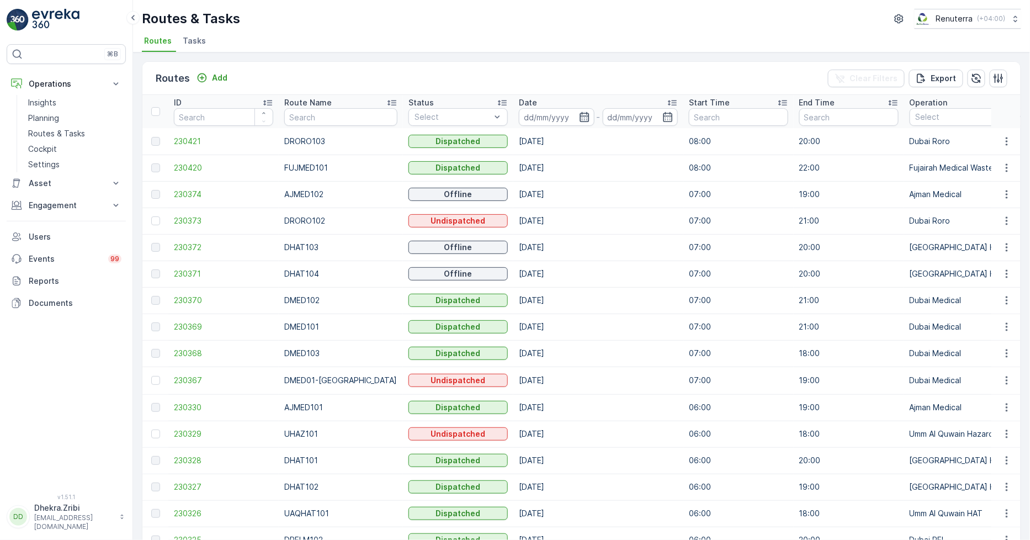
click at [579, 114] on icon "button" at bounding box center [584, 116] width 11 height 11
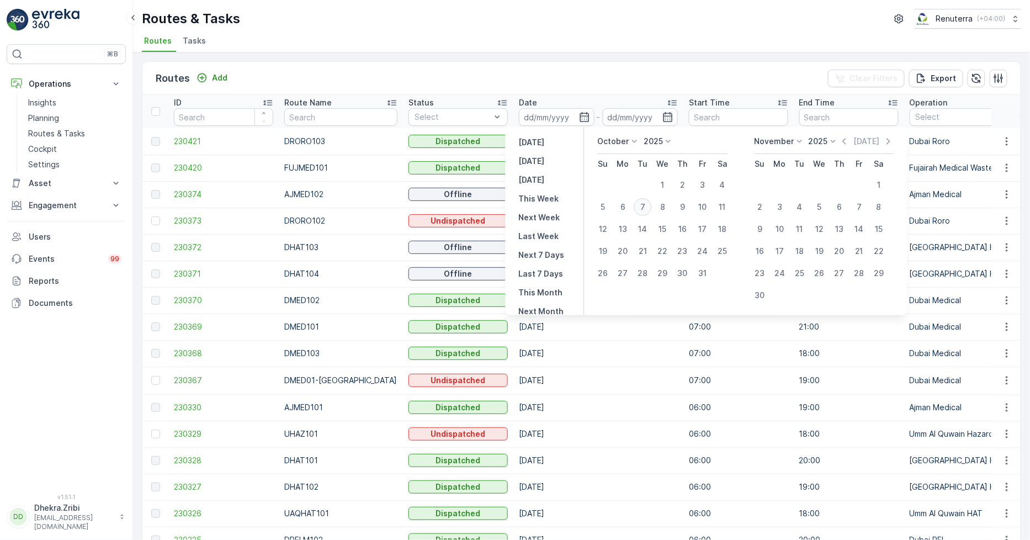
click at [645, 204] on div "7" at bounding box center [643, 207] width 18 height 18
type input "[DATE]"
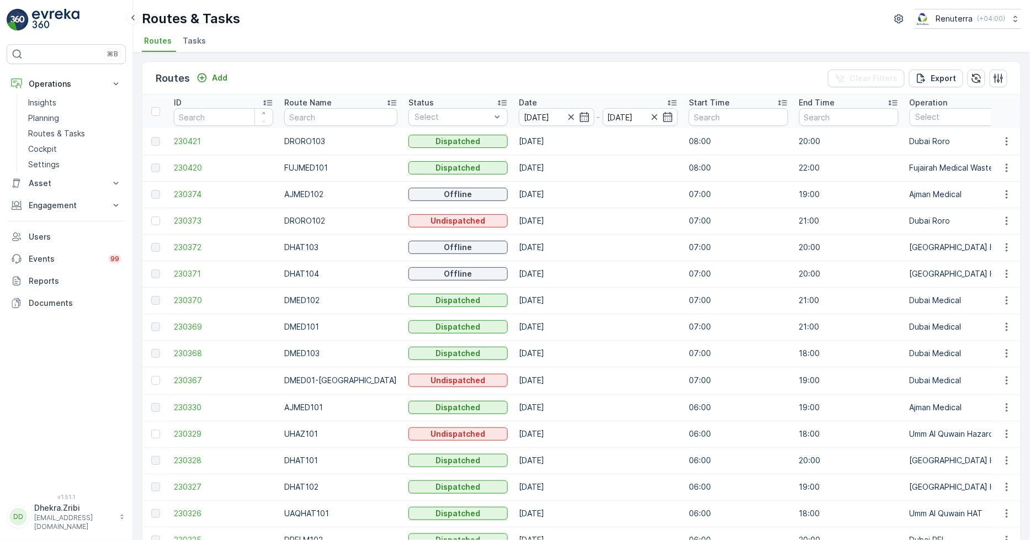
click at [602, 45] on ul "Routes Tasks" at bounding box center [577, 42] width 870 height 19
click at [189, 142] on span "230421" at bounding box center [223, 141] width 99 height 11
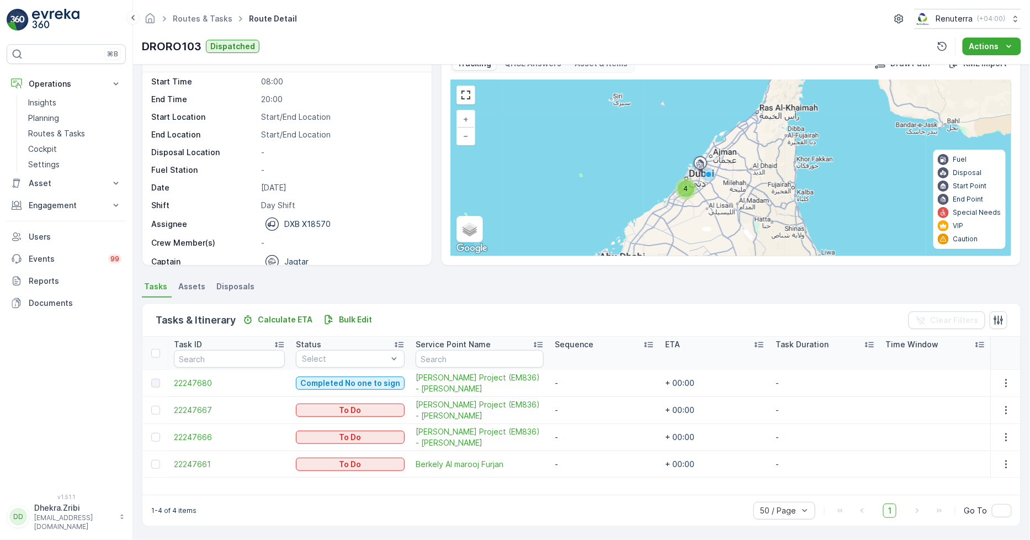
scroll to position [35, 0]
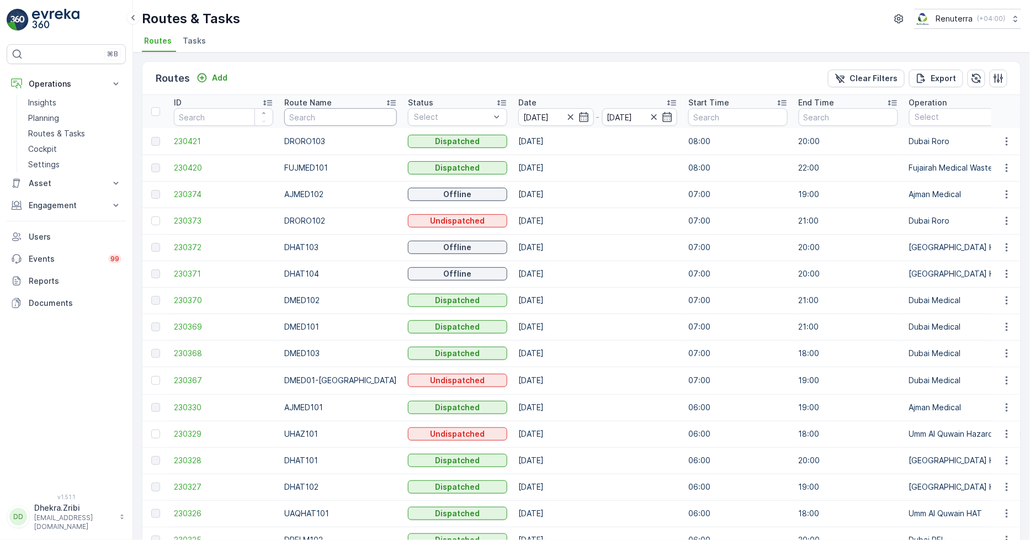
click at [313, 120] on input "text" at bounding box center [340, 117] width 113 height 18
type input "roro"
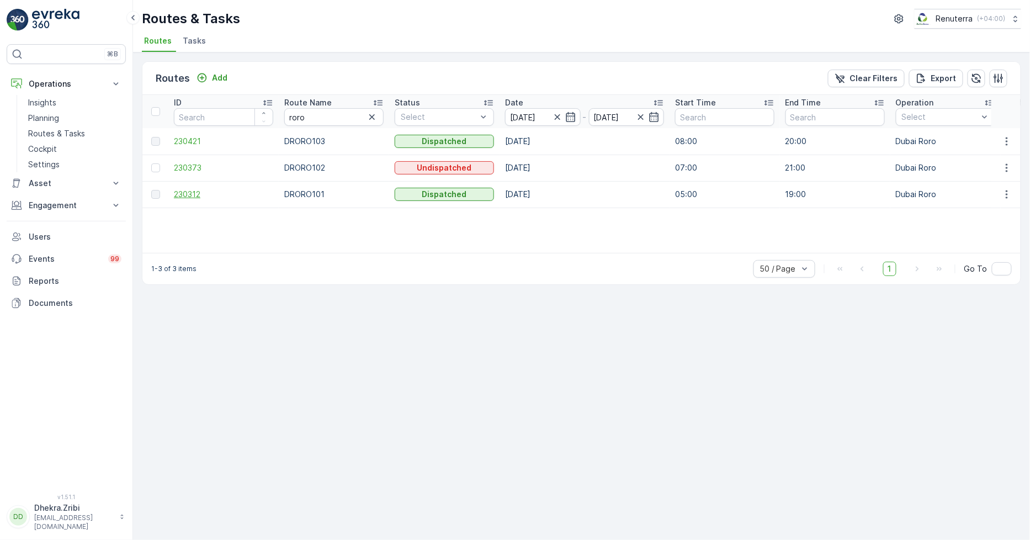
click at [197, 191] on span "230312" at bounding box center [223, 194] width 99 height 11
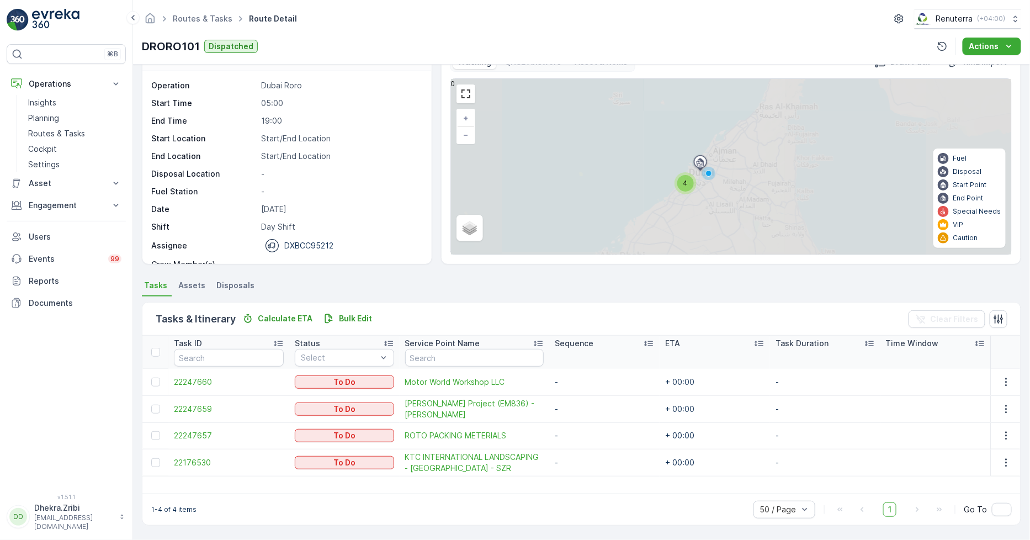
scroll to position [29, 0]
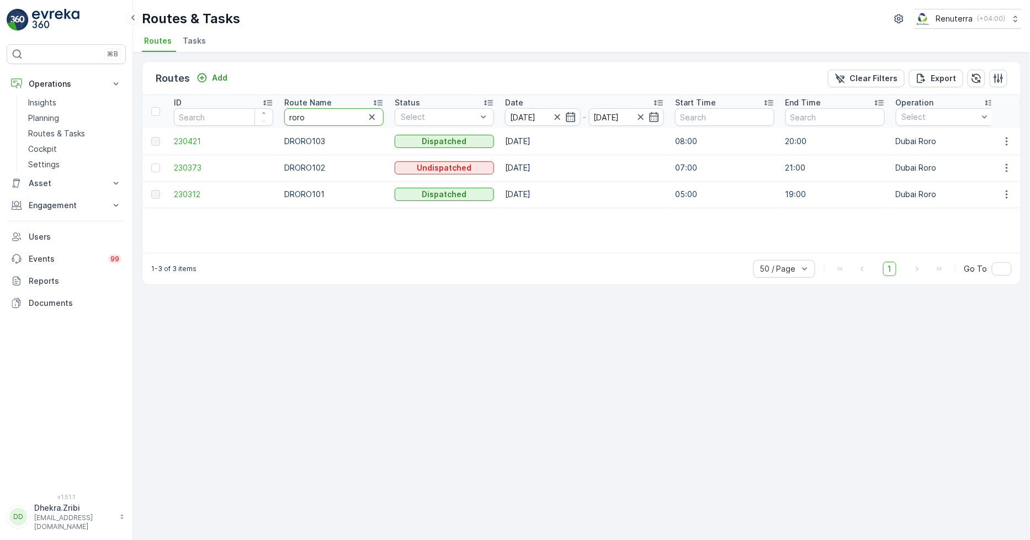
click at [304, 114] on input "roro" at bounding box center [333, 117] width 99 height 18
click at [305, 114] on input "roro" at bounding box center [333, 117] width 99 height 18
type input "hat"
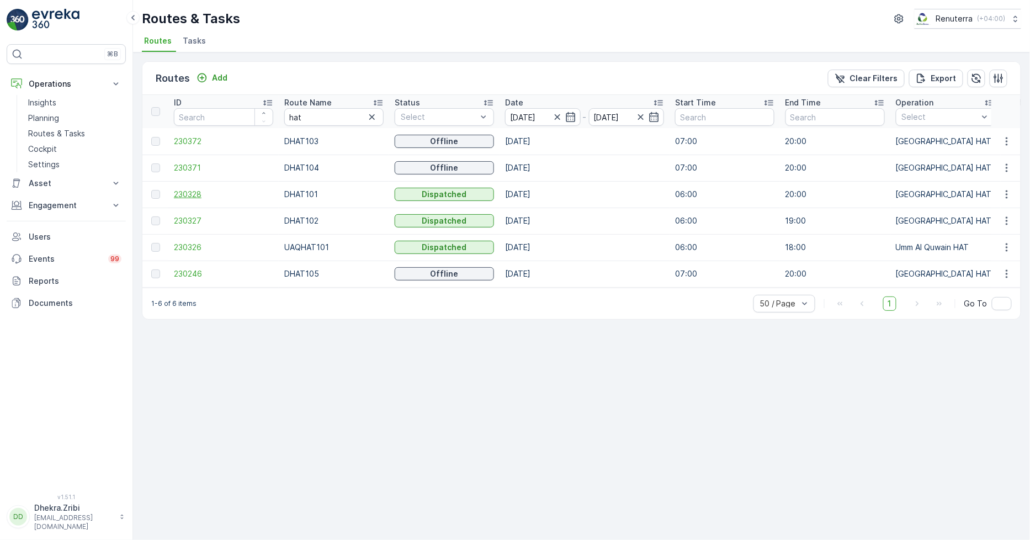
click at [185, 194] on span "230328" at bounding box center [223, 194] width 99 height 11
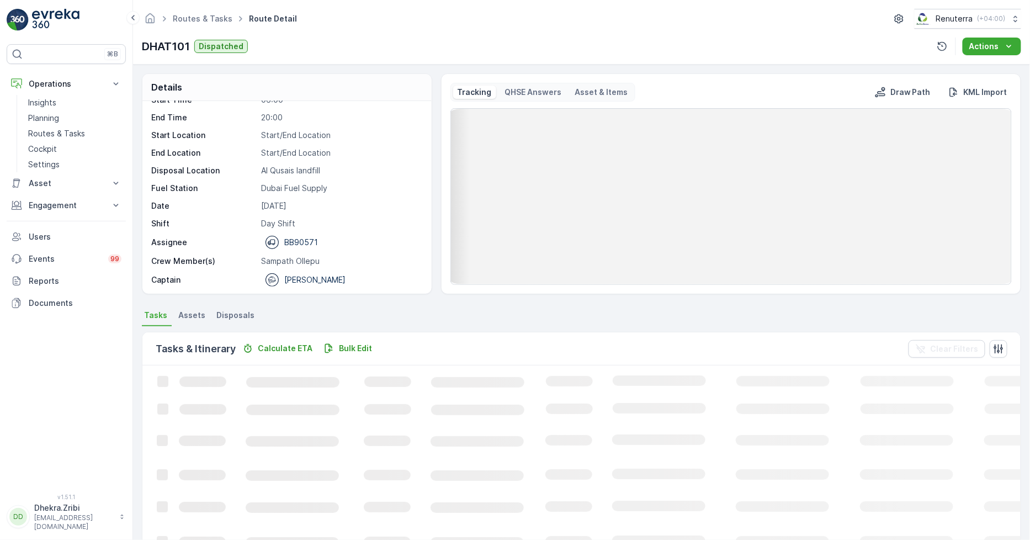
scroll to position [35, 0]
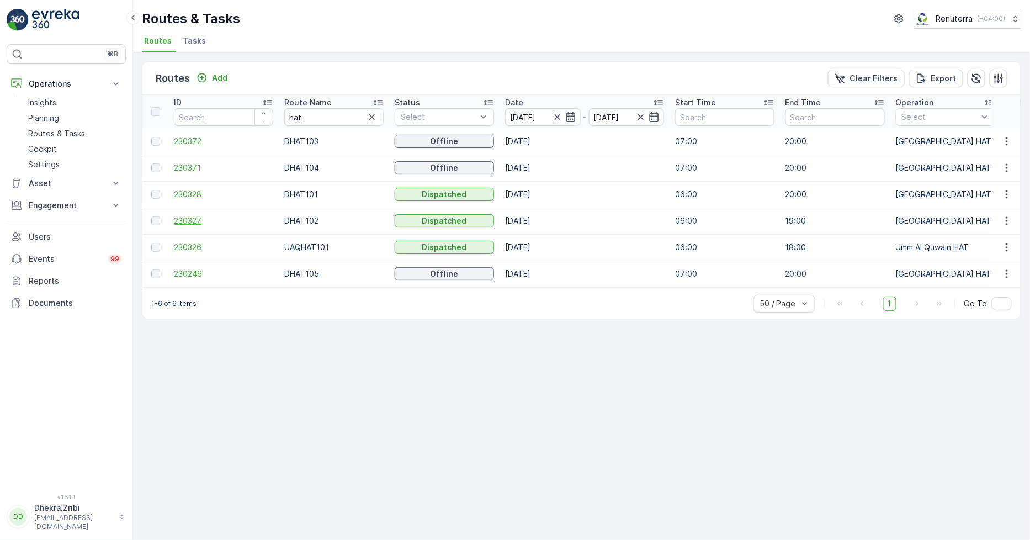
click at [199, 219] on span "230327" at bounding box center [223, 220] width 99 height 11
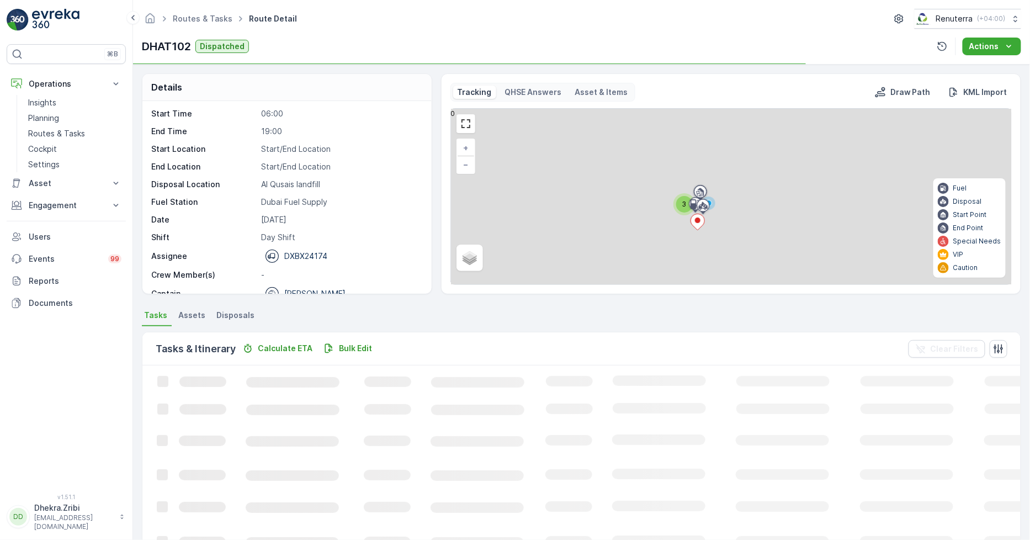
scroll to position [35, 0]
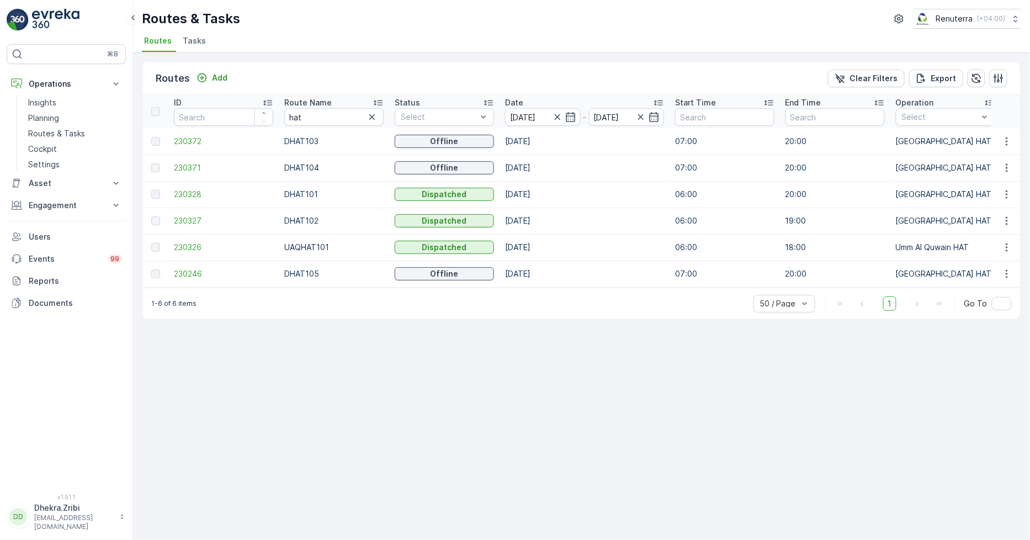
click at [188, 133] on td "230372" at bounding box center [223, 141] width 110 height 26
click at [188, 141] on span "230372" at bounding box center [223, 141] width 99 height 11
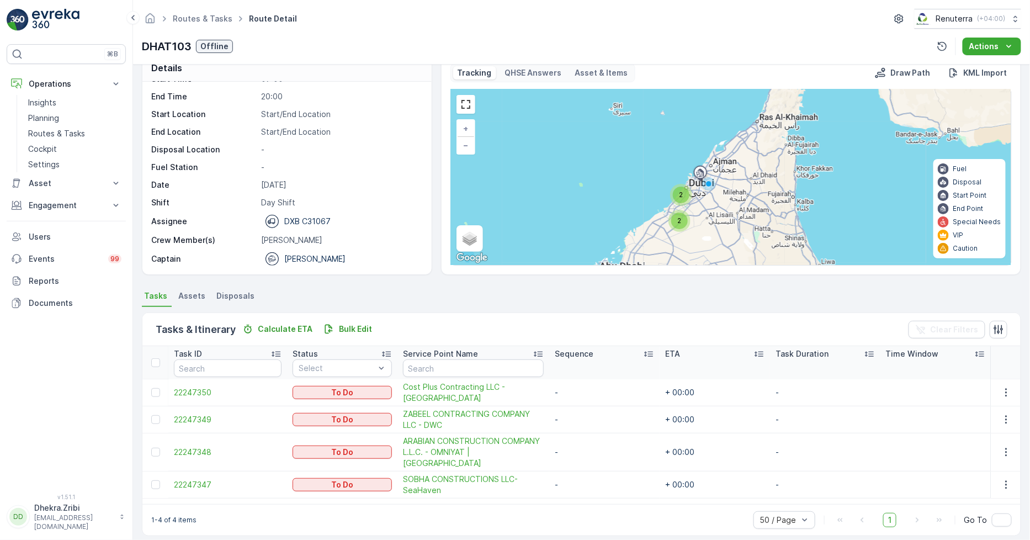
scroll to position [29, 0]
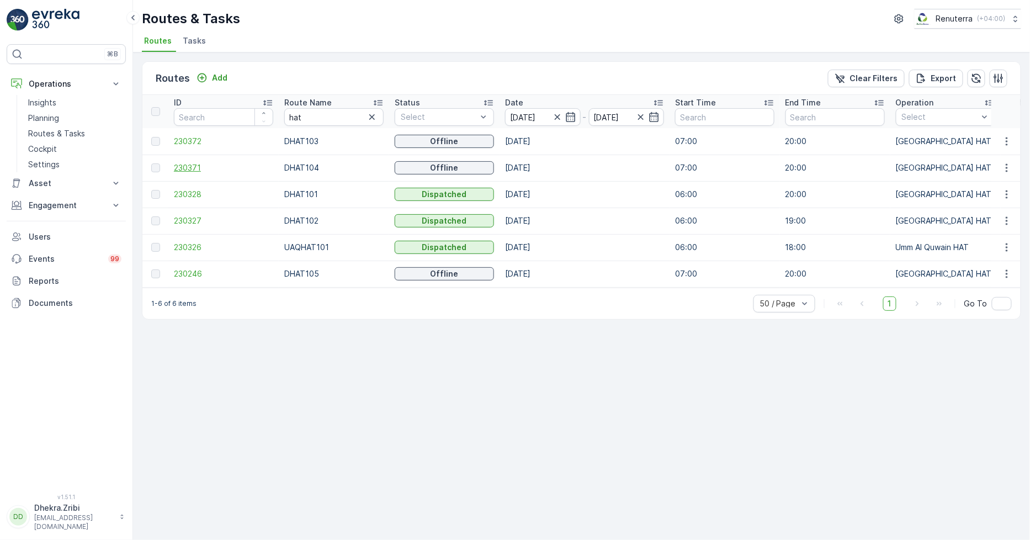
click at [194, 169] on span "230371" at bounding box center [223, 167] width 99 height 11
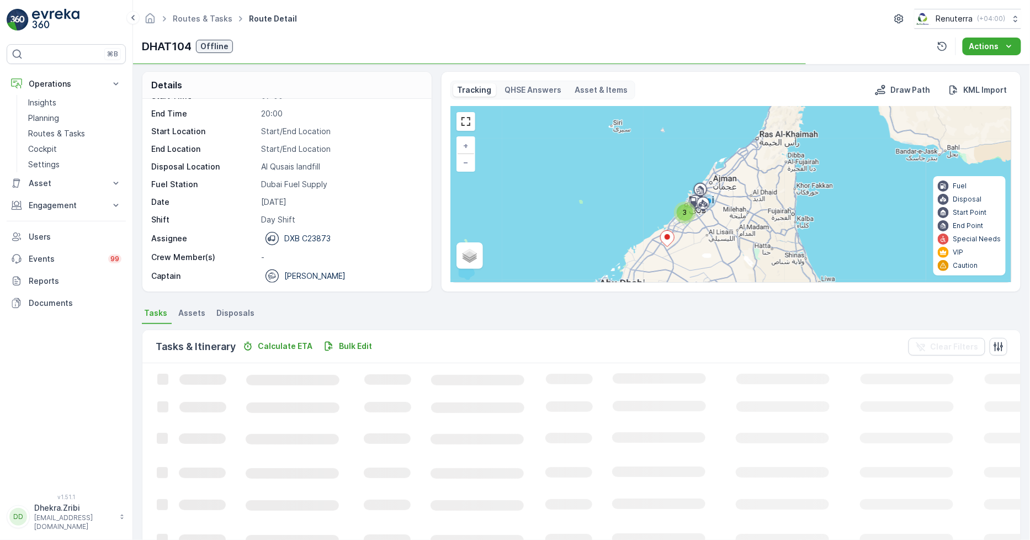
scroll to position [29, 0]
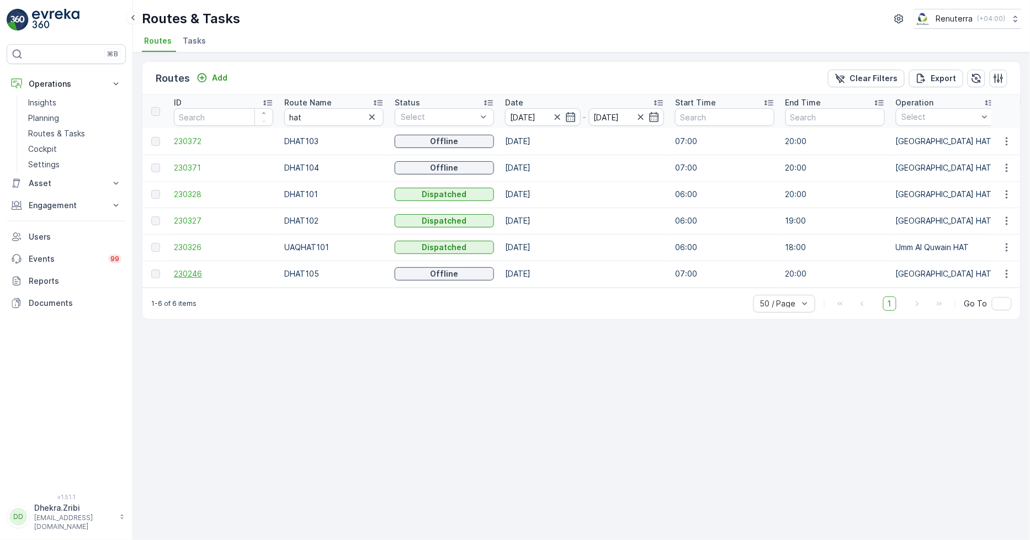
click at [181, 276] on span "230246" at bounding box center [223, 273] width 99 height 11
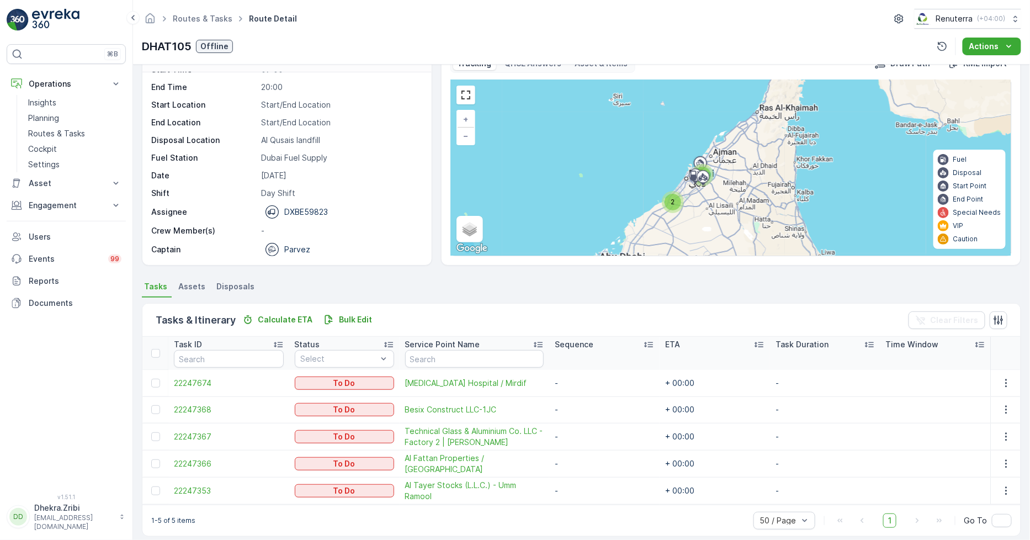
scroll to position [39, 0]
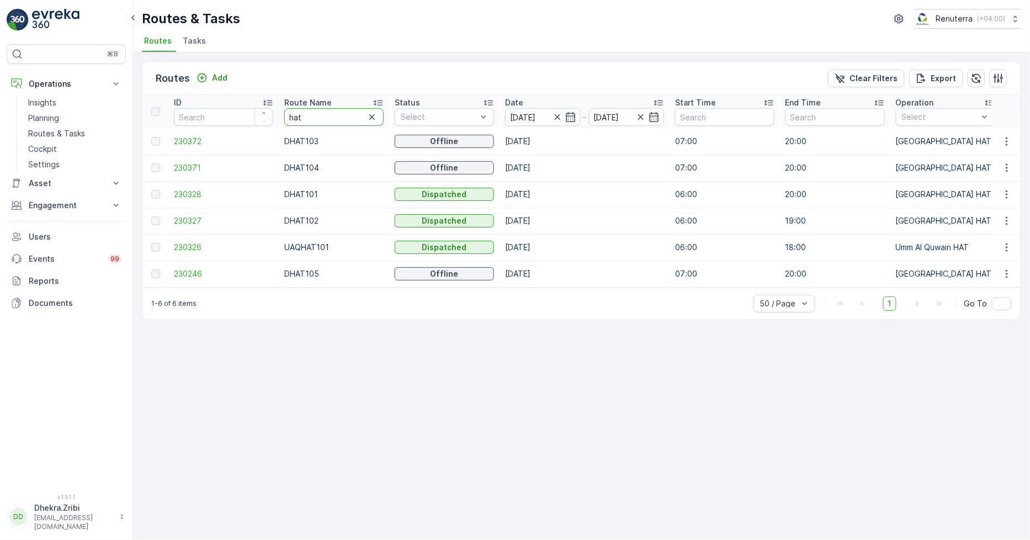
click at [310, 119] on input "hat" at bounding box center [333, 117] width 99 height 18
type input "roro"
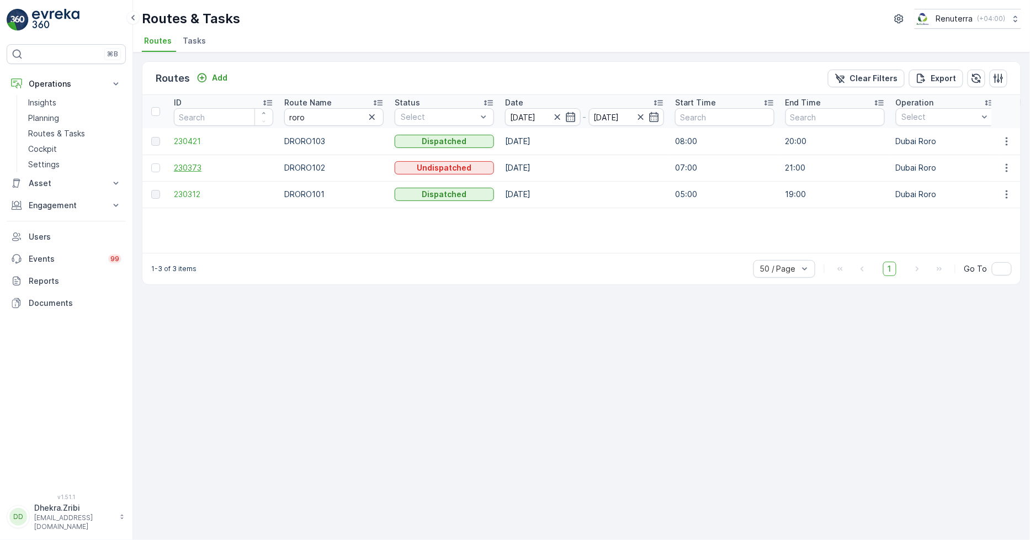
click at [182, 162] on span "230373" at bounding box center [223, 167] width 99 height 11
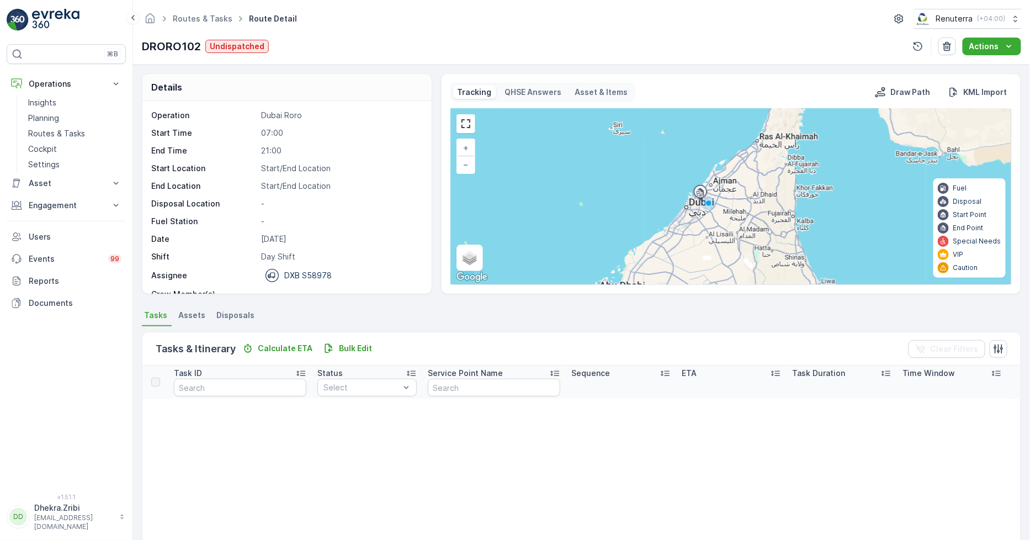
drag, startPoint x: 95, startPoint y: 11, endPoint x: 251, endPoint y: 22, distance: 156.6
click at [299, 40] on div "DRORO102 Undispatched Actions" at bounding box center [581, 47] width 879 height 18
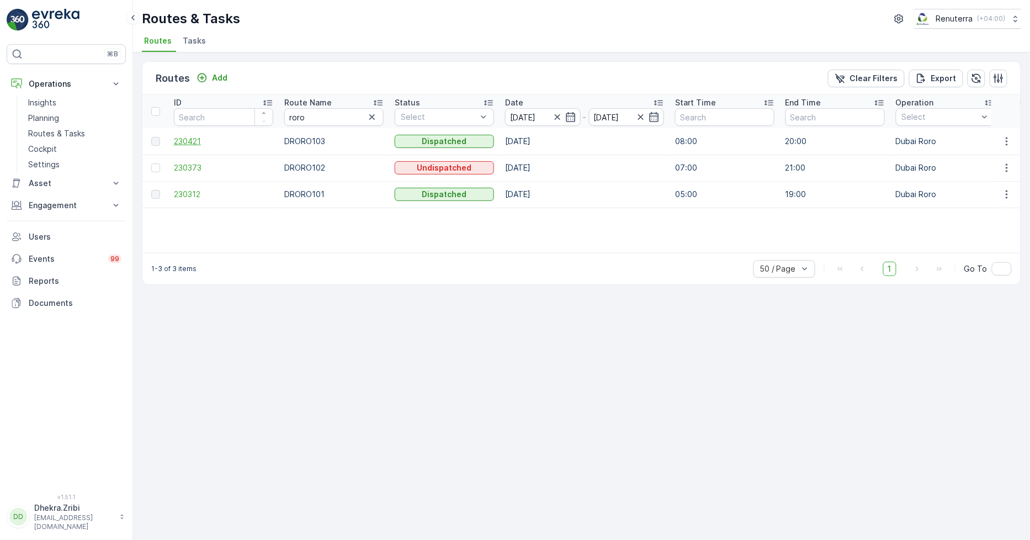
click at [184, 142] on span "230421" at bounding box center [223, 141] width 99 height 11
click at [194, 41] on span "Tasks" at bounding box center [194, 40] width 23 height 11
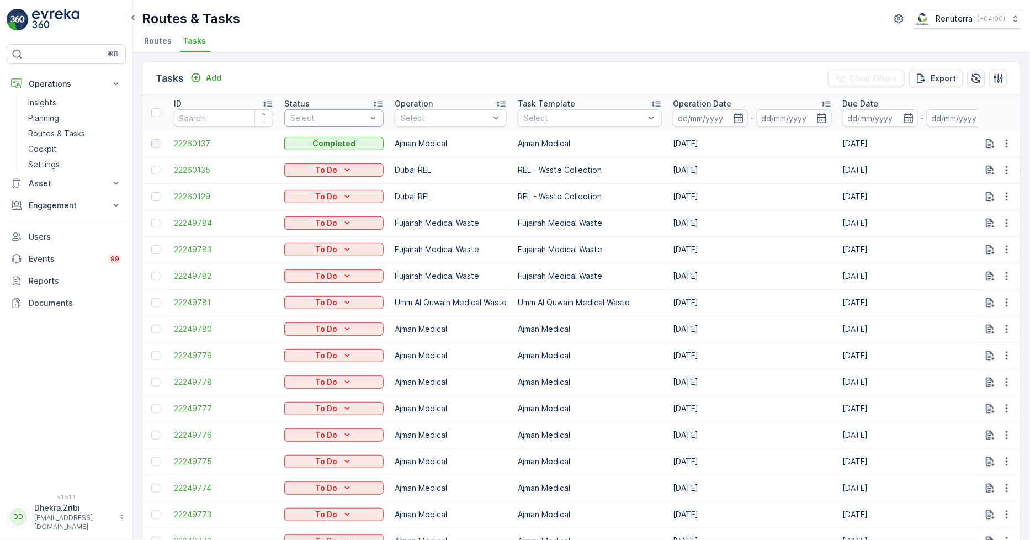
click at [365, 124] on div "Select" at bounding box center [333, 118] width 99 height 18
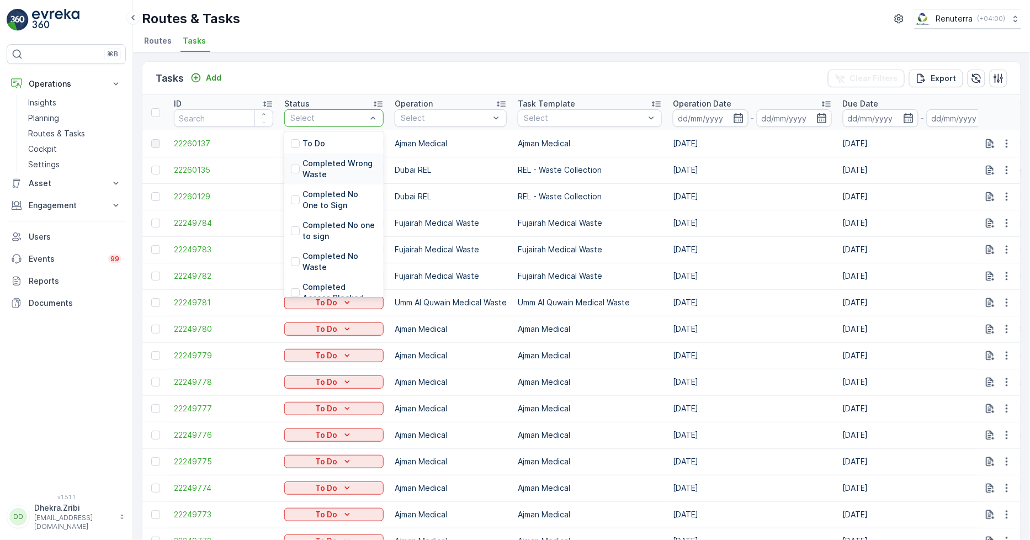
scroll to position [61, 0]
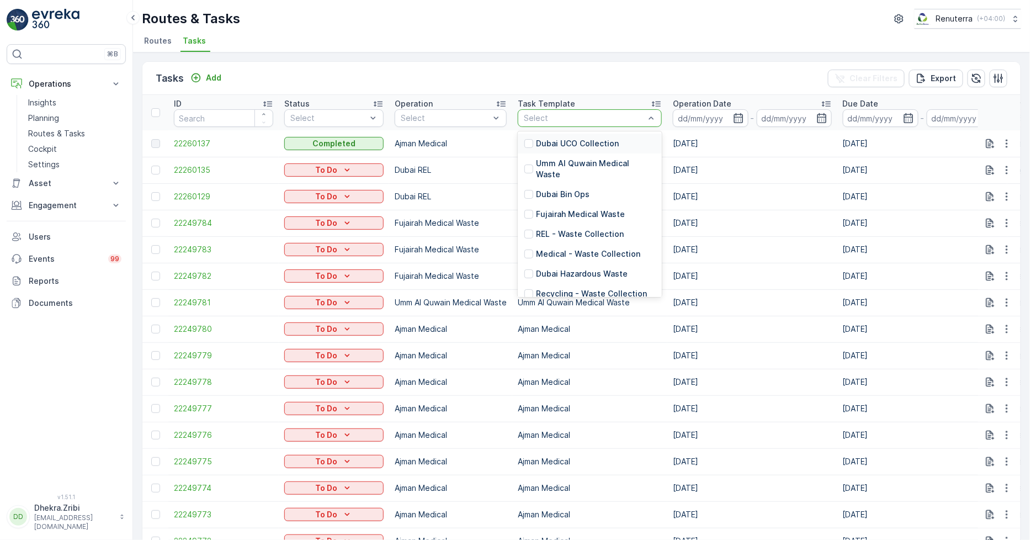
click at [569, 63] on div "Tasks Add Clear Filters Export" at bounding box center [581, 78] width 878 height 33
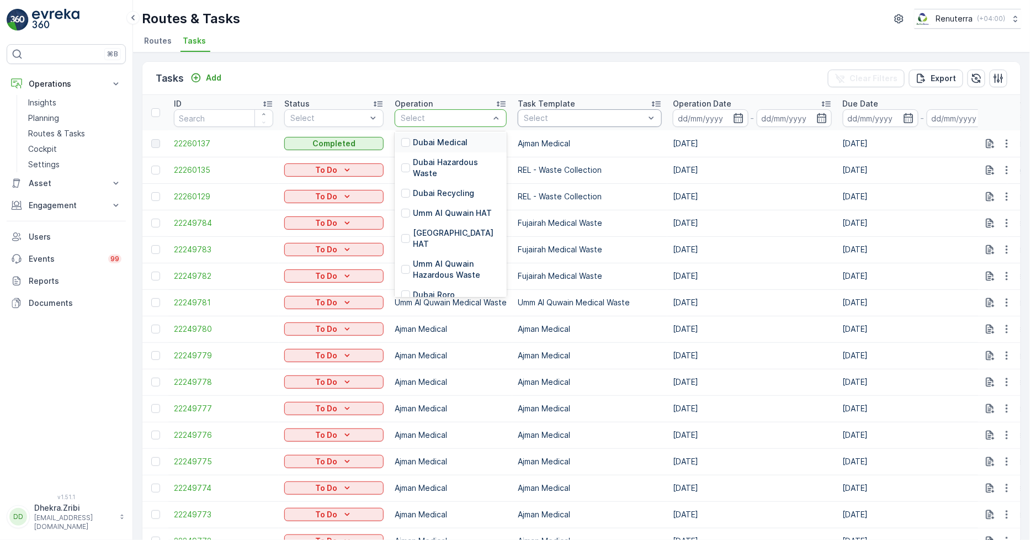
scroll to position [184, 0]
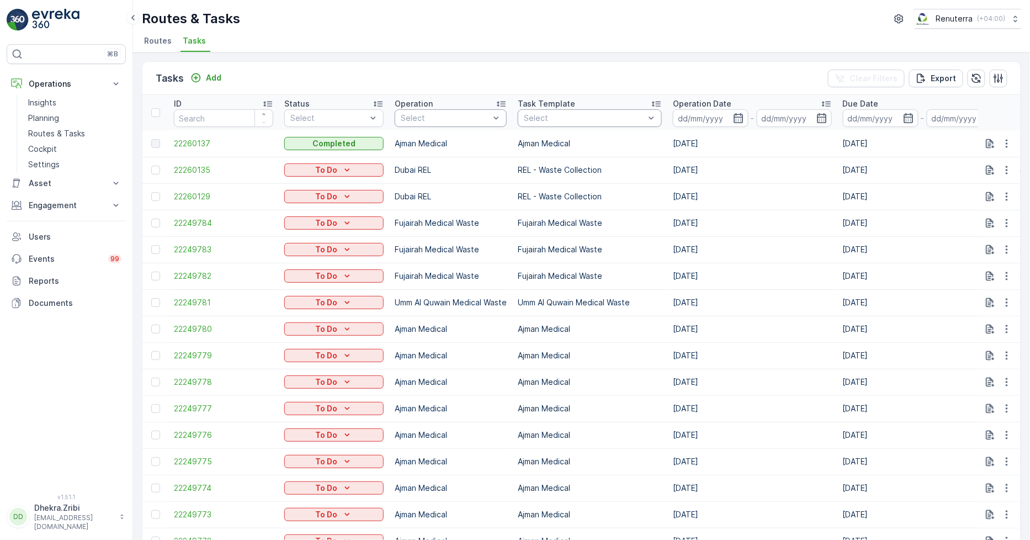
click at [628, 69] on div "Tasks Add Clear Filters Export" at bounding box center [581, 78] width 878 height 33
click at [741, 120] on icon "button" at bounding box center [738, 118] width 11 height 11
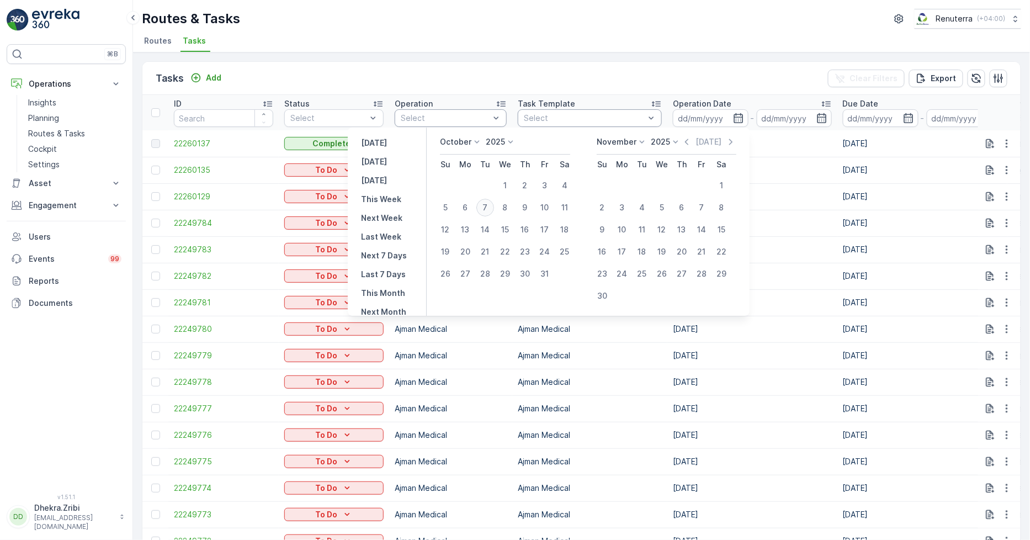
click at [486, 204] on div "7" at bounding box center [485, 208] width 18 height 18
type input "[DATE]"
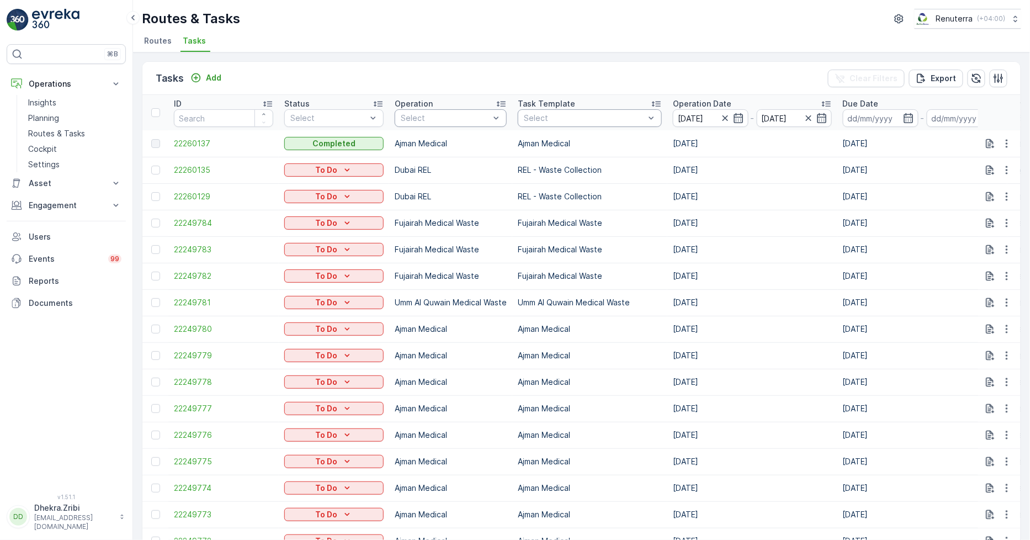
type input "[DATE]"
click at [524, 69] on div "Tasks Add Clear Filters Export" at bounding box center [581, 78] width 878 height 33
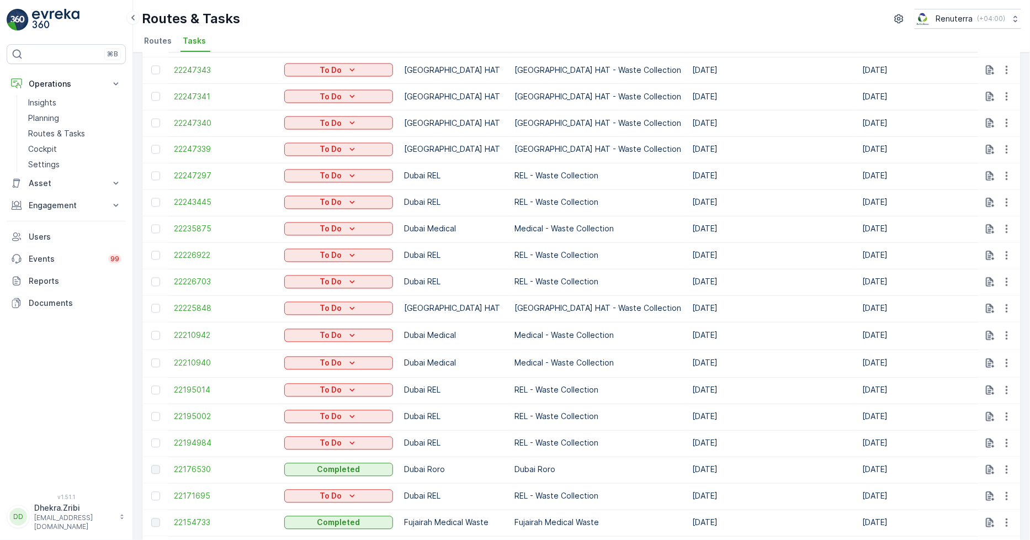
scroll to position [963, 0]
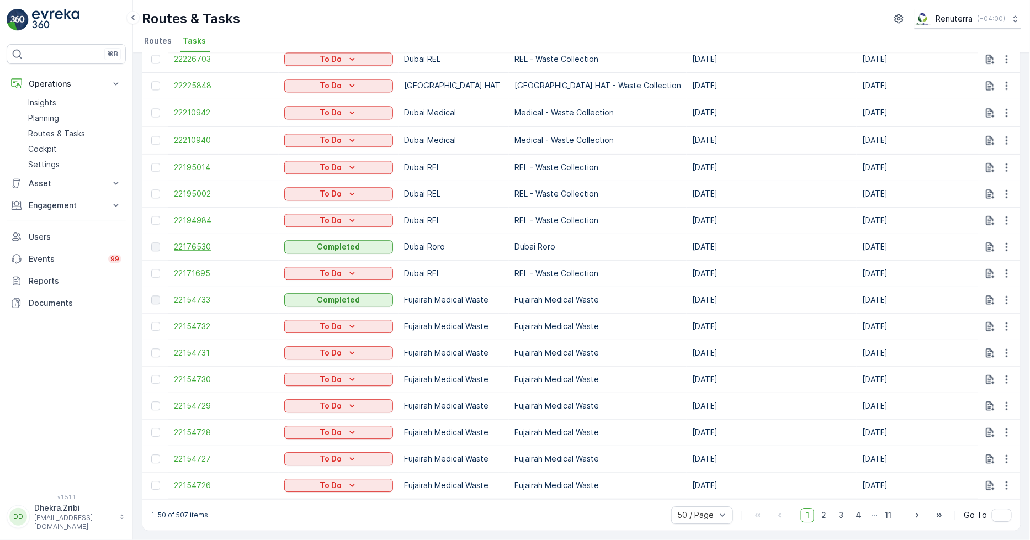
click at [196, 243] on span "22176530" at bounding box center [223, 246] width 99 height 11
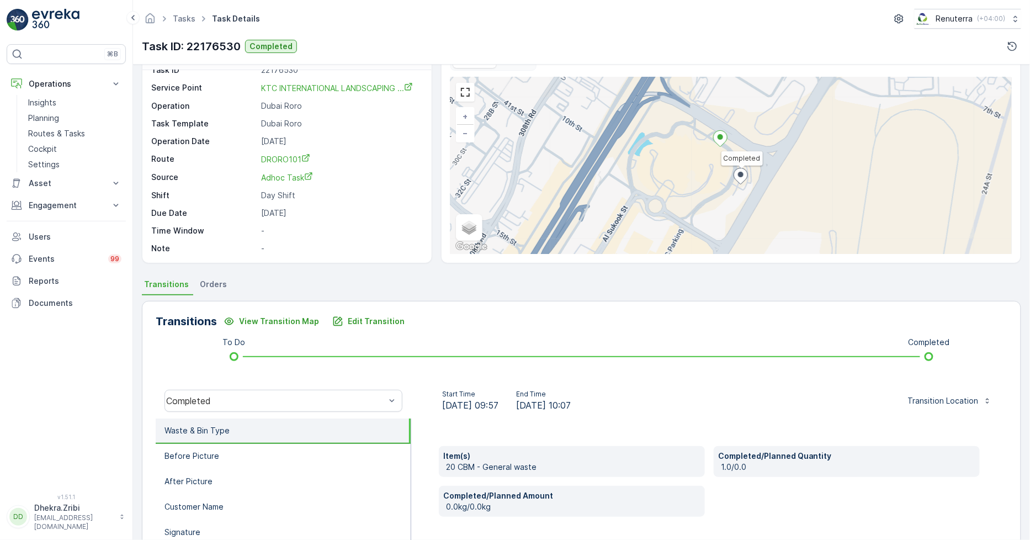
scroll to position [61, 0]
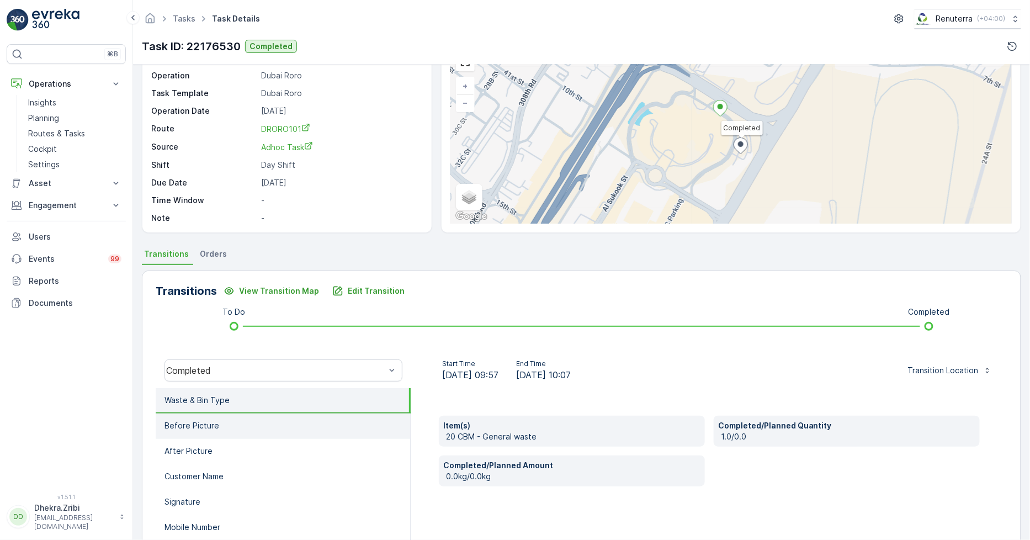
click at [266, 429] on li "Before Picture" at bounding box center [283, 425] width 255 height 25
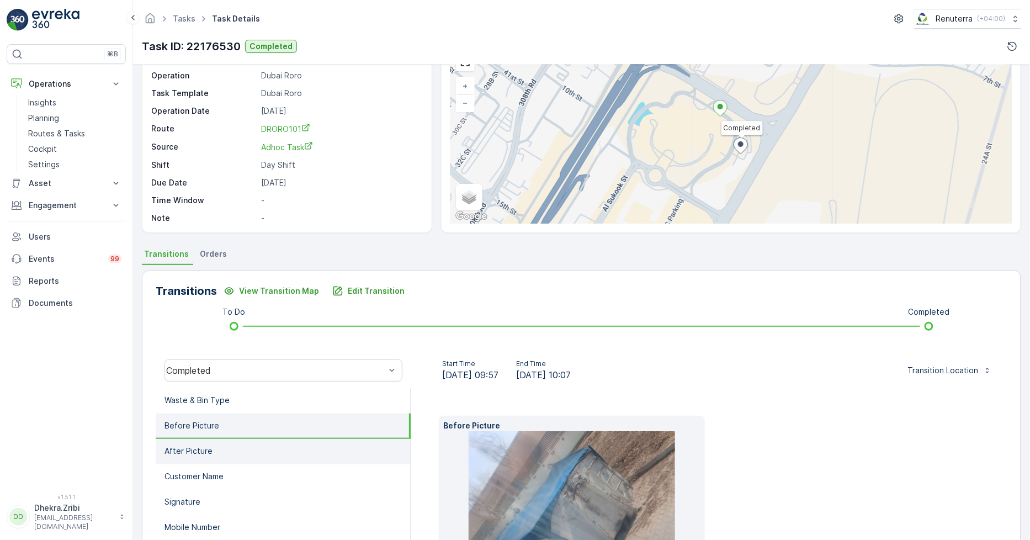
click at [256, 454] on li "After Picture" at bounding box center [283, 451] width 255 height 25
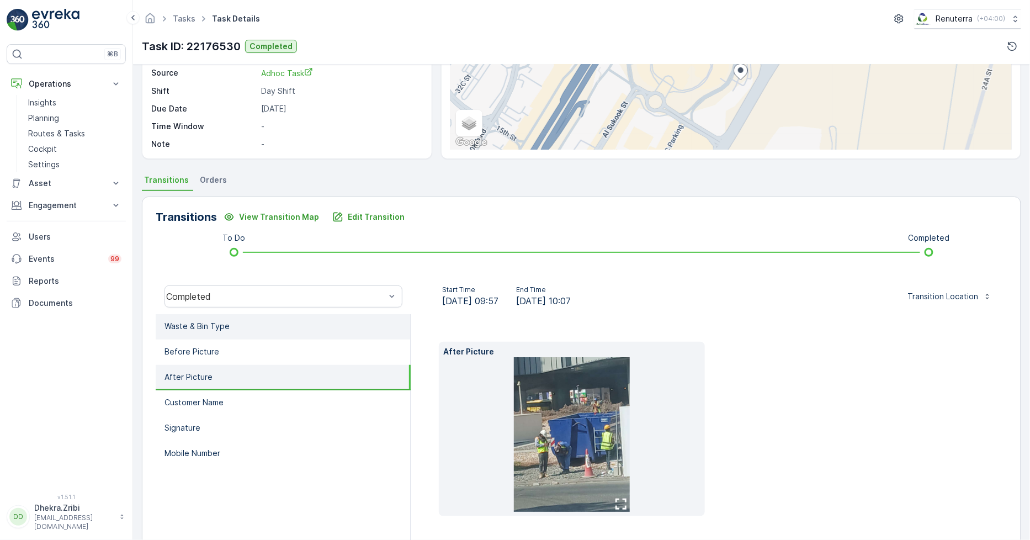
scroll to position [173, 0]
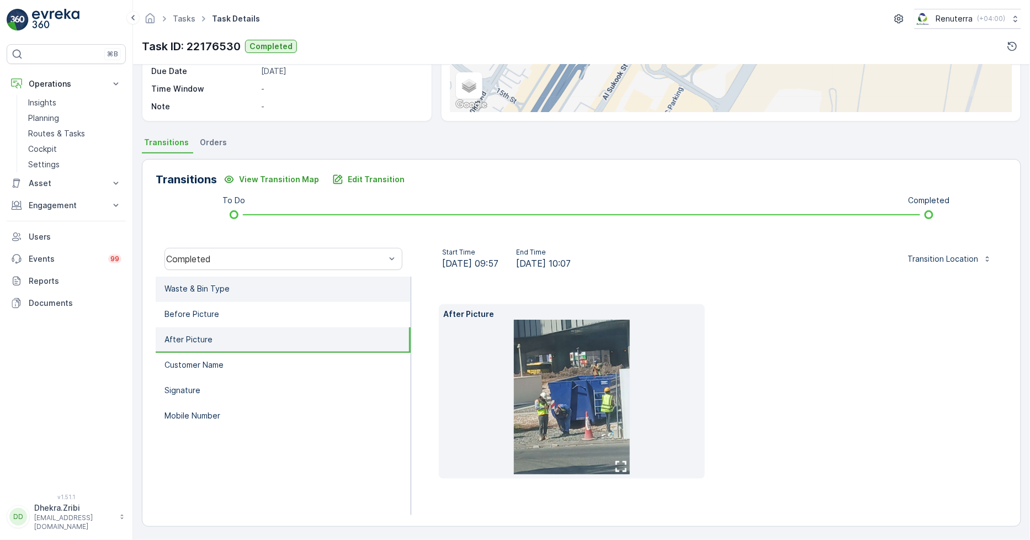
click at [302, 295] on li "Waste & Bin Type" at bounding box center [283, 288] width 255 height 25
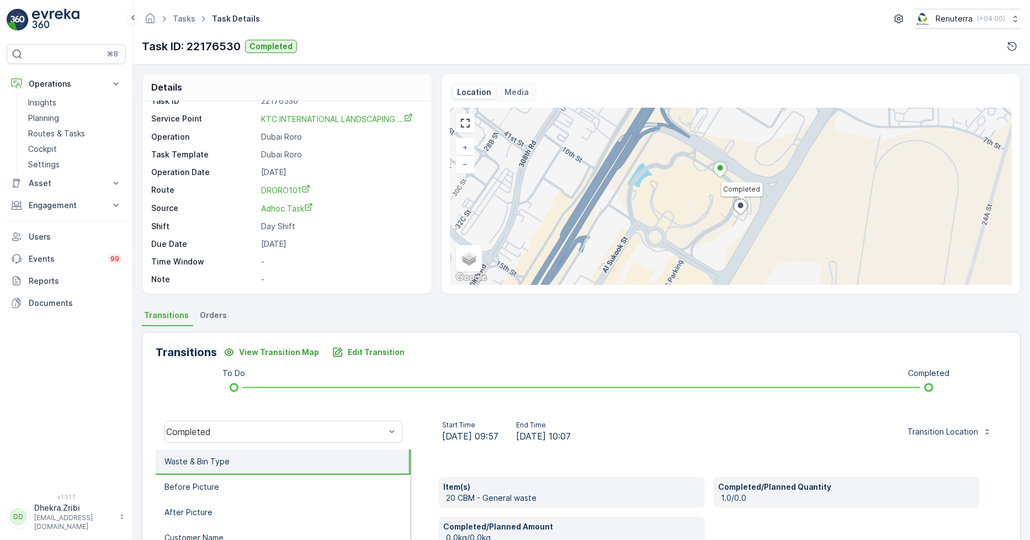
scroll to position [0, 0]
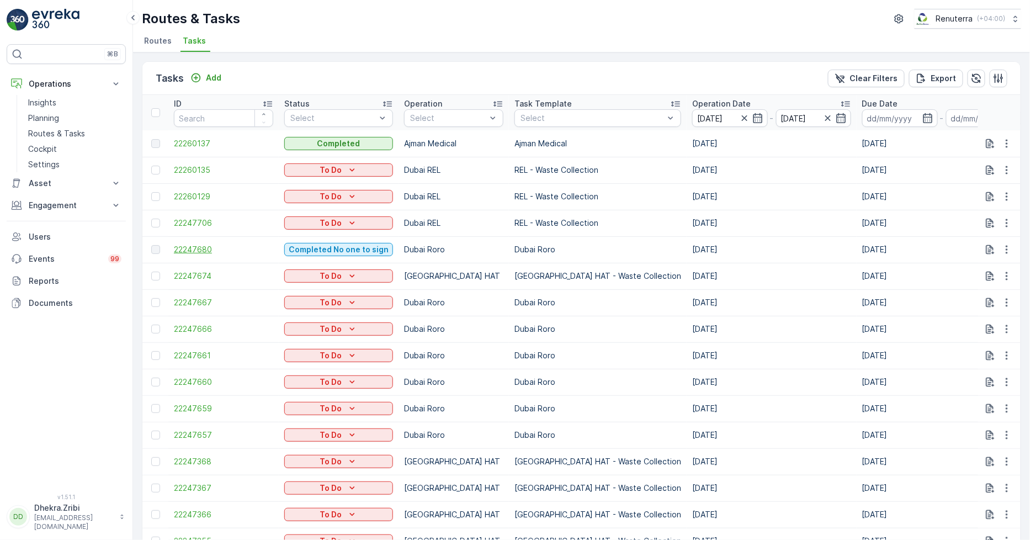
click at [206, 246] on span "22247680" at bounding box center [223, 249] width 99 height 11
click at [162, 45] on span "Routes" at bounding box center [158, 40] width 28 height 11
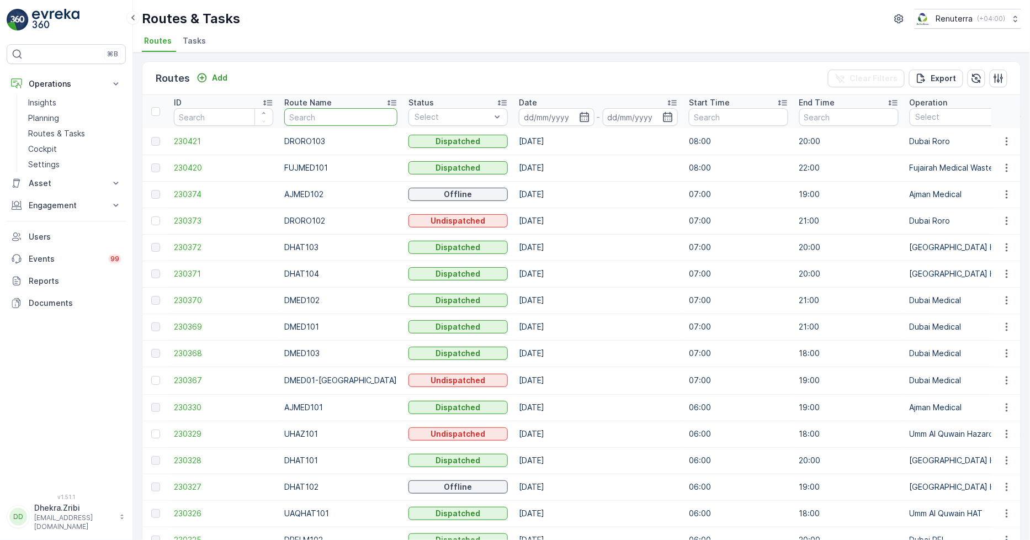
click at [321, 118] on input "text" at bounding box center [340, 117] width 113 height 18
type input "hat"
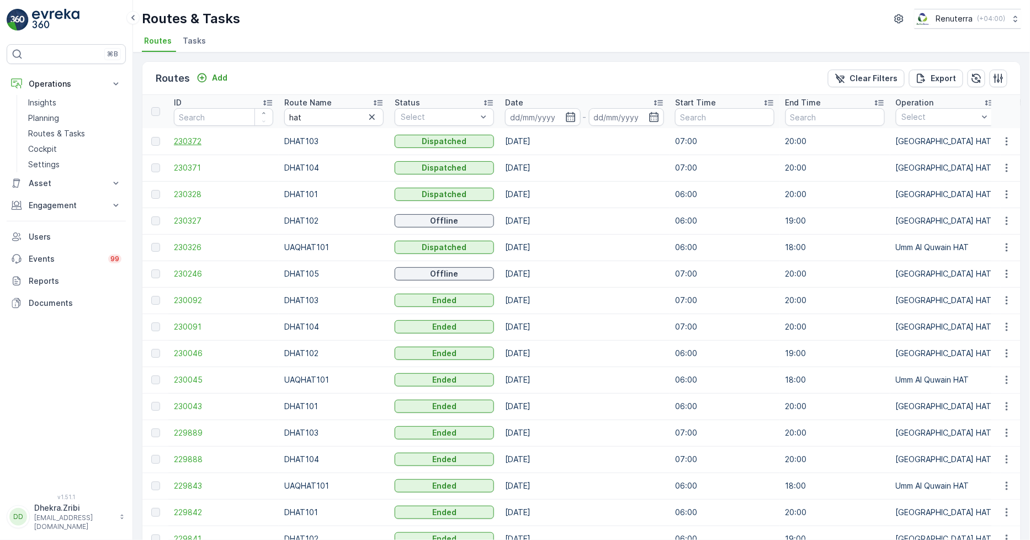
click at [197, 144] on span "230372" at bounding box center [223, 141] width 99 height 11
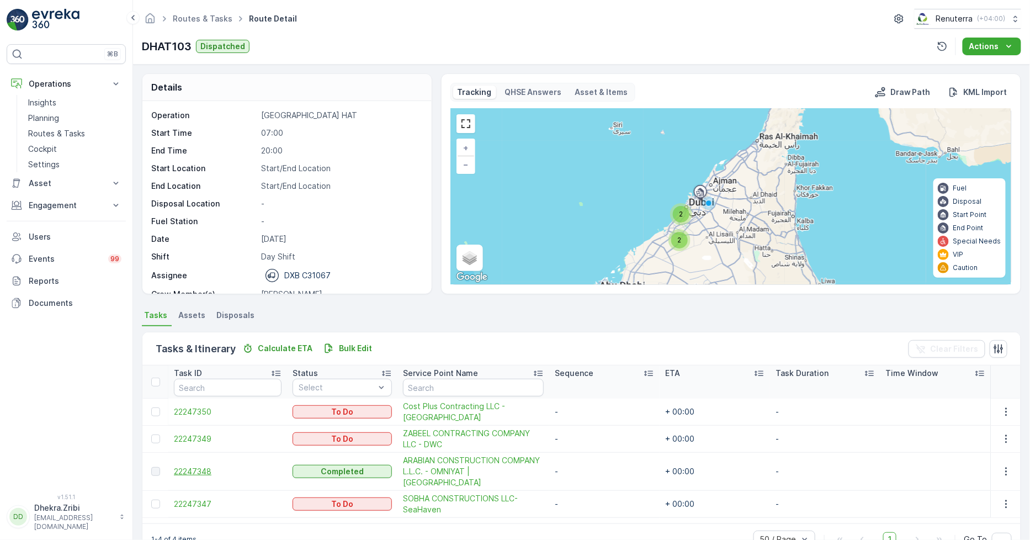
click at [206, 466] on span "22247348" at bounding box center [228, 471] width 108 height 11
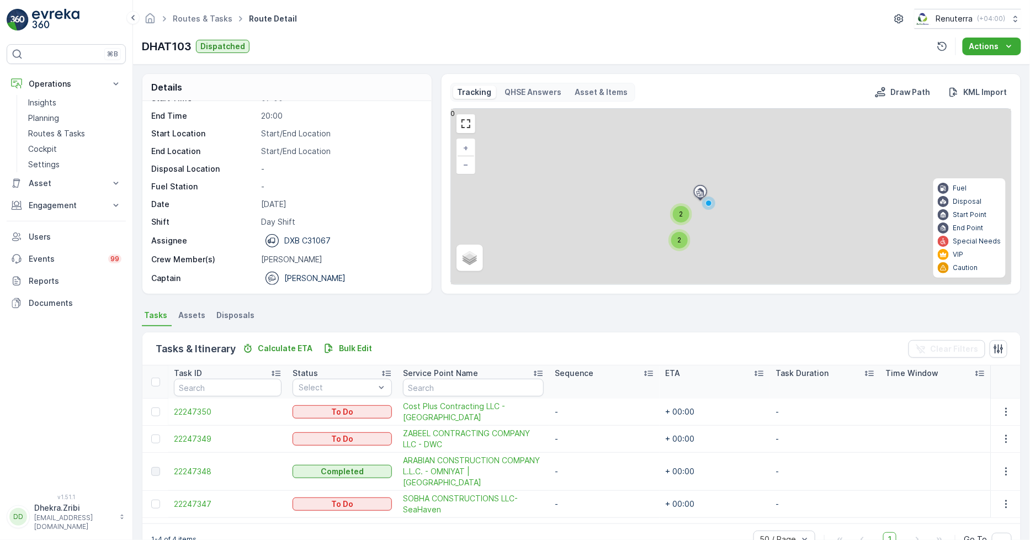
scroll to position [29, 0]
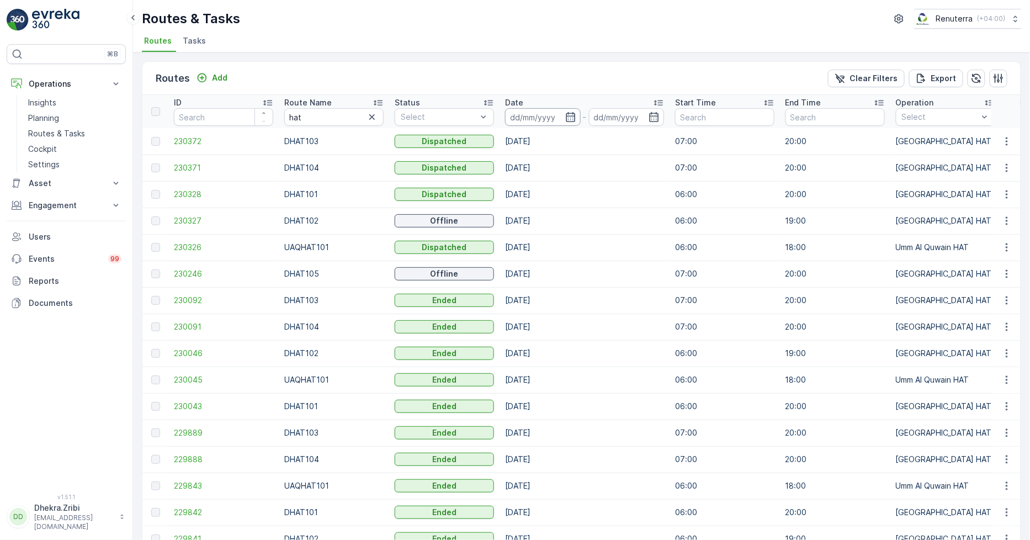
click at [568, 120] on icon "button" at bounding box center [570, 116] width 11 height 11
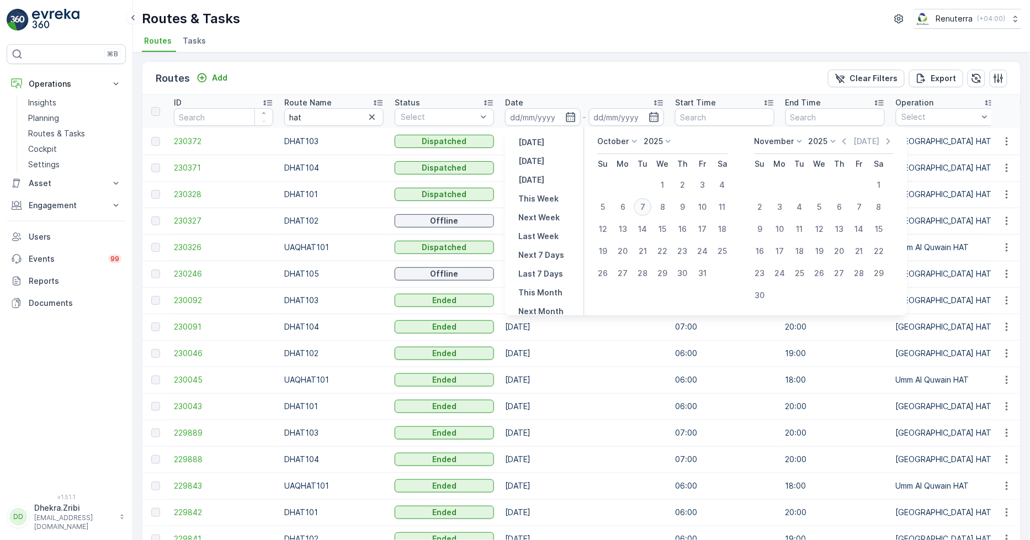
click at [643, 207] on div "7" at bounding box center [643, 207] width 18 height 18
type input "[DATE]"
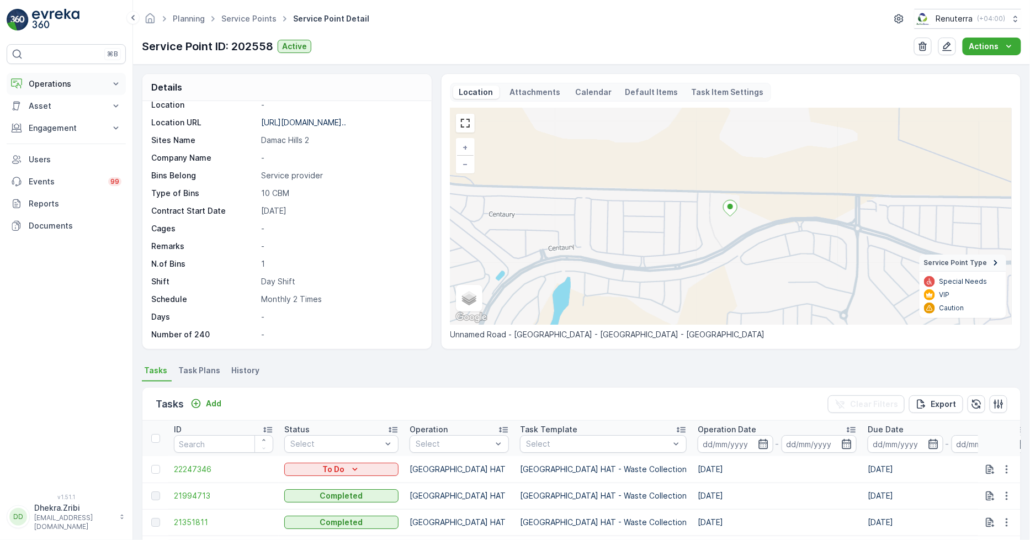
click at [103, 86] on p "Operations" at bounding box center [66, 83] width 75 height 11
click at [104, 131] on link "Routes & Tasks" at bounding box center [75, 133] width 102 height 15
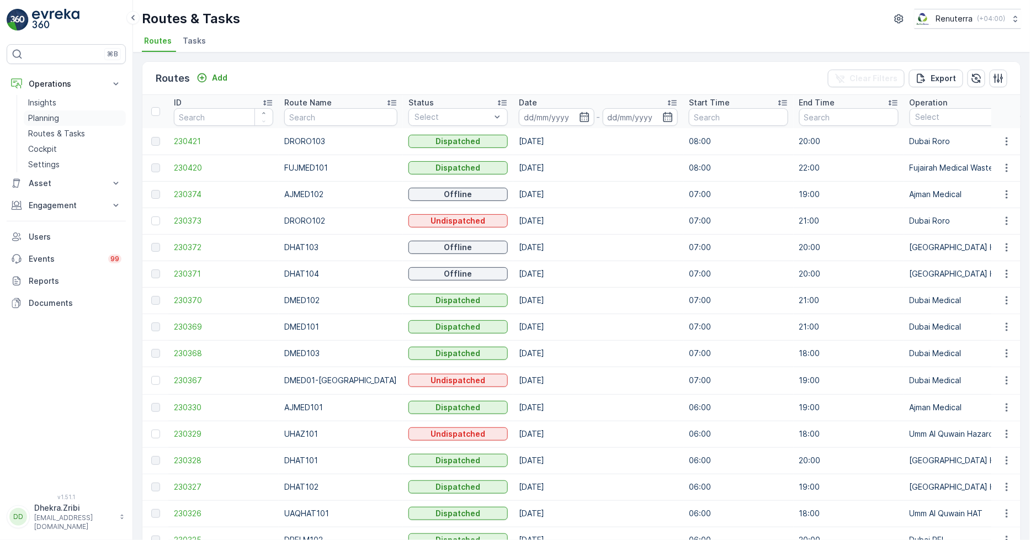
click at [66, 115] on link "Planning" at bounding box center [75, 117] width 102 height 15
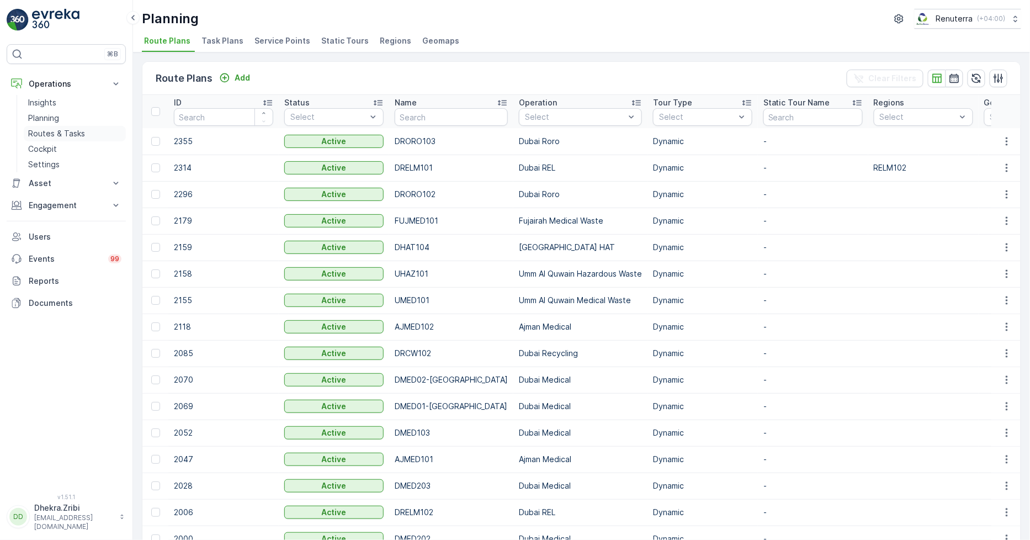
click at [64, 128] on p "Routes & Tasks" at bounding box center [56, 133] width 57 height 11
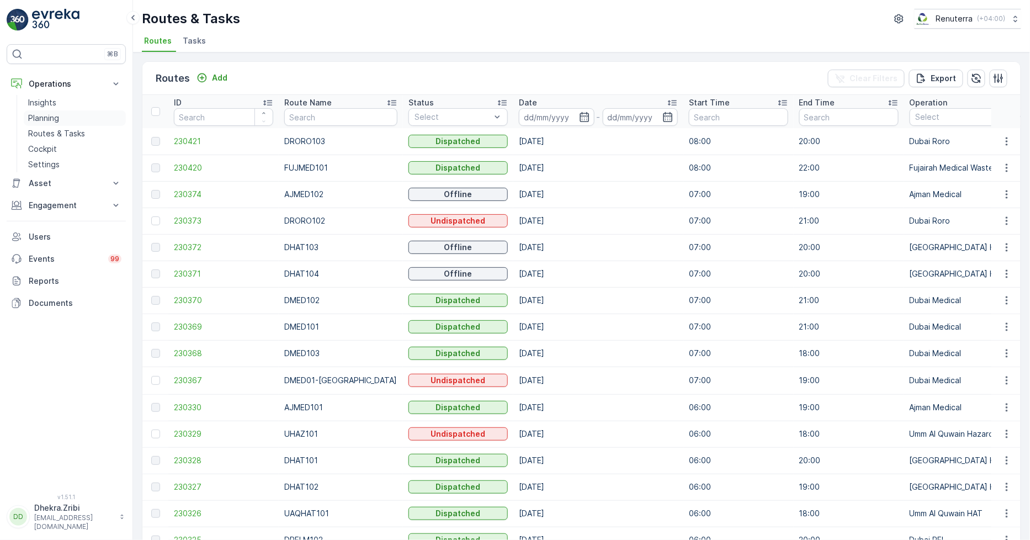
click at [58, 118] on p "Planning" at bounding box center [43, 118] width 31 height 11
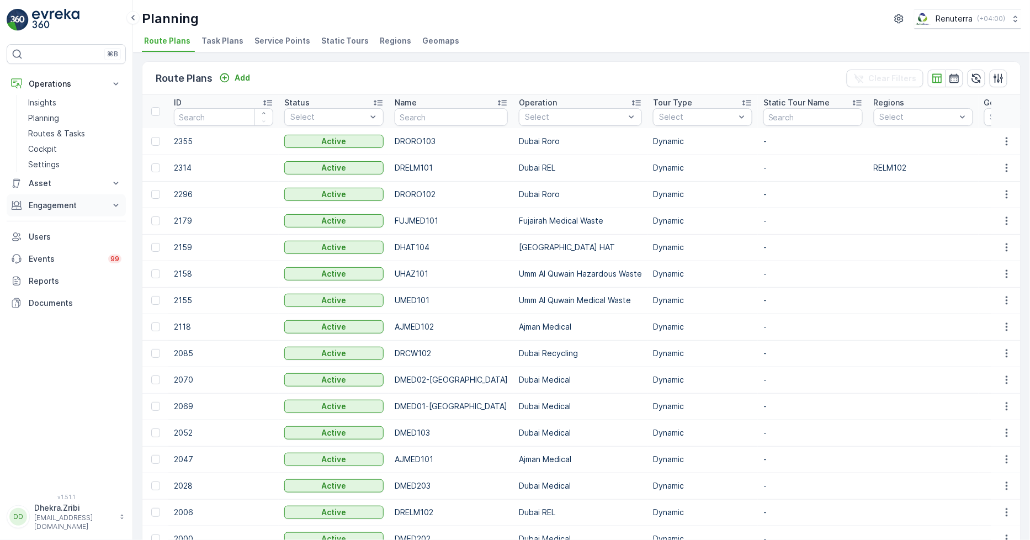
click at [68, 204] on p "Engagement" at bounding box center [66, 205] width 75 height 11
click at [75, 201] on p "Engagement" at bounding box center [66, 205] width 75 height 11
click at [52, 83] on p "Operations" at bounding box center [66, 83] width 75 height 11
click at [232, 42] on span "Task Plans" at bounding box center [222, 40] width 42 height 11
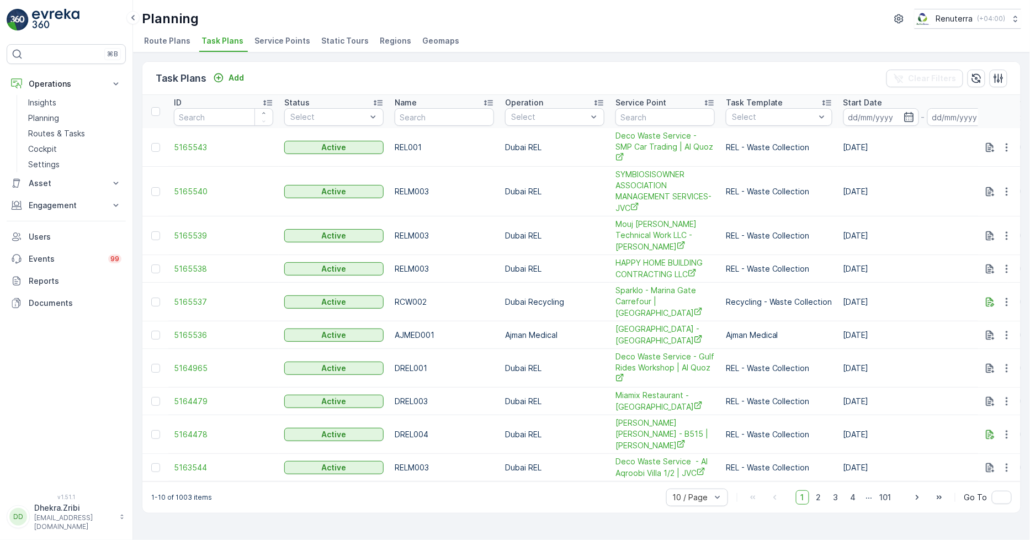
click at [278, 42] on span "Service Points" at bounding box center [282, 40] width 56 height 11
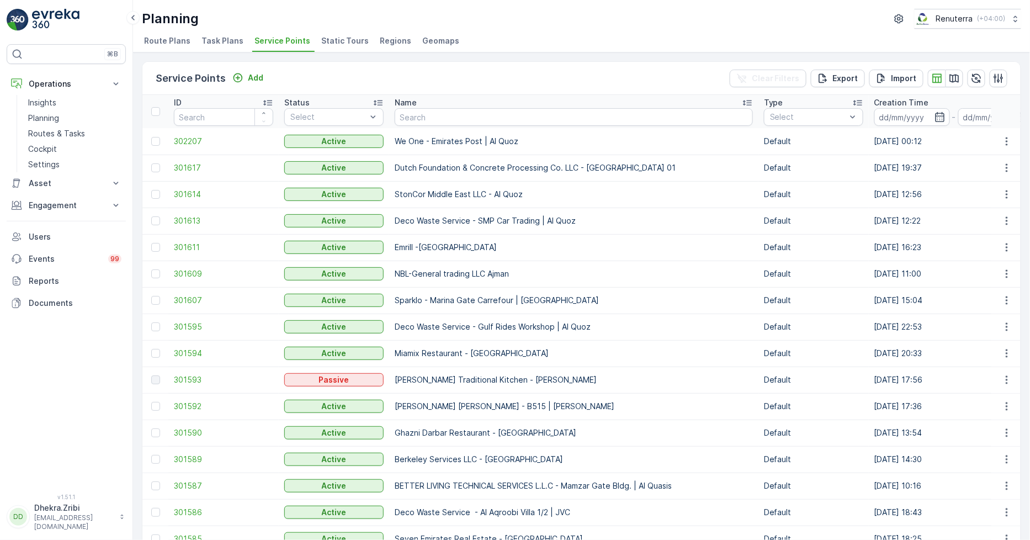
click at [228, 42] on span "Task Plans" at bounding box center [222, 40] width 42 height 11
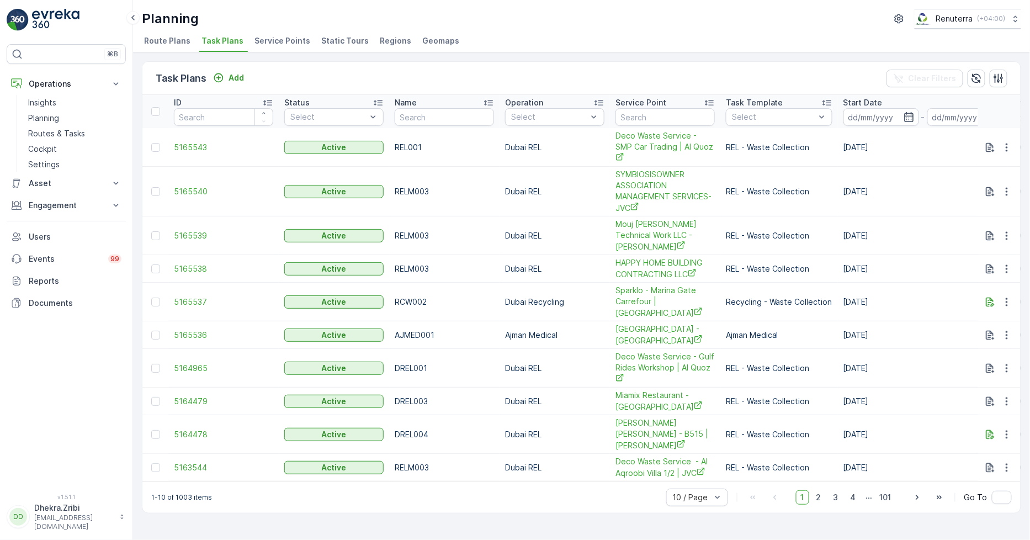
click at [185, 41] on span "Route Plans" at bounding box center [167, 40] width 46 height 11
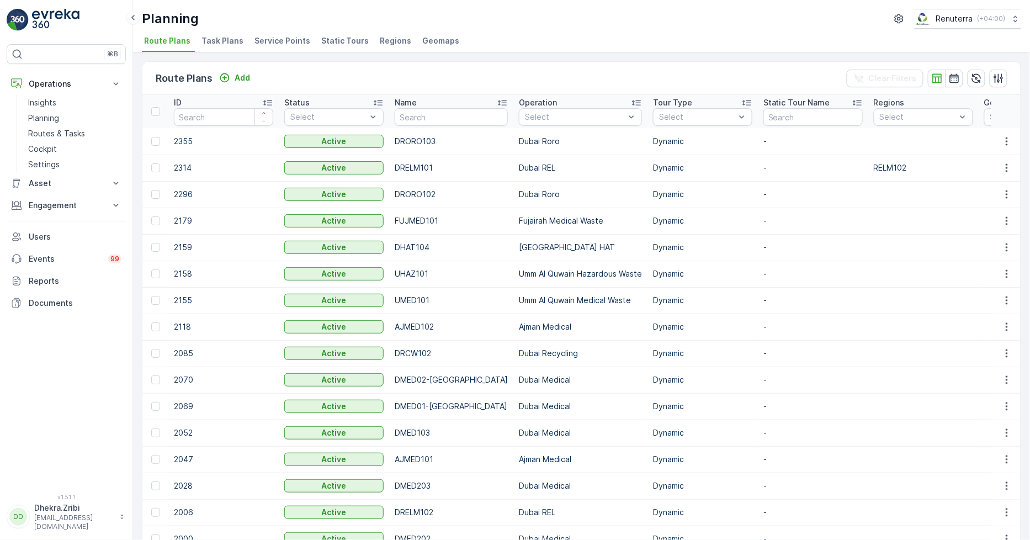
click at [284, 38] on span "Service Points" at bounding box center [282, 40] width 56 height 11
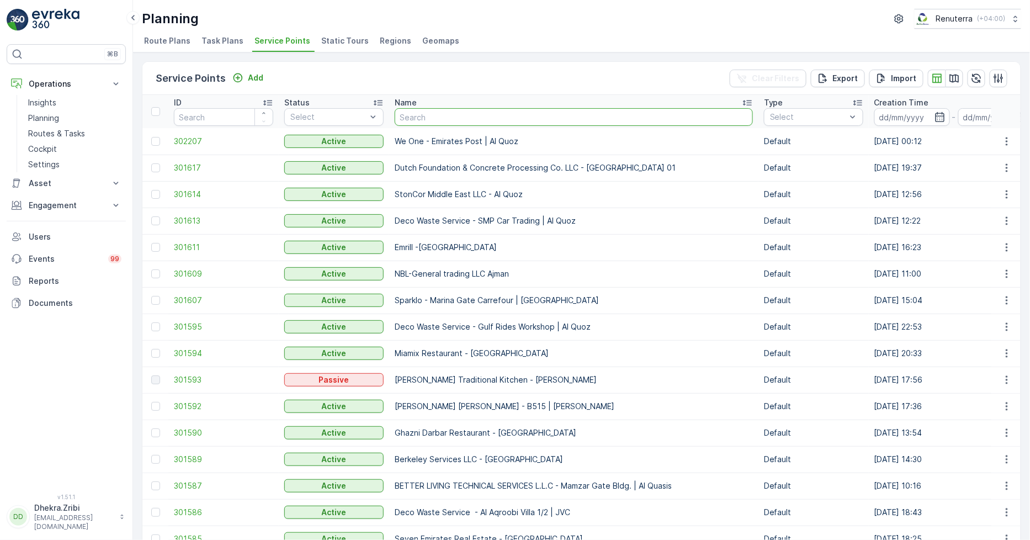
click at [477, 115] on input "text" at bounding box center [574, 117] width 358 height 18
type input "[PERSON_NAME]"
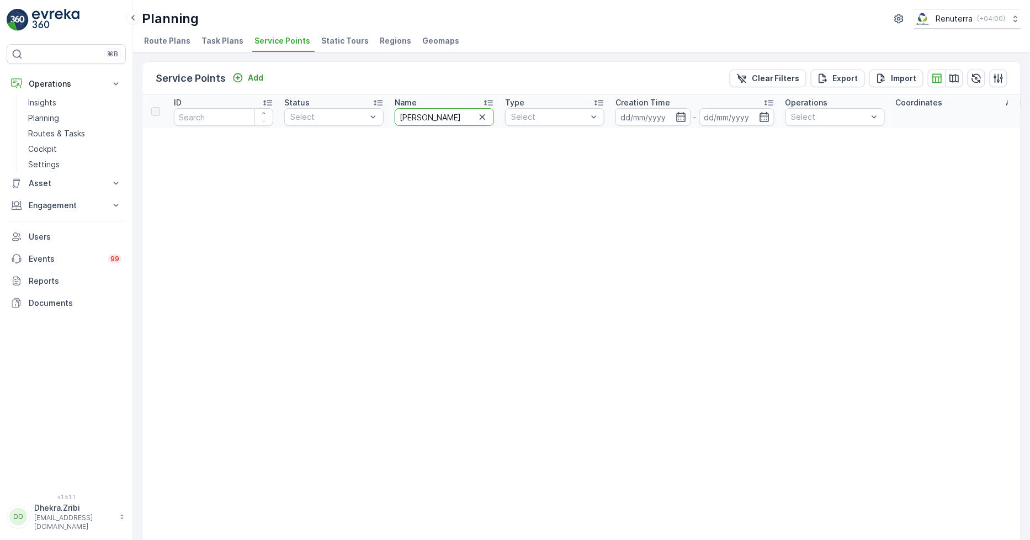
click at [428, 120] on input "[PERSON_NAME]" at bounding box center [444, 117] width 99 height 18
type input "Al tay"
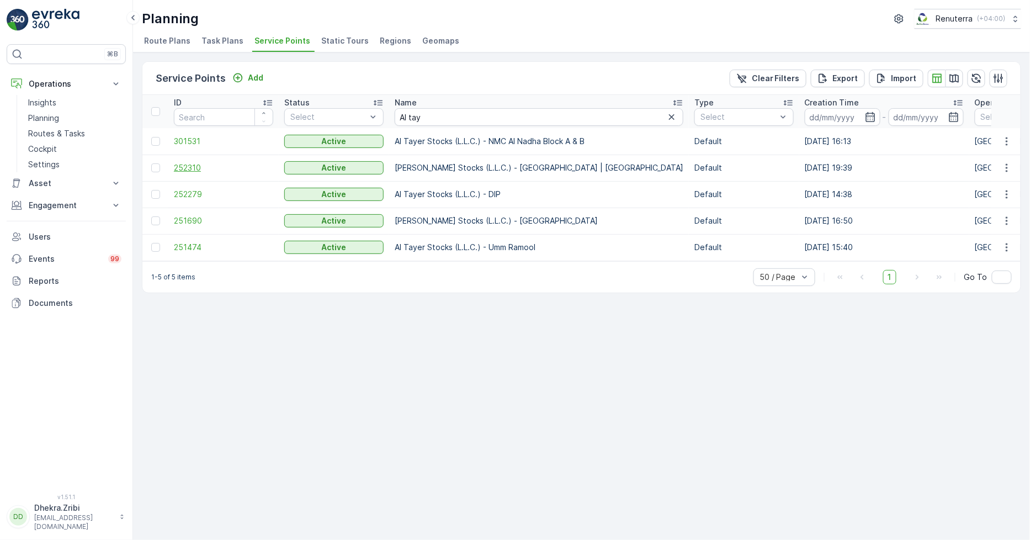
click at [179, 162] on span "252310" at bounding box center [223, 167] width 99 height 11
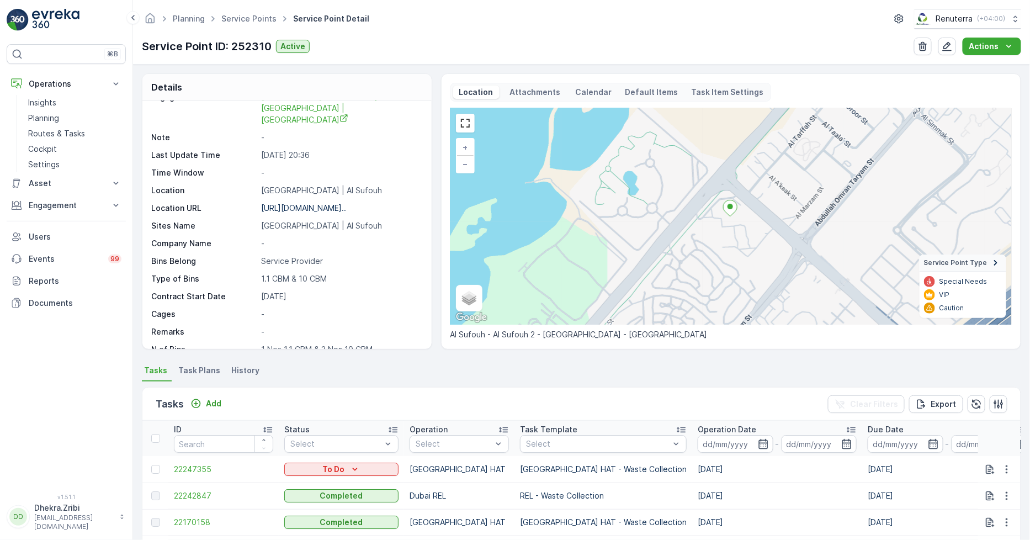
scroll to position [58, 0]
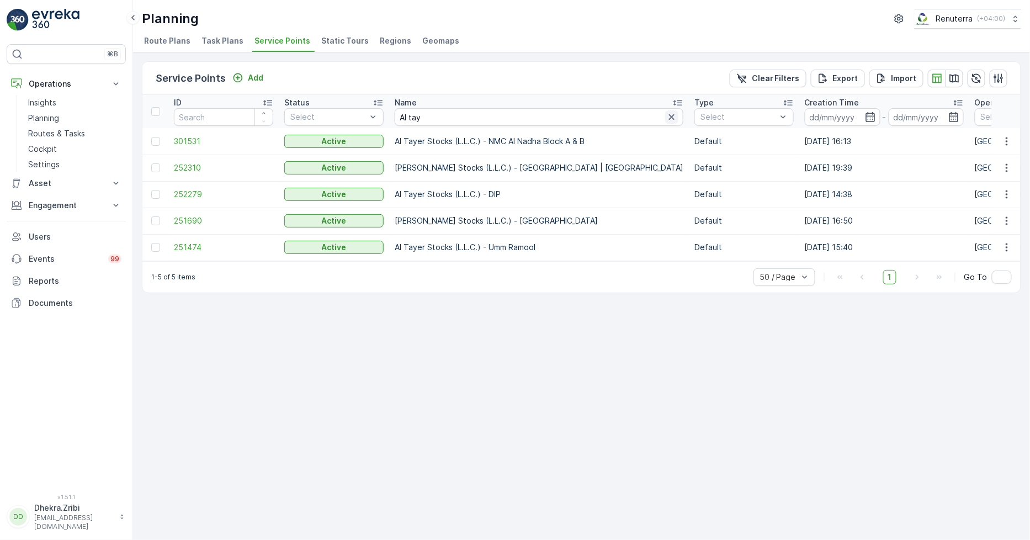
click at [666, 114] on icon "button" at bounding box center [671, 116] width 11 height 11
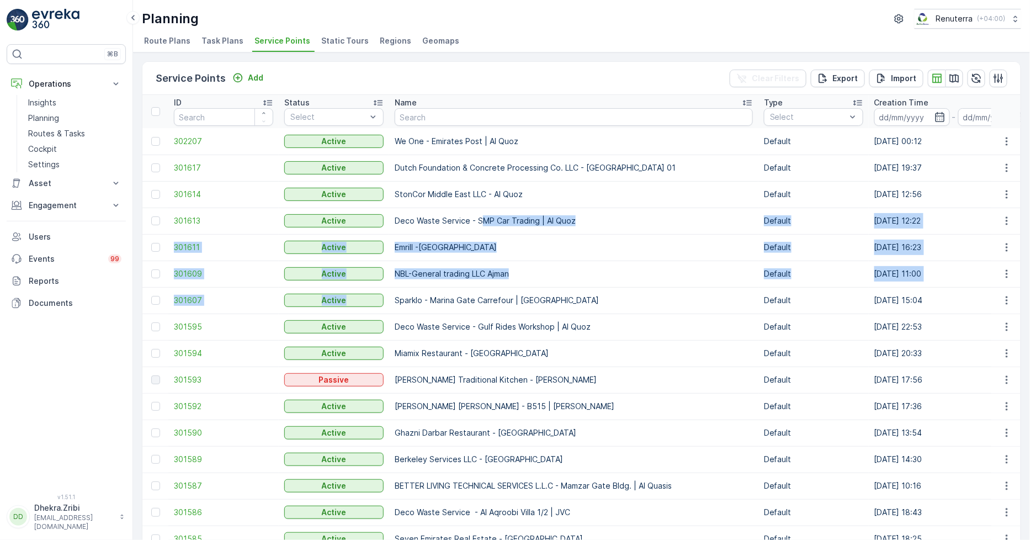
drag, startPoint x: 365, startPoint y: 297, endPoint x: 343, endPoint y: 70, distance: 227.9
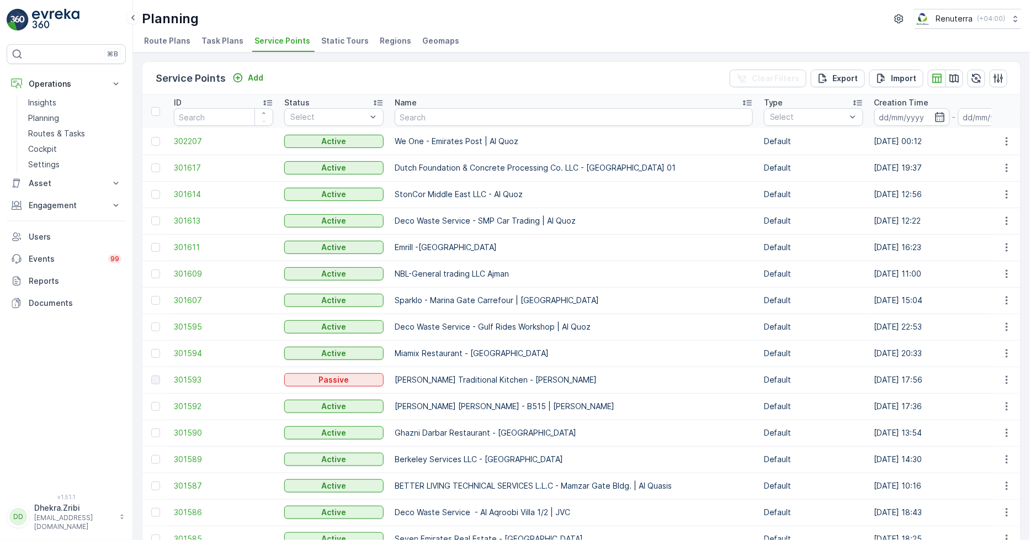
click at [437, 69] on div "Service Points Add Clear Filters Export Import" at bounding box center [581, 78] width 878 height 33
